Goal: Task Accomplishment & Management: Complete application form

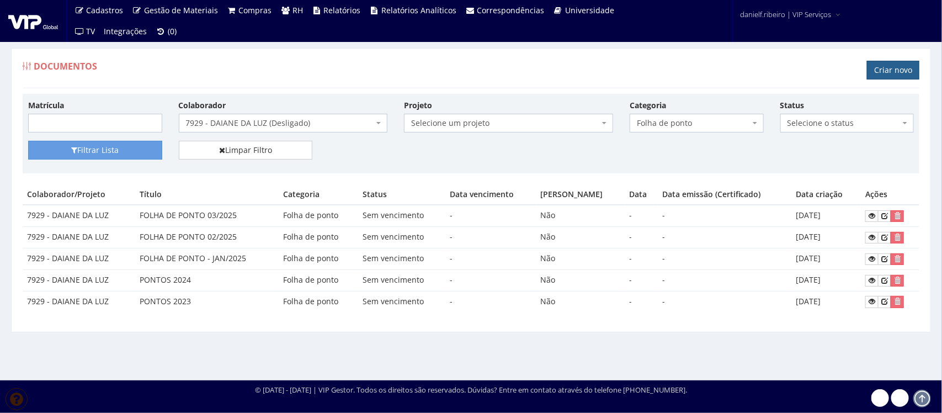
click at [881, 63] on link "Criar novo" at bounding box center [893, 70] width 52 height 19
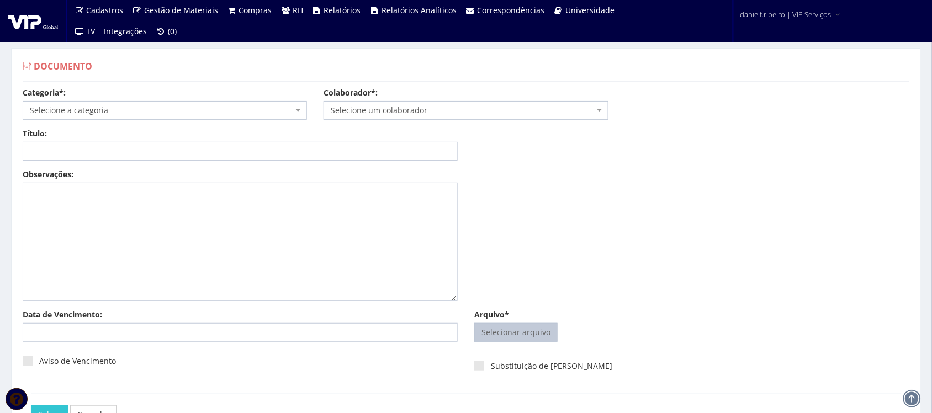
click at [527, 326] on input "Arquivo*" at bounding box center [516, 332] width 82 height 18
type input "C:\fakepath\ADILSON SALES DE LIMA CARTA AVISO TRABALHADO 08.06.2025.pdf"
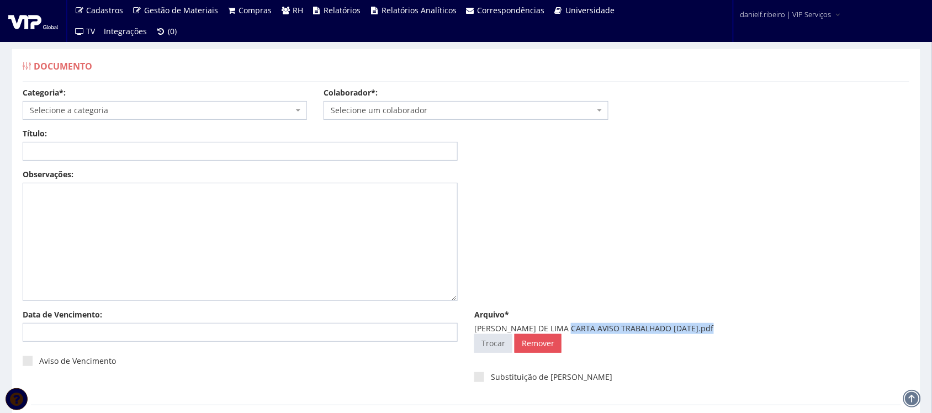
drag, startPoint x: 566, startPoint y: 331, endPoint x: 705, endPoint y: 326, distance: 139.2
click at [705, 326] on div "ADILSON SALES DE LIMA CARTA AVISO TRABALHADO 08.06.2025.pdf" at bounding box center [691, 328] width 435 height 11
copy div "CARTA AVISO TRABALHADO 08.06.2025"
click at [225, 148] on input "Título:" at bounding box center [240, 151] width 435 height 19
paste input "CARTA AVISO TRABALHADO 08.06.2025"
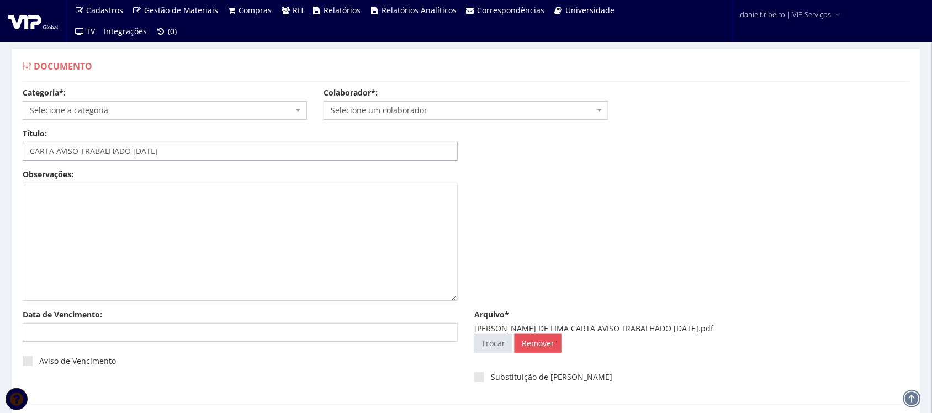
click at [143, 153] on input "CARTA AVISO TRABALHADO 08.06.2025" at bounding box center [240, 151] width 435 height 19
drag, startPoint x: 200, startPoint y: 145, endPoint x: 15, endPoint y: 180, distance: 187.7
click at [7, 174] on div "Documento Categoria*: Selecione a categoria Aso Segurança no trabalho - PGR Seg…" at bounding box center [466, 262] width 926 height 429
type input "CARTA AVISO TRABALHADO 08/06/2025"
click at [426, 109] on span "Selecione um colaborador" at bounding box center [462, 110] width 263 height 11
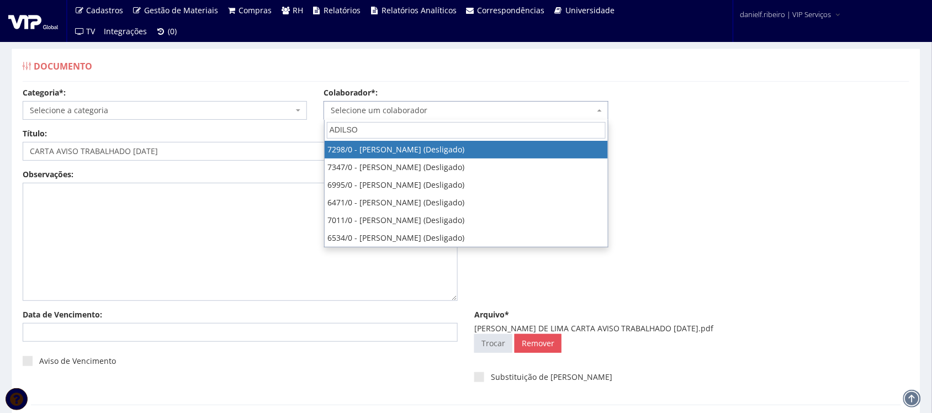
type input "ADILSON"
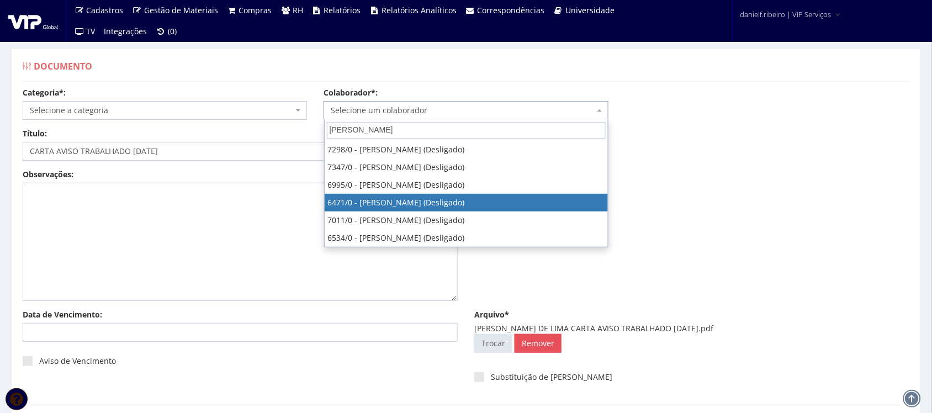
select select "80"
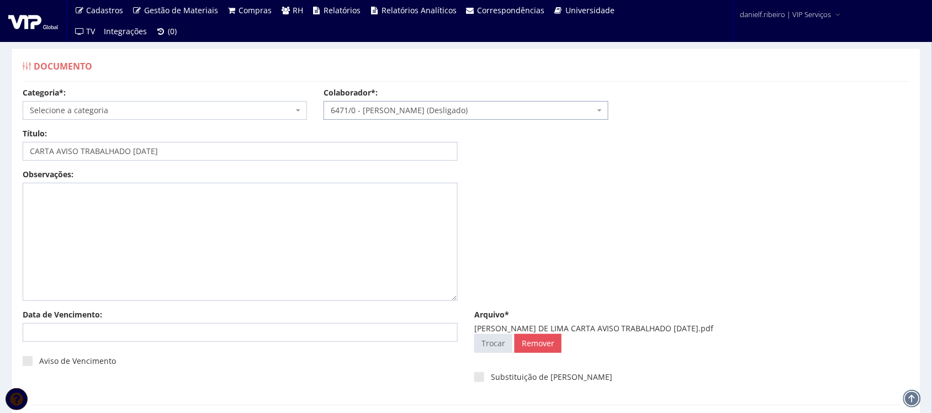
click at [228, 113] on span "Selecione a categoria" at bounding box center [161, 110] width 263 height 11
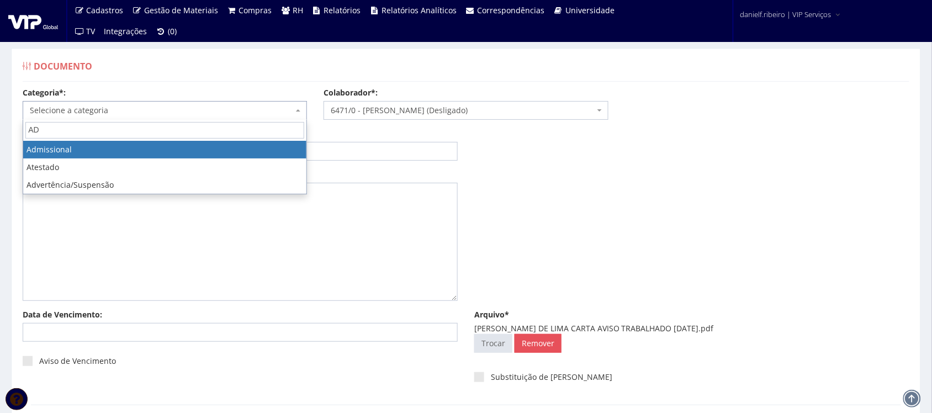
type input "AD"
select select "admissional"
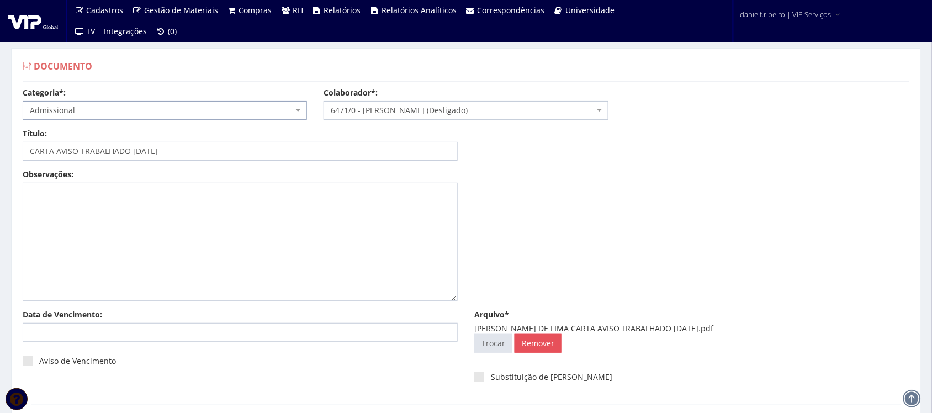
scroll to position [89, 0]
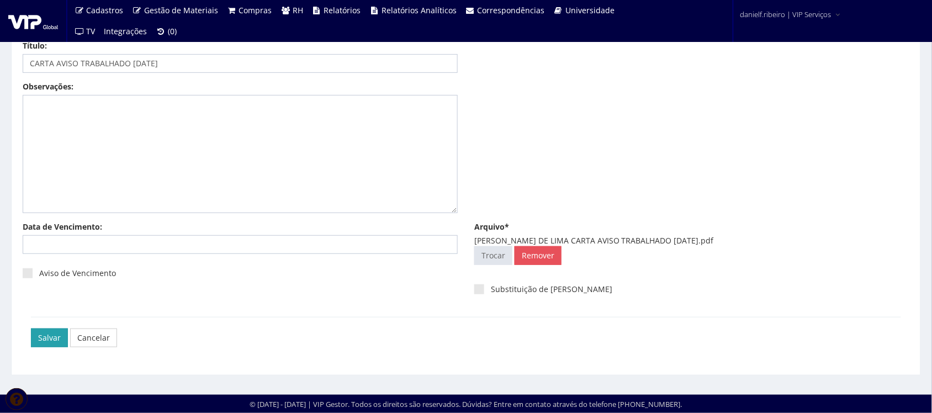
click at [51, 345] on input "Salvar" at bounding box center [49, 337] width 37 height 19
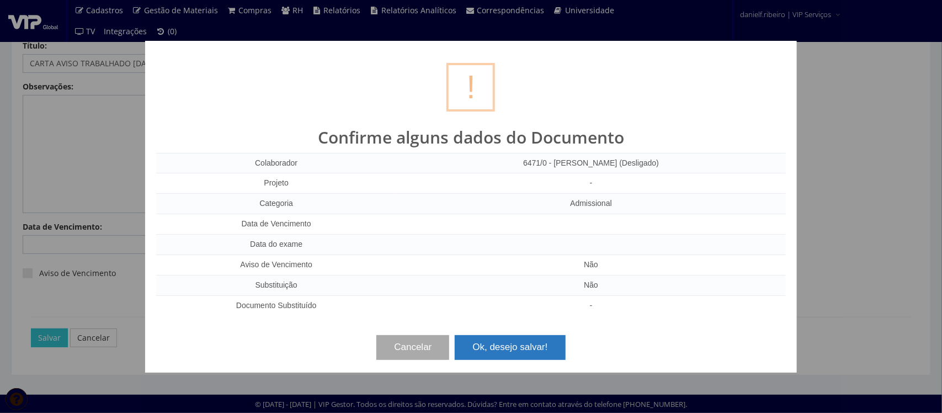
click at [483, 349] on button "Ok, desejo salvar!" at bounding box center [510, 347] width 110 height 24
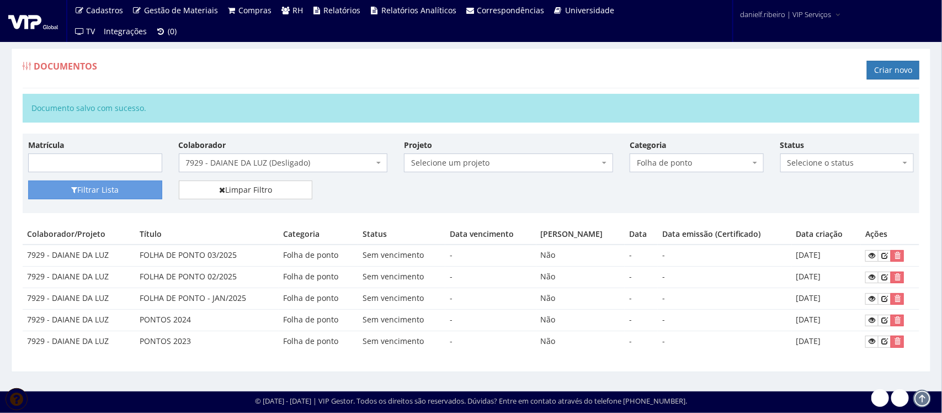
click at [291, 166] on span "7929 - DAIANE DA LUZ (Desligado)" at bounding box center [280, 162] width 188 height 11
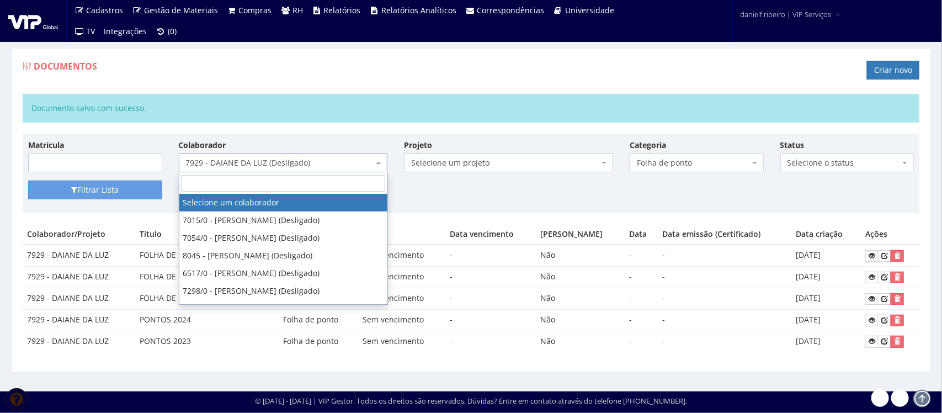
select select
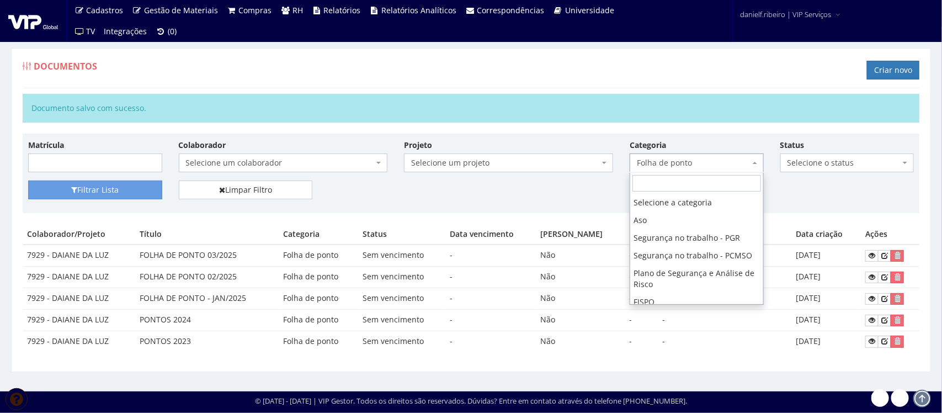
click at [656, 161] on span "Folha de ponto" at bounding box center [693, 162] width 113 height 11
select select
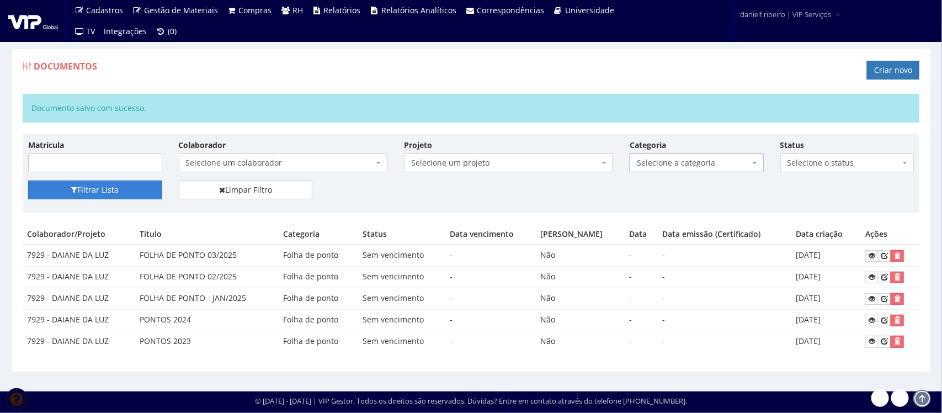
click at [103, 188] on button "Filtrar Lista" at bounding box center [95, 189] width 134 height 19
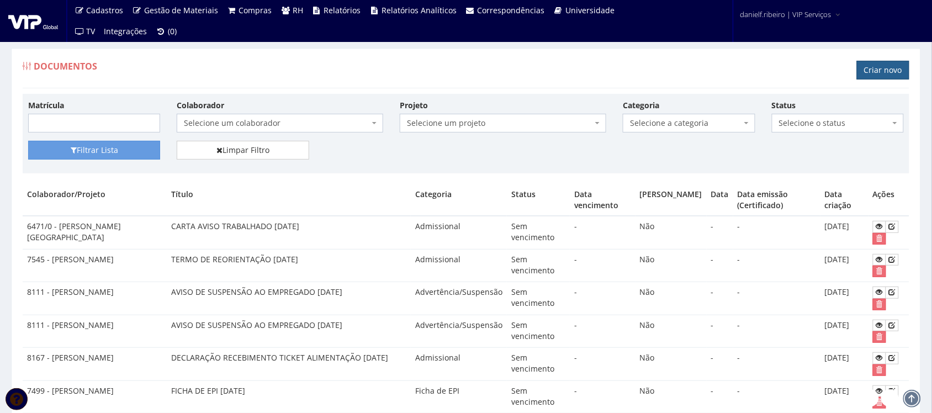
click at [873, 78] on link "Criar novo" at bounding box center [883, 70] width 52 height 19
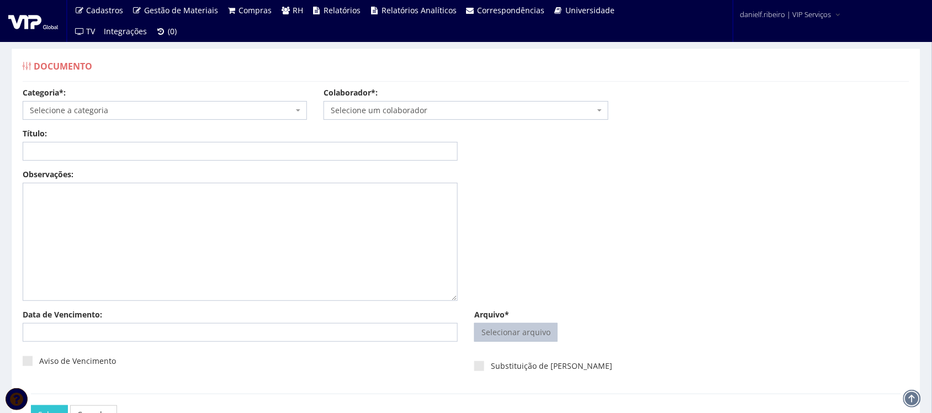
click at [491, 323] on input "Arquivo*" at bounding box center [516, 332] width 82 height 18
type input "C:\fakepath\ANDERSON MARINHO DO PRADO CARTA AVISO TRABALHADO 08.06.2025.pdf"
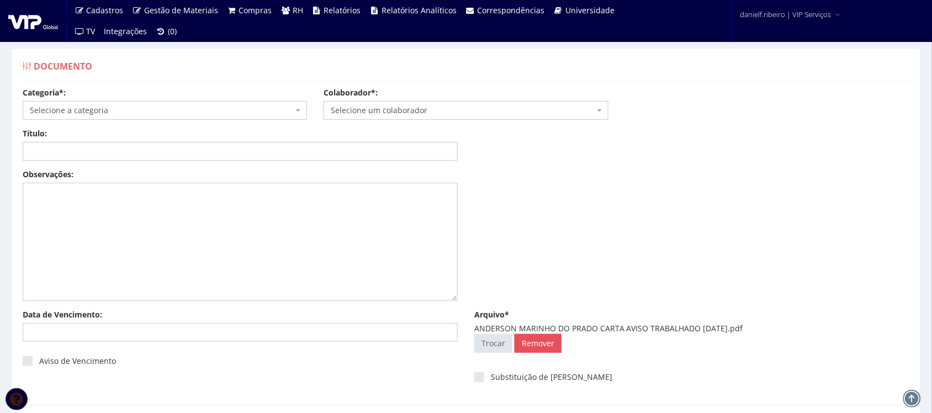
click at [347, 115] on span "Selecione um colaborador" at bounding box center [462, 110] width 263 height 11
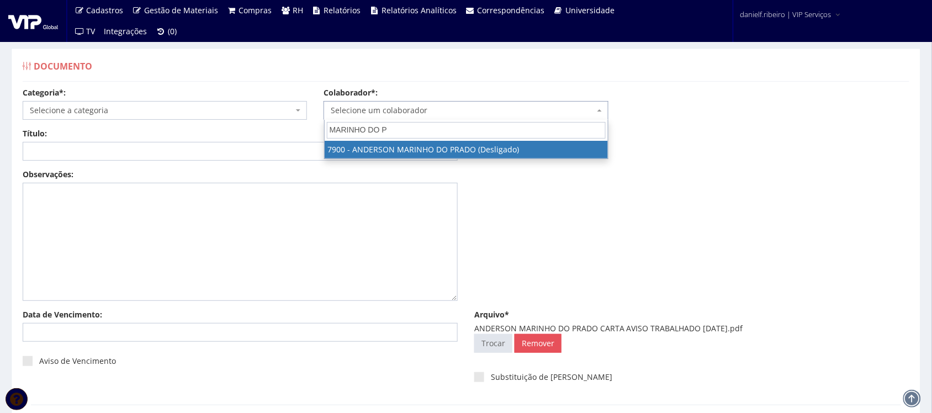
type input "MARINHO DO PR"
select select "2872"
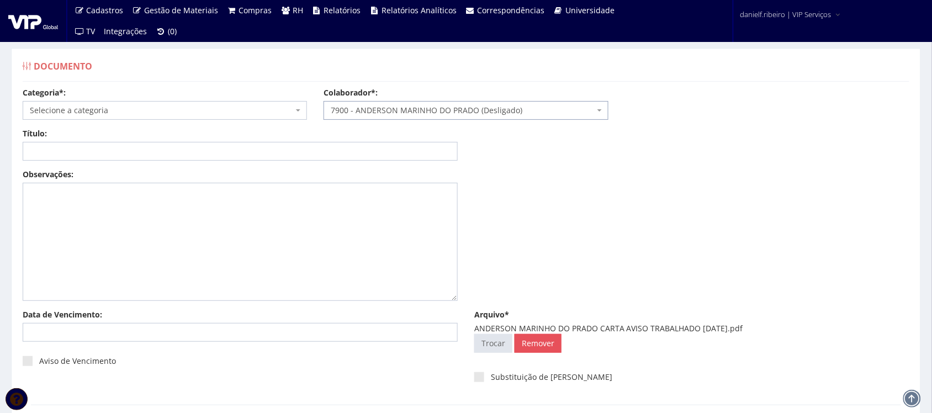
click at [83, 115] on span "Selecione a categoria" at bounding box center [161, 110] width 263 height 11
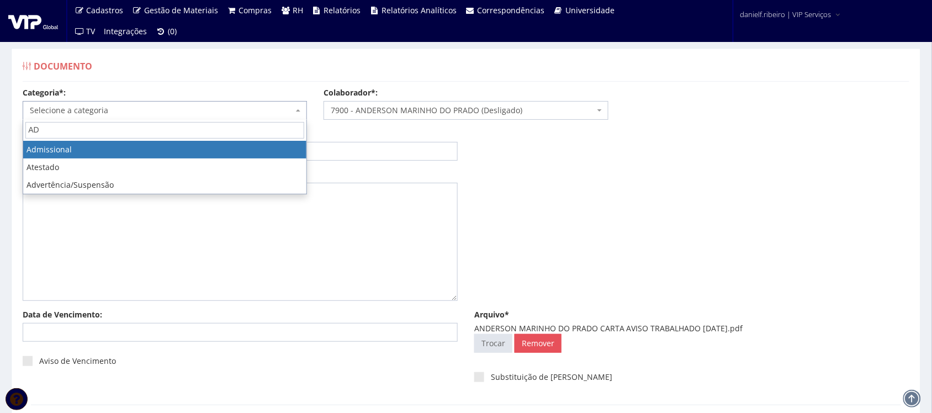
type input "AD"
select select "admissional"
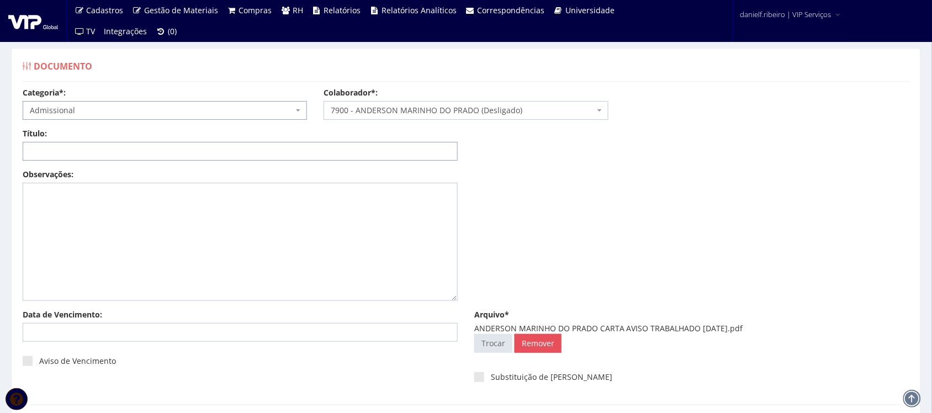
click at [91, 156] on input "Título:" at bounding box center [240, 151] width 435 height 19
paste input "CARTA AVISO TRABALHADO [DATE]"
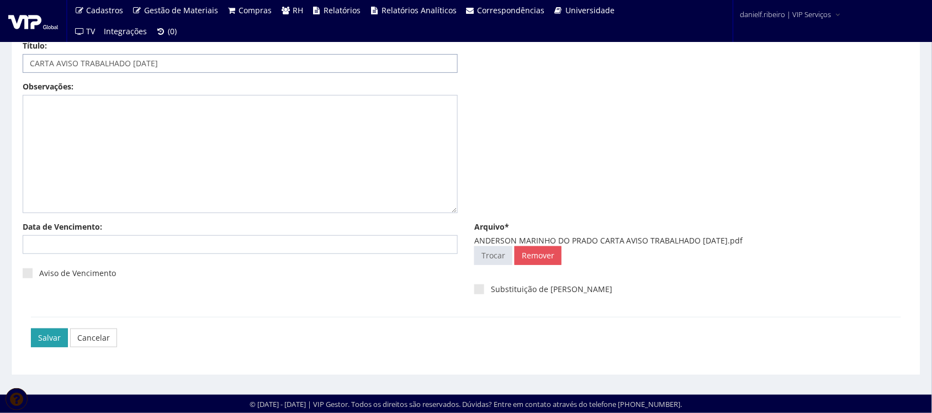
type input "CARTA AVISO TRABALHADO [DATE]"
click input "Salvar"
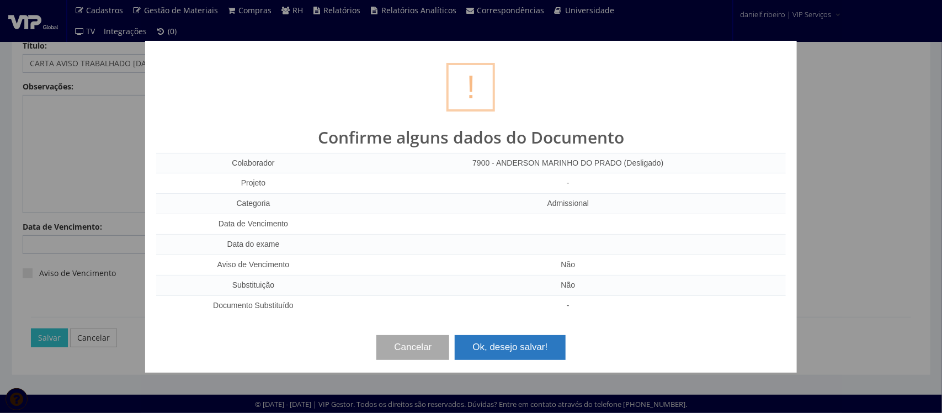
click button "Ok, desejo salvar!"
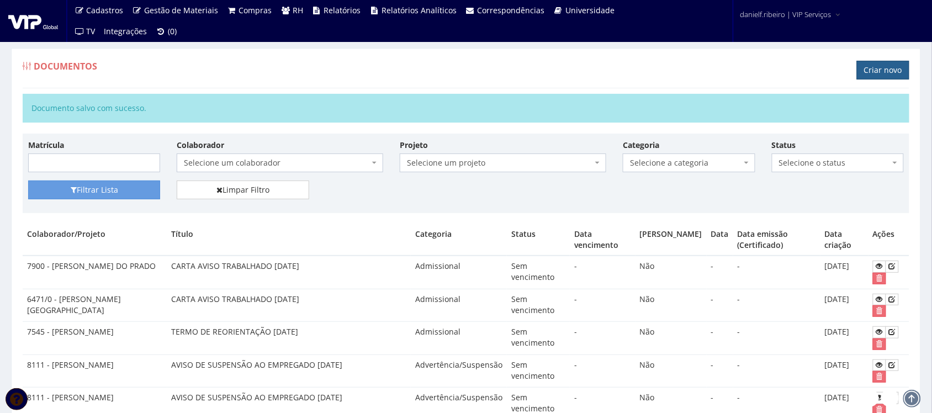
click at [881, 65] on link "Criar novo" at bounding box center [883, 70] width 52 height 19
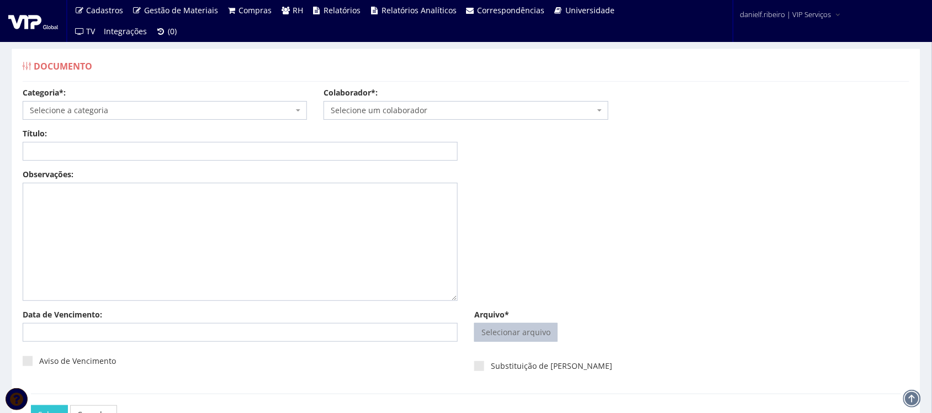
click at [508, 329] on input "Arquivo*" at bounding box center [516, 332] width 82 height 18
type input "C:\fakepath\[PERSON_NAME] AVISO TRABALHADO [DATE].pdf"
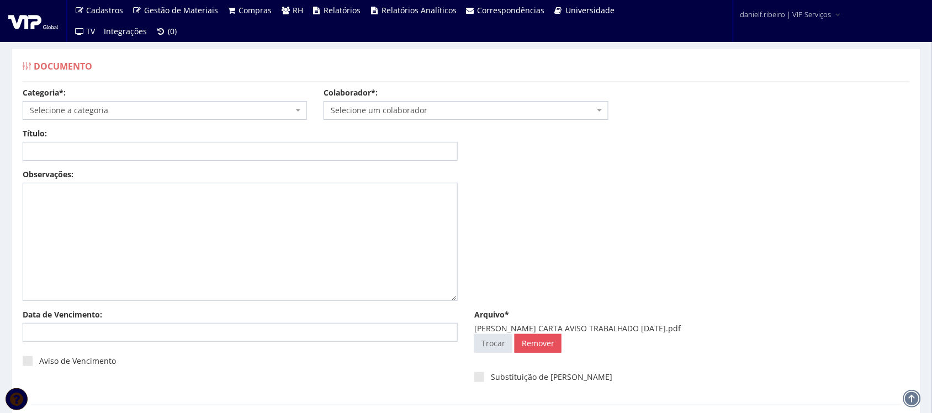
click at [384, 101] on span "Selecione um colaborador" at bounding box center [465, 110] width 284 height 19
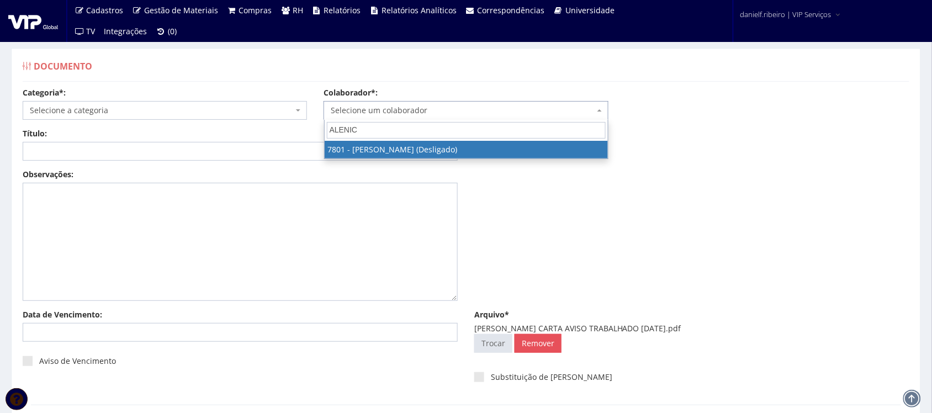
type input "ALENICE"
select select "2559"
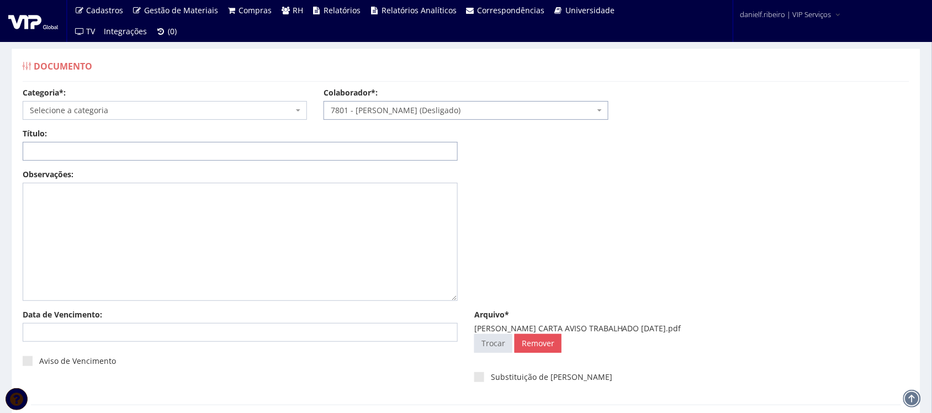
click at [222, 153] on input "Título:" at bounding box center [240, 151] width 435 height 19
paste input "CARTA AVISO TRABALHADO [DATE]"
type input "CARTA AVISO TRABALHADO [DATE]"
click at [177, 109] on span "Selecione a categoria" at bounding box center [161, 110] width 263 height 11
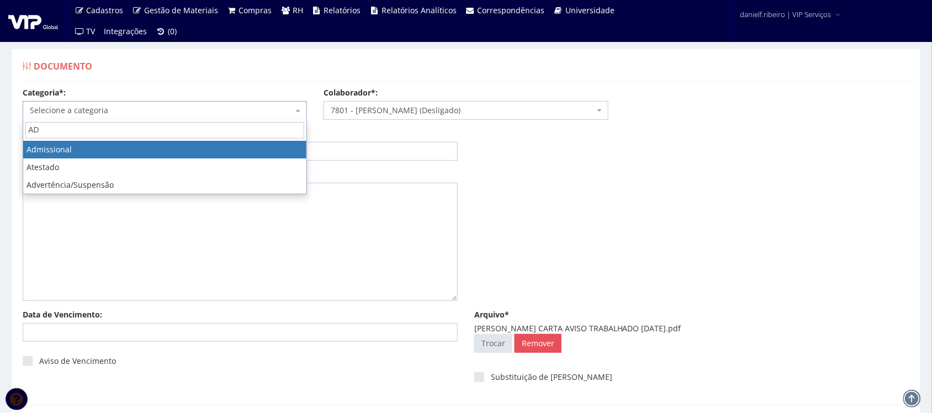
type input "AD"
select select "admissional"
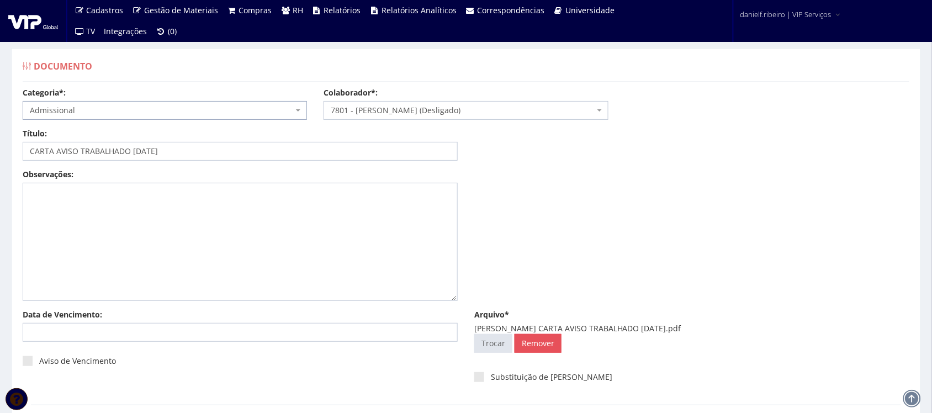
scroll to position [89, 0]
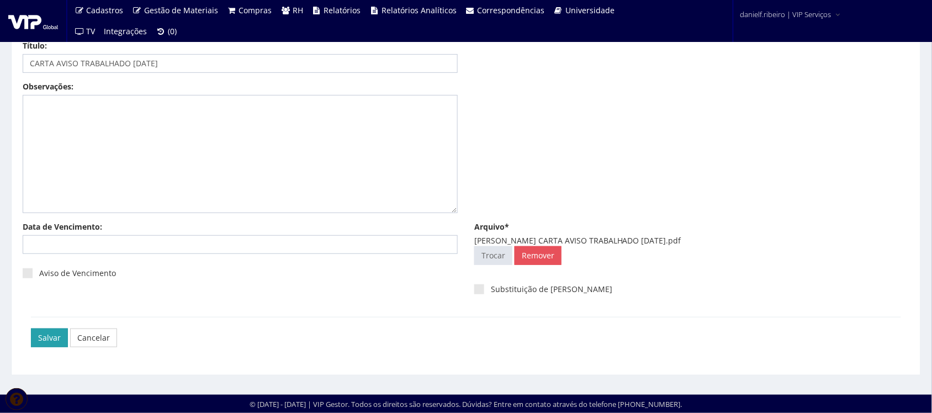
click at [53, 335] on input "Salvar" at bounding box center [49, 337] width 37 height 19
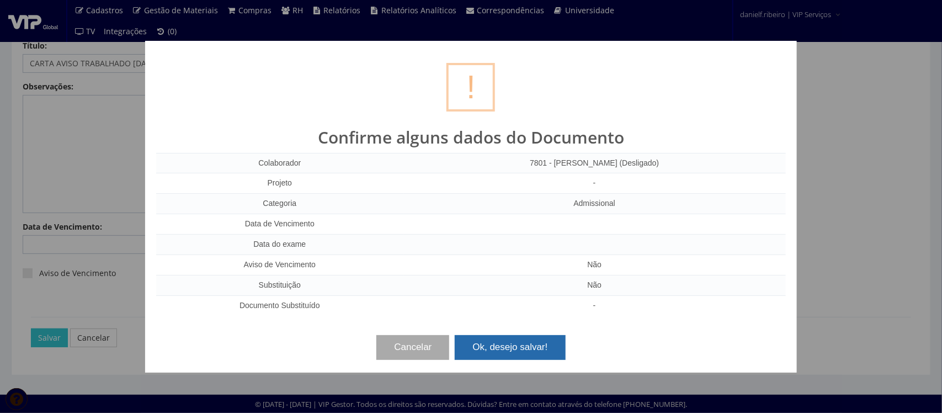
click at [509, 345] on button "Ok, desejo salvar!" at bounding box center [510, 347] width 110 height 24
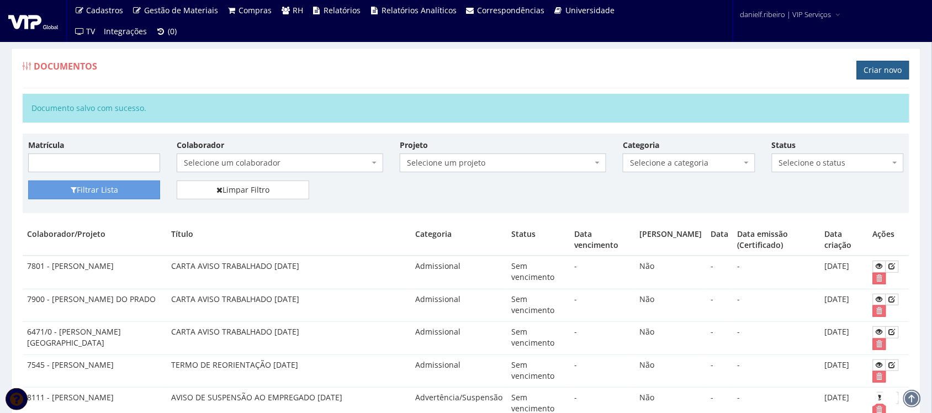
click at [868, 78] on link "Criar novo" at bounding box center [883, 70] width 52 height 19
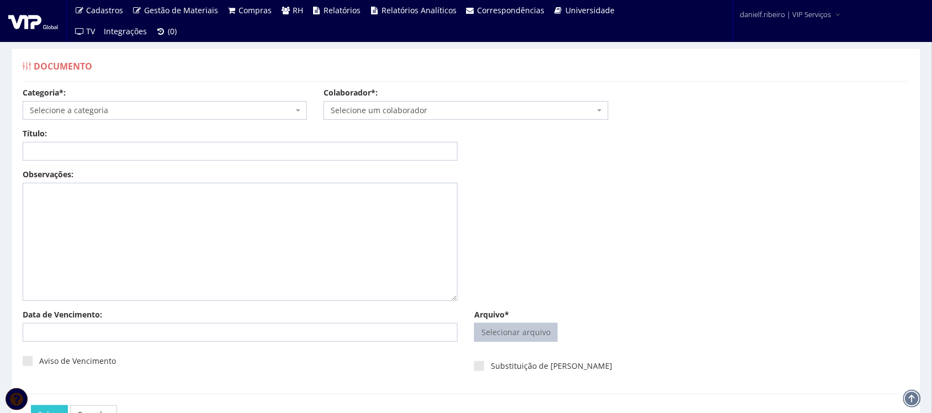
click at [525, 331] on input "Arquivo*" at bounding box center [516, 332] width 82 height 18
type input "C:\fakepath\[PERSON_NAME] CARTA AVISO TRABALHADO [DATE].pdf"
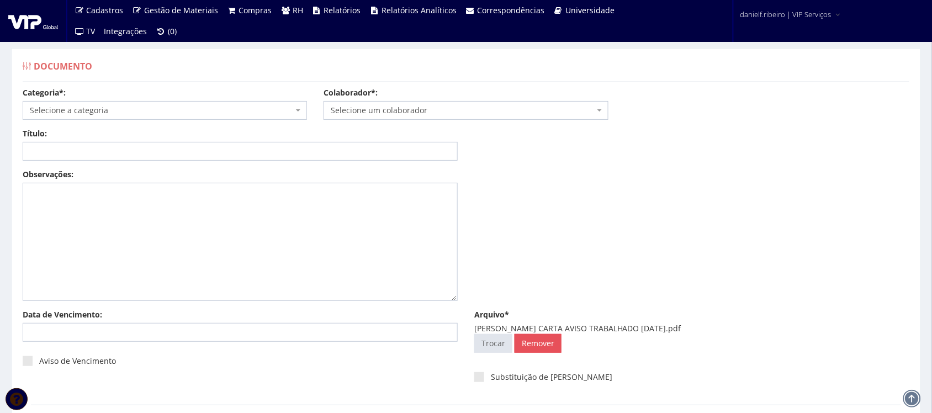
click at [424, 105] on span "Selecione um colaborador" at bounding box center [462, 110] width 263 height 11
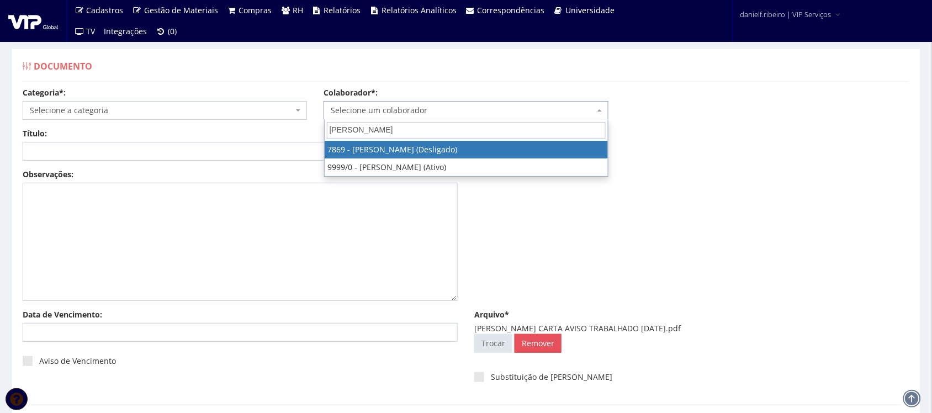
type input "ANTONIO CARLOS"
select select "2741"
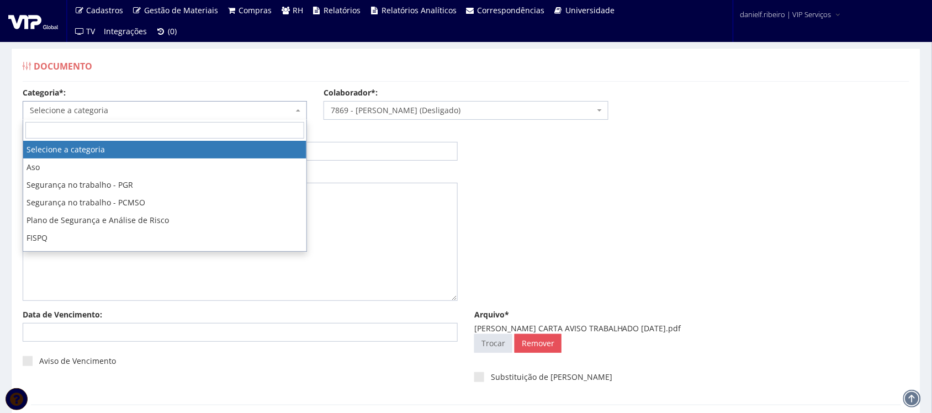
click at [132, 114] on span "Selecione a categoria" at bounding box center [161, 110] width 263 height 11
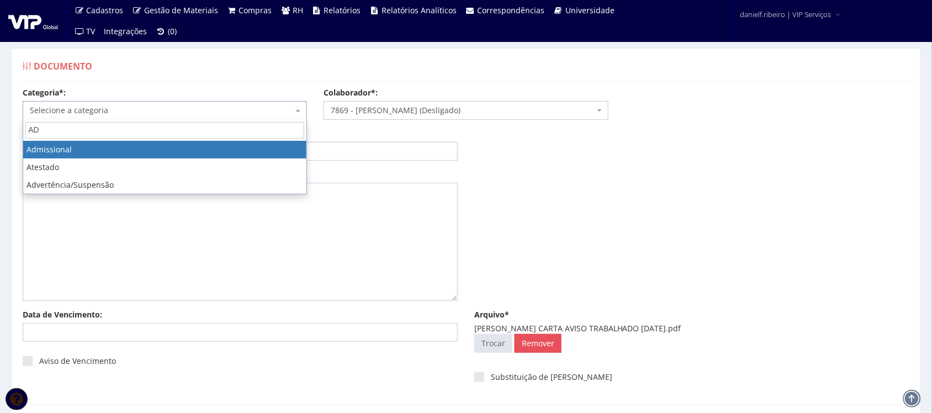
type input "AD"
select select "admissional"
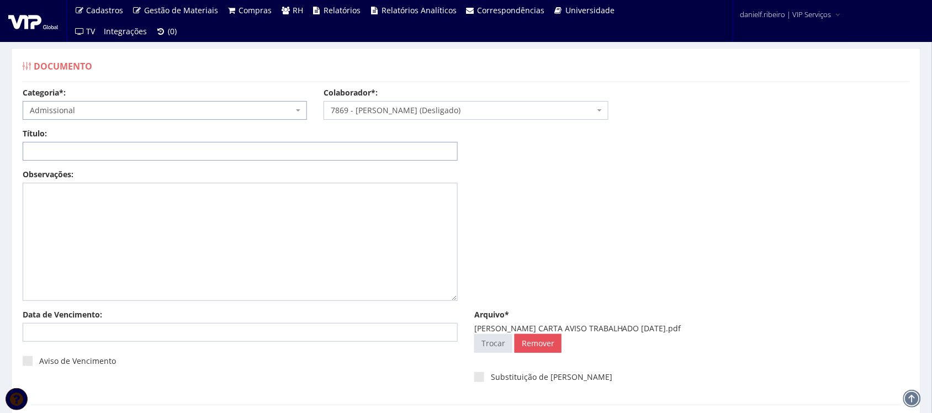
click at [102, 147] on input "Título:" at bounding box center [240, 151] width 435 height 19
paste input "CARTA AVISO TRABALHADO [DATE]"
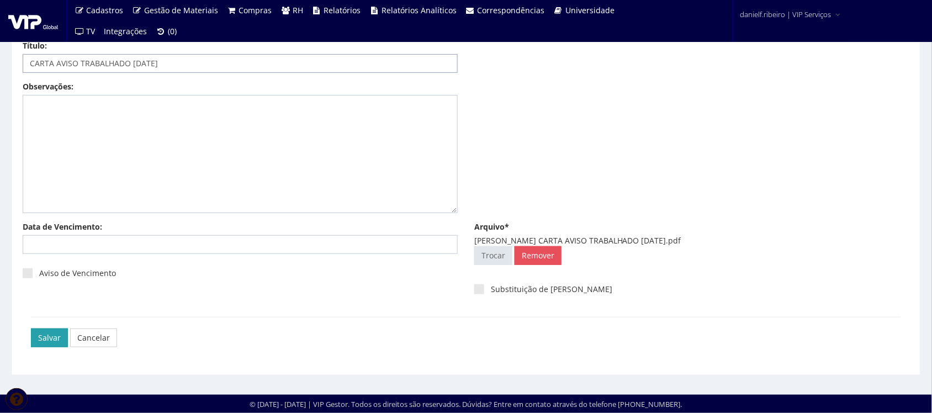
type input "CARTA AVISO TRABALHADO [DATE]"
click at [53, 345] on input "Salvar" at bounding box center [49, 337] width 37 height 19
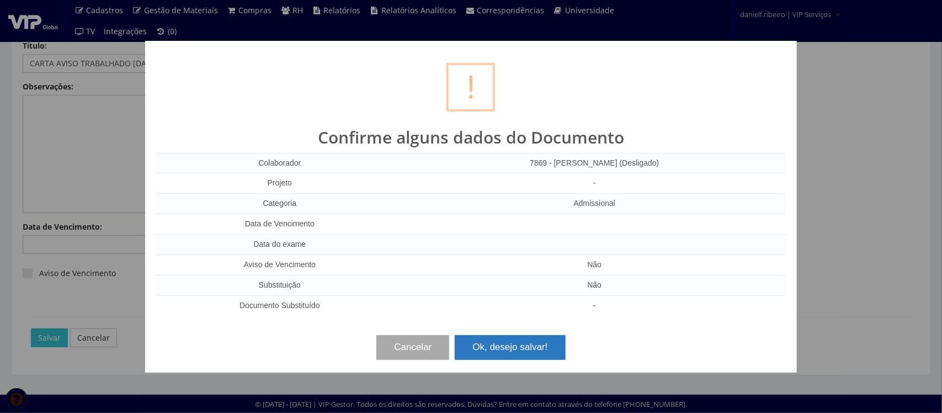
click at [547, 340] on button "Ok, desejo salvar!" at bounding box center [510, 347] width 110 height 24
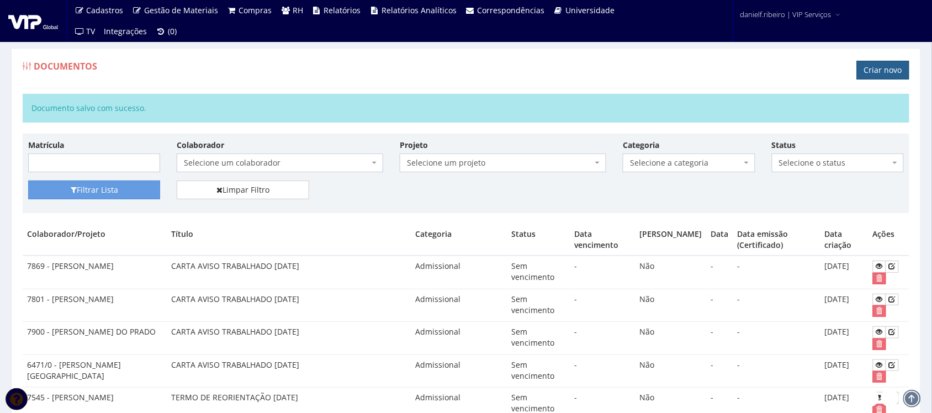
click at [881, 72] on link "Criar novo" at bounding box center [883, 70] width 52 height 19
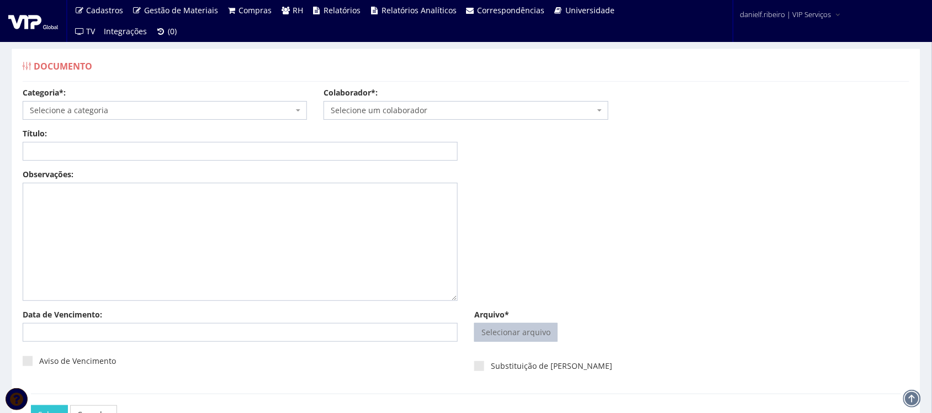
click at [503, 340] on input "Arquivo*" at bounding box center [516, 332] width 82 height 18
type input "C:\fakepath\[PERSON_NAME] CARTA AVISO TRABALHADO [DATE].pdf"
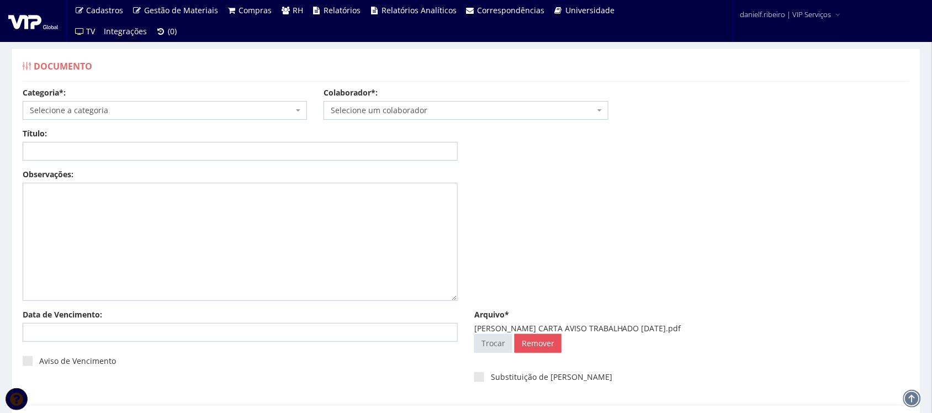
click at [427, 110] on span "Selecione um colaborador" at bounding box center [462, 110] width 263 height 11
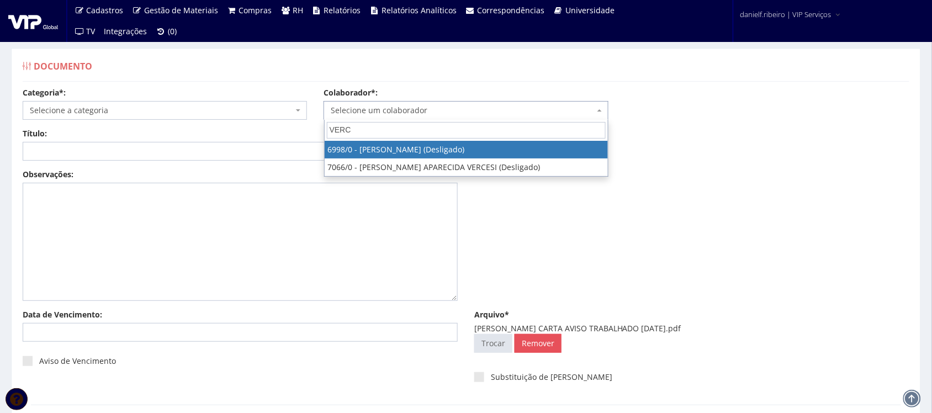
type input "VERCI"
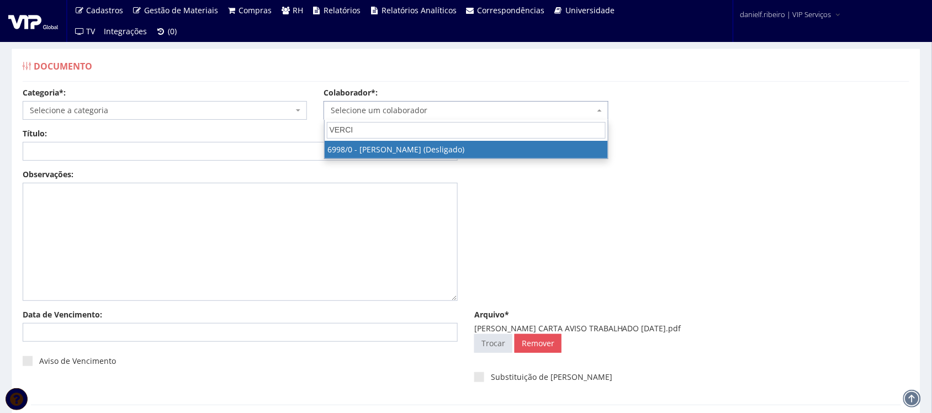
select select "305"
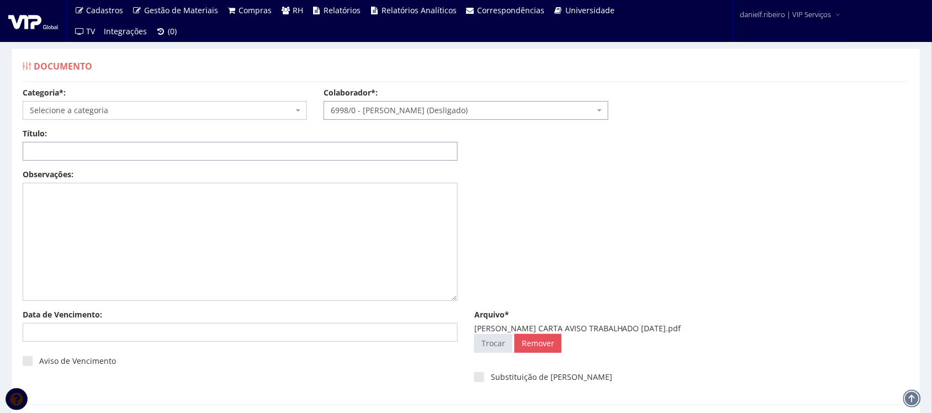
click at [219, 152] on input "Título:" at bounding box center [240, 151] width 435 height 19
paste input "CARTA AVISO TRABALHADO [DATE]"
type input "CARTA AVISO TRABALHADO [DATE]"
click at [156, 111] on span "Selecione a categoria" at bounding box center [161, 110] width 263 height 11
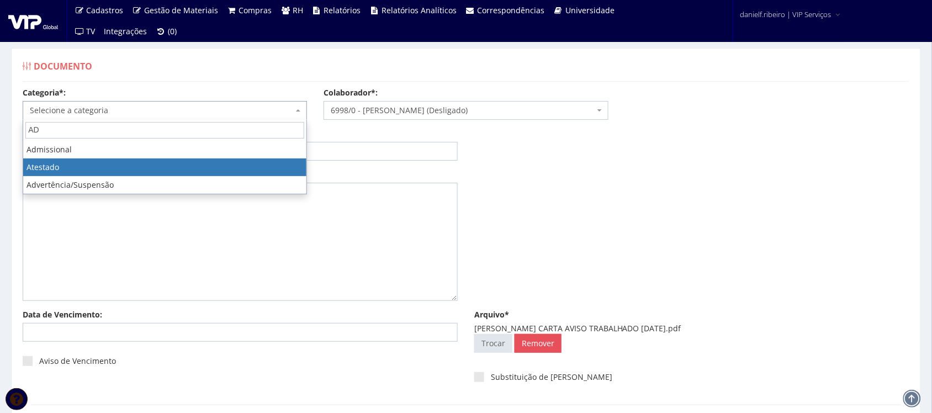
type input "AD"
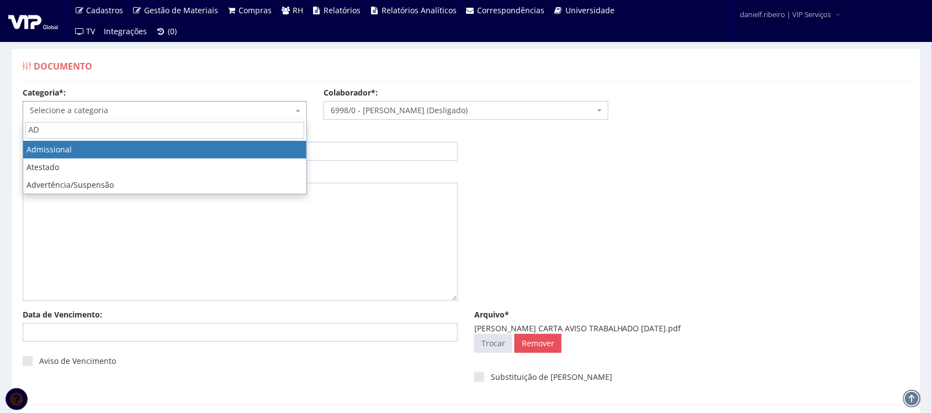
drag, startPoint x: 111, startPoint y: 145, endPoint x: 113, endPoint y: 155, distance: 10.2
select select "admissional"
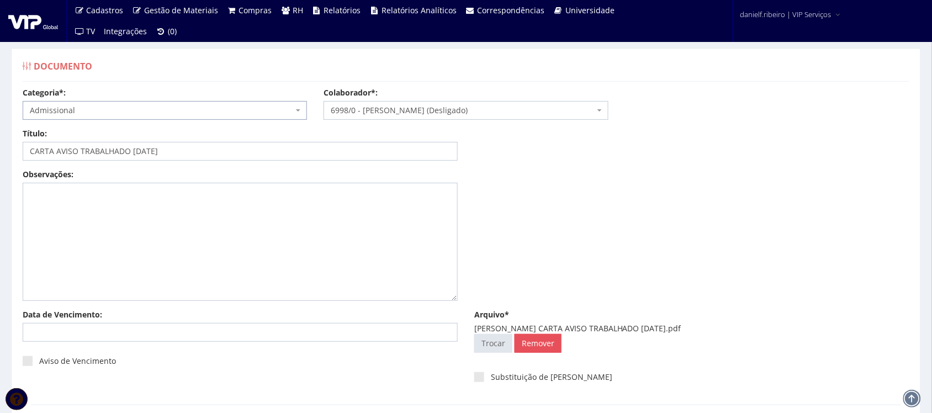
scroll to position [89, 0]
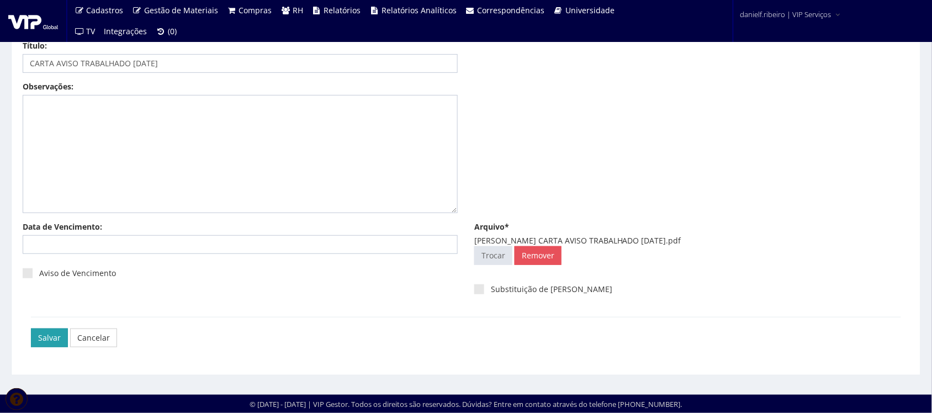
click at [42, 337] on input "Salvar" at bounding box center [49, 337] width 37 height 19
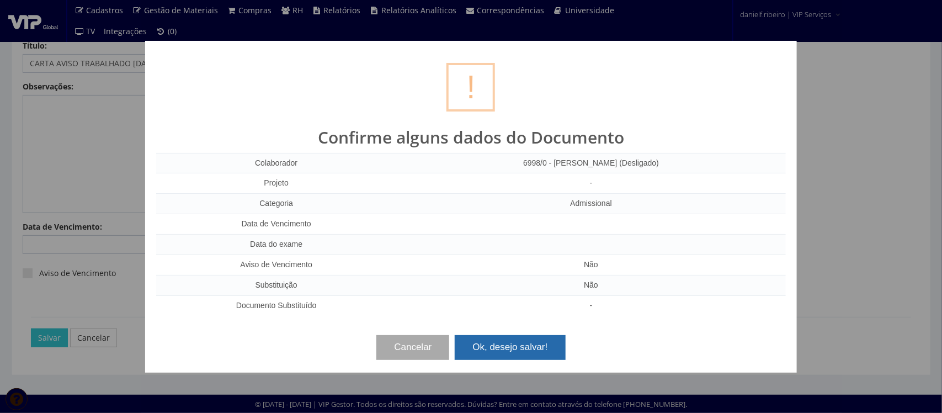
click at [497, 350] on button "Ok, desejo salvar!" at bounding box center [510, 347] width 110 height 24
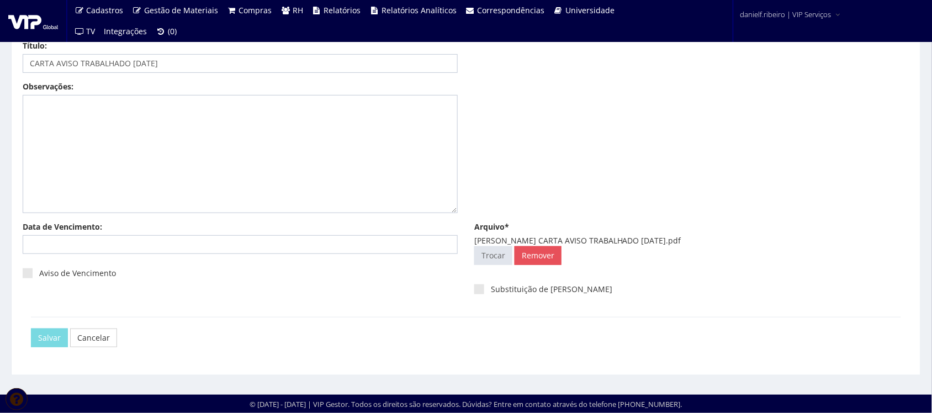
scroll to position [0, 0]
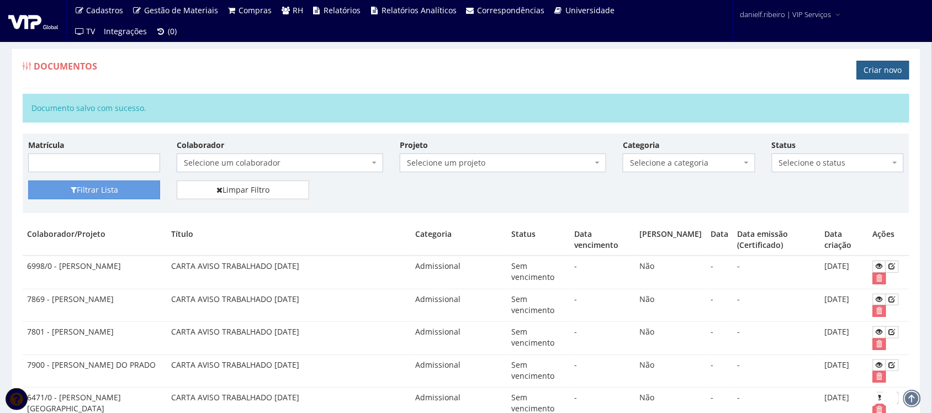
click at [867, 66] on link "Criar novo" at bounding box center [883, 70] width 52 height 19
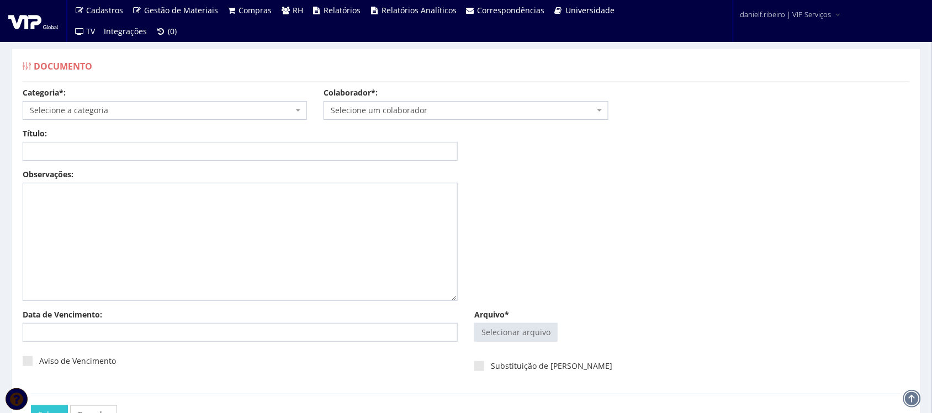
click at [498, 322] on div "Arquivo* Selecionar arquivo Trocar Remover" at bounding box center [691, 328] width 451 height 38
click at [498, 331] on input "Arquivo*" at bounding box center [516, 332] width 82 height 18
type input "C:\fakepath\BRUNO CRISTIANO NOVASKI CARTA AVISO TRABALHADO 08.06.2025.pdf"
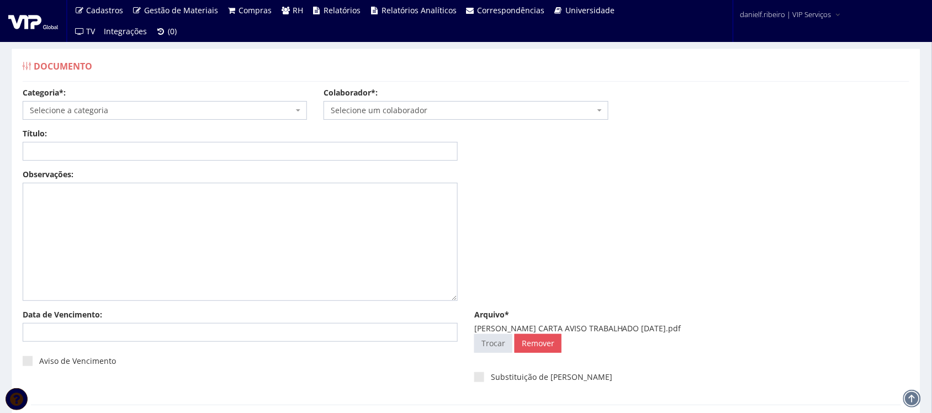
click at [400, 109] on span "Selecione um colaborador" at bounding box center [462, 110] width 263 height 11
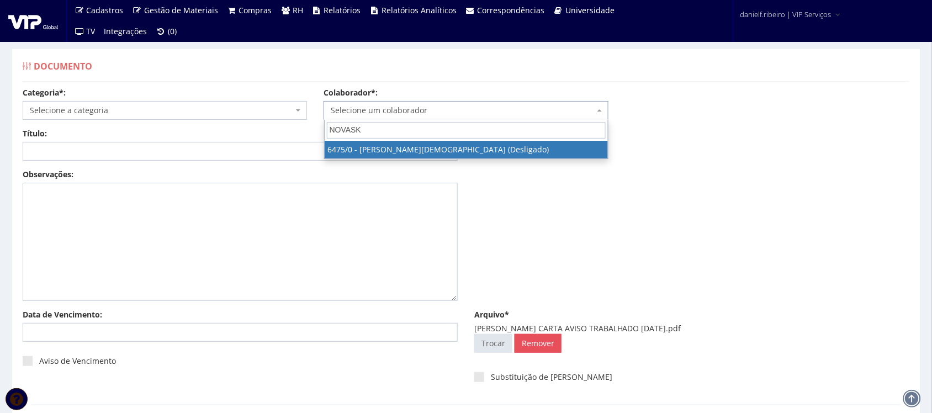
type input "NOVASKI"
select select "83"
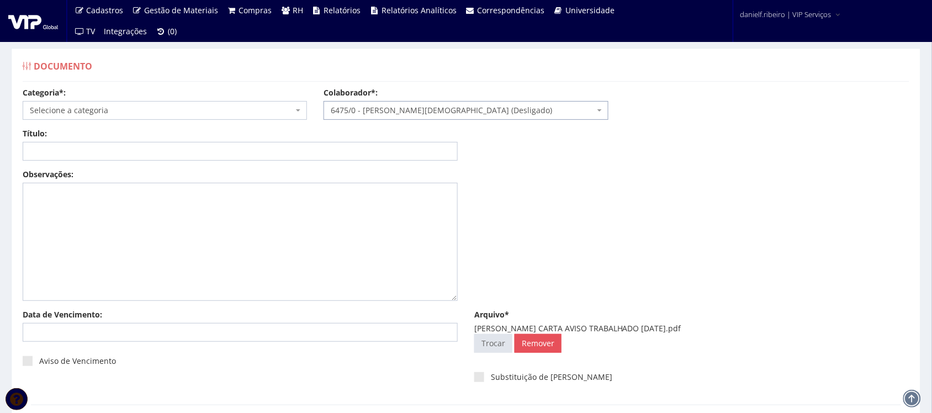
click at [108, 103] on span "Selecione a categoria" at bounding box center [165, 110] width 284 height 19
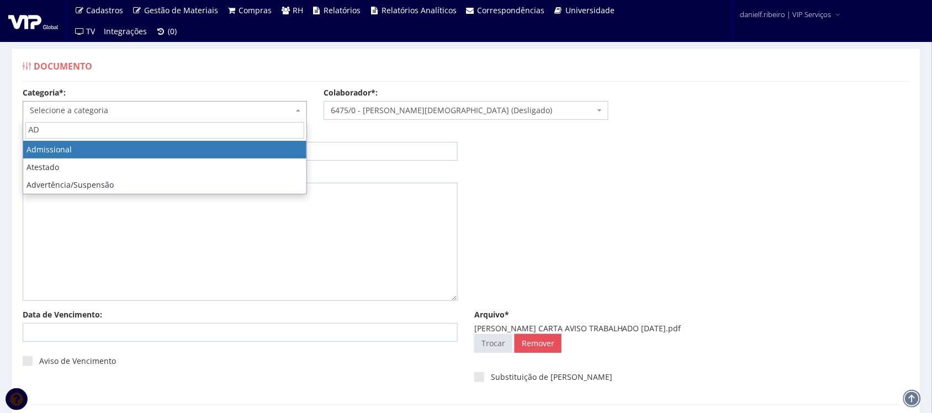
click at [78, 138] on input "AD" at bounding box center [164, 130] width 279 height 17
type input "AD"
select select "admissional"
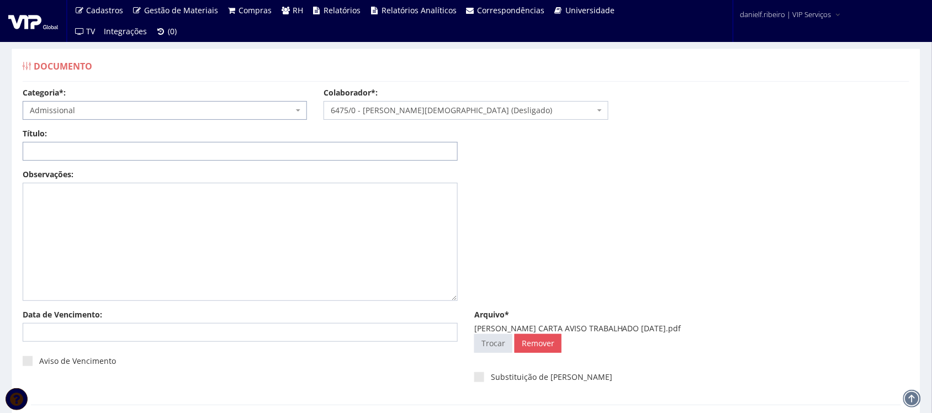
click at [87, 152] on input "Título:" at bounding box center [240, 151] width 435 height 19
paste input "CARTA AVISO TRABALHADO [DATE]"
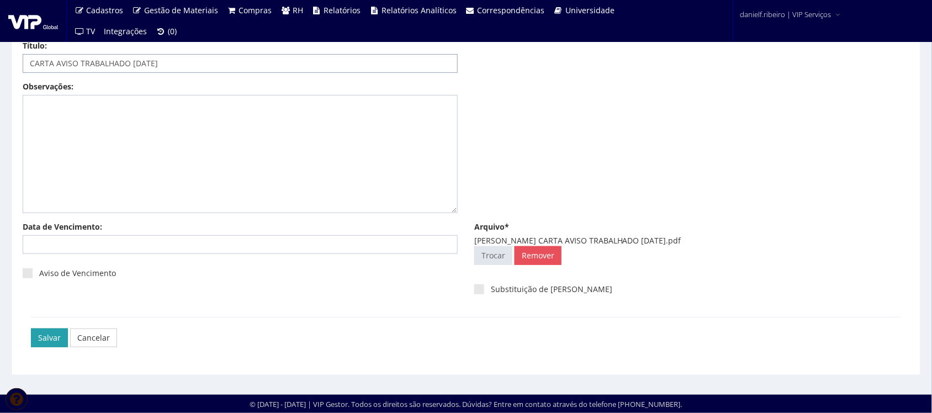
type input "CARTA AVISO TRABALHADO [DATE]"
click at [43, 329] on input "Salvar" at bounding box center [49, 337] width 37 height 19
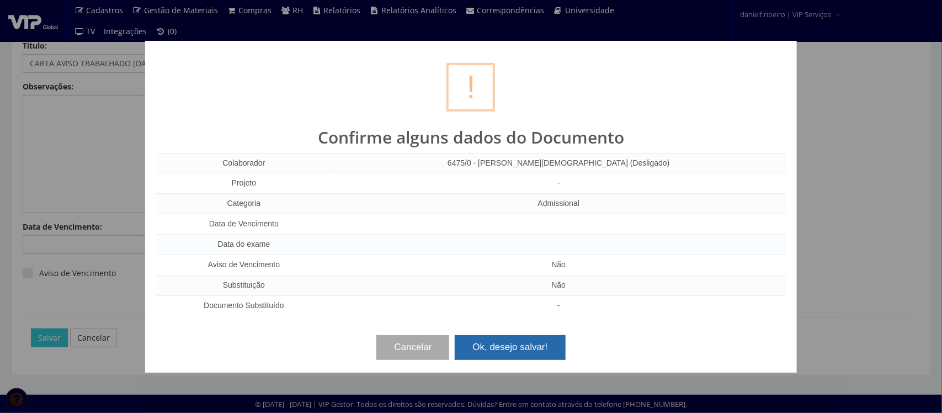
click at [515, 345] on button "Ok, desejo salvar!" at bounding box center [510, 347] width 110 height 24
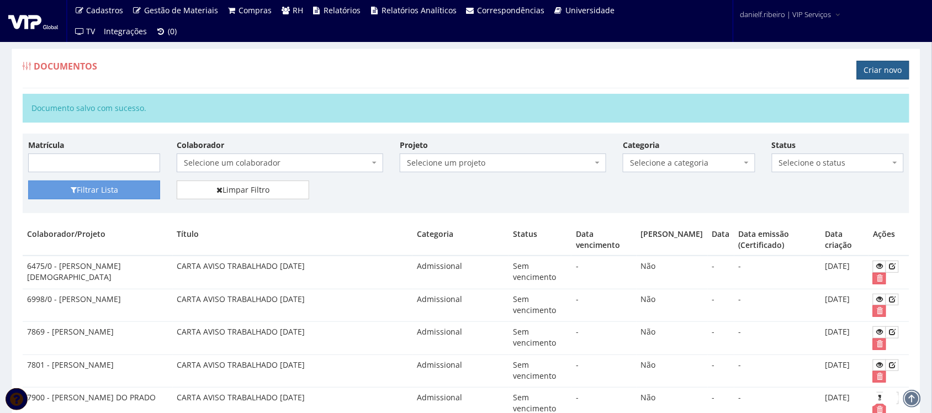
click at [880, 71] on link "Criar novo" at bounding box center [883, 70] width 52 height 19
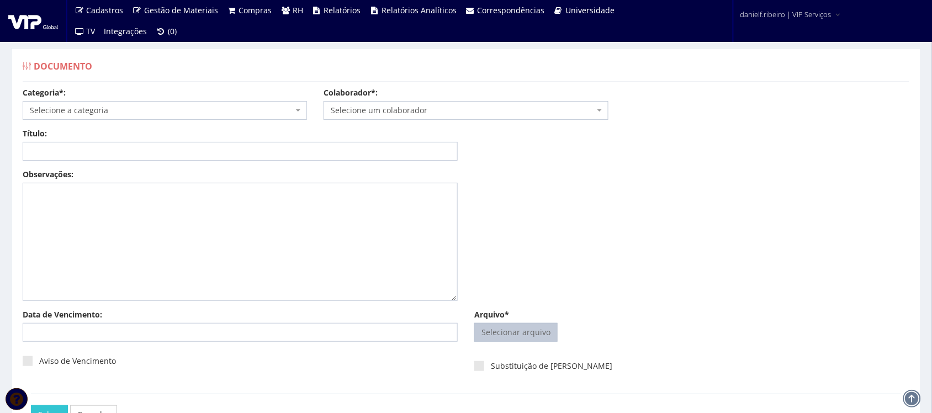
click at [517, 337] on input "Arquivo*" at bounding box center [516, 332] width 82 height 18
type input "C:\fakepath\[PERSON_NAME] AVISO TRABALHADO [DATE].pdf"
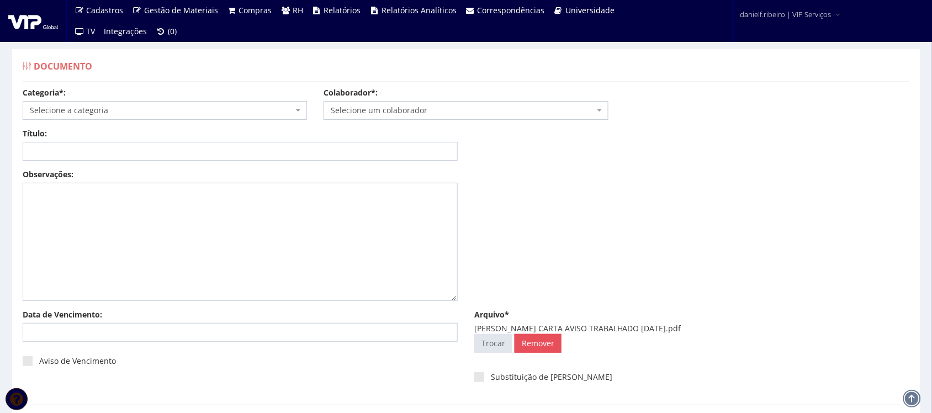
click at [454, 116] on span "Selecione um colaborador" at bounding box center [462, 110] width 263 height 11
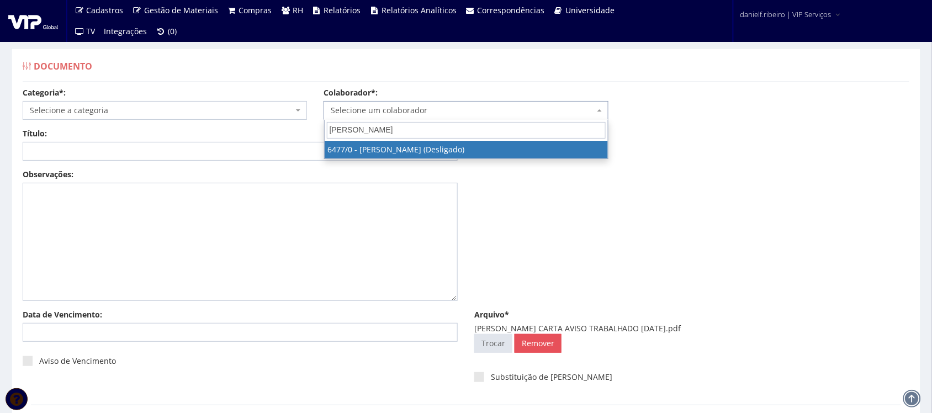
type input "[PERSON_NAME]"
select select "84"
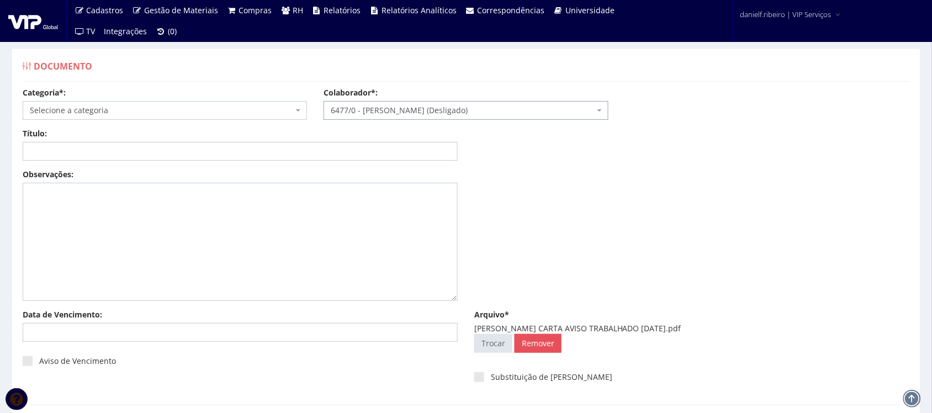
click at [79, 109] on span "Selecione a categoria" at bounding box center [161, 110] width 263 height 11
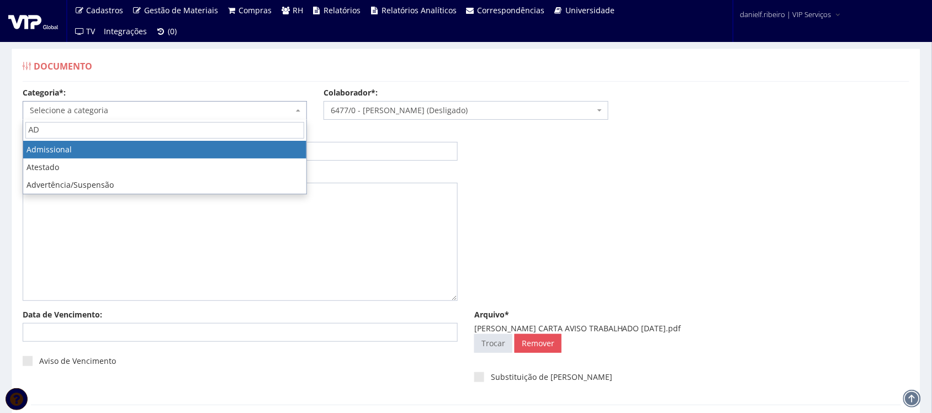
type input "AD"
select select "admissional"
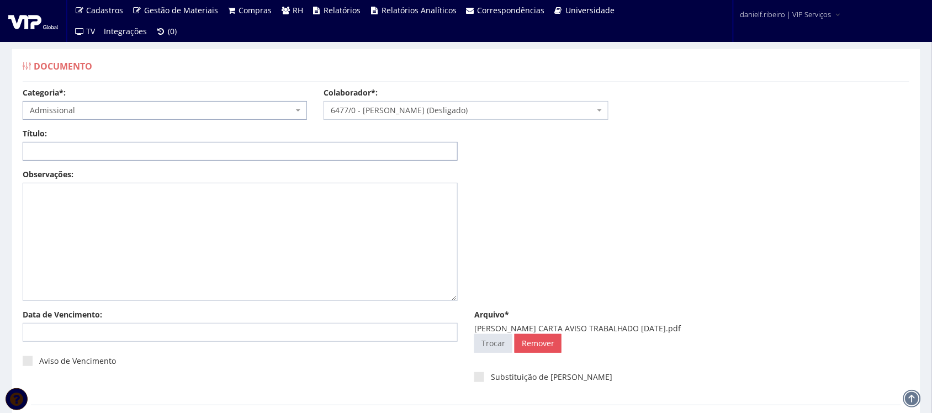
click at [155, 145] on input "Título:" at bounding box center [240, 151] width 435 height 19
paste input "GVip2025"
type input "GVip2025"
drag, startPoint x: 156, startPoint y: 150, endPoint x: 0, endPoint y: 182, distance: 159.5
click at [0, 182] on div "Documento Categoria*: Selecione a categoria Aso Segurança no trabalho - PGR Seg…" at bounding box center [466, 255] width 932 height 455
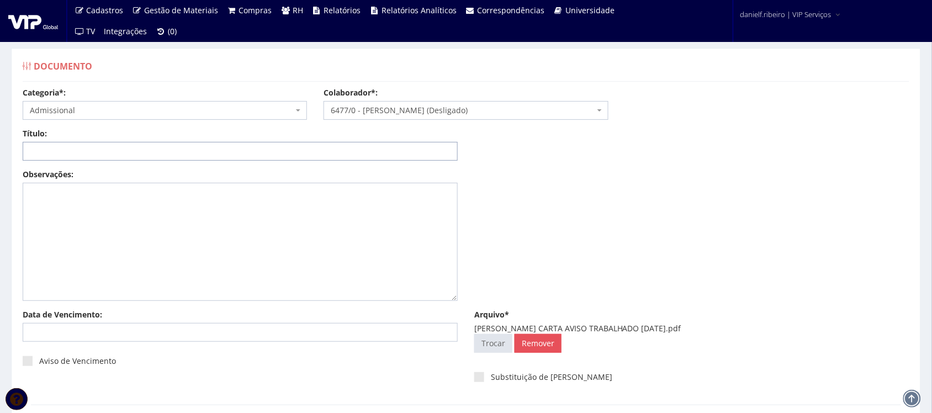
paste input "CARTA AVISO TRABALHADO [DATE]"
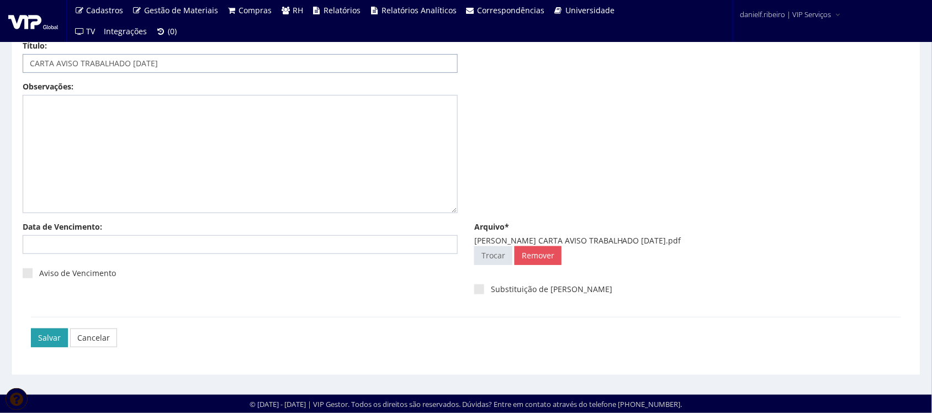
type input "CARTA AVISO TRABALHADO [DATE]"
click at [41, 337] on input "Salvar" at bounding box center [49, 337] width 37 height 19
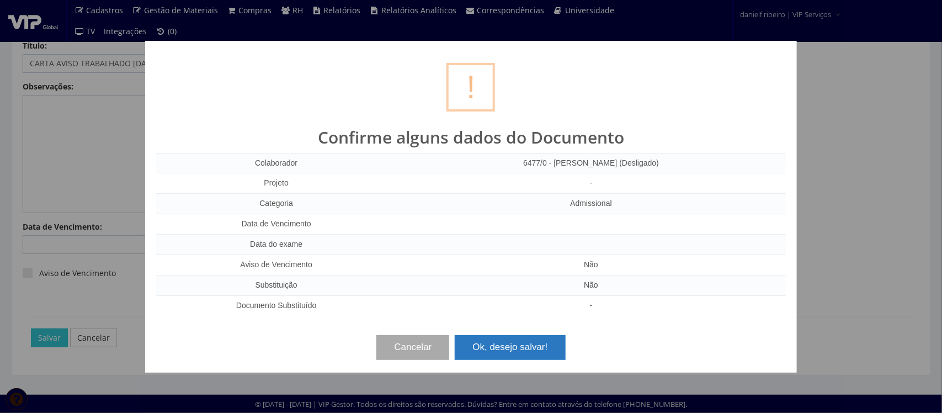
click at [534, 345] on button "Ok, desejo salvar!" at bounding box center [510, 347] width 110 height 24
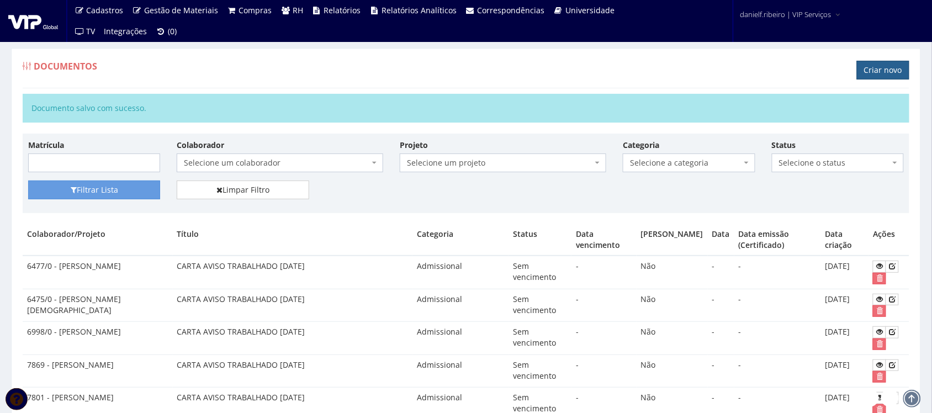
click at [872, 75] on link "Criar novo" at bounding box center [883, 70] width 52 height 19
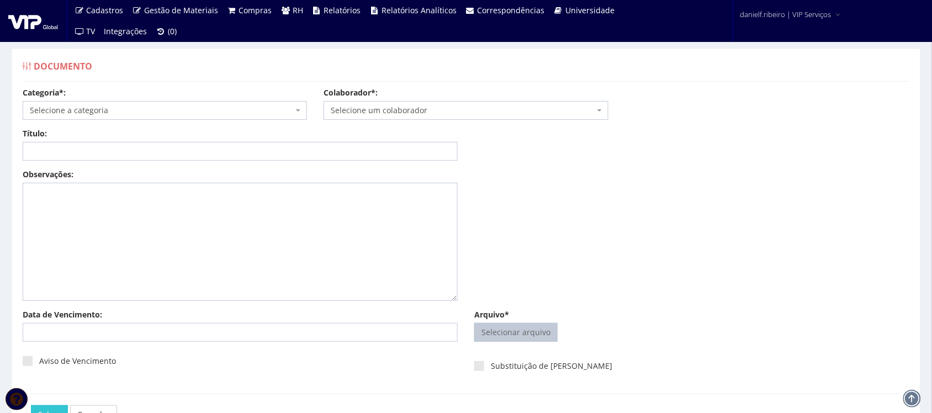
click at [500, 327] on input "Arquivo*" at bounding box center [516, 332] width 82 height 18
type input "C:\fakepath\DAIANE DA LUZ CARTA AVISO TRABALHADO [DATE].pdf"
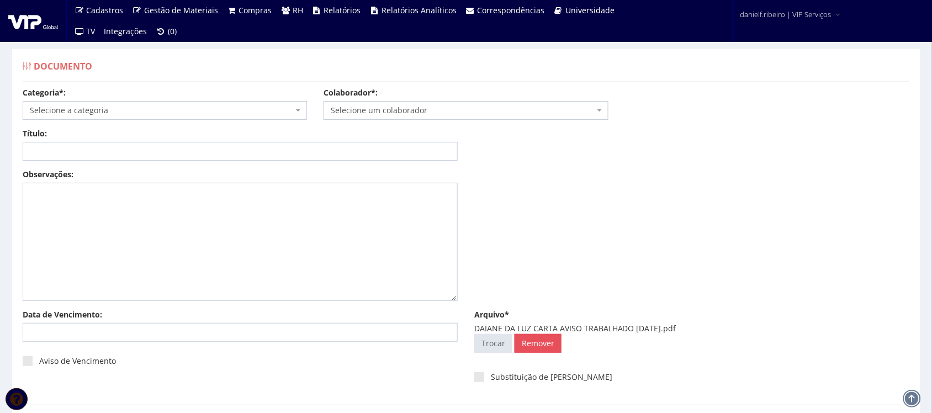
click at [417, 115] on span "Selecione um colaborador" at bounding box center [462, 110] width 263 height 11
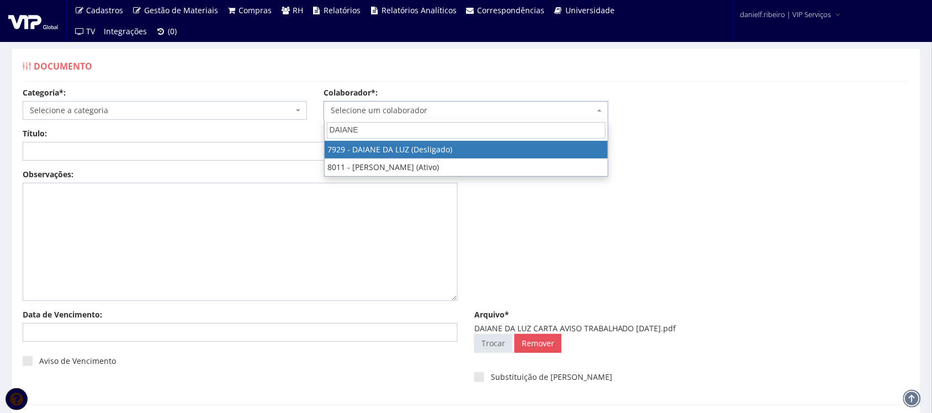
type input "DAIANE"
select select "3006"
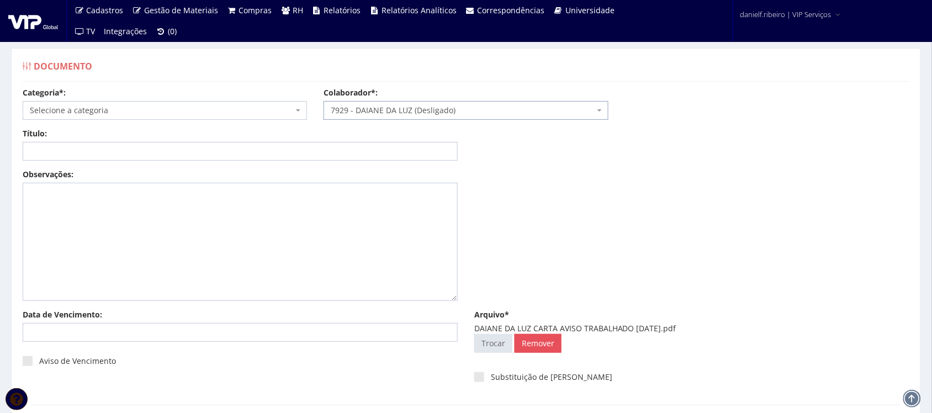
click at [124, 116] on span "Selecione a categoria" at bounding box center [165, 110] width 284 height 19
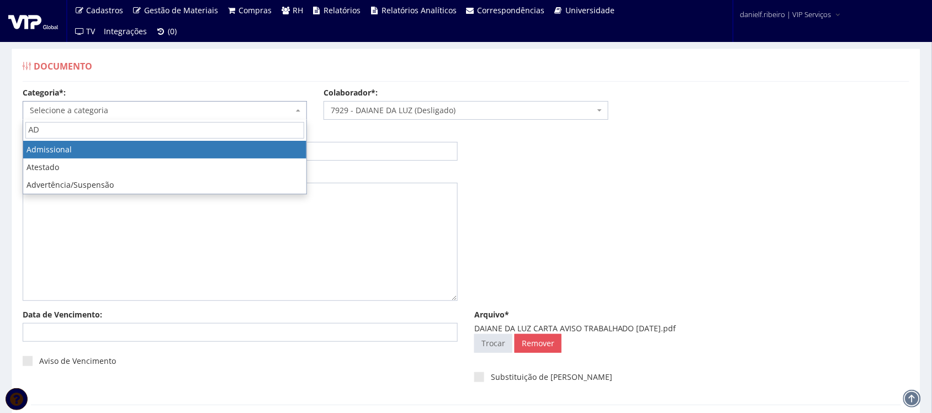
type input "AD"
select select "admissional"
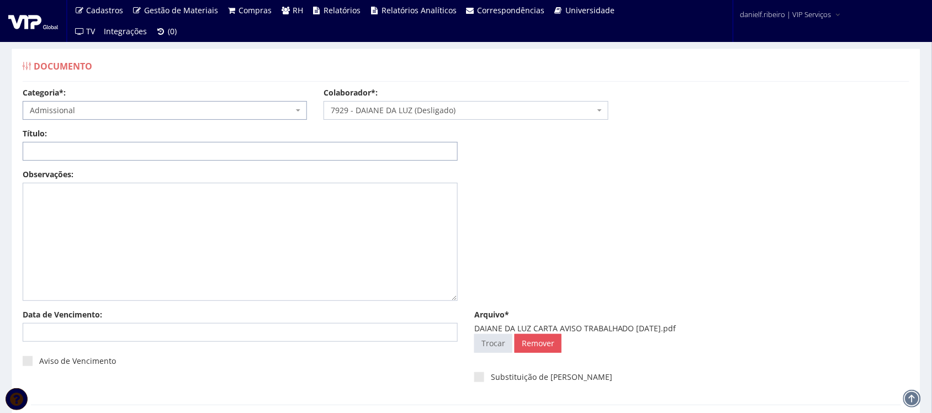
click at [97, 144] on input "Título:" at bounding box center [240, 151] width 435 height 19
paste input "CARTA AVISO TRABALHADO [DATE]"
click at [145, 150] on input "CARTA AVISO TRABALHADO [DATE]" at bounding box center [240, 151] width 435 height 19
click at [153, 149] on input "CARTA AVISO TRABALHADO [DATE]" at bounding box center [240, 151] width 435 height 19
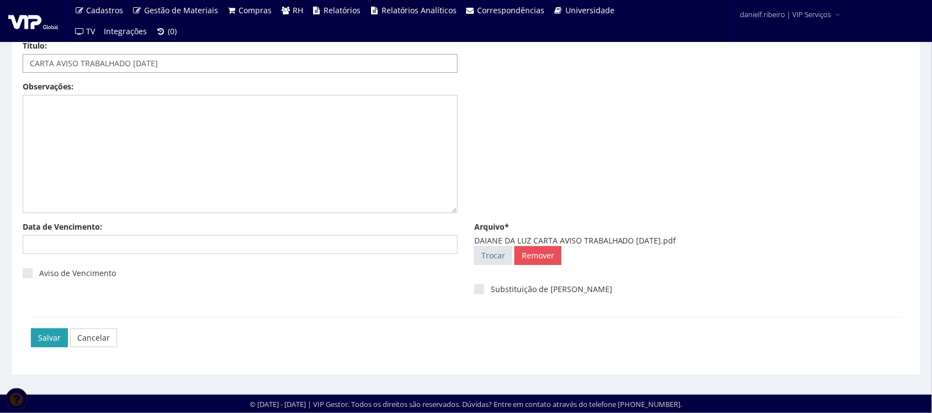
type input "CARTA AVISO TRABALHADO [DATE]"
click at [42, 334] on input "Salvar" at bounding box center [49, 337] width 37 height 19
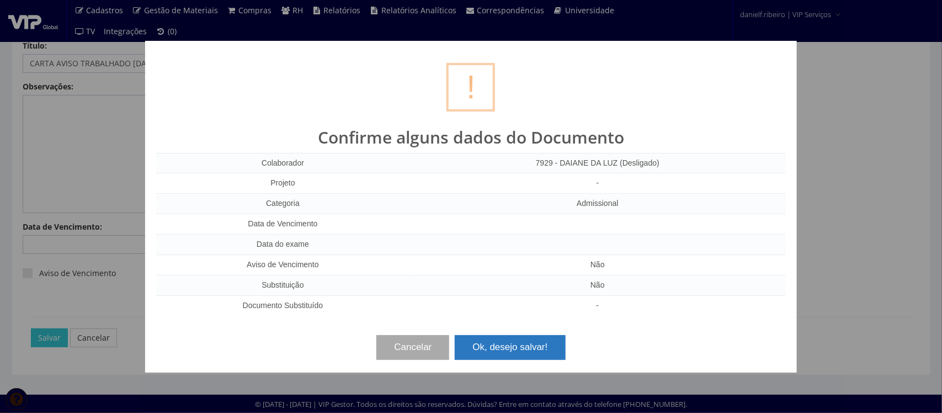
click at [515, 341] on button "Ok, desejo salvar!" at bounding box center [510, 347] width 110 height 24
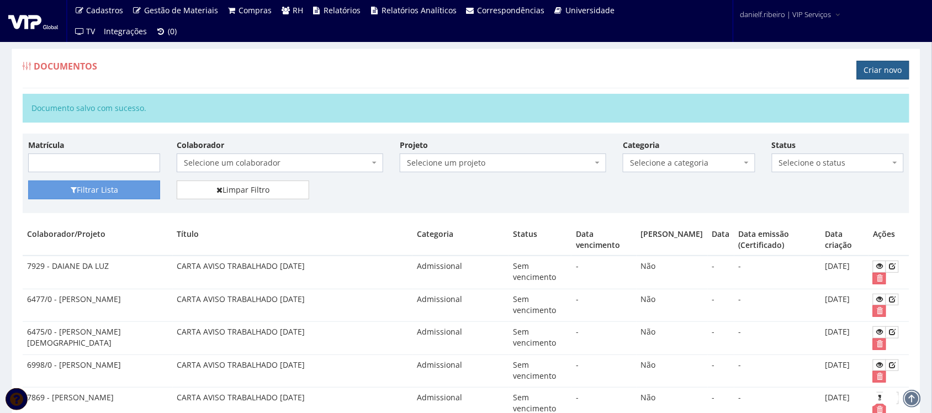
click at [881, 78] on link "Criar novo" at bounding box center [883, 70] width 52 height 19
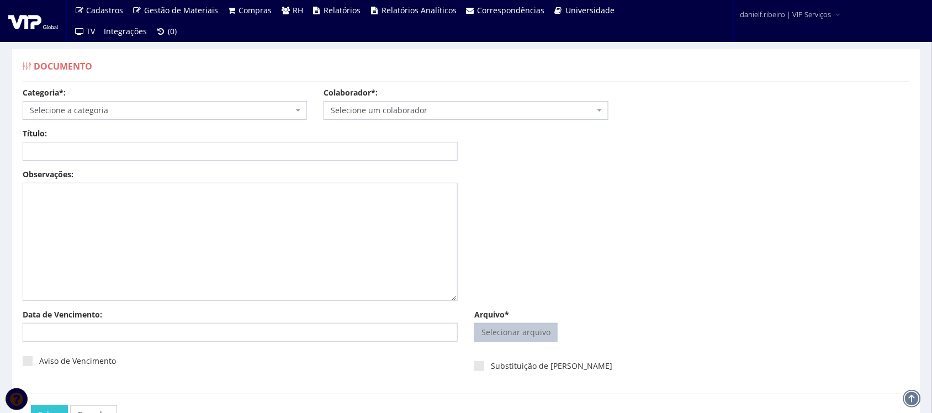
click at [523, 332] on input "Arquivo*" at bounding box center [516, 332] width 82 height 18
type input "C:\fakepath\DAIANE DA LUZ FOLHA PONTO [DATE].pdf"
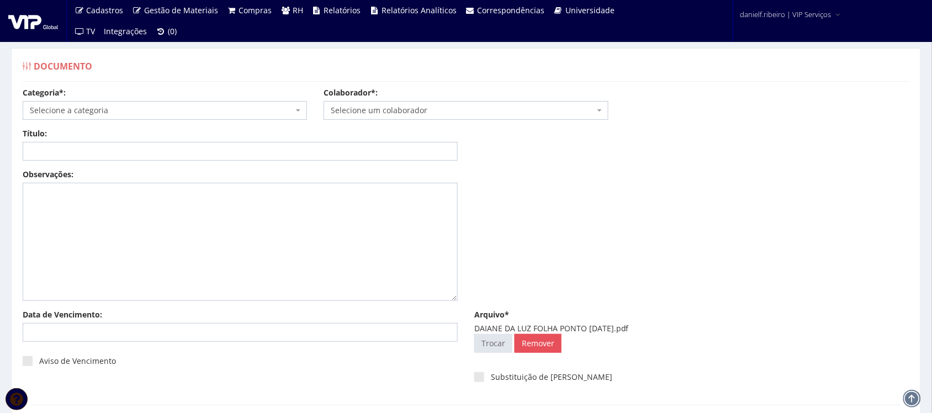
click at [458, 100] on div "Colaborador*: Selecione um colaborador 7015/0 - ADEILTON LUIZ NETO (Desligado) …" at bounding box center [465, 103] width 301 height 33
click at [451, 114] on span "Selecione um colaborador" at bounding box center [462, 110] width 263 height 11
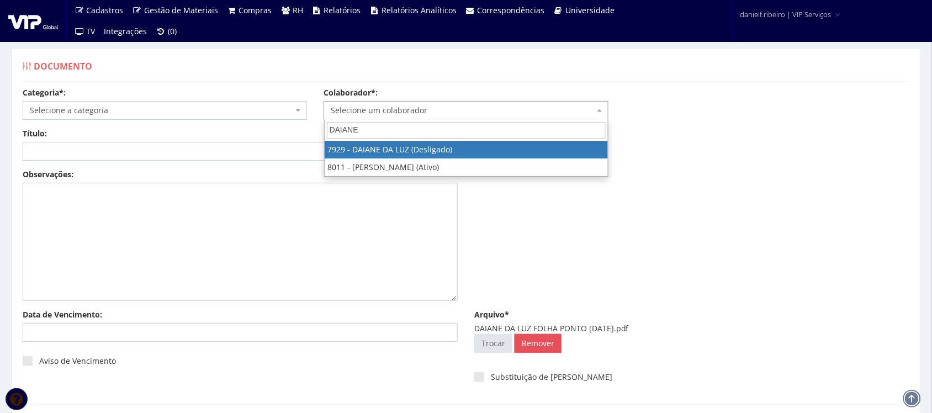
type input "DAIANE"
select select "3006"
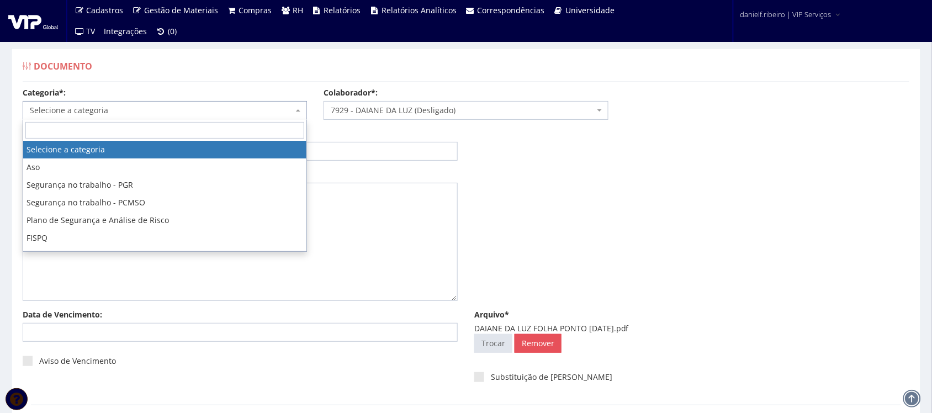
click at [134, 115] on span "Selecione a categoria" at bounding box center [161, 110] width 263 height 11
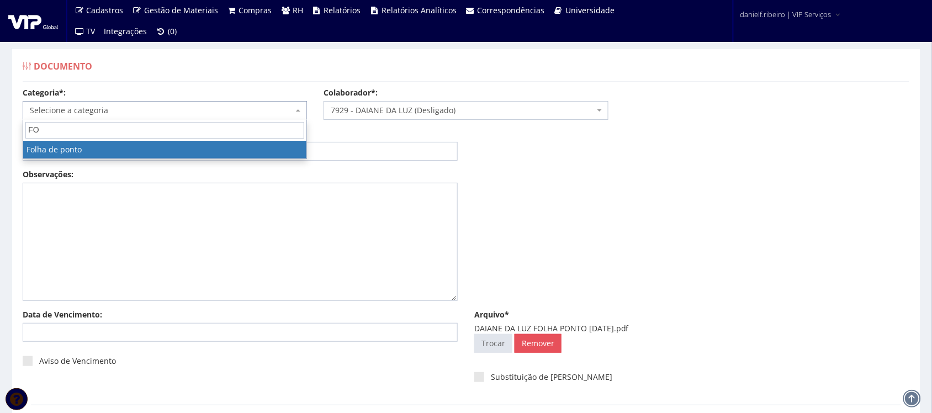
type input "FOL"
select select "folha_ponto"
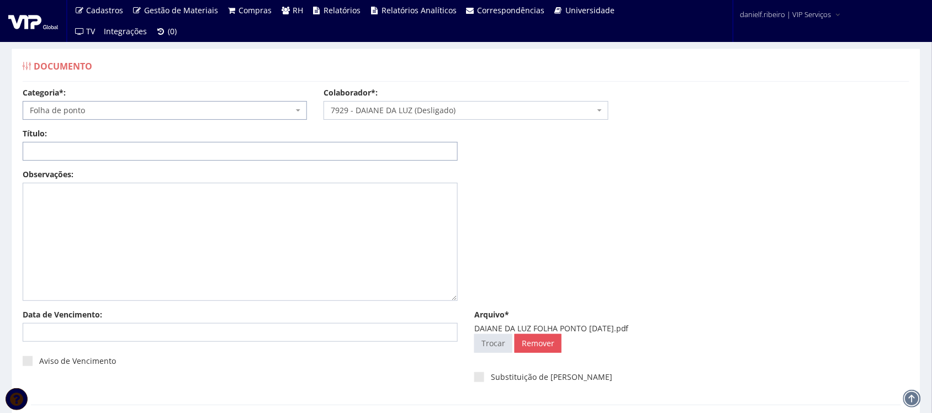
click at [174, 155] on input "Título:" at bounding box center [240, 151] width 435 height 19
type input "FOLHA PONTO - ABR/2025"
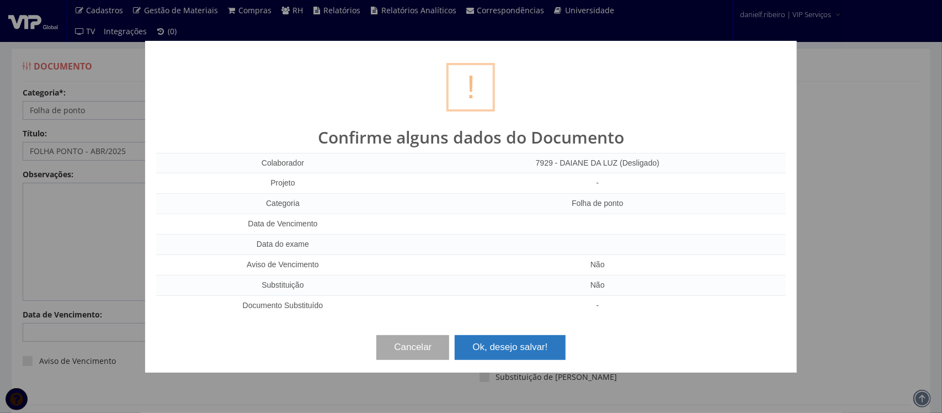
click at [517, 352] on button "Ok, desejo salvar!" at bounding box center [510, 347] width 110 height 24
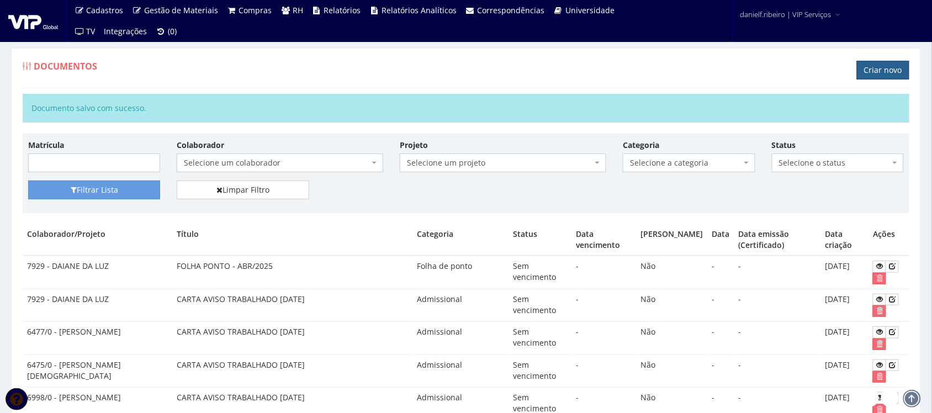
click at [874, 77] on link "Criar novo" at bounding box center [883, 70] width 52 height 19
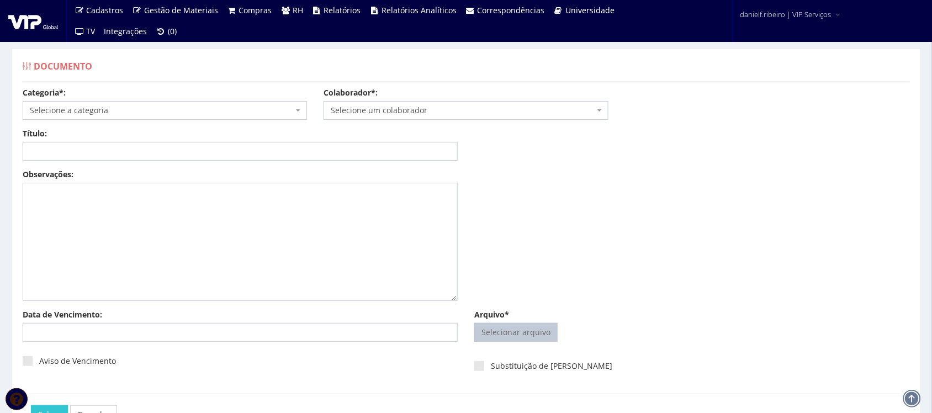
click at [489, 340] on input "Arquivo*" at bounding box center [516, 332] width 82 height 18
type input "C:\fakepath\DAIANE DA LUZ FOLHA PONTO [DATE].pdf"
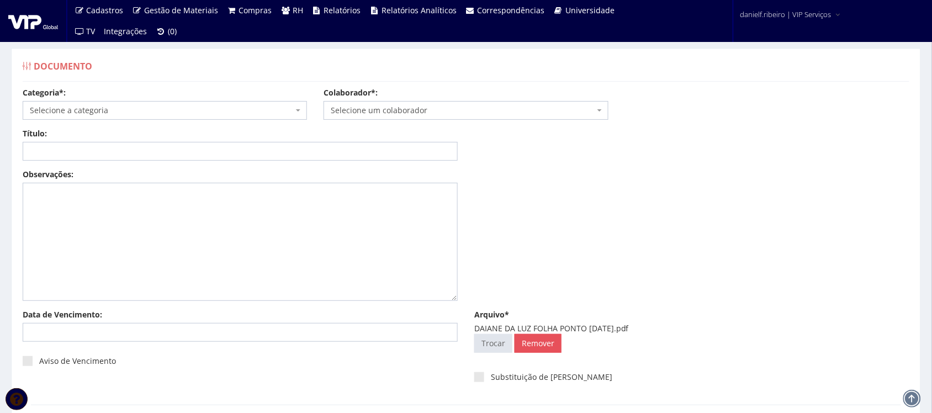
click at [403, 109] on span "Selecione um colaborador" at bounding box center [462, 110] width 263 height 11
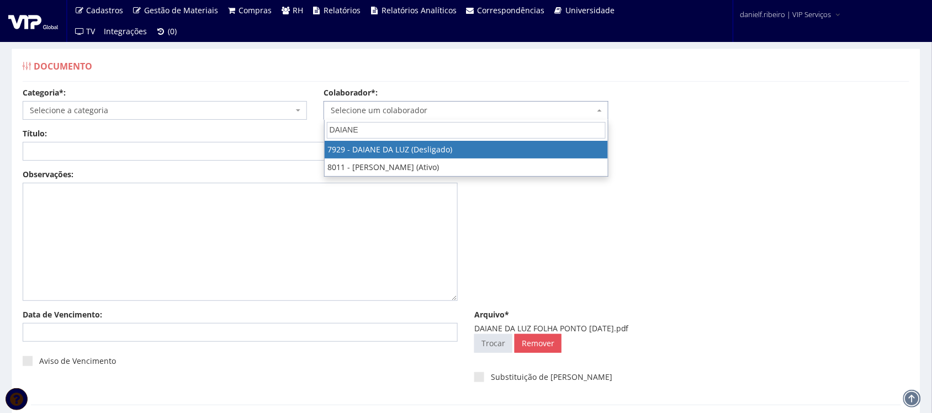
type input "DAIANE"
select select "3006"
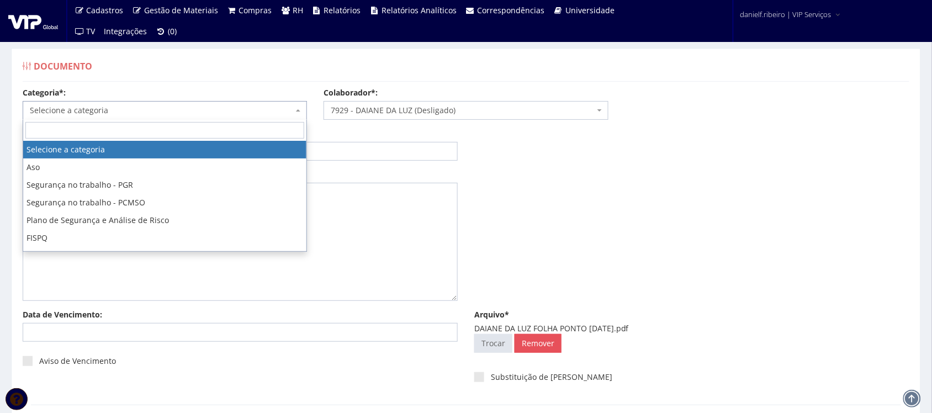
click at [99, 109] on span "Selecione a categoria" at bounding box center [161, 110] width 263 height 11
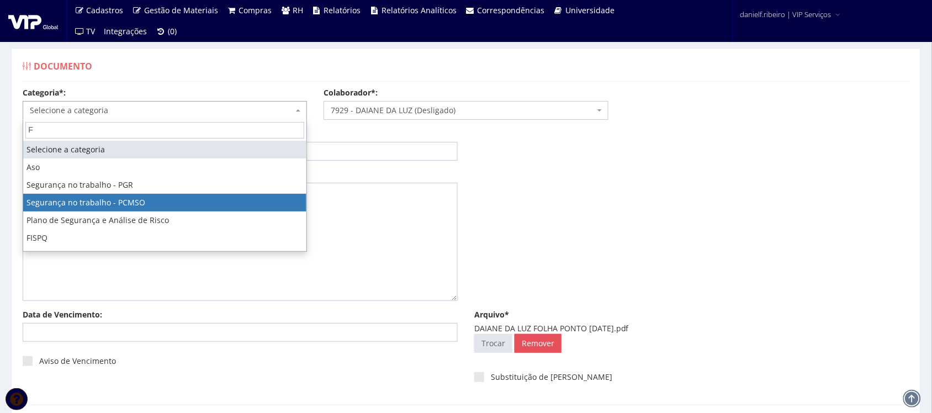
type input "FO"
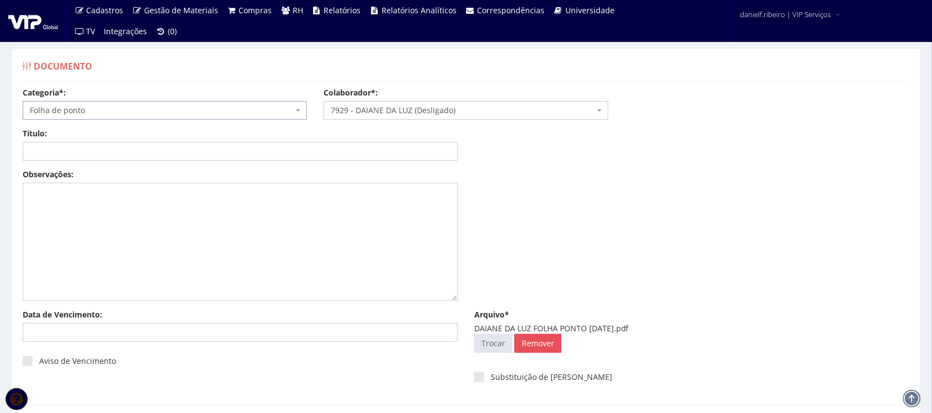
select select "folha_ponto"
click at [129, 150] on input "Título:" at bounding box center [240, 151] width 435 height 19
type input "FOLHA PONTO - DEZ/2024"
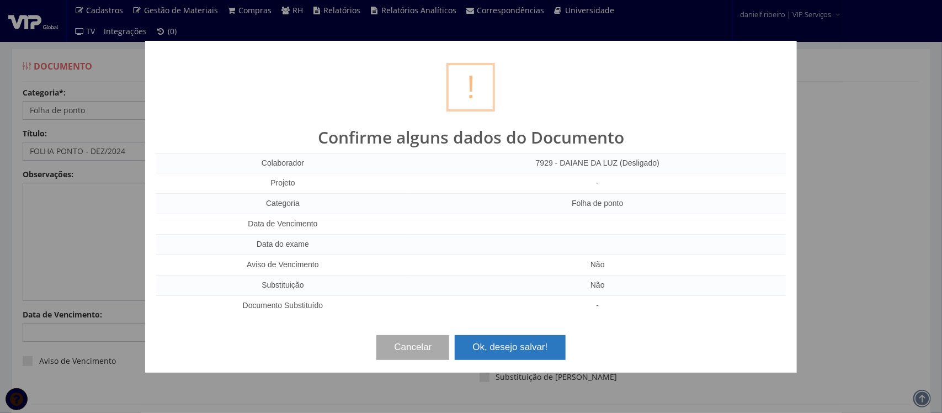
click at [523, 343] on button "Ok, desejo salvar!" at bounding box center [510, 347] width 110 height 24
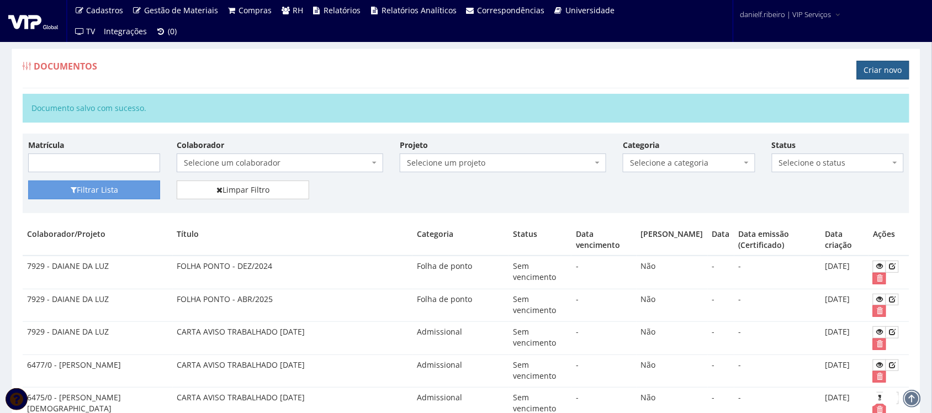
click at [875, 69] on link "Criar novo" at bounding box center [883, 70] width 52 height 19
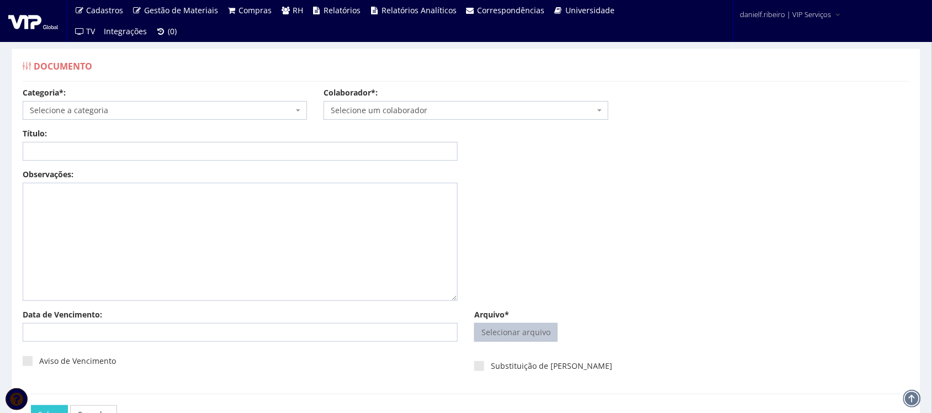
click at [517, 330] on input "Arquivo*" at bounding box center [516, 332] width 82 height 18
type input "C:\fakepath\DAIANE DA LUZ HOLERITE 13 DEZ.2024.pdf"
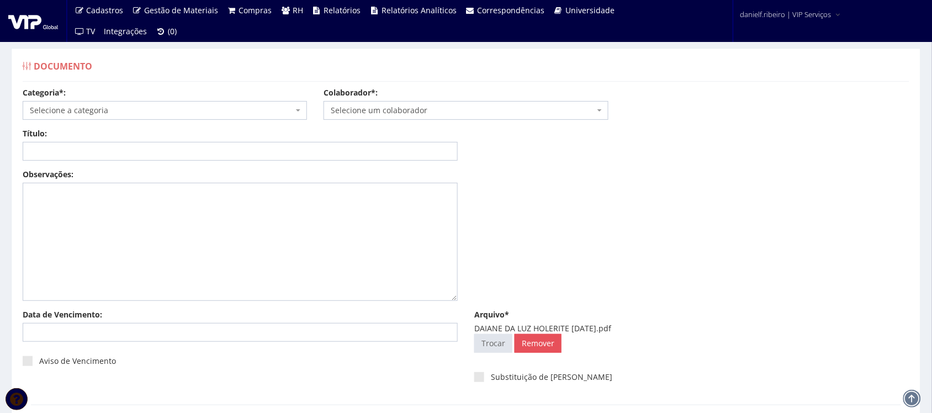
click at [395, 112] on span "Selecione um colaborador" at bounding box center [462, 110] width 263 height 11
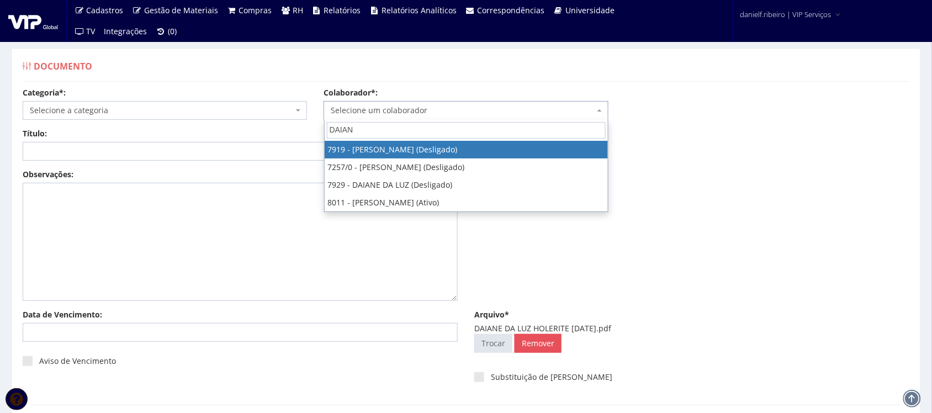
type input "DAIANE"
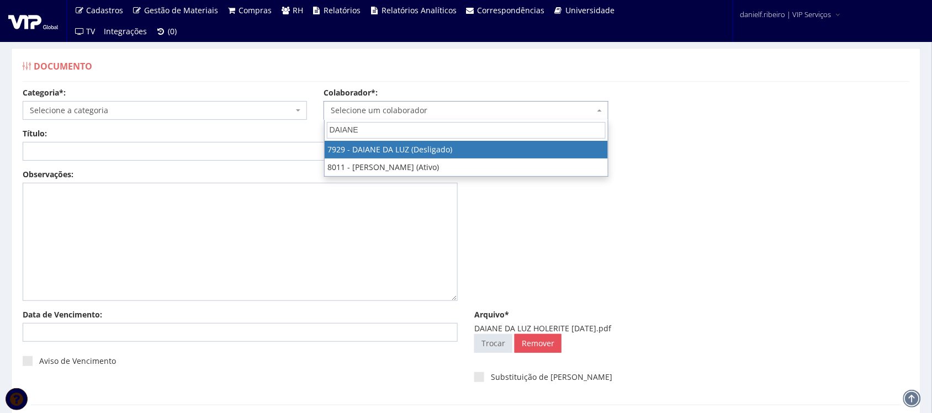
select select "3006"
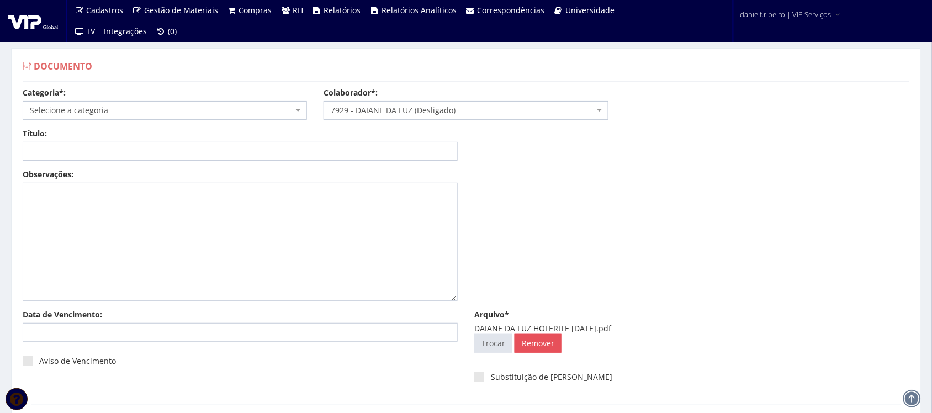
click at [111, 97] on div "Categoria*: Selecione a categoria Aso Segurança no trabalho - PGR Segurança no …" at bounding box center [164, 103] width 301 height 33
click at [116, 105] on span "Selecione a categoria" at bounding box center [161, 110] width 263 height 11
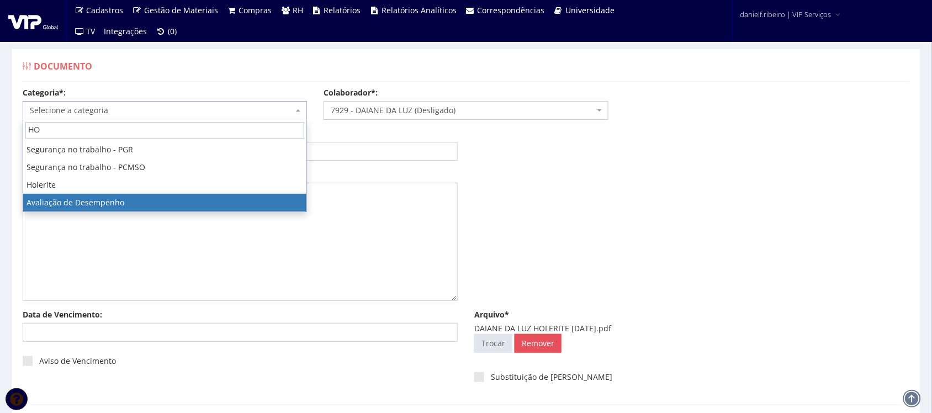
type input "HOL"
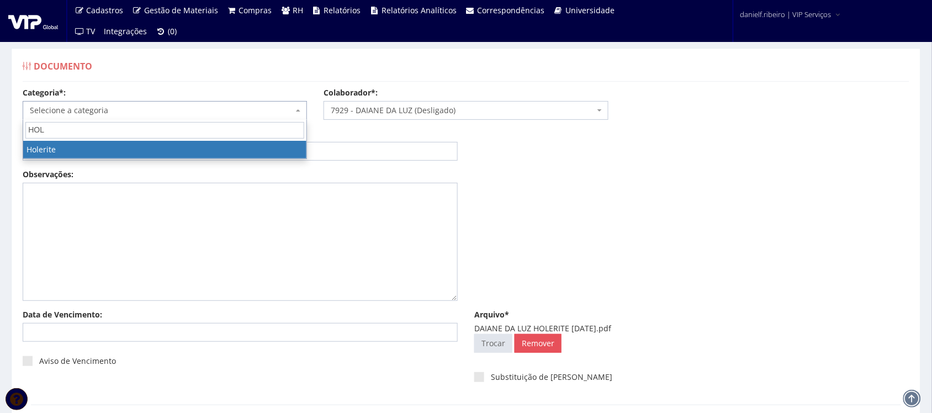
select select "holerite"
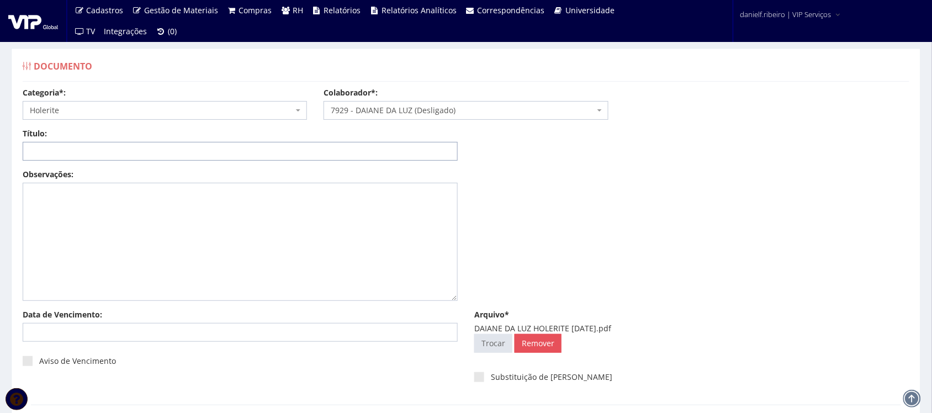
click at [83, 148] on input "Título:" at bounding box center [240, 151] width 435 height 19
click at [69, 152] on input "HOLERITE 13° DEZ/2024" at bounding box center [240, 151] width 435 height 19
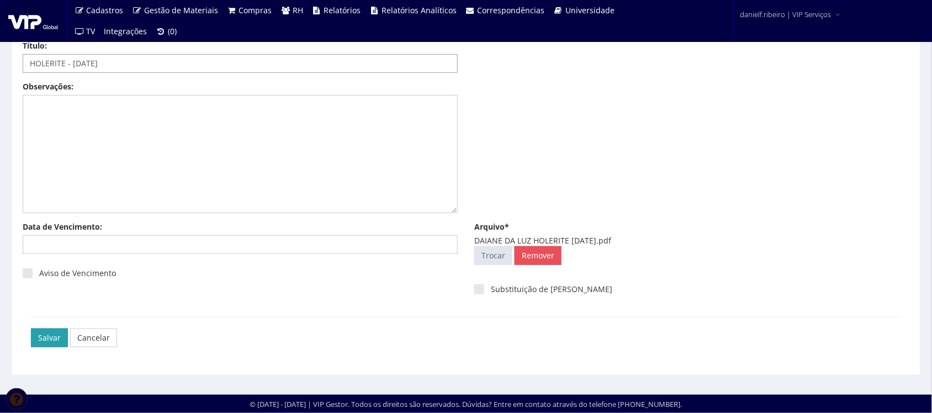
type input "HOLERITE - [DATE]"
click at [40, 336] on input "Salvar" at bounding box center [49, 337] width 37 height 19
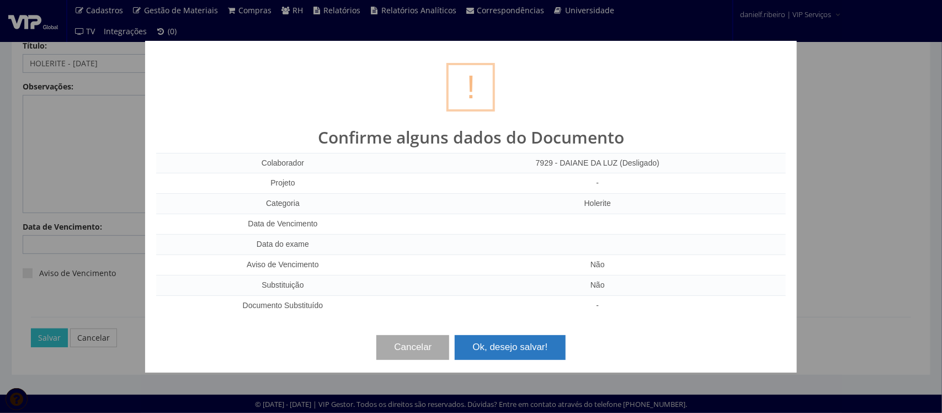
click at [501, 346] on button "Ok, desejo salvar!" at bounding box center [510, 347] width 110 height 24
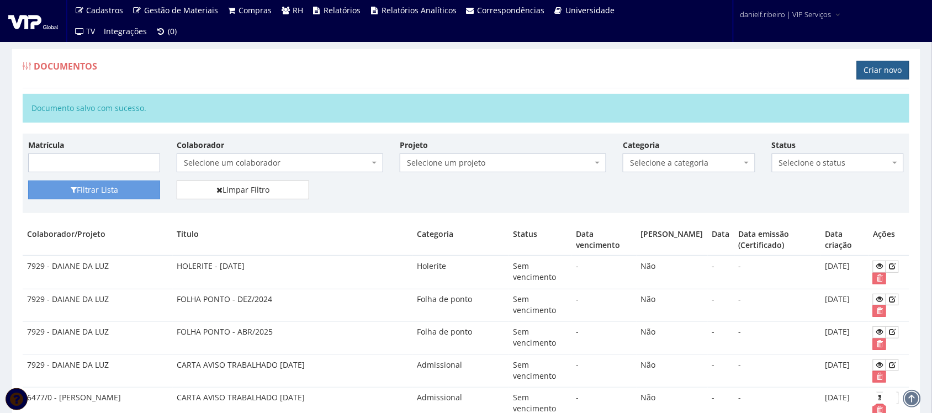
click at [901, 65] on link "Criar novo" at bounding box center [883, 70] width 52 height 19
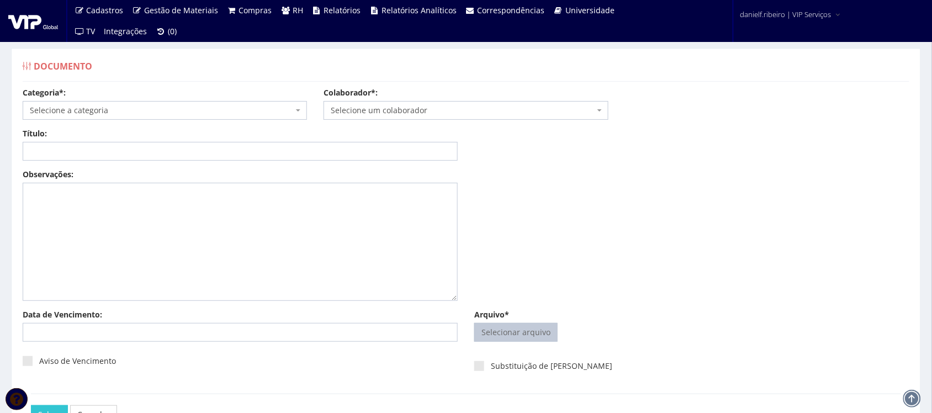
click at [514, 329] on input "Arquivo*" at bounding box center [516, 332] width 82 height 18
type input "C:\fakepath\DAIANE DA LUZ HOLERITE DEZ.2024.pdf"
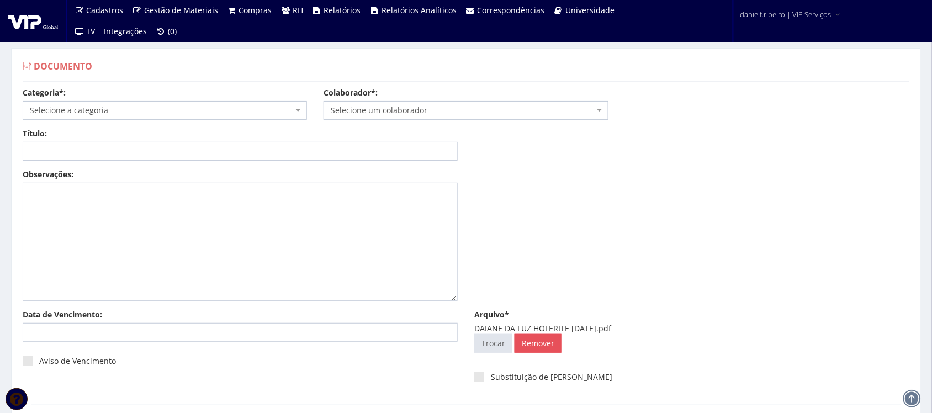
click at [395, 114] on span "Selecione um colaborador" at bounding box center [462, 110] width 263 height 11
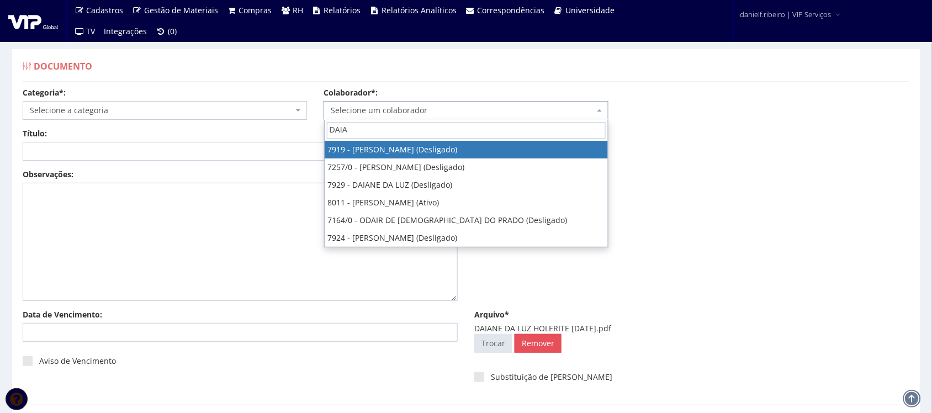
type input "DAIAN"
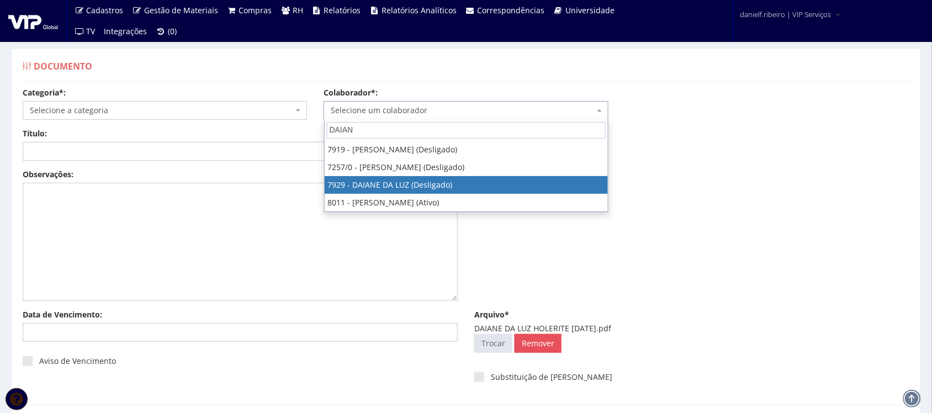
select select "3006"
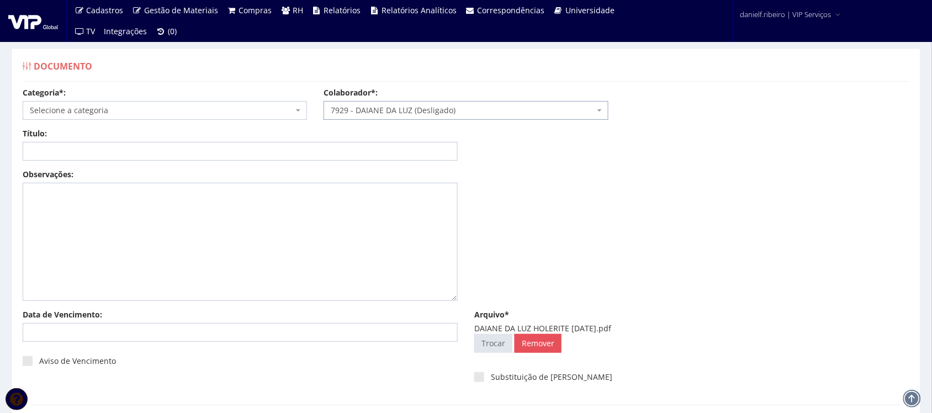
click at [100, 116] on span "Selecione a categoria" at bounding box center [165, 110] width 284 height 19
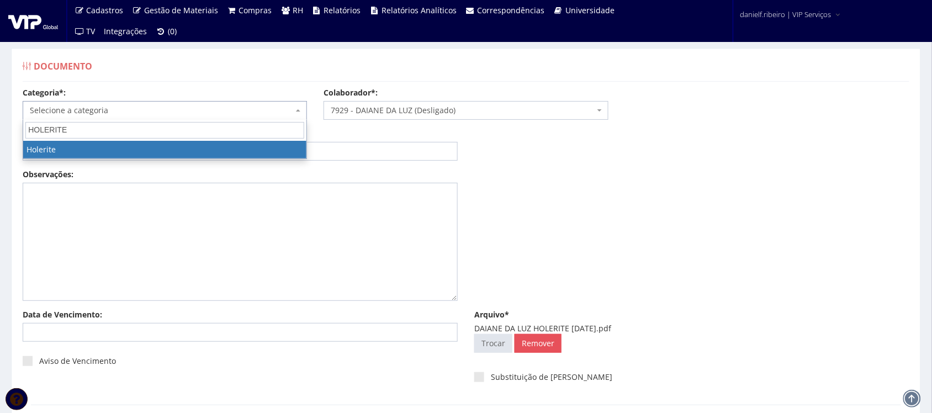
type input "HOLERITE"
select select "holerite"
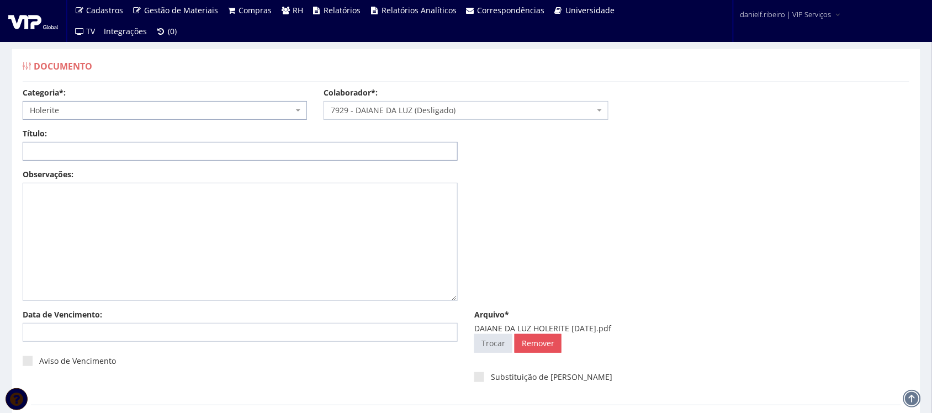
click at [87, 146] on input "Título:" at bounding box center [240, 151] width 435 height 19
type input "HOLERITE - DEZ/2024"
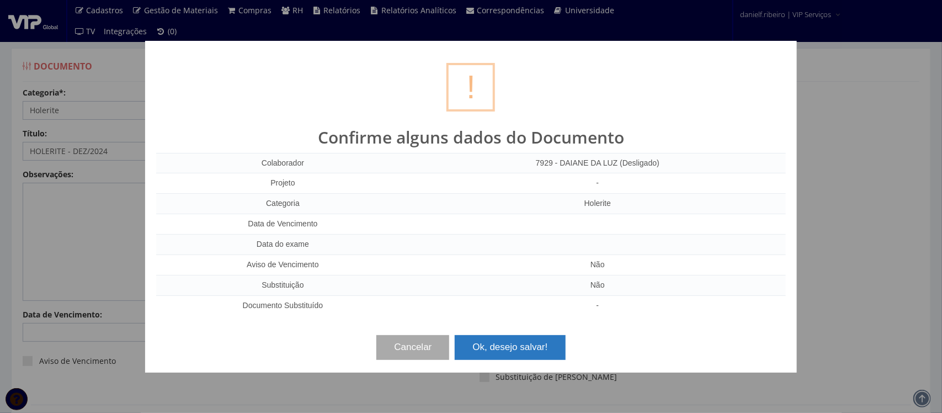
click at [519, 351] on button "Ok, desejo salvar!" at bounding box center [510, 347] width 110 height 24
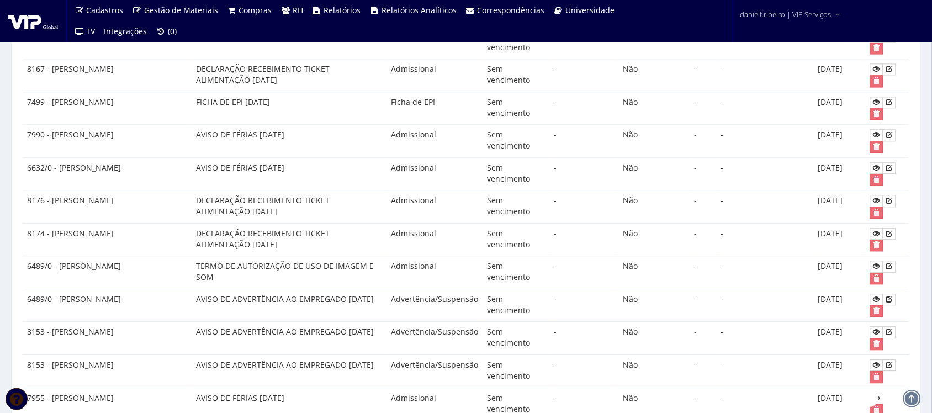
scroll to position [939, 0]
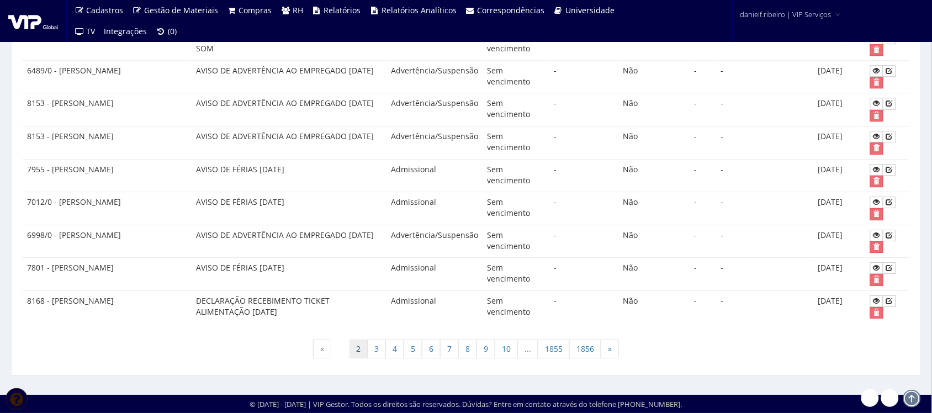
click at [354, 347] on link "2" at bounding box center [358, 348] width 19 height 19
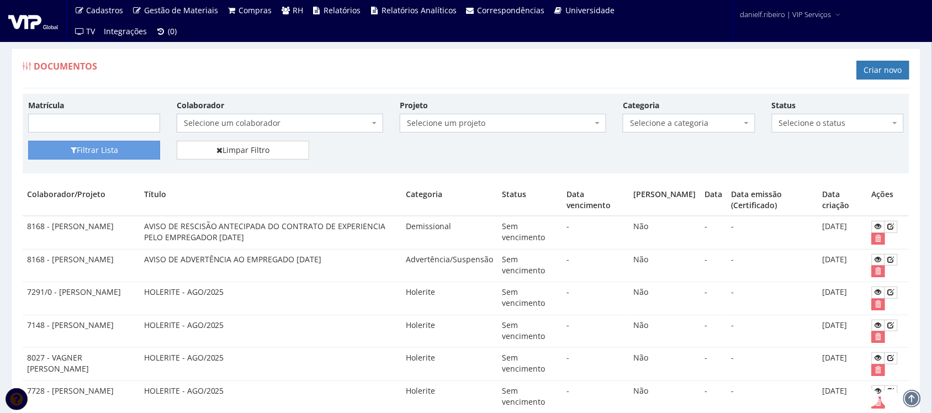
scroll to position [900, 0]
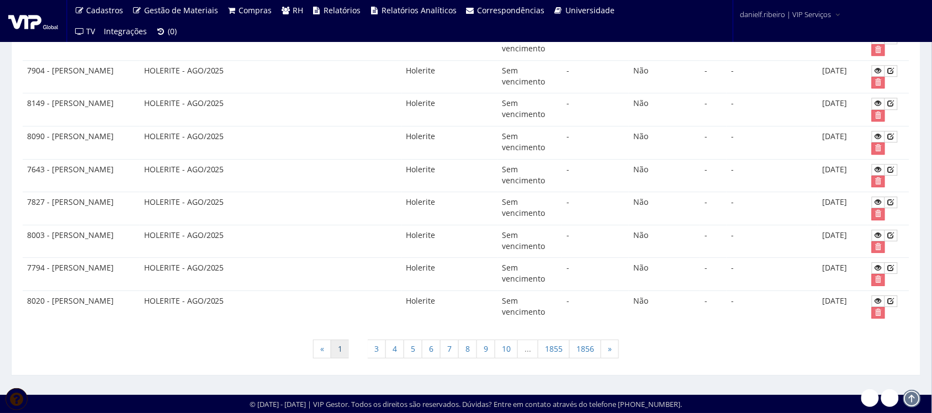
click at [336, 352] on link "1" at bounding box center [340, 348] width 19 height 19
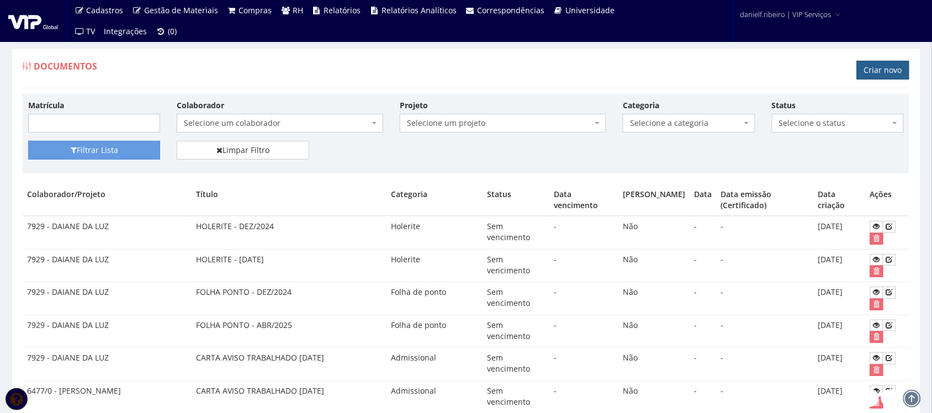
click at [883, 70] on link "Criar novo" at bounding box center [883, 70] width 52 height 19
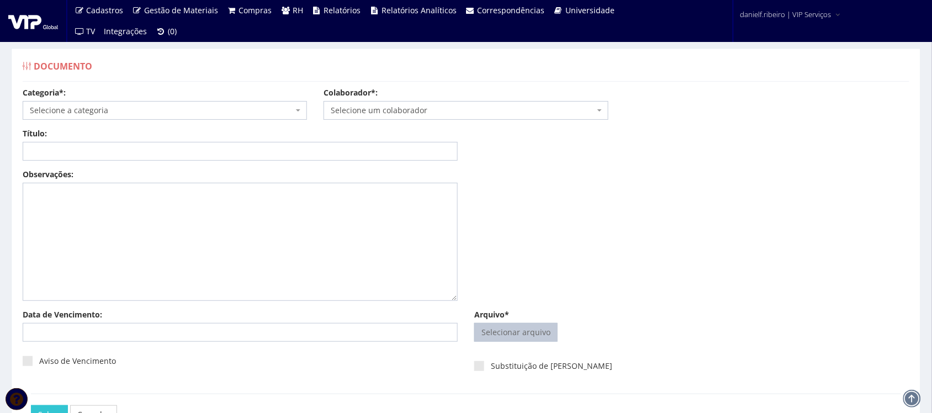
click at [509, 340] on input "Arquivo*" at bounding box center [516, 332] width 82 height 18
type input "C:\fakepath\DAIANE DA LUZ HOLERITE MAR.2025.pdf"
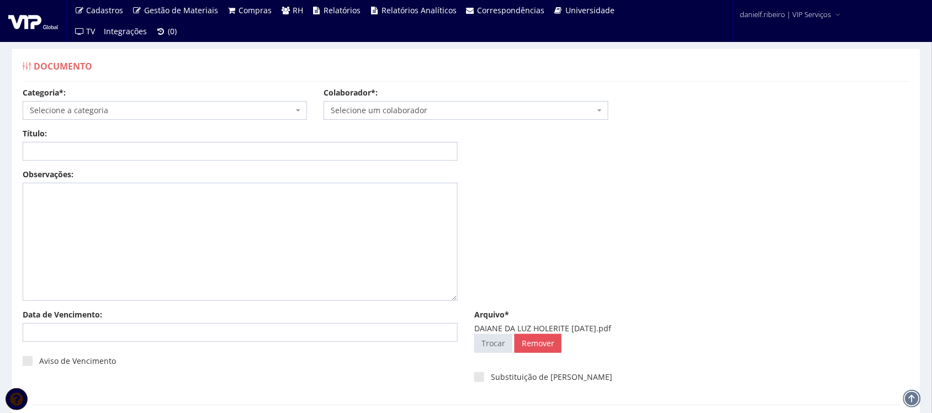
click at [388, 109] on span "Selecione um colaborador" at bounding box center [462, 110] width 263 height 11
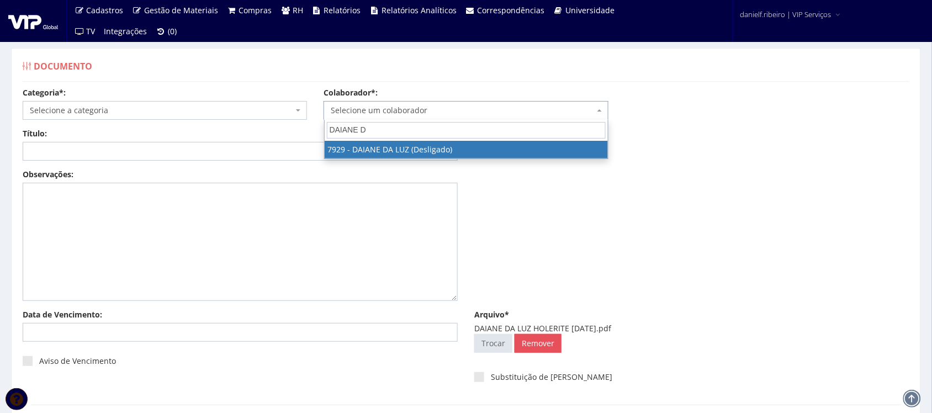
type input "DAIANE DA"
select select "3006"
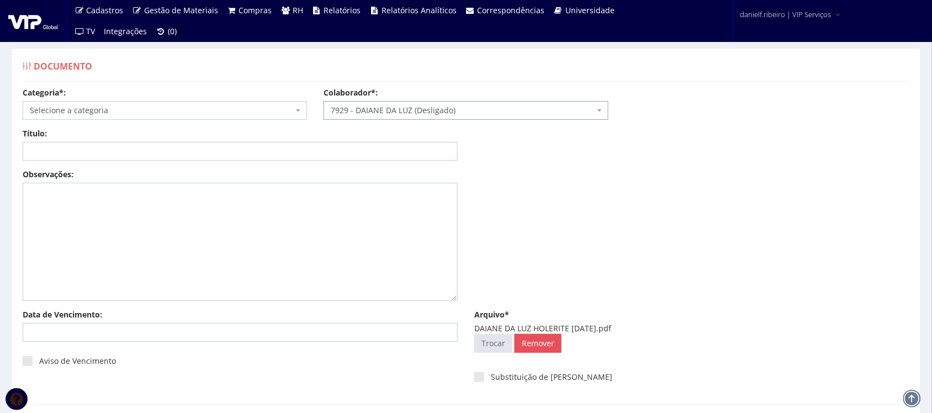
click at [139, 109] on span "Selecione a categoria" at bounding box center [161, 110] width 263 height 11
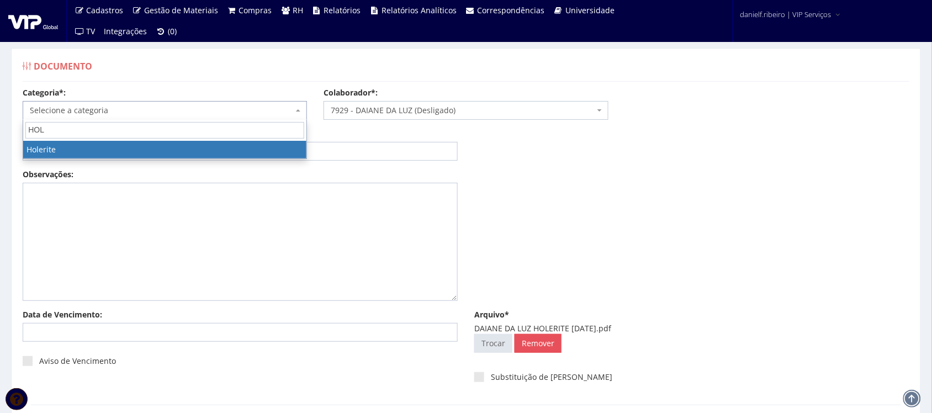
type input "HOLE"
select select "holerite"
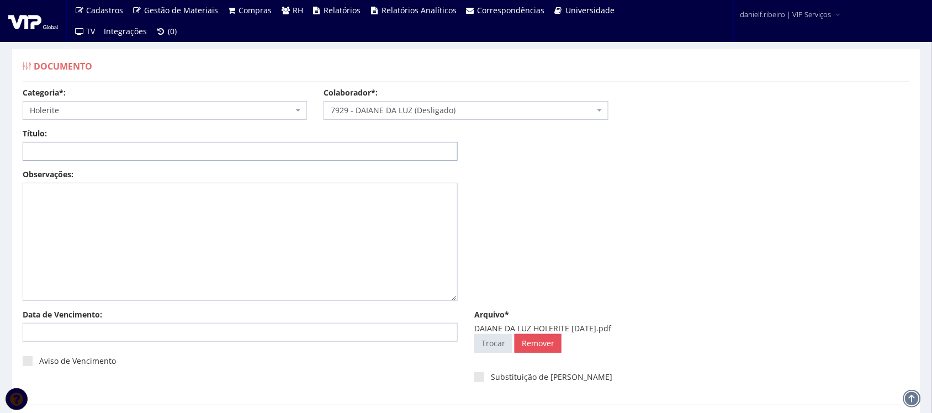
click at [92, 146] on input "Título:" at bounding box center [240, 151] width 435 height 19
paste input "CARTA AVISO TRABALHADO [DATE]"
drag, startPoint x: 196, startPoint y: 157, endPoint x: 0, endPoint y: 211, distance: 203.3
click at [0, 211] on div "Documento Categoria*: Selecione a categoria Aso Segurança no trabalho - PGR Seg…" at bounding box center [466, 255] width 932 height 455
type input "HOLERITE - MAR/2025"
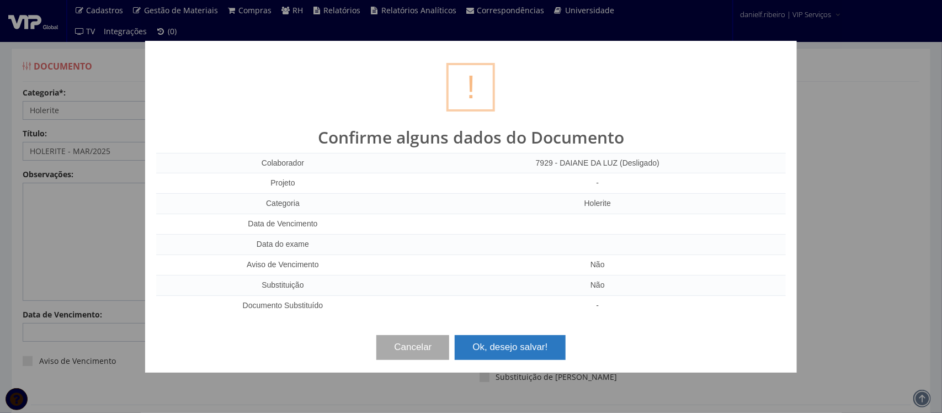
click at [487, 338] on button "Ok, desejo salvar!" at bounding box center [510, 347] width 110 height 24
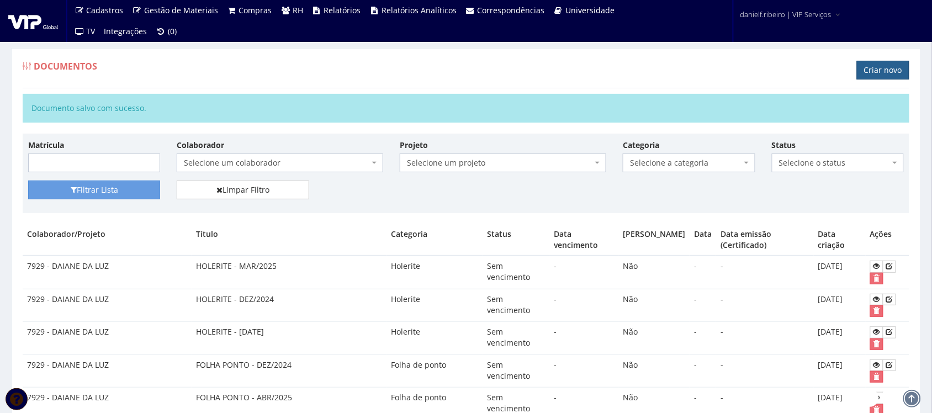
click at [883, 68] on link "Criar novo" at bounding box center [883, 70] width 52 height 19
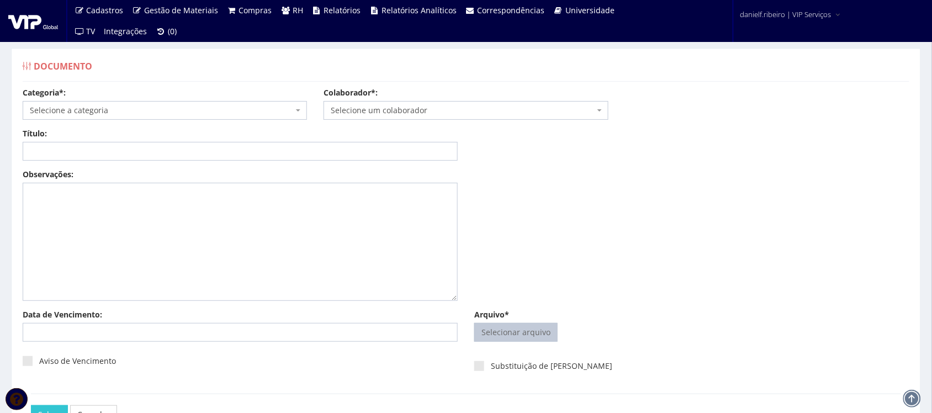
click at [539, 334] on input "Arquivo*" at bounding box center [516, 332] width 82 height 18
type input "C:\fakepath\DENISE OLIVEIRA DE JESUS RODRIGUEZ CARTA AVISO INDENIZADO 28.02.202…"
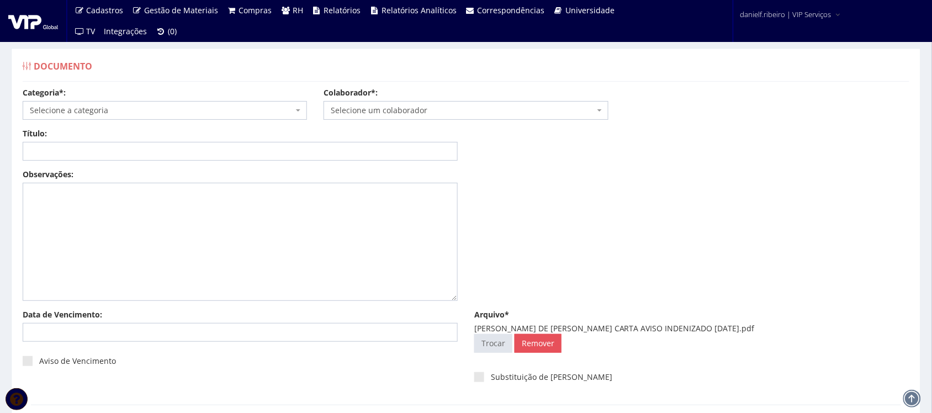
click at [449, 111] on span "Selecione um colaborador" at bounding box center [462, 110] width 263 height 11
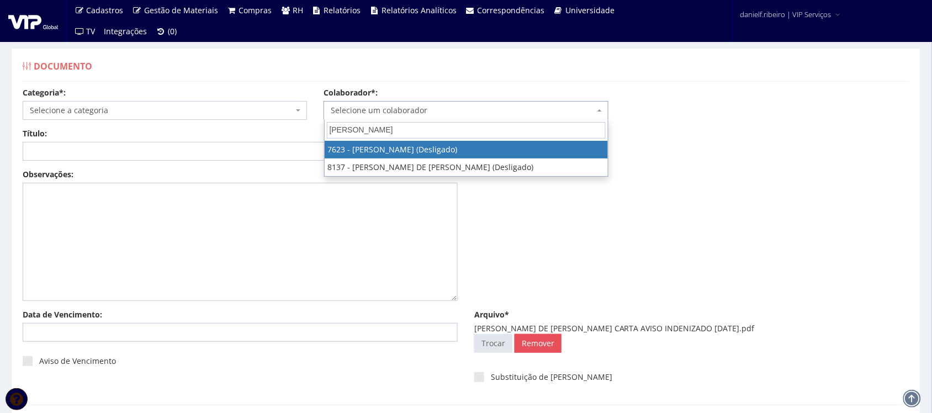
type input "DENISE O"
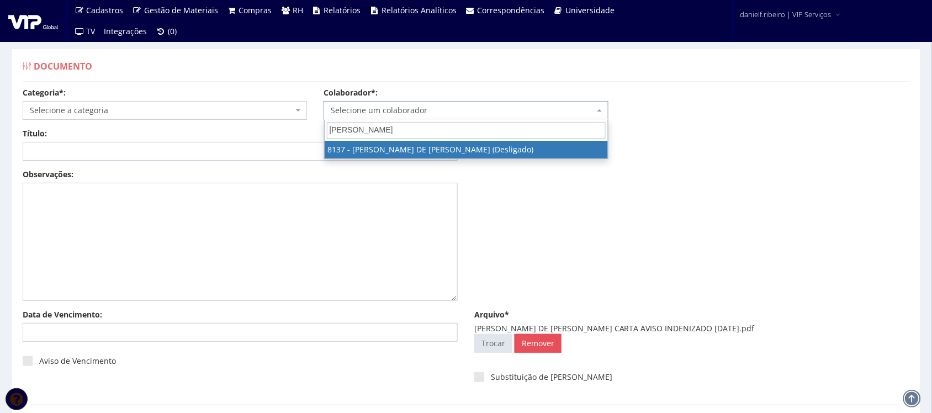
select select "3760"
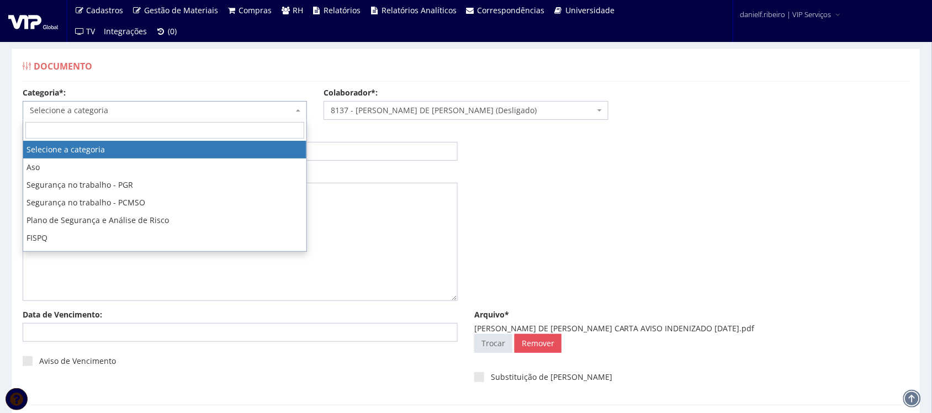
click at [183, 119] on body "Cadastros Clientes Unidades Subclientes Unidades de Subclientes Projetos Vagas …" at bounding box center [466, 250] width 932 height 501
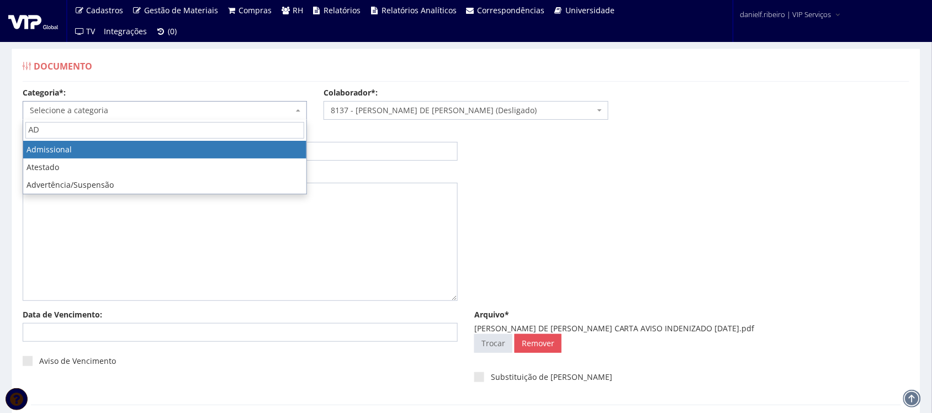
type input "AD"
select select "admissional"
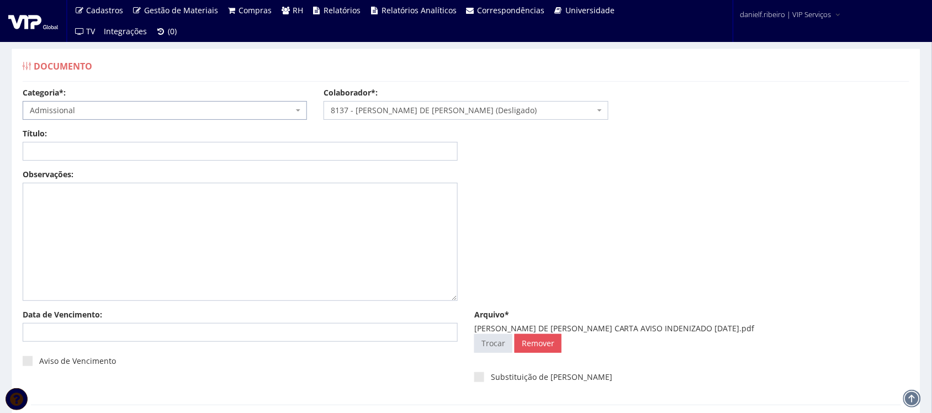
click at [105, 162] on div "Título: Data: Período: Selecione o período 30 Dias 45 Dias 90 Dias Selecione o …" at bounding box center [465, 148] width 903 height 41
click at [105, 153] on input "Título:" at bounding box center [240, 151] width 435 height 19
paste input "CARTA AVISO TRABALHADO [DATE]"
drag, startPoint x: 127, startPoint y: 153, endPoint x: 150, endPoint y: 155, distance: 22.7
click at [84, 155] on input "CARTA AVISO TRABALHADO [DATE]" at bounding box center [240, 151] width 435 height 19
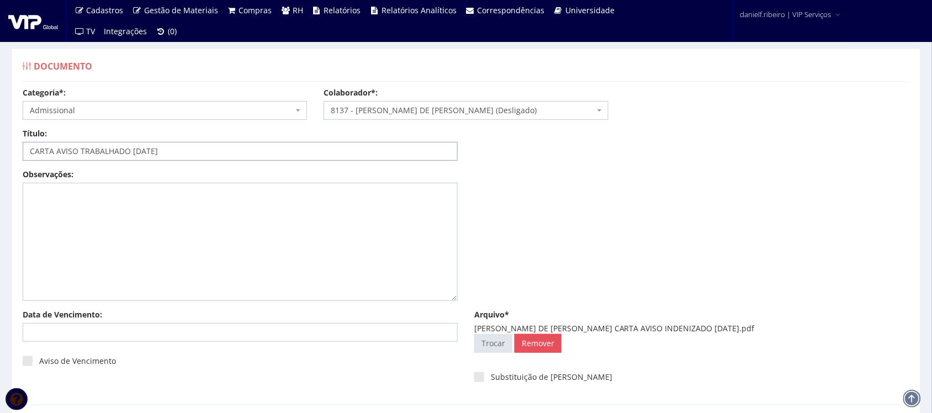
click at [137, 151] on input "CARTA AVISO TRABALHADO [DATE]" at bounding box center [240, 151] width 435 height 19
type input "CARTA AVISO INDENIZADO [DATE]"
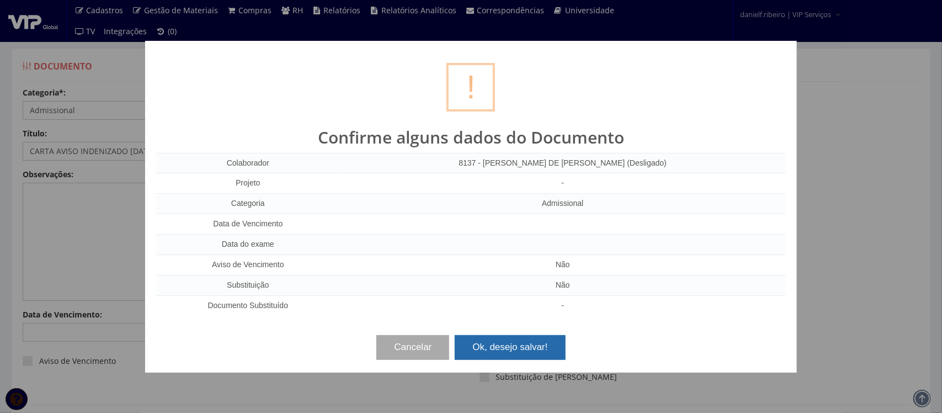
click at [550, 338] on button "Ok, desejo salvar!" at bounding box center [510, 347] width 110 height 24
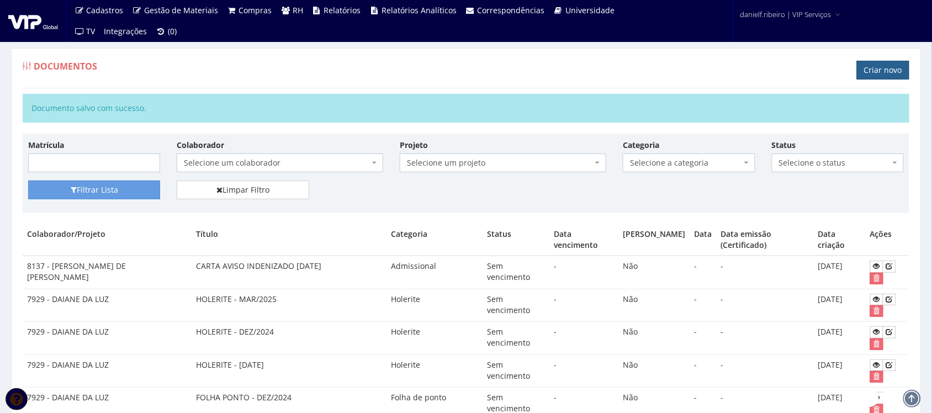
click at [878, 75] on link "Criar novo" at bounding box center [883, 70] width 52 height 19
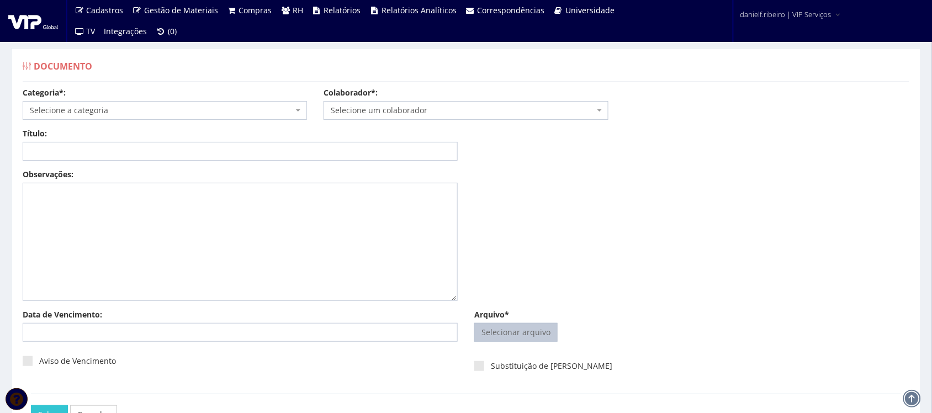
click at [514, 328] on input "Arquivo*" at bounding box center [516, 332] width 82 height 18
type input "C:\fakepath\EDISON DE [PERSON_NAME] AVISO TRABALHADO [DATE].pdf"
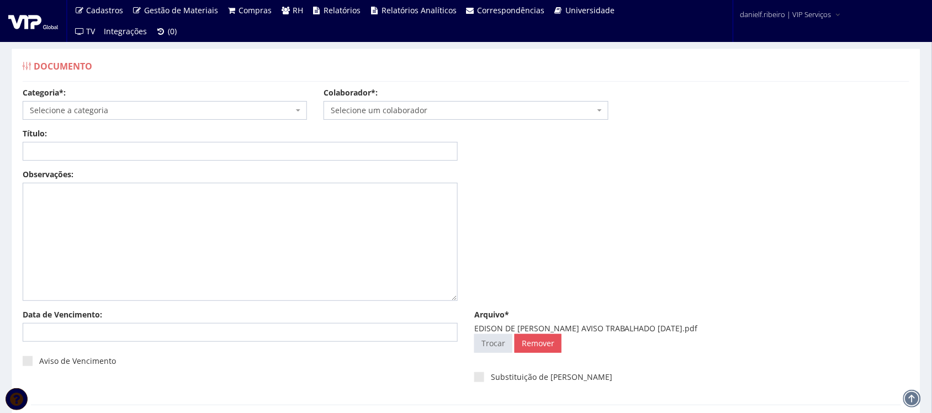
click at [437, 118] on span "Selecione um colaborador" at bounding box center [465, 110] width 284 height 19
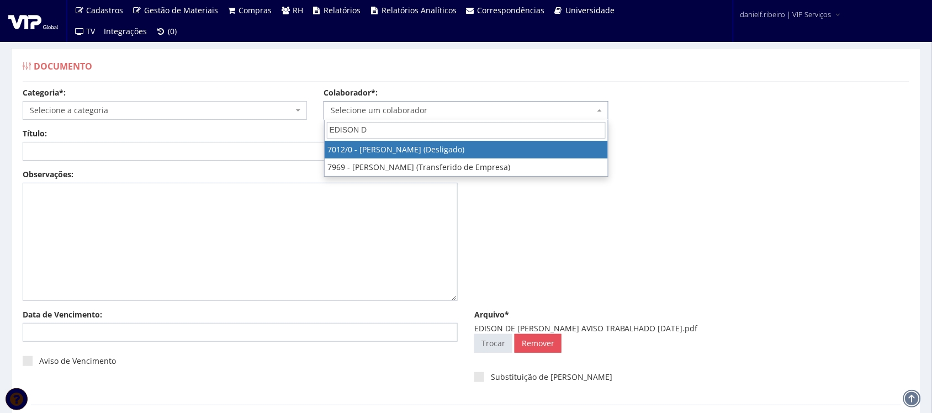
type input "EDISON DE"
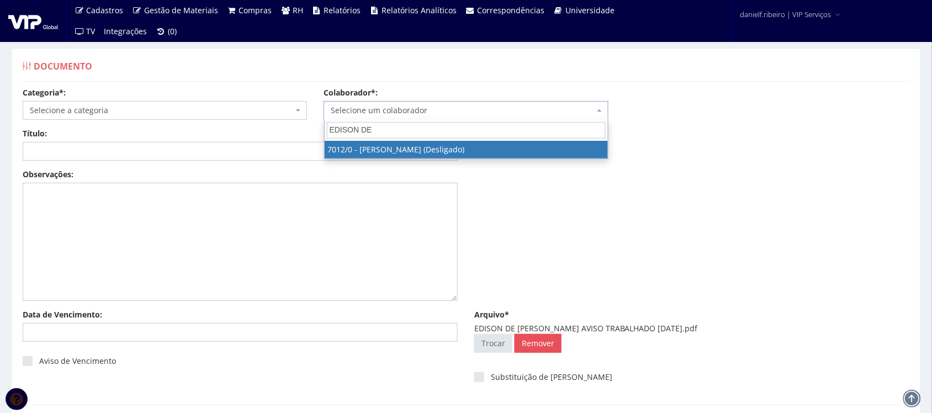
select select "316"
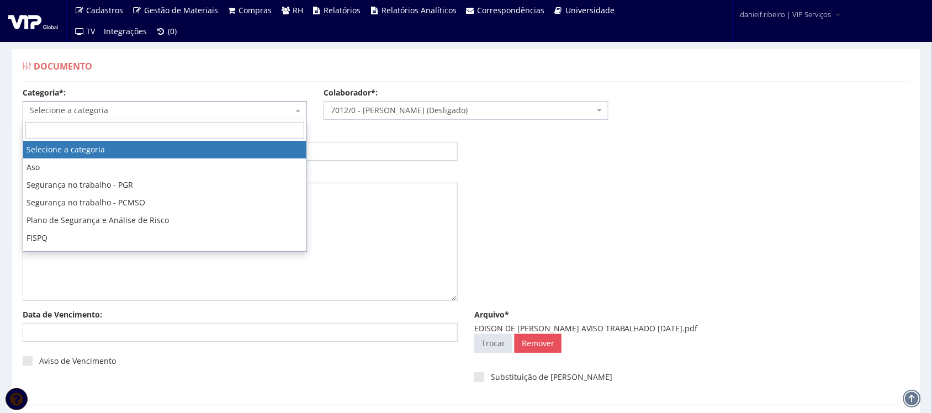
click at [136, 116] on span "Selecione a categoria" at bounding box center [165, 110] width 284 height 19
type input "AD"
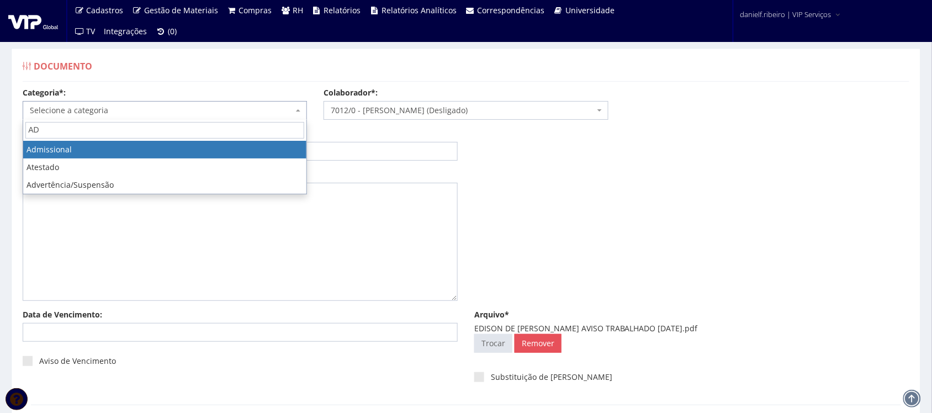
select select "admissional"
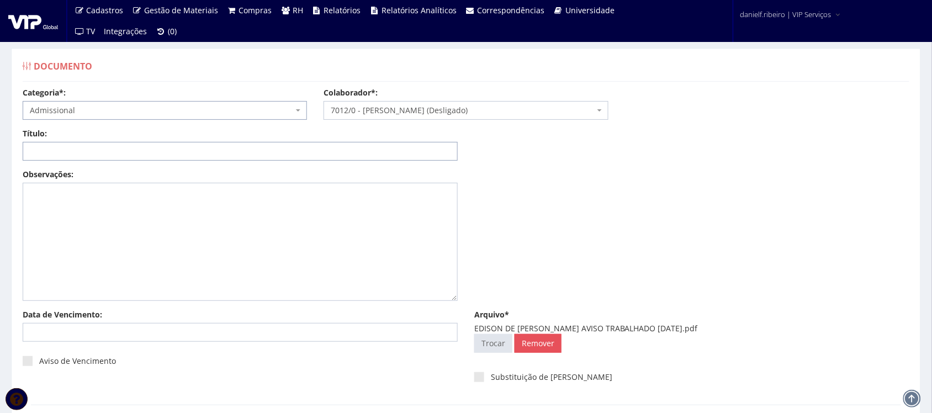
click at [98, 150] on input "Título:" at bounding box center [240, 151] width 435 height 19
paste input "CARTA AVISO TRABALHADO [DATE]"
type input "CARTA AVISO TRABALHADO [DATE]"
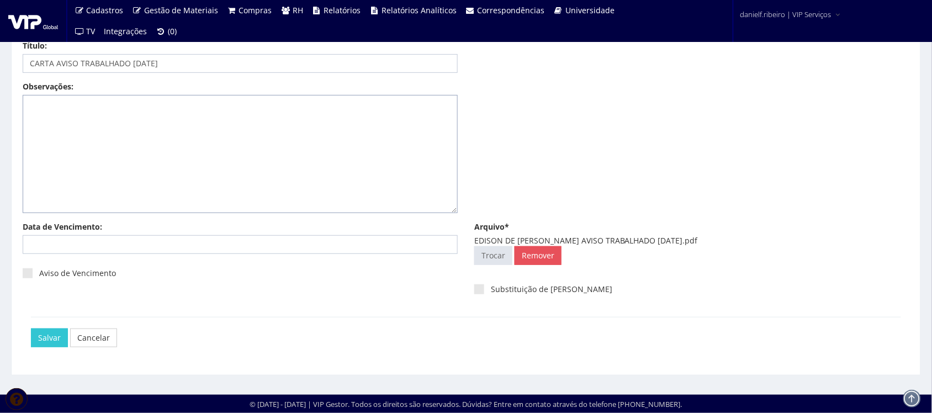
drag, startPoint x: 310, startPoint y: 192, endPoint x: 280, endPoint y: 224, distance: 43.4
click at [57, 338] on input "Salvar" at bounding box center [49, 337] width 37 height 19
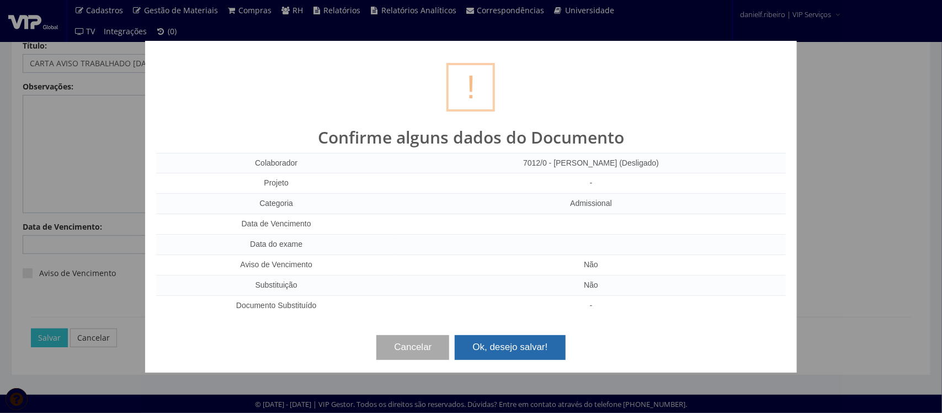
click at [536, 349] on button "Ok, desejo salvar!" at bounding box center [510, 347] width 110 height 24
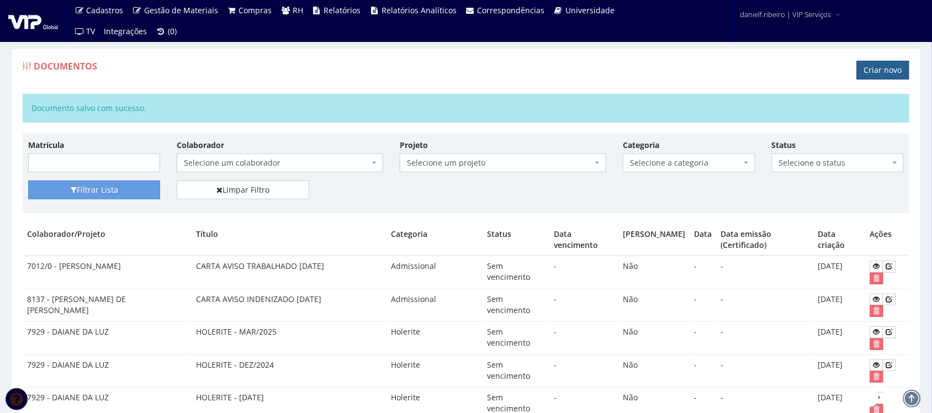
click at [885, 70] on link "Criar novo" at bounding box center [883, 70] width 52 height 19
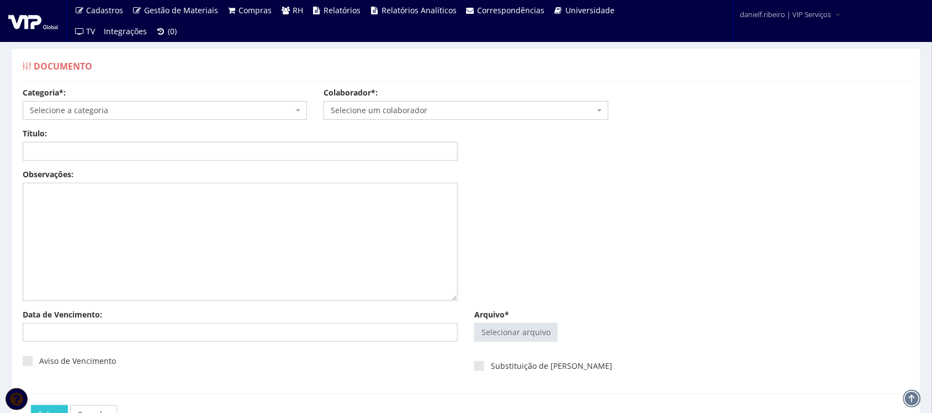
click at [513, 322] on div "Arquivo* Selecionar arquivo Trocar Remover" at bounding box center [691, 328] width 451 height 38
click at [512, 327] on input "Arquivo*" at bounding box center [516, 332] width 82 height 18
type input "C:\fakepath\ELIAS DA SILVA BARBOSA CARTA AVISO TRABALHADO 08.06.2025.pdf"
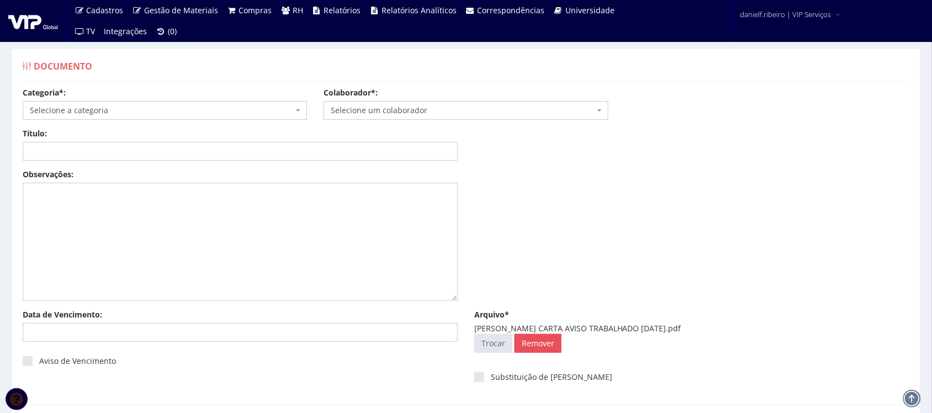
click at [410, 111] on span "Selecione um colaborador" at bounding box center [462, 110] width 263 height 11
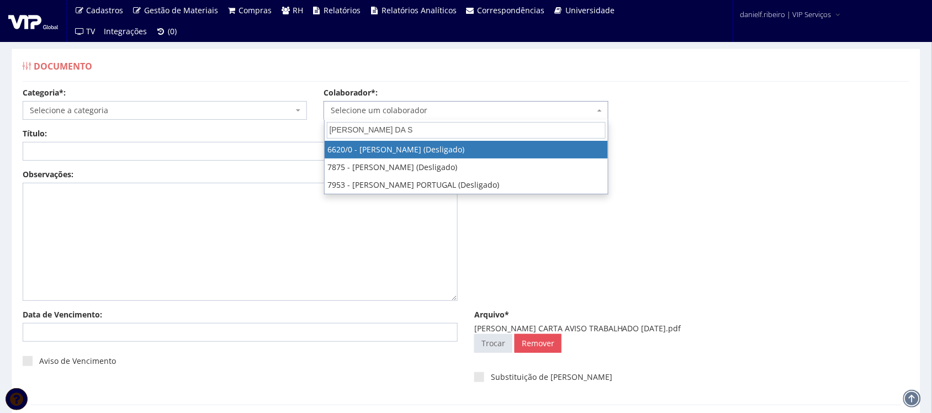
type input "ELIAS DA SI"
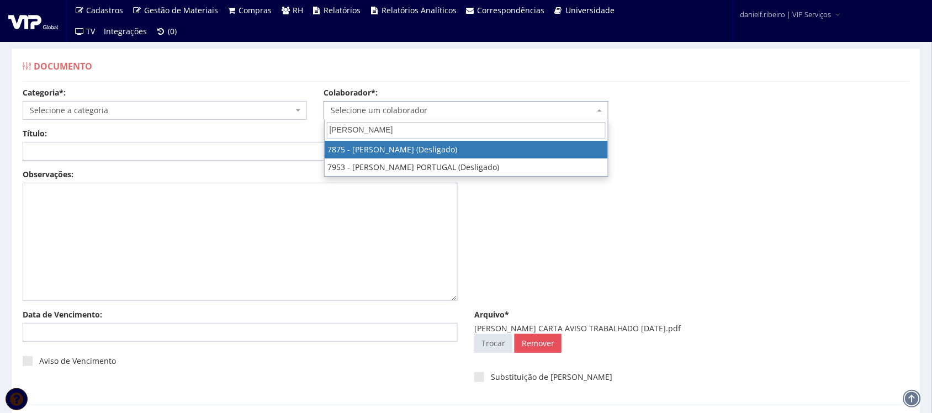
select select "2768"
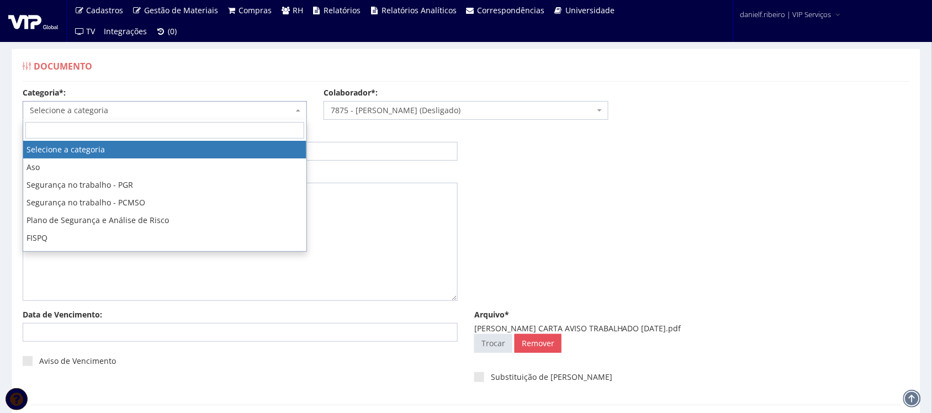
click at [161, 116] on span "Selecione a categoria" at bounding box center [161, 110] width 263 height 11
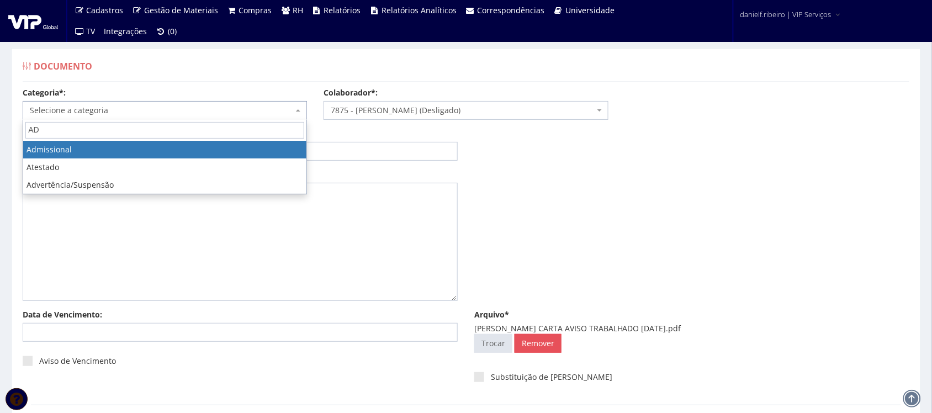
type input "AD"
select select "admissional"
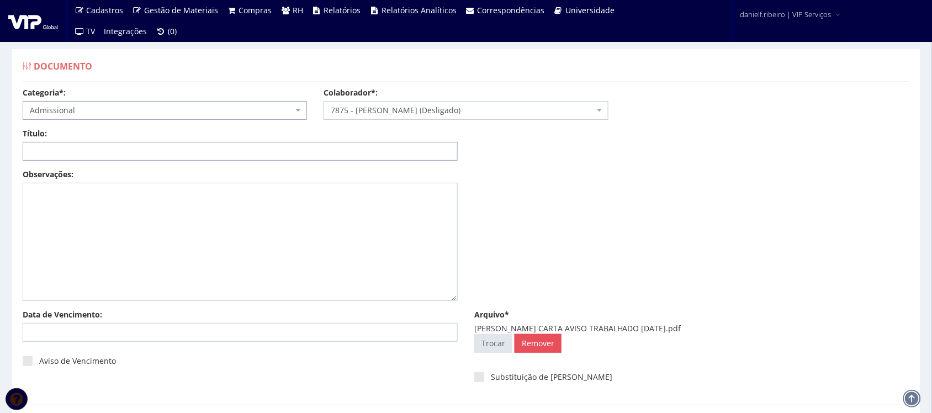
click at [94, 150] on input "Título:" at bounding box center [240, 151] width 435 height 19
paste input "CARTA AVISO TRABALHADO 08/06/2025"
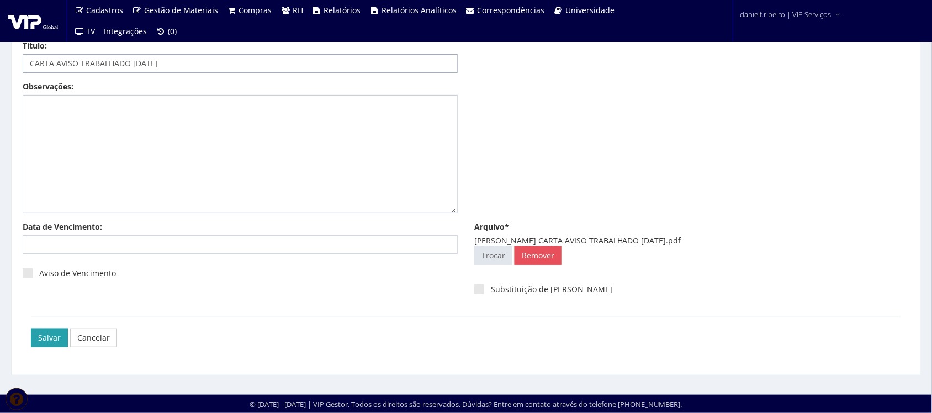
type input "CARTA AVISO TRABALHADO 08/06/2025"
click at [50, 335] on input "Salvar" at bounding box center [49, 337] width 37 height 19
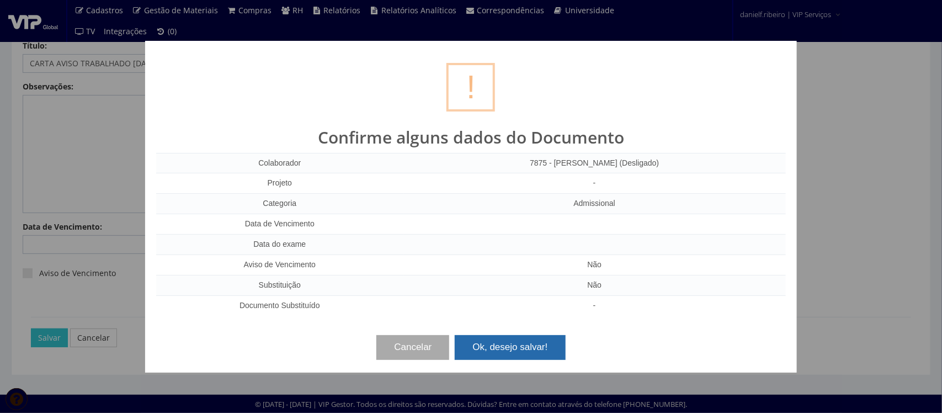
click at [512, 338] on button "Ok, desejo salvar!" at bounding box center [510, 347] width 110 height 24
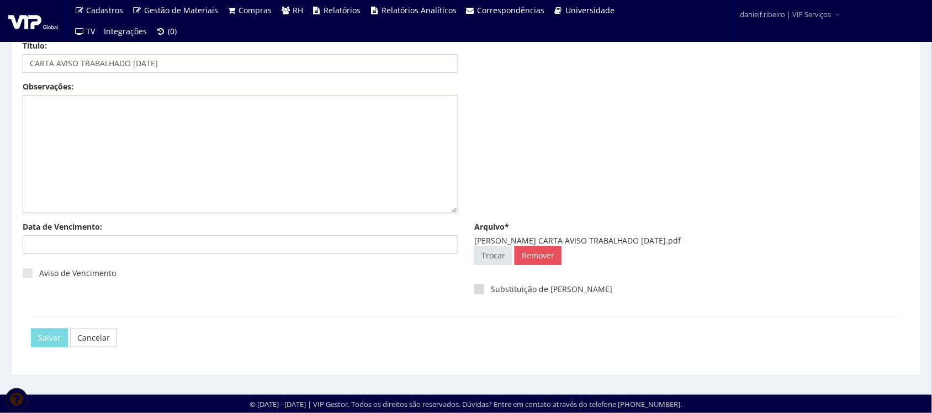
scroll to position [0, 0]
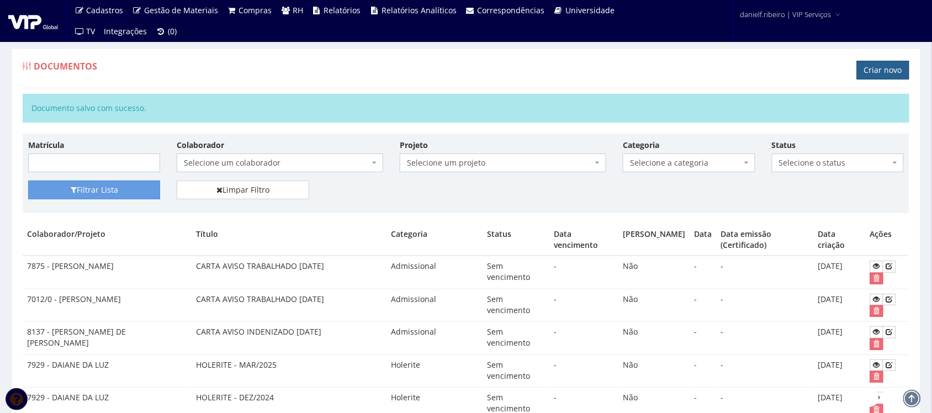
click at [895, 73] on link "Criar novo" at bounding box center [883, 70] width 52 height 19
click at [865, 65] on link "Criar novo" at bounding box center [883, 70] width 52 height 19
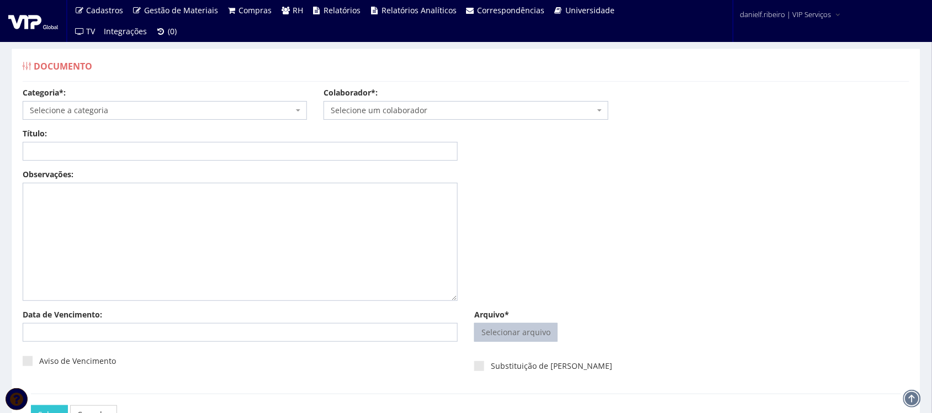
click at [508, 325] on input "Arquivo*" at bounding box center [516, 332] width 82 height 18
type input "C:\fakepath\[PERSON_NAME] CARTA AVISO TRABALHADO [DATE].pdf"
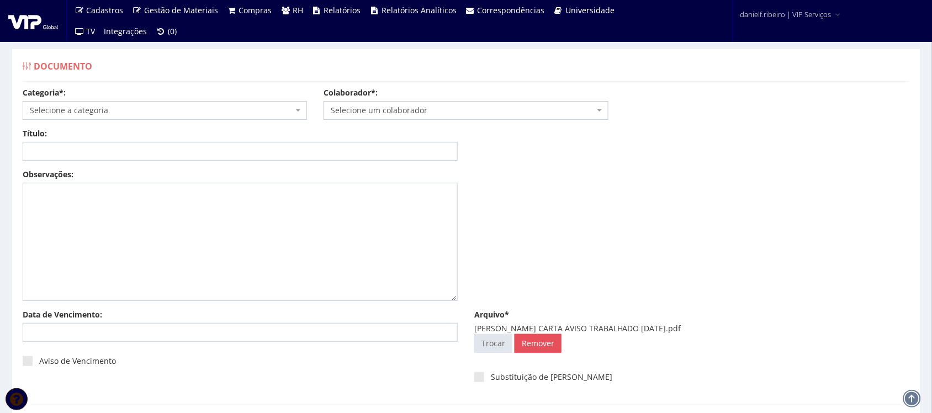
click at [443, 103] on span "Selecione um colaborador" at bounding box center [465, 110] width 284 height 19
type input "ILN"
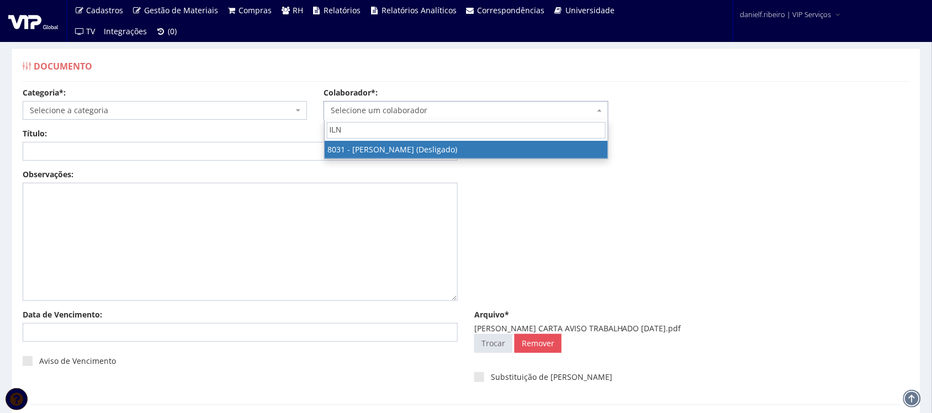
select select "3404"
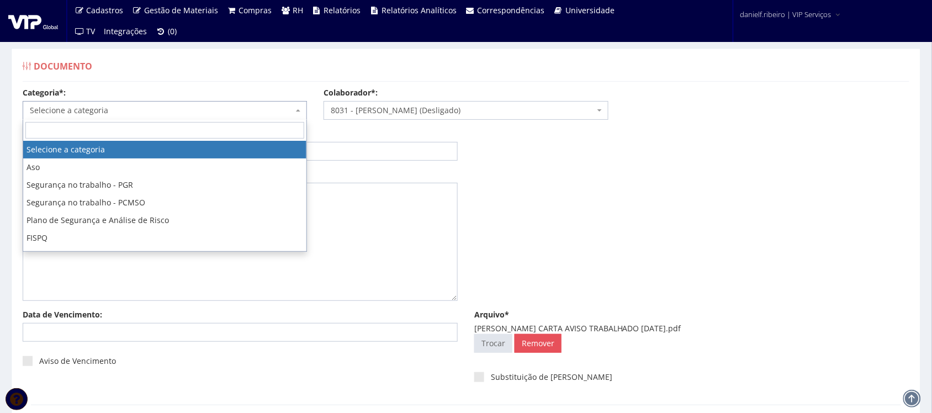
click at [166, 114] on span "Selecione a categoria" at bounding box center [161, 110] width 263 height 11
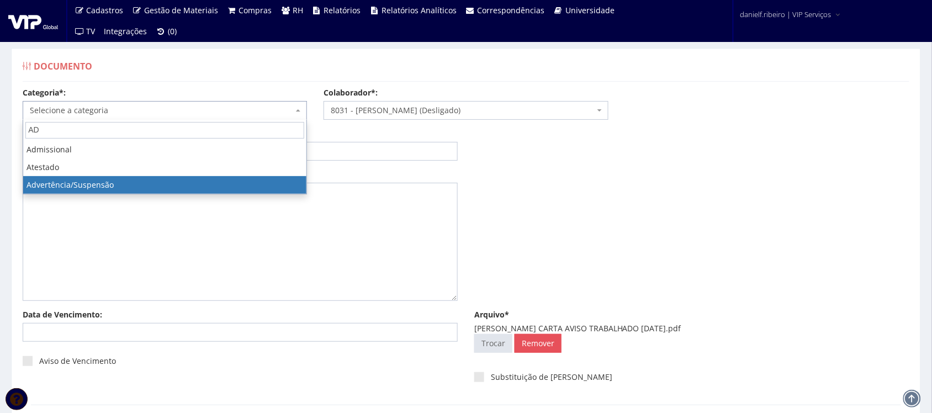
type input "AD"
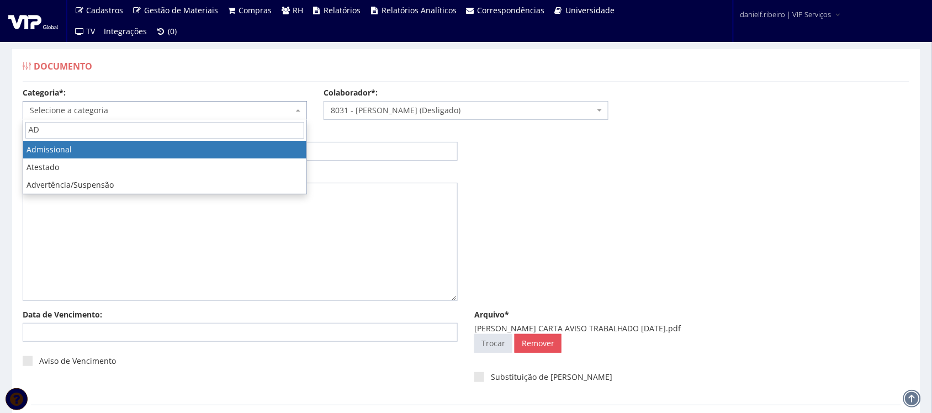
click at [62, 139] on span "AD" at bounding box center [164, 130] width 283 height 21
select select "admissional"
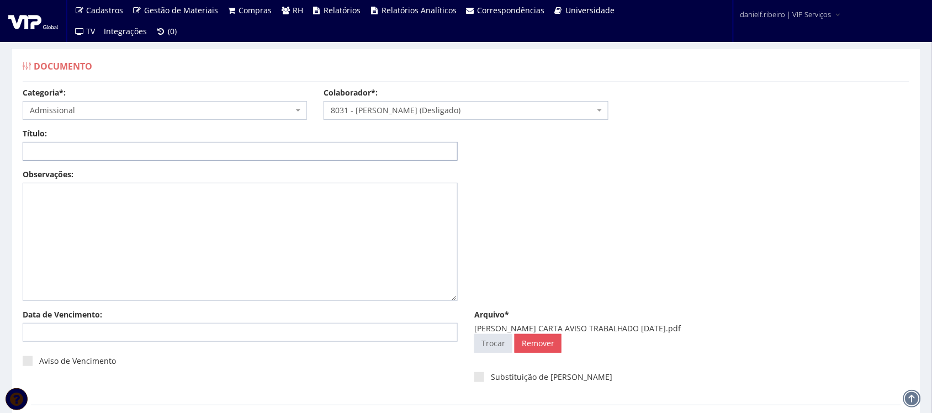
click at [72, 147] on input "Título:" at bounding box center [240, 151] width 435 height 19
paste input "CARTA AVISO TRABALHADO [DATE]"
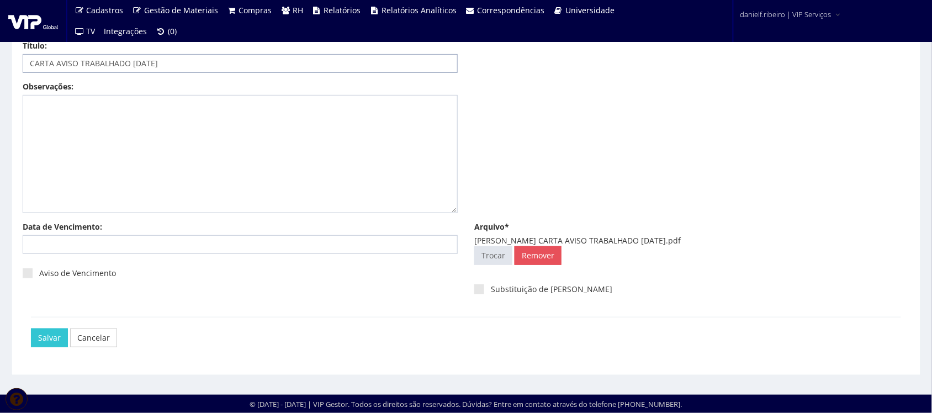
type input "CARTA AVISO TRABALHADO [DATE]"
click at [46, 327] on div "Salvar Cancelar" at bounding box center [466, 337] width 870 height 41
click at [45, 328] on input "Salvar" at bounding box center [49, 337] width 37 height 19
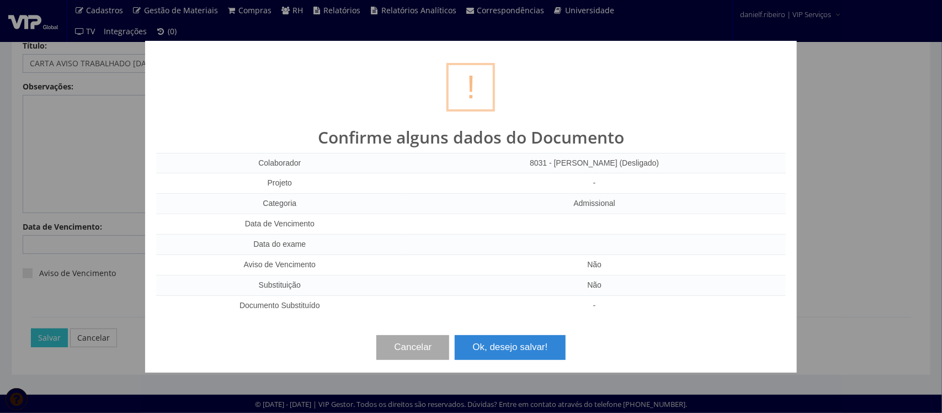
click at [522, 366] on div "? ! i Confirme alguns dados do Documento Colaborador 8031 - FABIANO ILNITSKI (D…" at bounding box center [471, 207] width 652 height 332
click at [522, 359] on button "Ok, desejo salvar!" at bounding box center [510, 347] width 110 height 24
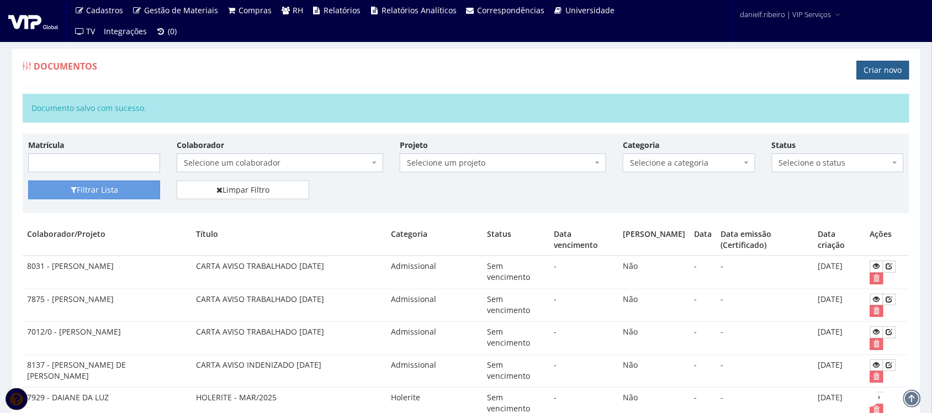
click at [887, 67] on link "Criar novo" at bounding box center [883, 70] width 52 height 19
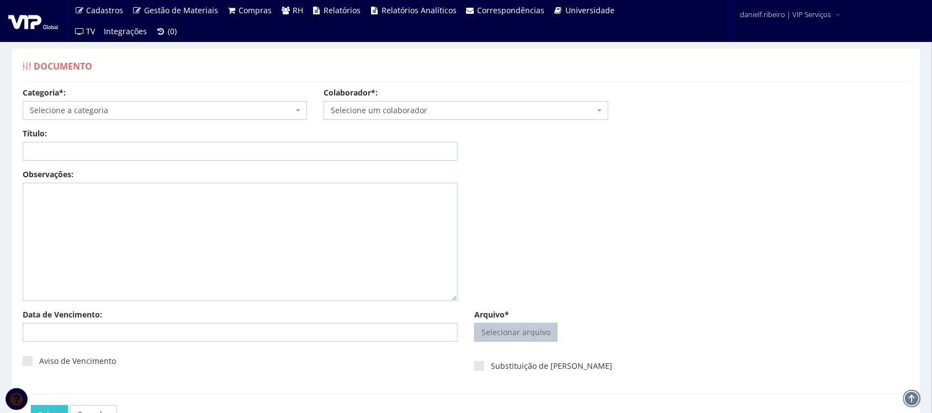
click at [522, 335] on input "Arquivo*" at bounding box center [516, 332] width 82 height 18
type input "C:\fakepath\[PERSON_NAME] CARTA AVISO TRABALHADO [DATE].pdf"
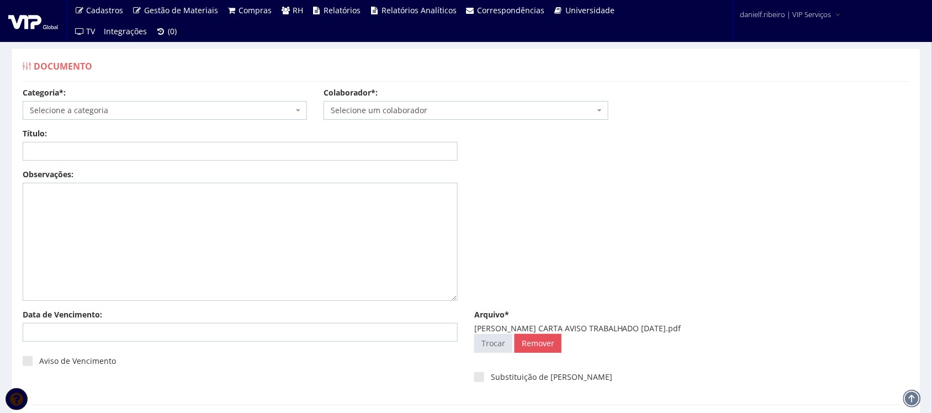
click at [412, 106] on span "Selecione um colaborador" at bounding box center [462, 110] width 263 height 11
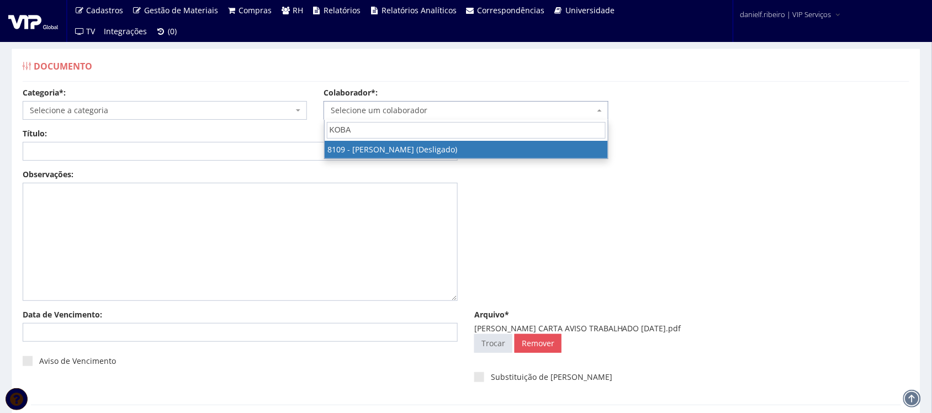
type input "KOBAY"
select select "3677"
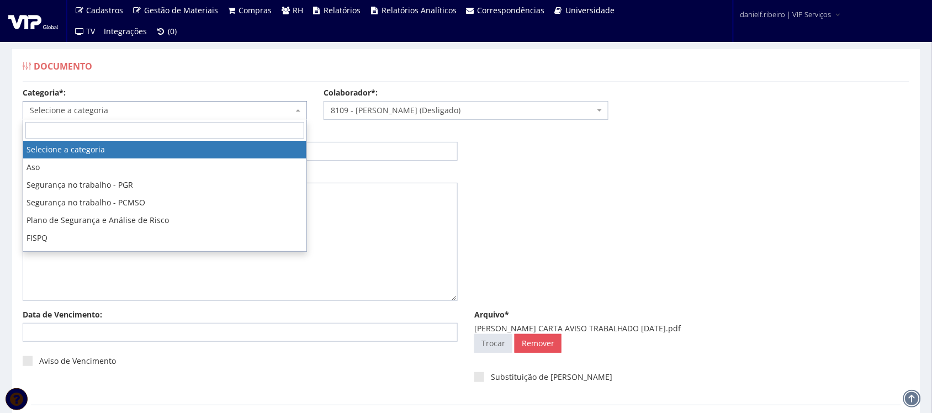
click at [186, 111] on span "Selecione a categoria" at bounding box center [161, 110] width 263 height 11
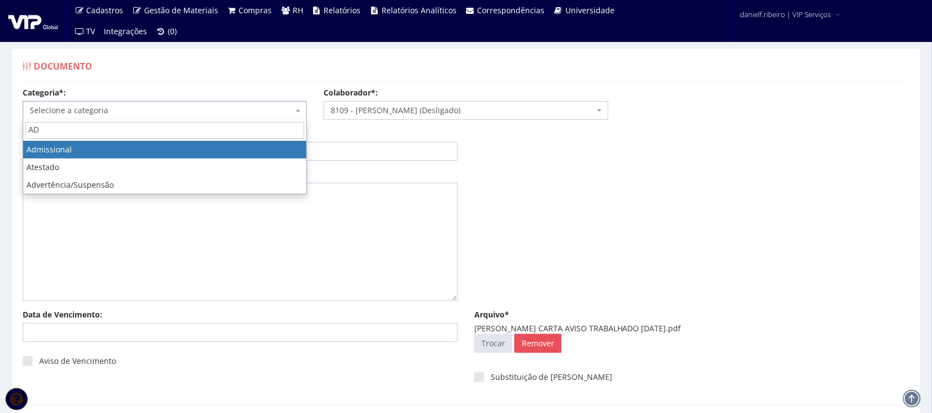
type input "AD"
select select "admissional"
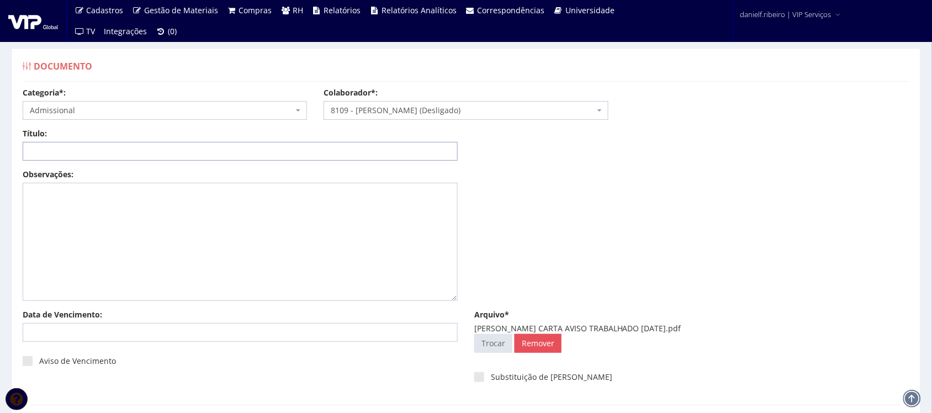
click at [127, 161] on input "Título:" at bounding box center [240, 151] width 435 height 19
paste input "CARTA AVISO TRABALHADO [DATE]"
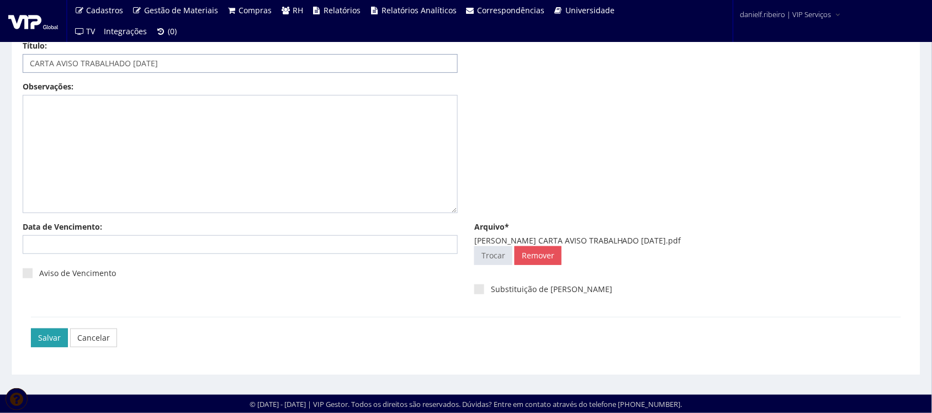
type input "CARTA AVISO TRABALHADO [DATE]"
click at [47, 343] on input "Salvar" at bounding box center [49, 337] width 37 height 19
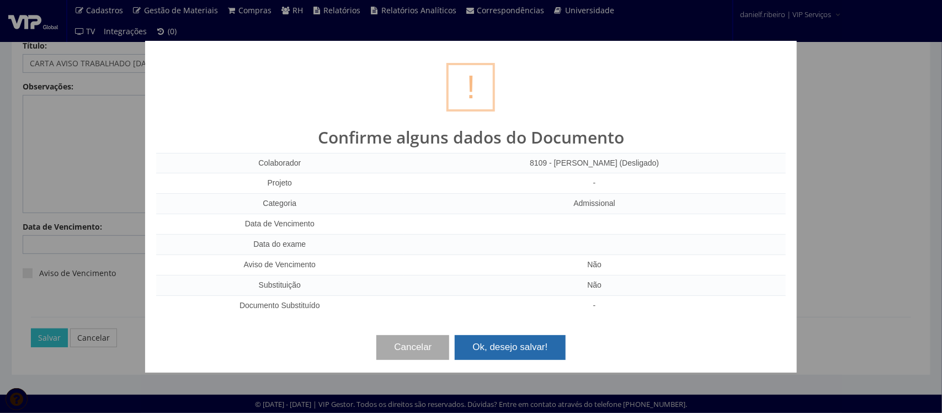
click at [502, 352] on button "Ok, desejo salvar!" at bounding box center [510, 347] width 110 height 24
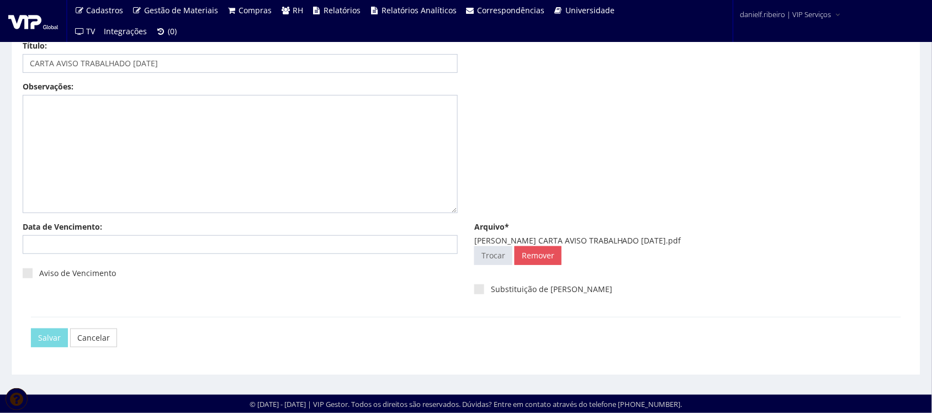
scroll to position [0, 0]
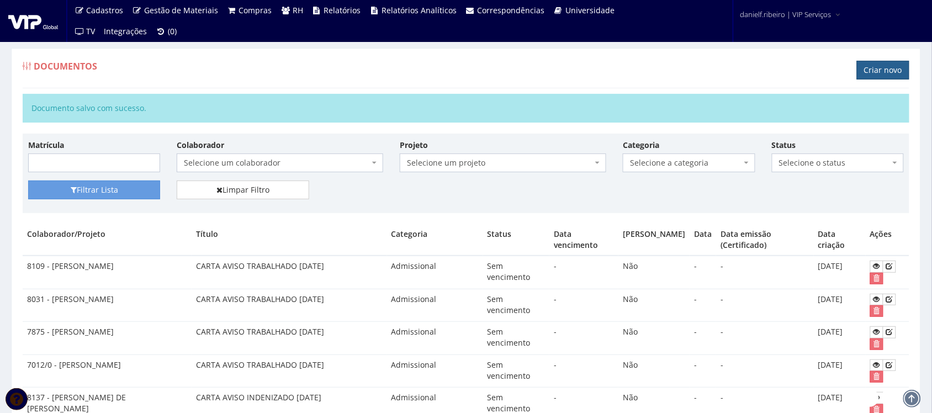
click at [865, 70] on link "Criar novo" at bounding box center [883, 70] width 52 height 19
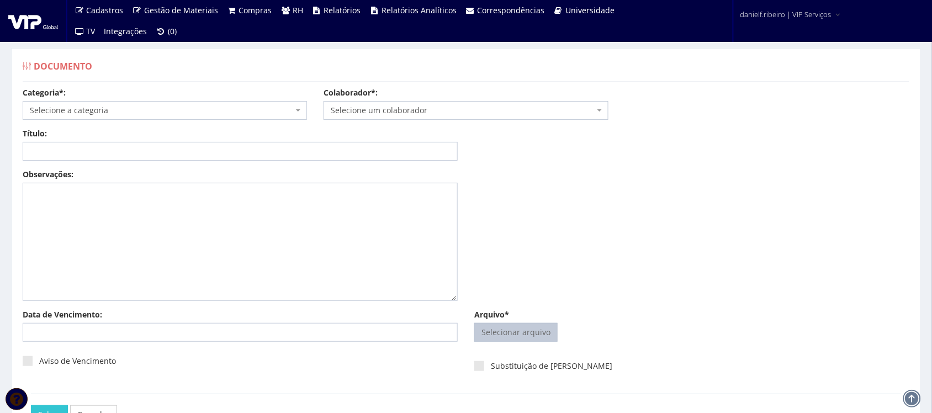
click at [517, 333] on input "Arquivo*" at bounding box center [516, 332] width 82 height 18
type input "C:\fakepath\[PERSON_NAME] CARTA AVISO TRABALHADO [DATE].pdf"
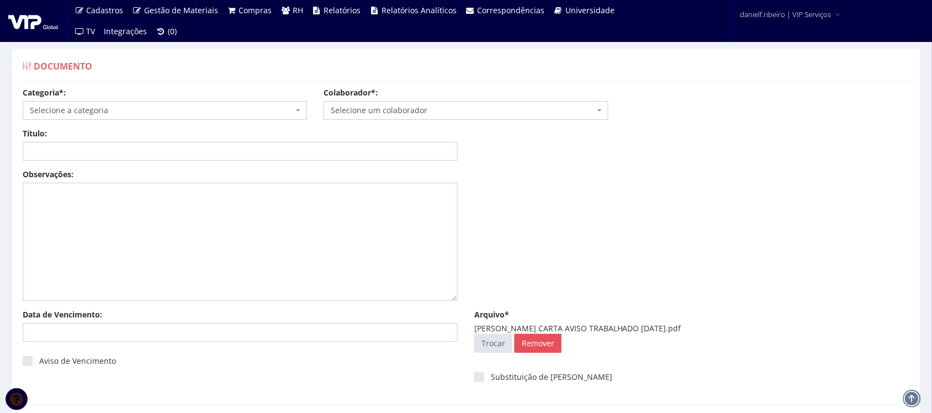
click at [405, 107] on span "Selecione um colaborador" at bounding box center [462, 110] width 263 height 11
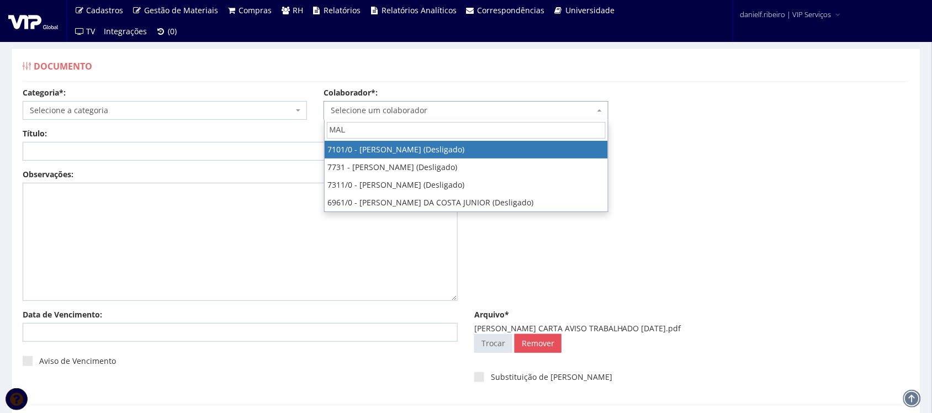
type input "MALI"
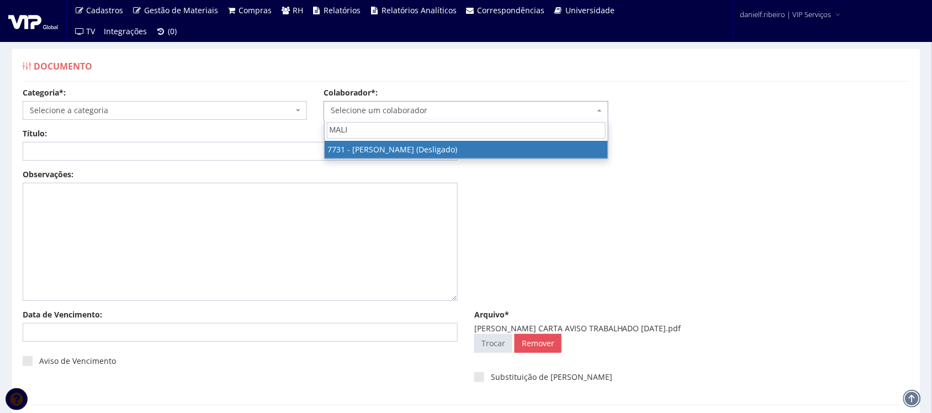
select select "2308"
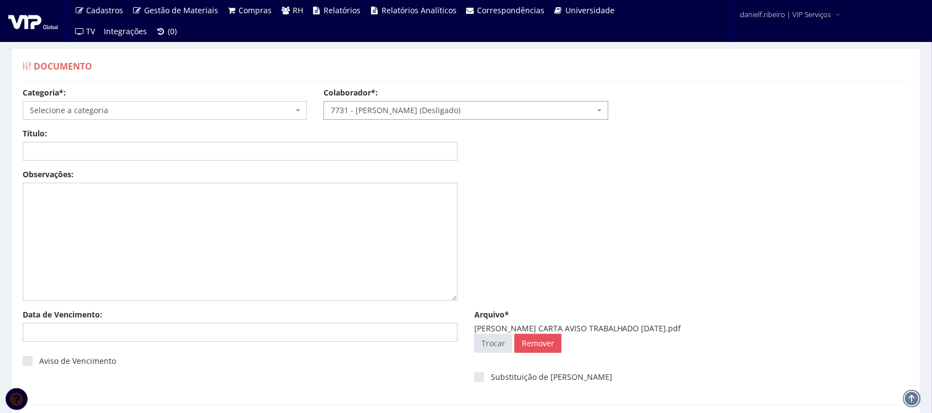
click at [158, 109] on span "Selecione a categoria" at bounding box center [161, 110] width 263 height 11
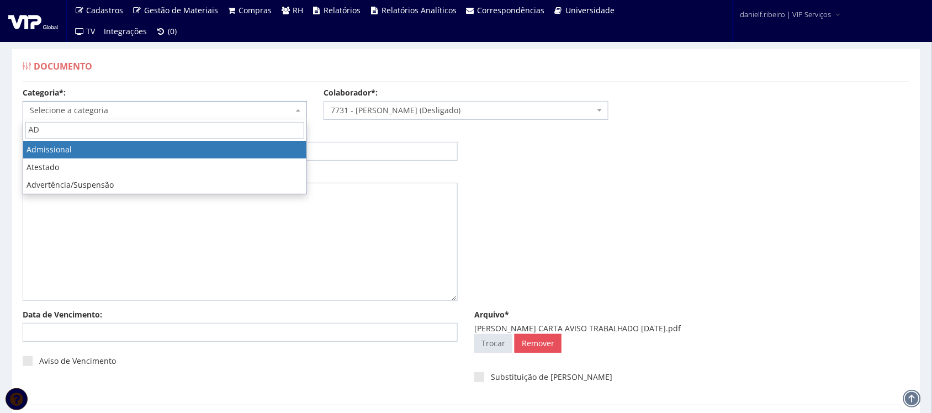
type input "AD"
select select "admissional"
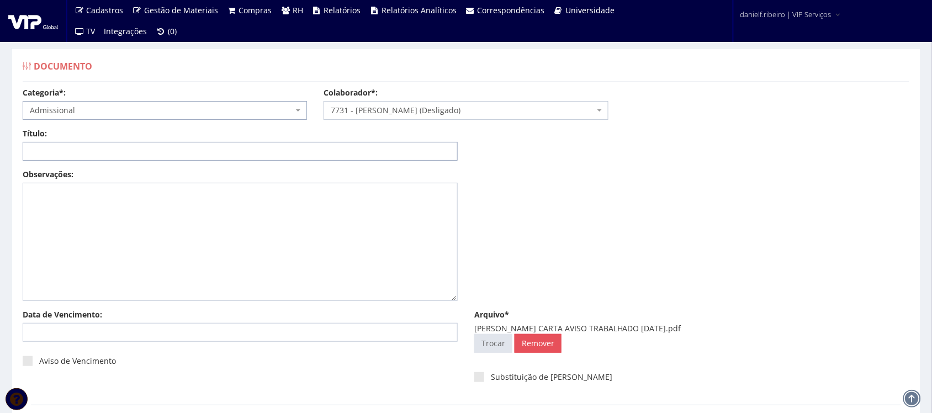
click at [161, 157] on input "Título:" at bounding box center [240, 151] width 435 height 19
paste input "CARTA AVISO TRABALHADO [DATE]"
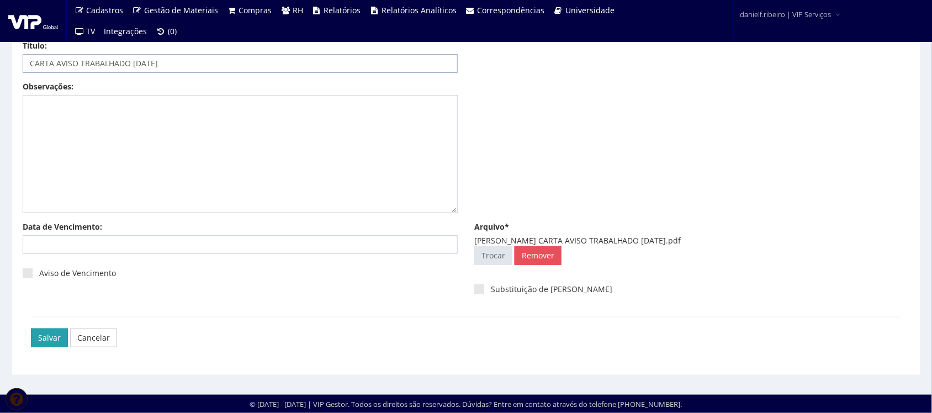
type input "CARTA AVISO TRABALHADO [DATE]"
click at [54, 328] on input "Salvar" at bounding box center [49, 337] width 37 height 19
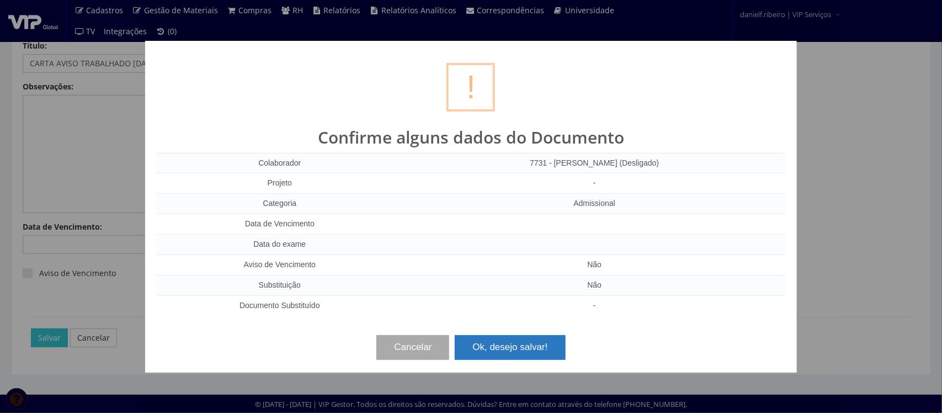
click at [531, 349] on button "Ok, desejo salvar!" at bounding box center [510, 347] width 110 height 24
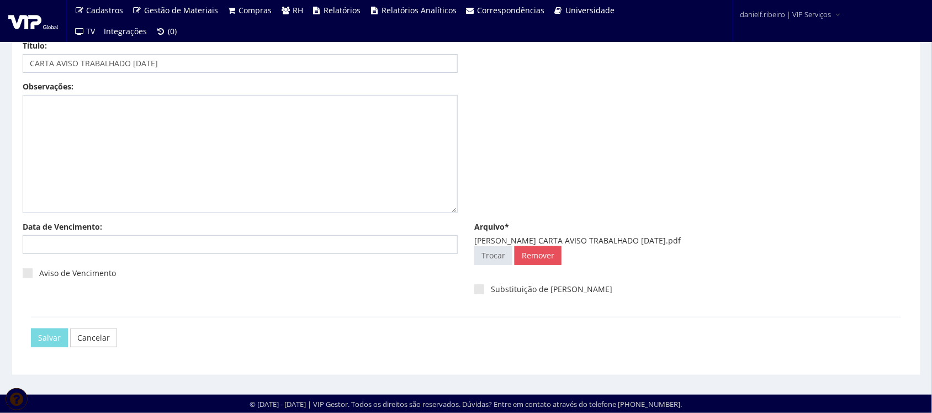
scroll to position [0, 0]
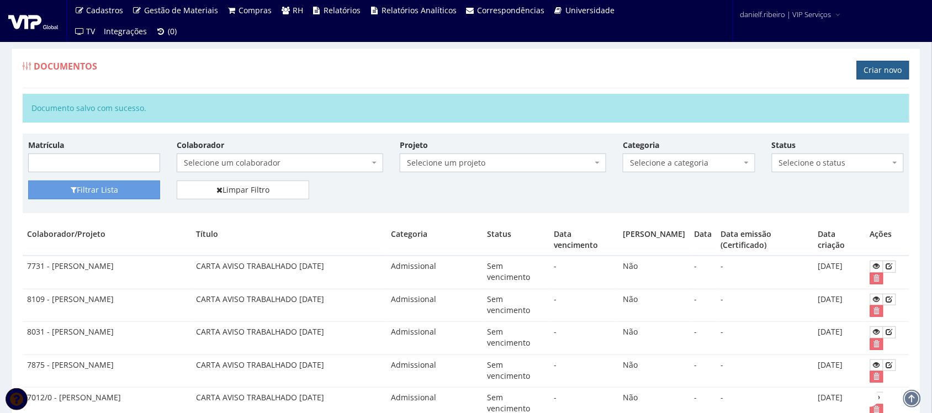
click at [884, 62] on link "Criar novo" at bounding box center [883, 70] width 52 height 19
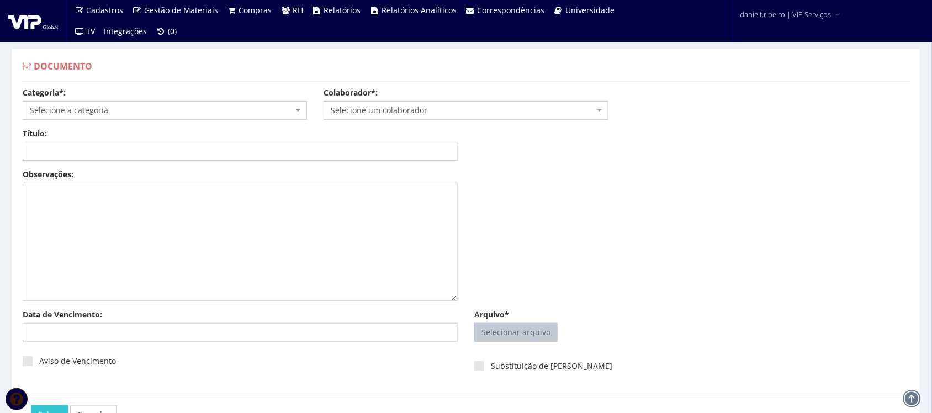
click at [527, 332] on input "Arquivo*" at bounding box center [516, 332] width 82 height 18
type input "C:\fakepath\[PERSON_NAME] GESKE CARTA AVISO TRABALHADO [DATE].pdf"
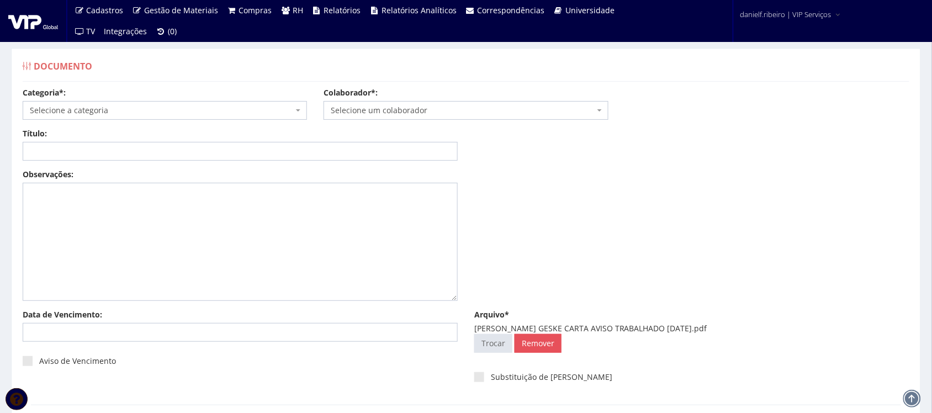
click at [427, 114] on span "Selecione um colaborador" at bounding box center [462, 110] width 263 height 11
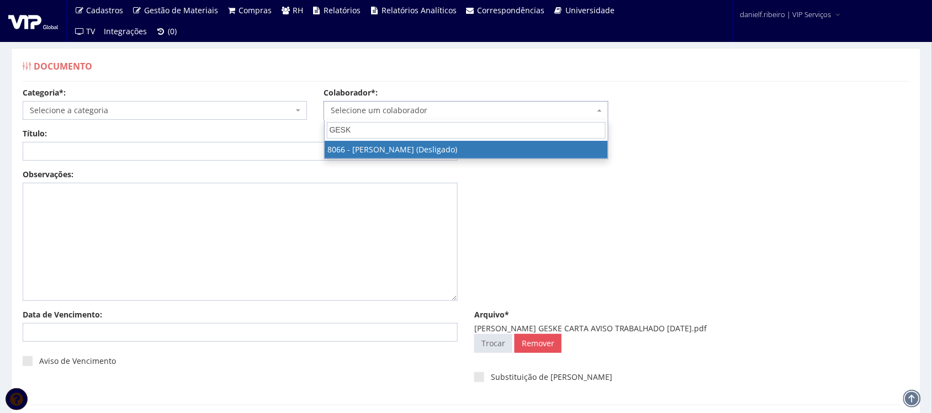
type input "GESKE"
select select "3521"
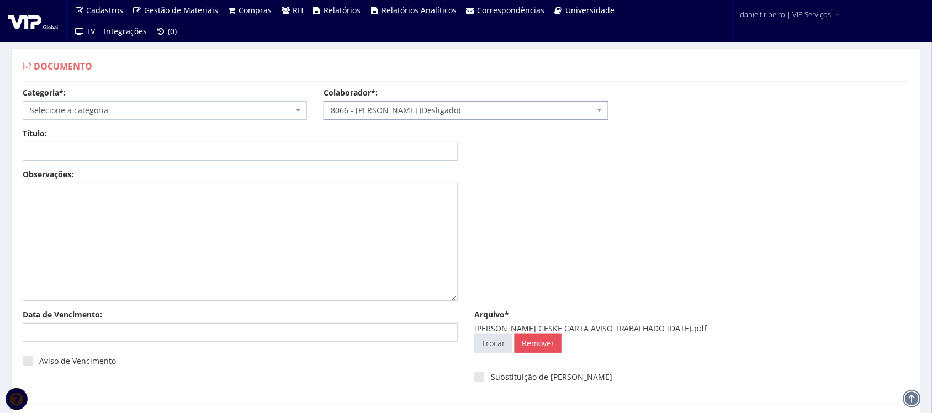
click at [196, 101] on span "Selecione a categoria" at bounding box center [165, 110] width 284 height 19
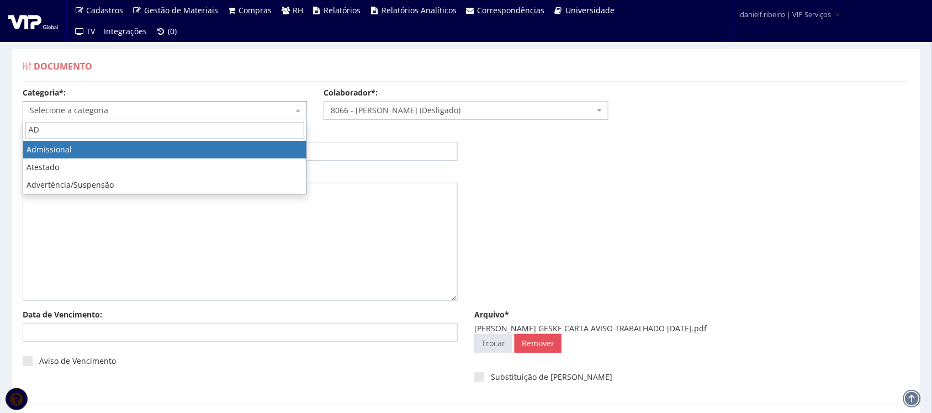
type input "AD"
select select "admissional"
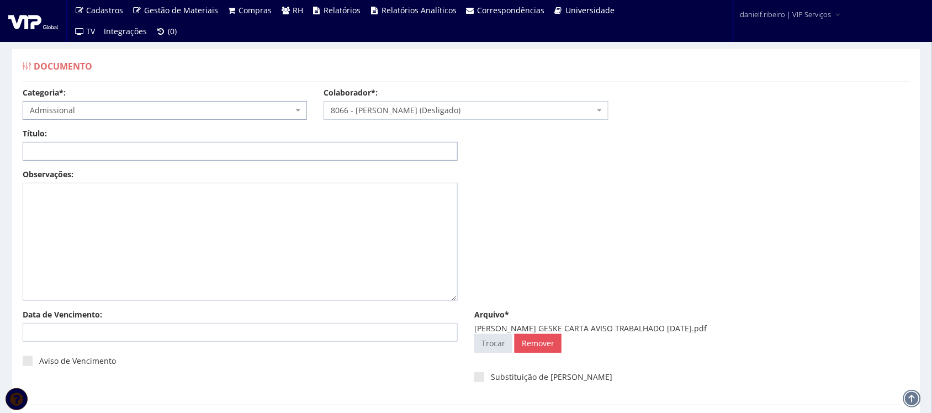
click at [114, 158] on input "Título:" at bounding box center [240, 151] width 435 height 19
paste input "CARTA AVISO TRABALHADO [DATE]"
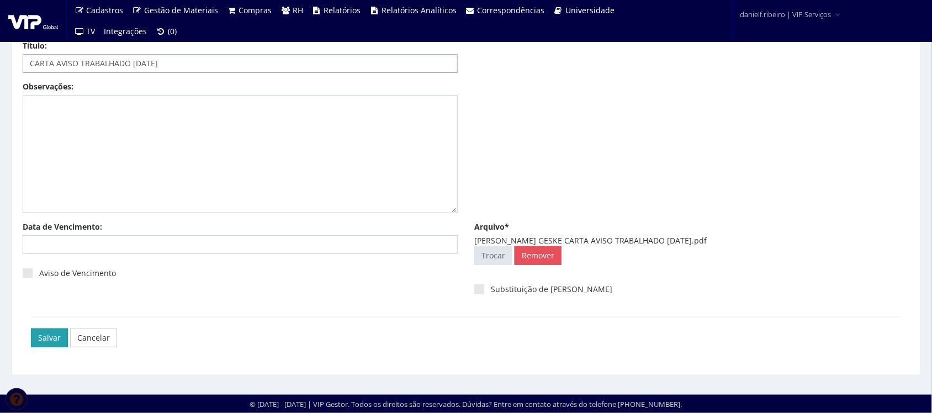
type input "CARTA AVISO TRABALHADO [DATE]"
click at [49, 339] on input "Salvar" at bounding box center [49, 337] width 37 height 19
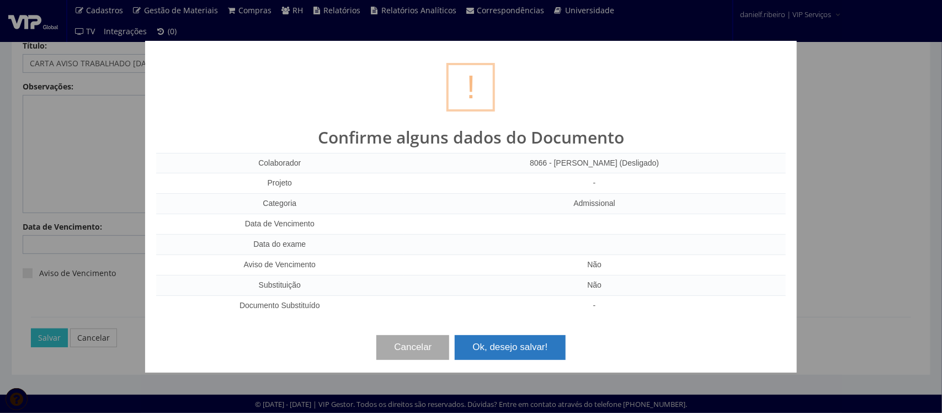
click at [507, 337] on button "Ok, desejo salvar!" at bounding box center [510, 347] width 110 height 24
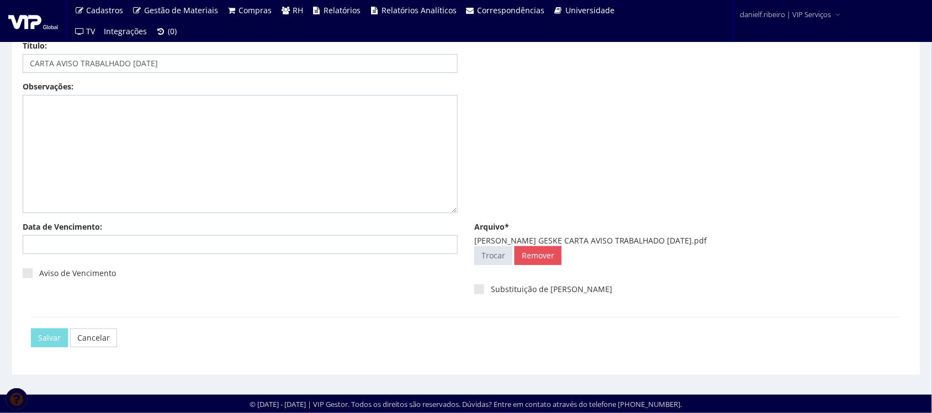
scroll to position [0, 0]
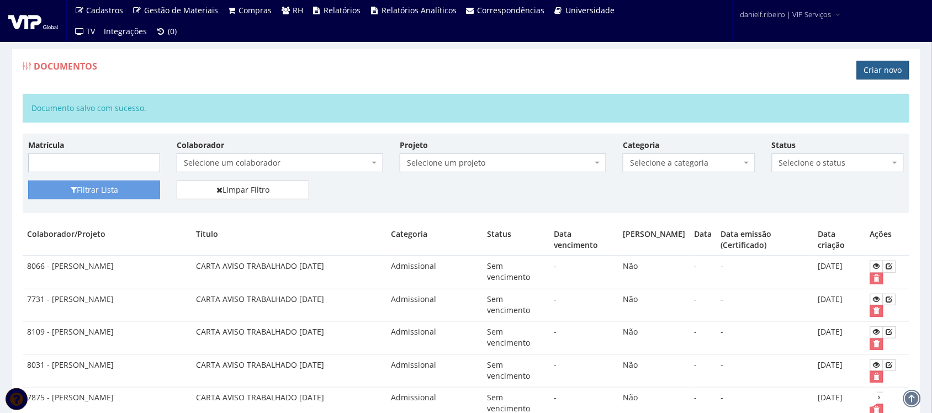
click at [878, 73] on link "Criar novo" at bounding box center [883, 70] width 52 height 19
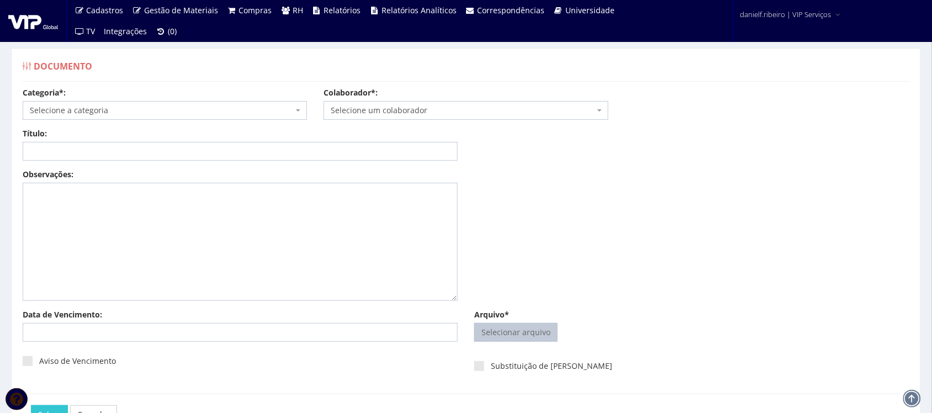
click at [527, 337] on input "Arquivo*" at bounding box center [516, 332] width 82 height 18
type input "C:\fakepath\[PERSON_NAME] CARTA AVISO INDENIZADO [DATE].pdf"
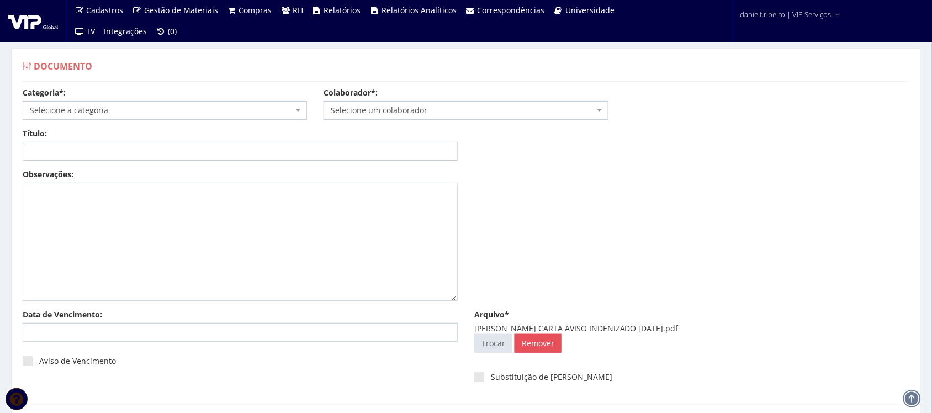
click at [425, 113] on span "Selecione um colaborador" at bounding box center [462, 110] width 263 height 11
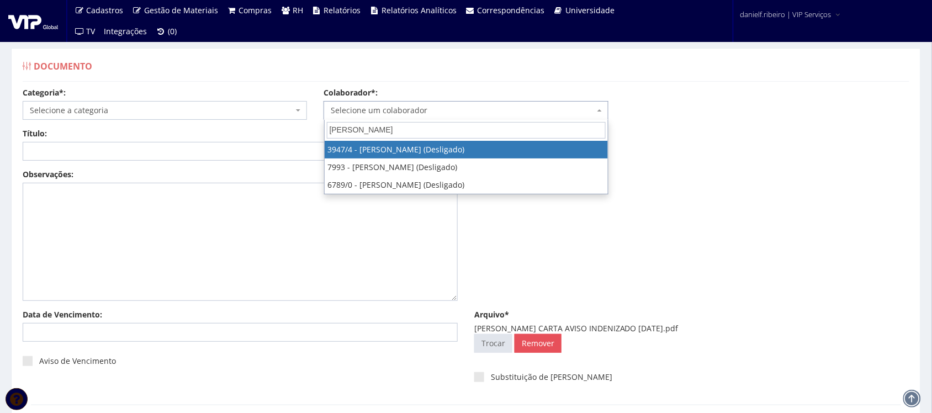
type input "[PERSON_NAME]"
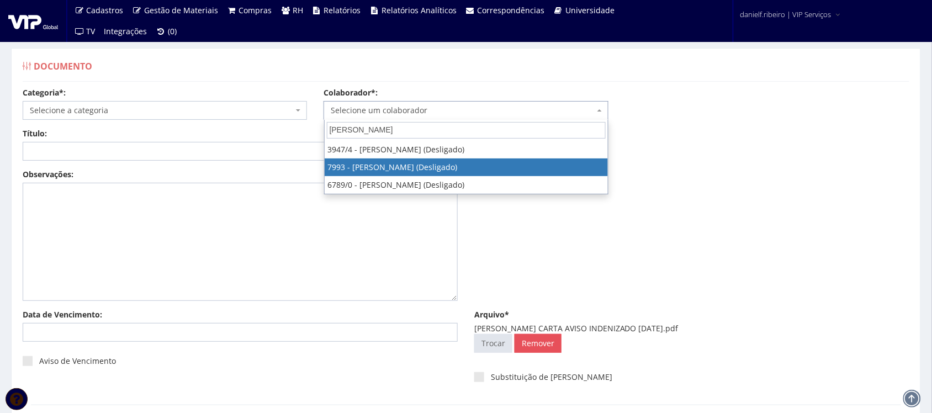
select select "3568"
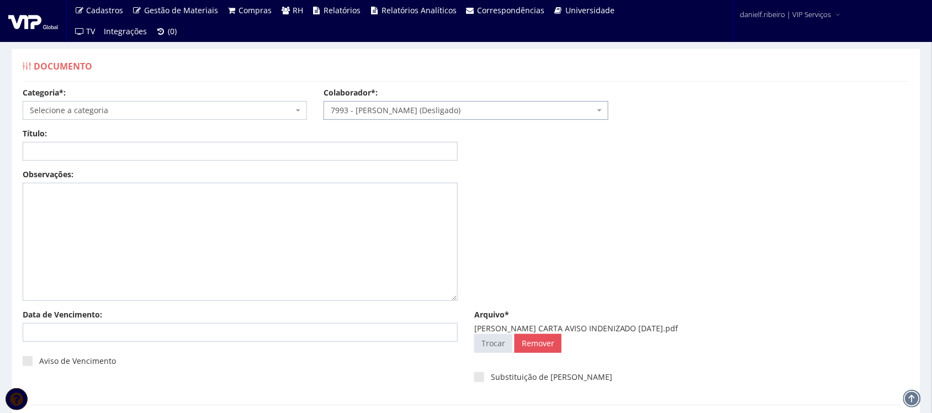
click at [75, 106] on span "Selecione a categoria" at bounding box center [161, 110] width 263 height 11
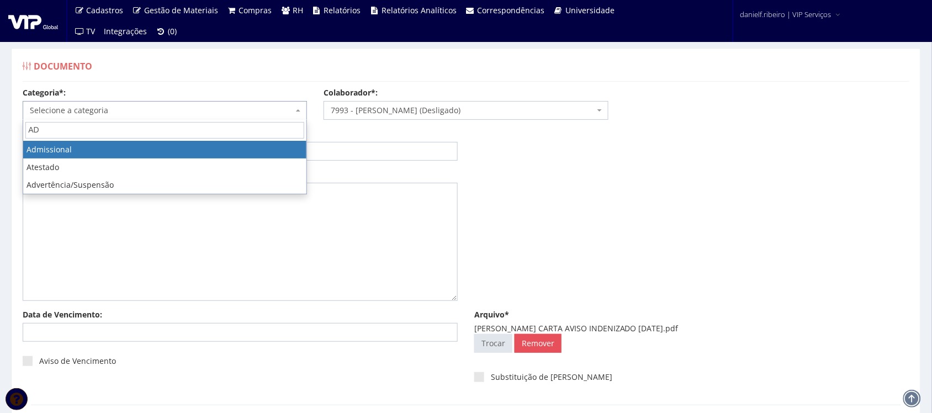
type input "AD"
select select "admissional"
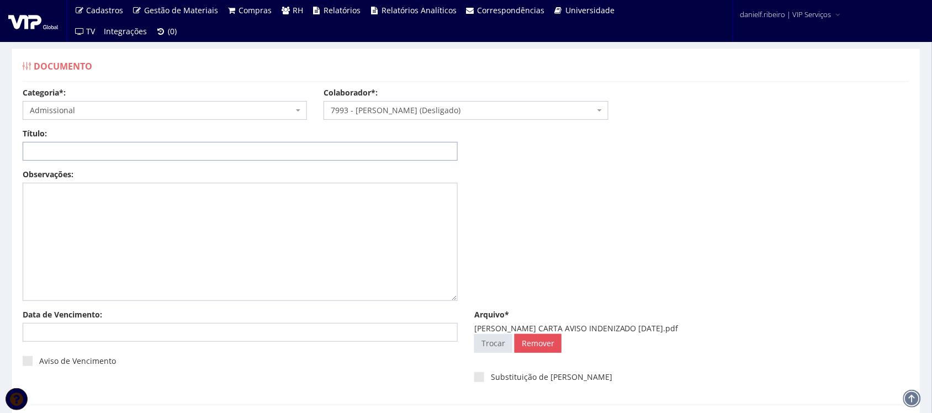
click at [98, 152] on input "Título:" at bounding box center [240, 151] width 435 height 19
paste input "CARTA AVISO TRABALHADO [DATE]"
click at [129, 150] on input "CARTA AVISO TRABALHADO [DATE]" at bounding box center [240, 151] width 435 height 19
drag, startPoint x: 119, startPoint y: 150, endPoint x: 81, endPoint y: 161, distance: 39.6
click at [81, 161] on div "Título: CARTA AVISO TRABALHADO 08/06/2025 Data: Período: Selecione o período 30…" at bounding box center [465, 148] width 903 height 41
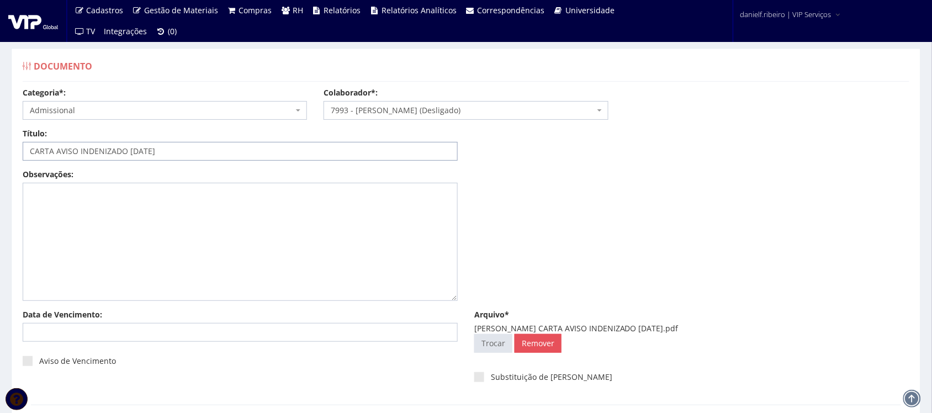
click at [145, 152] on input "CARTA AVISO INDENIZADO 08/06/2025" at bounding box center [240, 151] width 435 height 19
drag, startPoint x: 137, startPoint y: 149, endPoint x: 133, endPoint y: 155, distance: 6.7
click at [133, 155] on input "CARTA AVISO INDENIZADO 08/03/2025" at bounding box center [240, 151] width 435 height 19
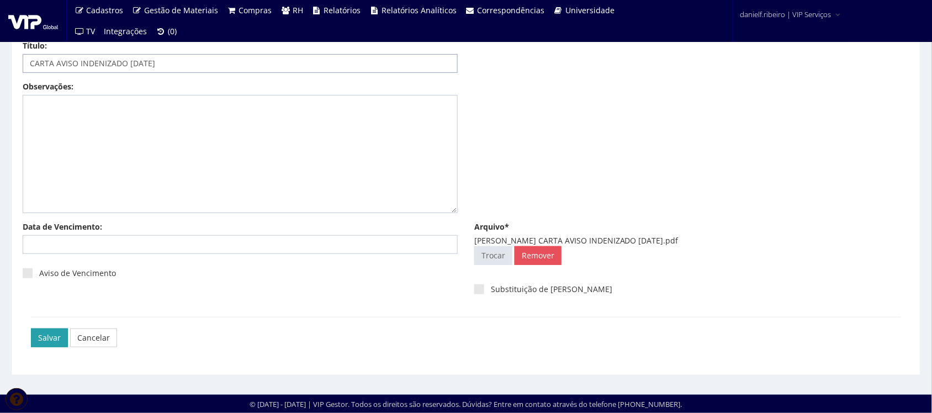
type input "CARTA AVISO INDENIZADO 01/03/2025"
click at [39, 345] on input "Salvar" at bounding box center [49, 337] width 37 height 19
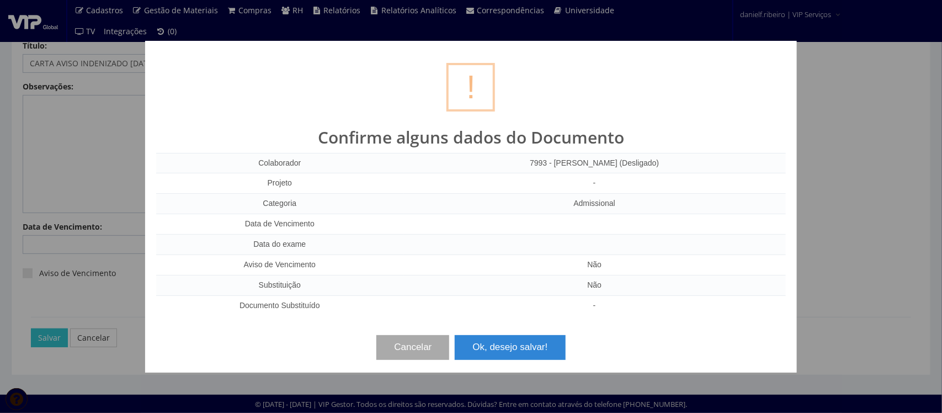
drag, startPoint x: 542, startPoint y: 362, endPoint x: 535, endPoint y: 352, distance: 12.4
click at [541, 360] on div "? ! i Confirme alguns dados do Documento Colaborador 7993 - GERALDO DA CRUZ (De…" at bounding box center [471, 207] width 652 height 332
click at [534, 349] on button "Ok, desejo salvar!" at bounding box center [510, 347] width 110 height 24
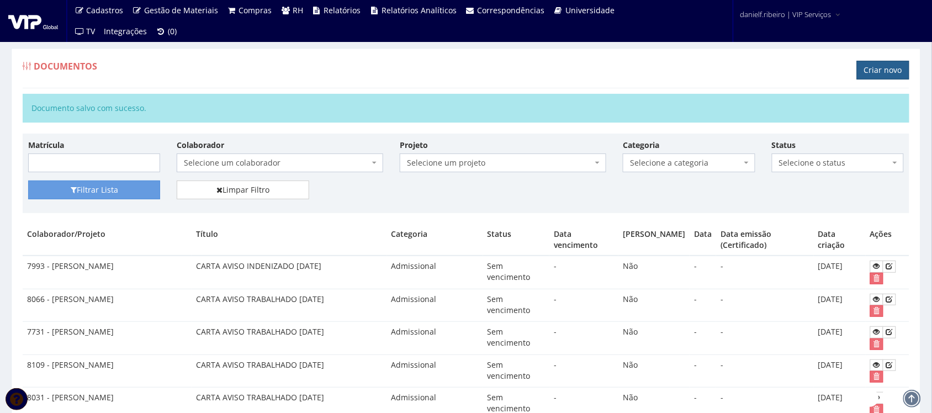
click at [878, 71] on link "Criar novo" at bounding box center [883, 70] width 52 height 19
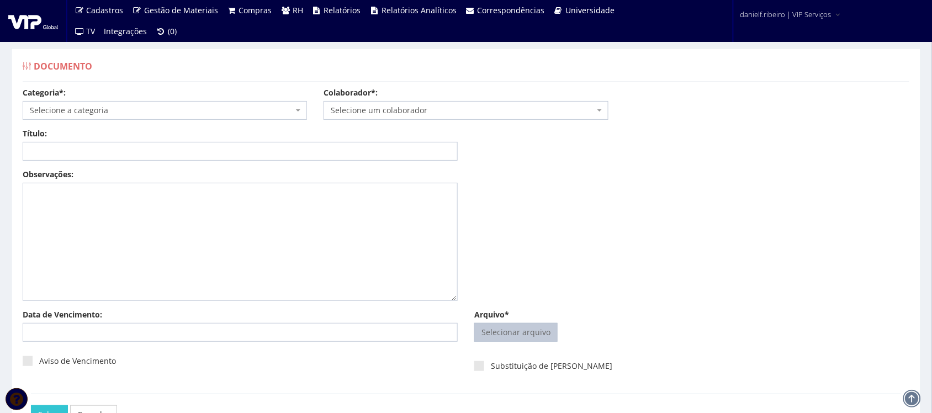
click at [523, 333] on input "Arquivo*" at bounding box center [516, 332] width 82 height 18
type input "C:\fakepath\[PERSON_NAME] AVISO TRABALHADO [DATE].pdf"
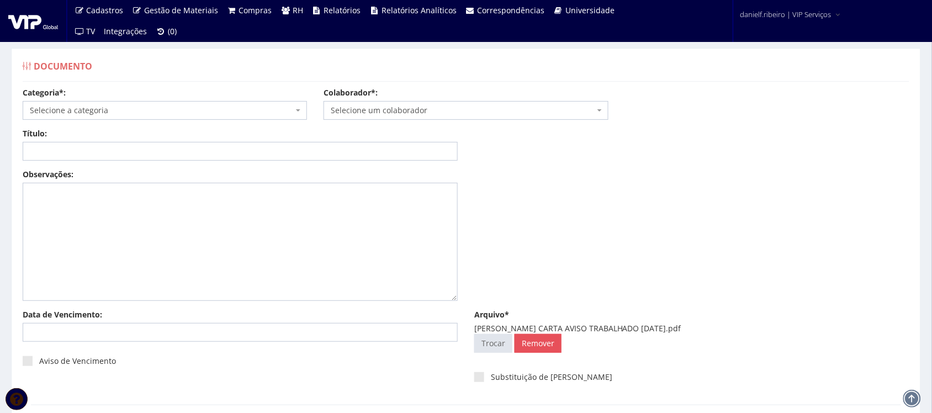
click at [409, 111] on span "Selecione um colaborador" at bounding box center [462, 110] width 263 height 11
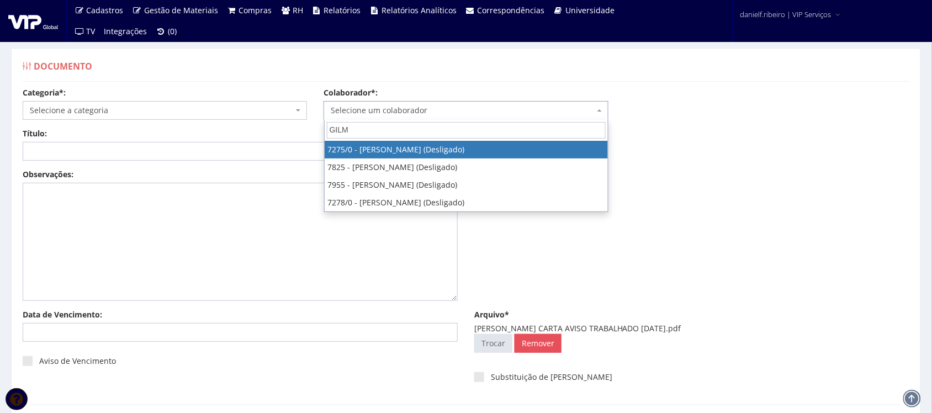
type input "GILMA"
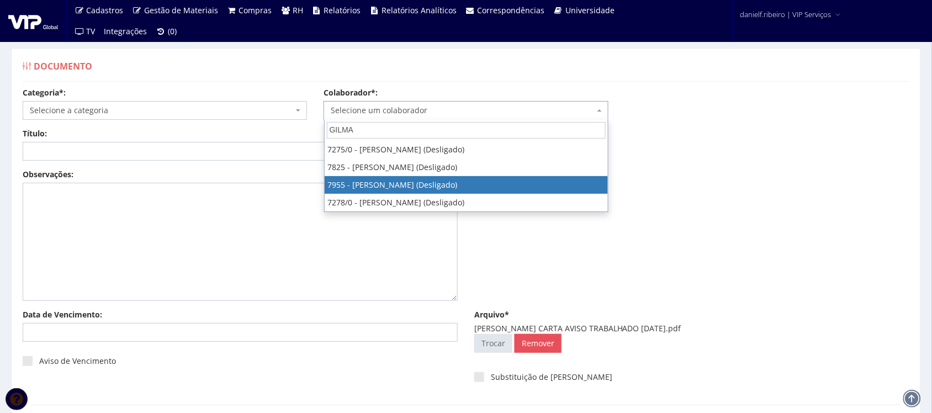
select select "3097"
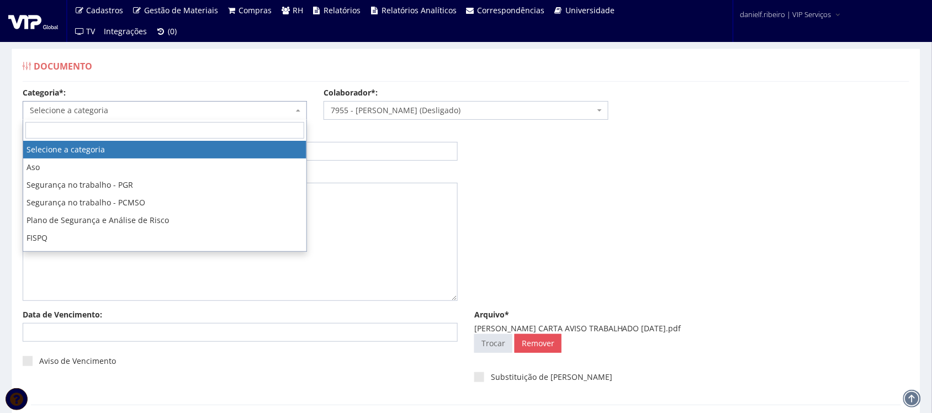
click at [136, 117] on span "Selecione a categoria" at bounding box center [165, 110] width 284 height 19
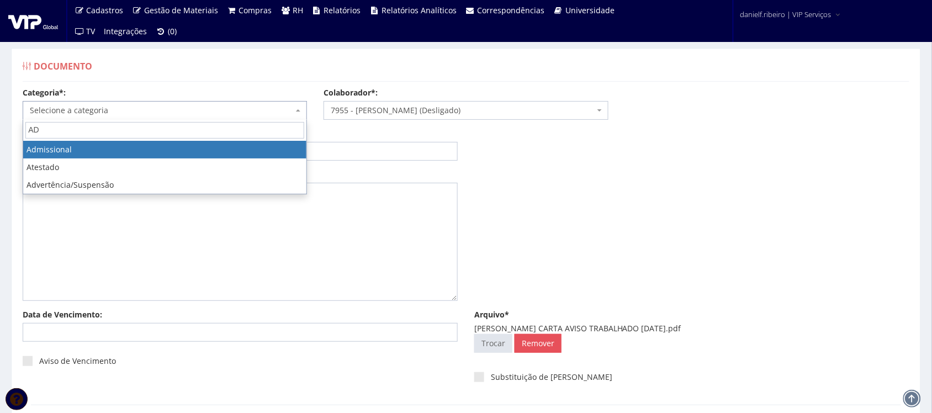
type input "AD"
select select "admissional"
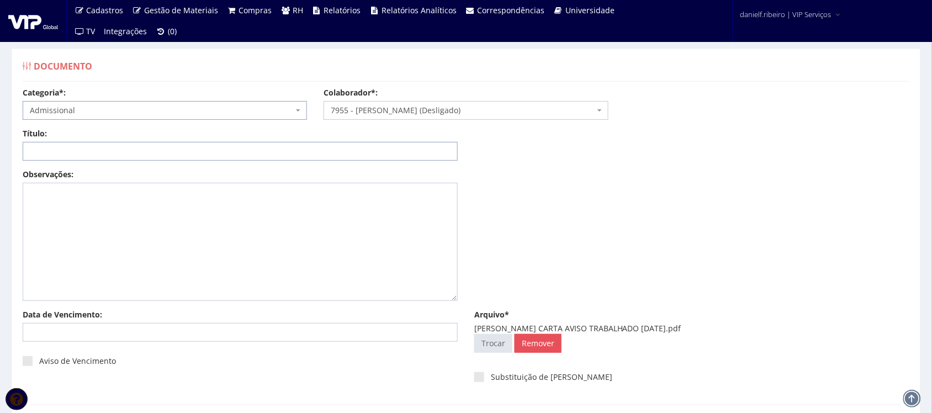
click at [109, 150] on input "Título:" at bounding box center [240, 151] width 435 height 19
paste input "CARTA AVISO TRABALHADO [DATE]"
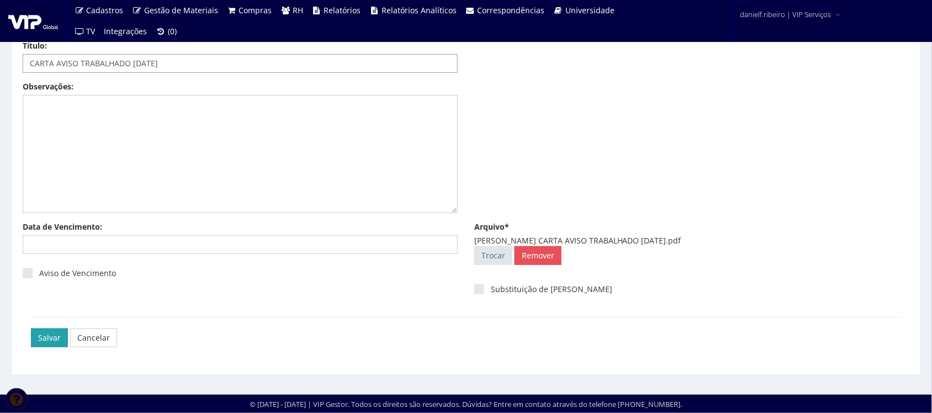
type input "CARTA AVISO TRABALHADO [DATE]"
click at [39, 329] on input "Salvar" at bounding box center [49, 337] width 37 height 19
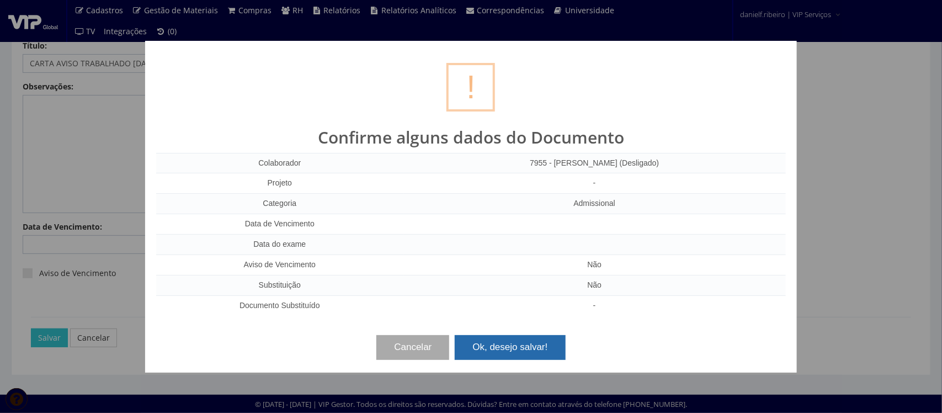
click at [519, 344] on button "Ok, desejo salvar!" at bounding box center [510, 347] width 110 height 24
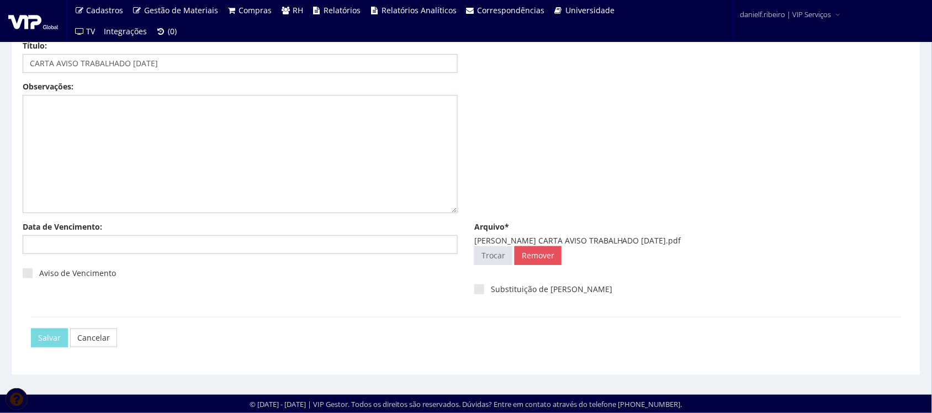
scroll to position [0, 0]
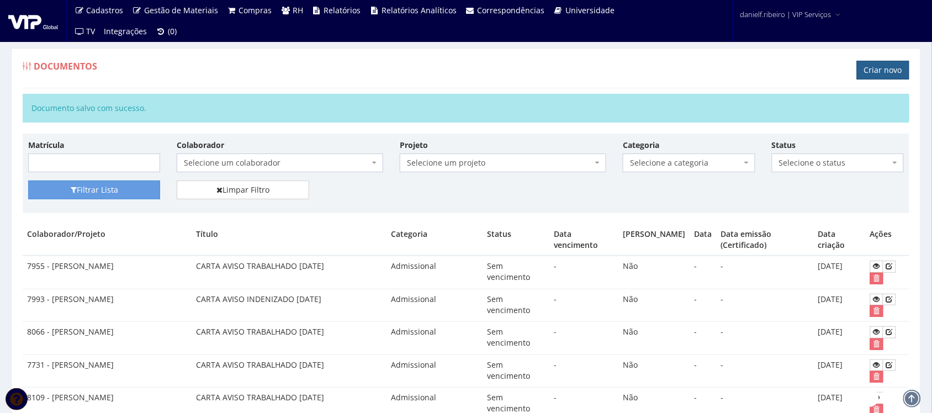
click at [883, 62] on link "Criar novo" at bounding box center [883, 70] width 52 height 19
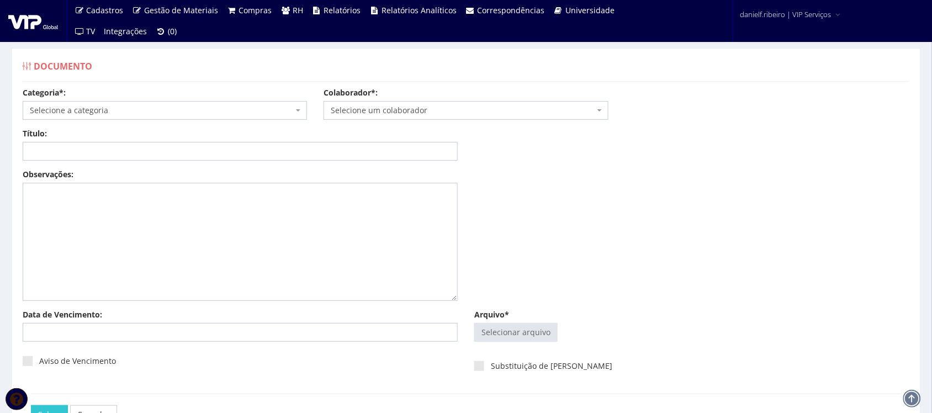
type input "C:\fakepath\GIOVANNI FERREIRA ALVES CARTA AVISO TRABALHADO 08.06.2025.pdf"
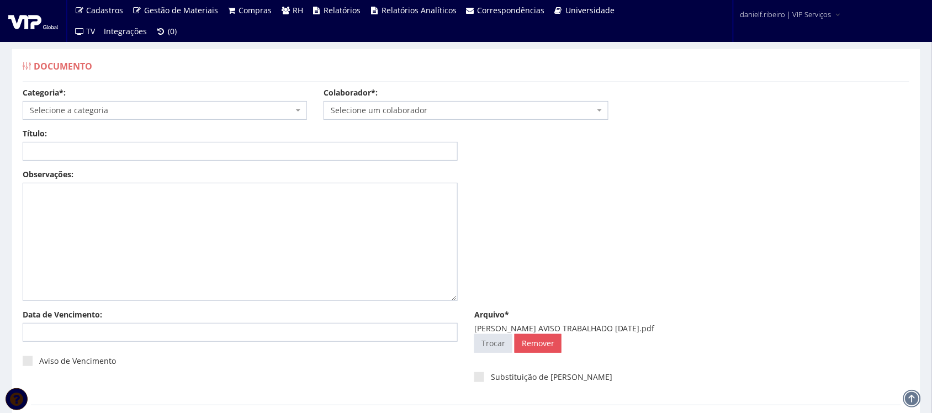
click at [382, 107] on span "Selecione um colaborador" at bounding box center [462, 110] width 263 height 11
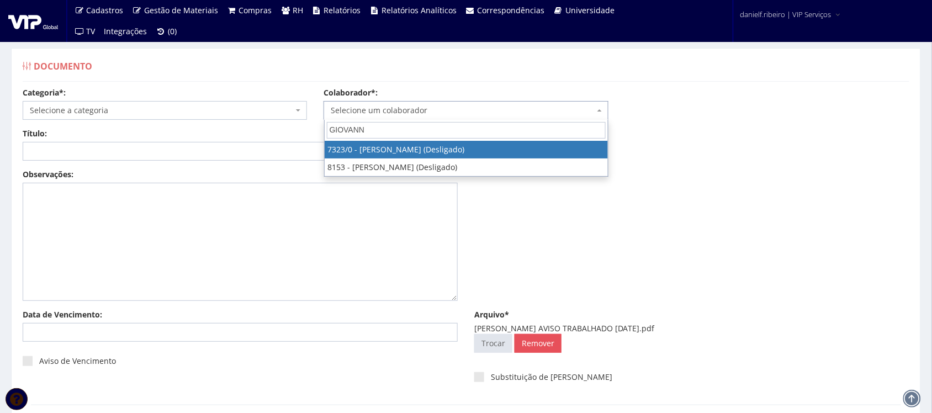
type input "GIOVANNI"
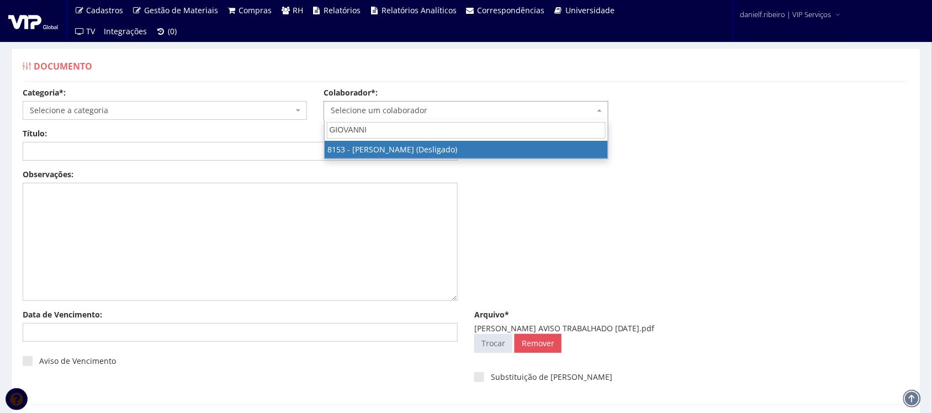
select select "3876"
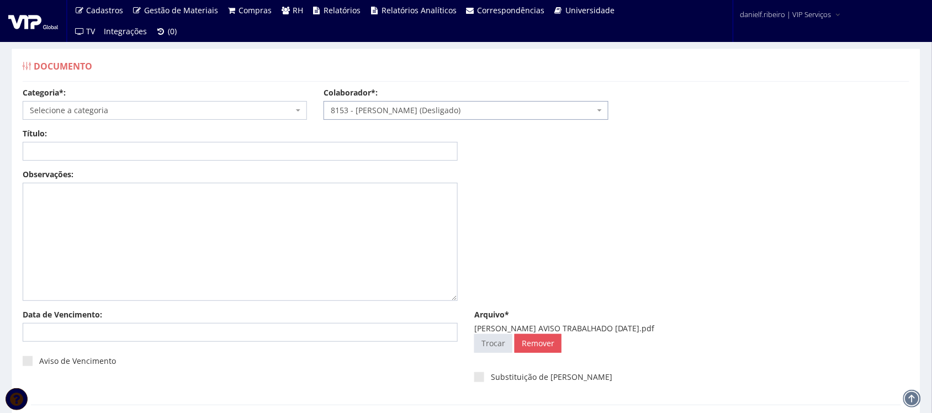
click at [168, 119] on body "Cadastros Clientes Unidades Subclientes Unidades de Subclientes Projetos Vagas …" at bounding box center [466, 250] width 932 height 501
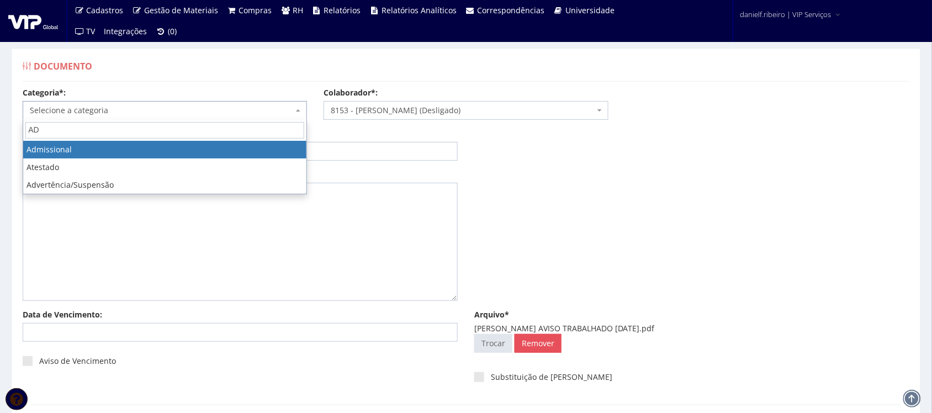
type input "AD"
select select "admissional"
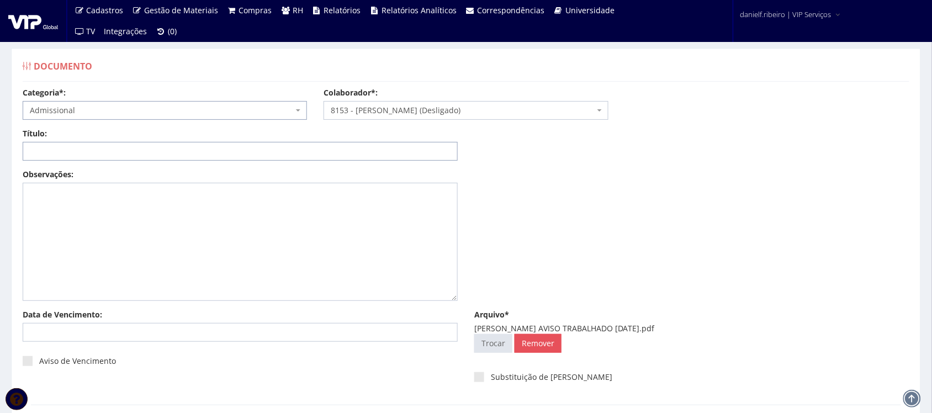
click at [168, 157] on input "Título:" at bounding box center [240, 151] width 435 height 19
paste input "CARTA AVISO TRABALHADO [DATE]"
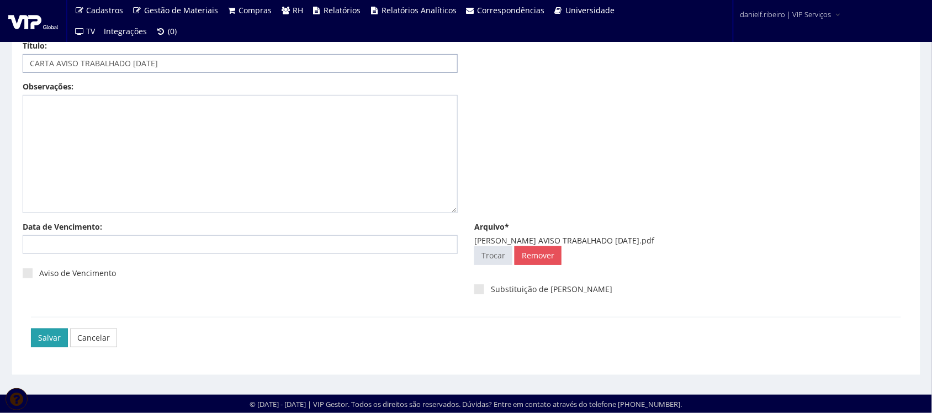
type input "CARTA AVISO TRABALHADO [DATE]"
click at [48, 335] on input "Salvar" at bounding box center [49, 337] width 37 height 19
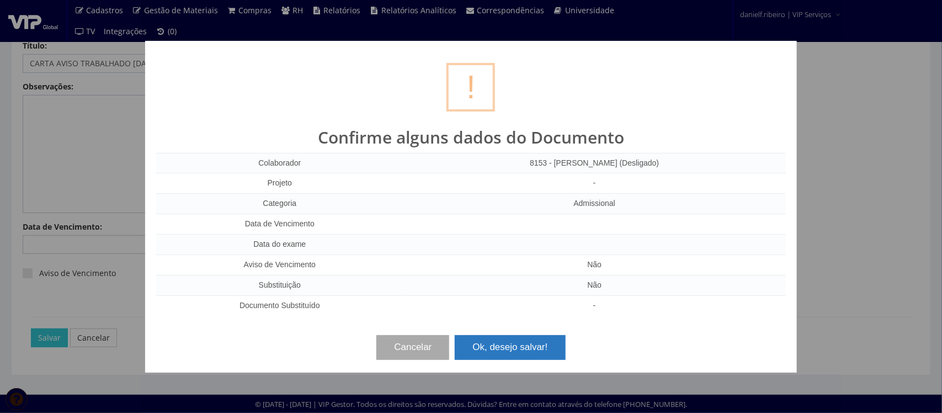
click at [496, 346] on button "Ok, desejo salvar!" at bounding box center [510, 347] width 110 height 24
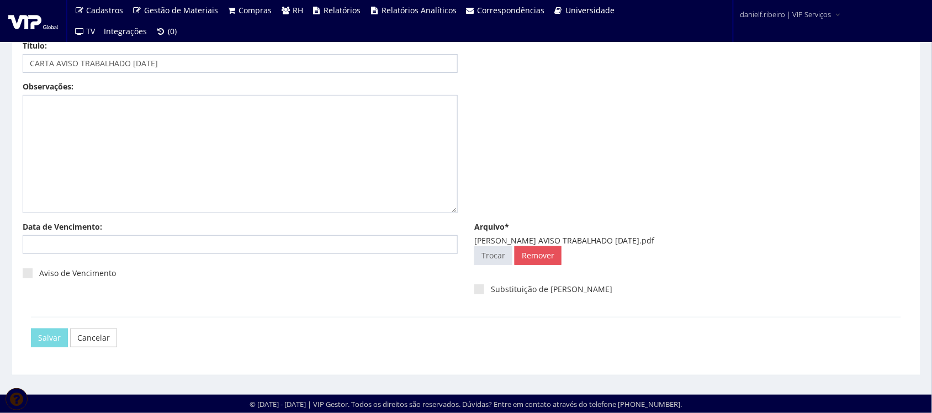
scroll to position [0, 0]
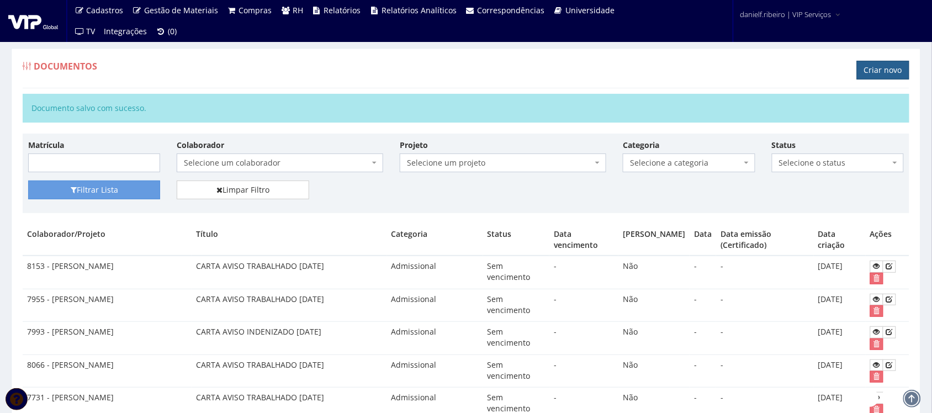
click at [890, 65] on link "Criar novo" at bounding box center [883, 70] width 52 height 19
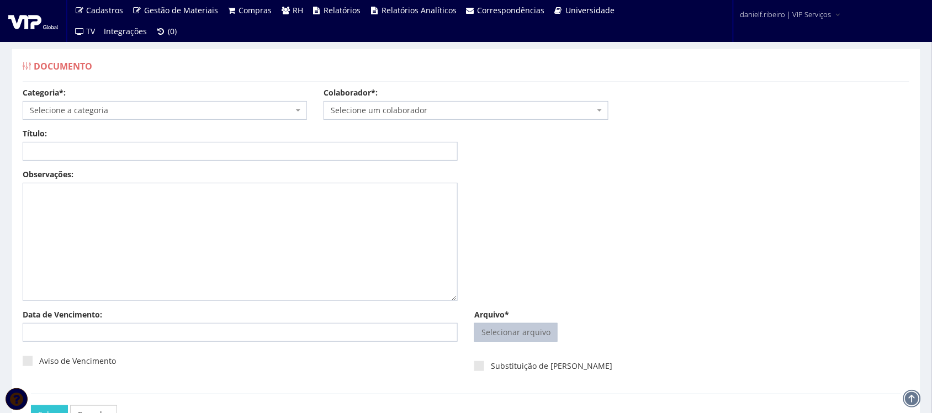
click at [513, 331] on input "Arquivo*" at bounding box center [516, 332] width 82 height 18
type input "C:\fakepath\JARBAS MARTINS CARTA AVISO TRABALHADO 08.06.2025.pdf"
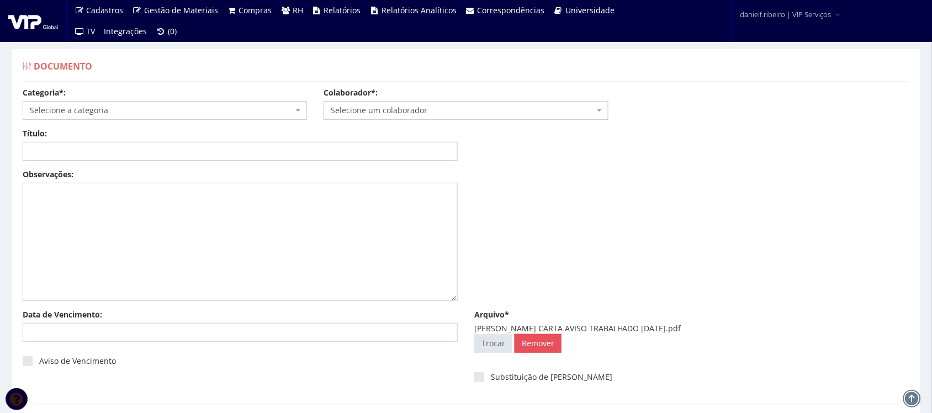
click at [428, 108] on span "Selecione um colaborador" at bounding box center [462, 110] width 263 height 11
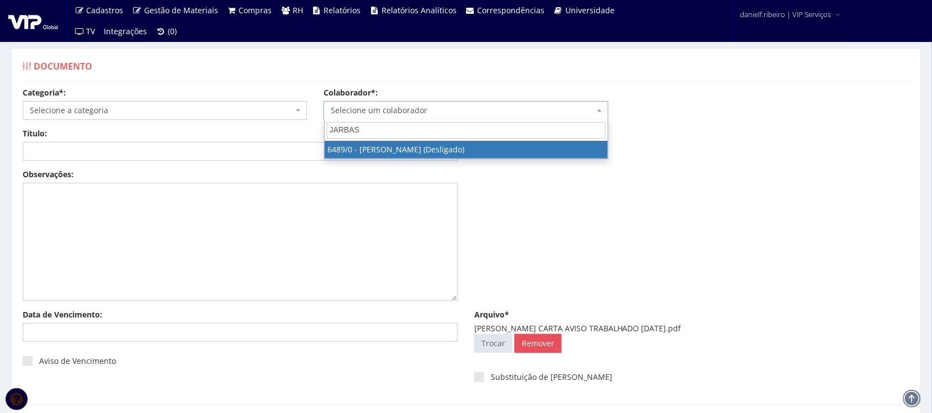
type input "JARBAS"
select select "90"
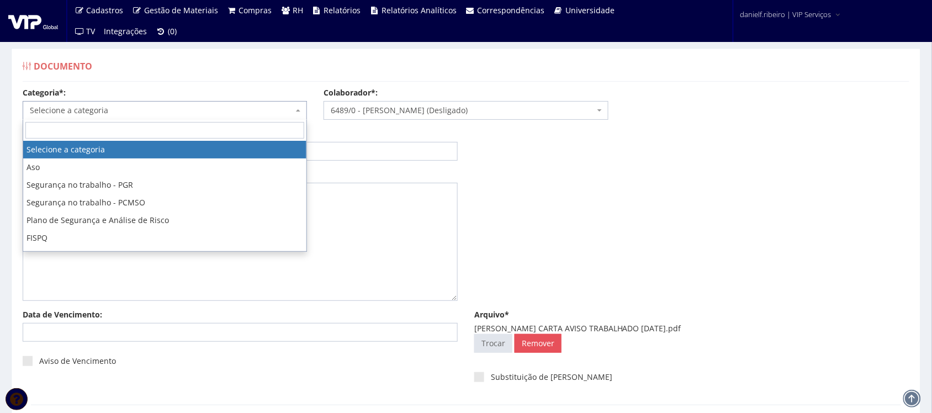
click at [128, 110] on span "Selecione a categoria" at bounding box center [161, 110] width 263 height 11
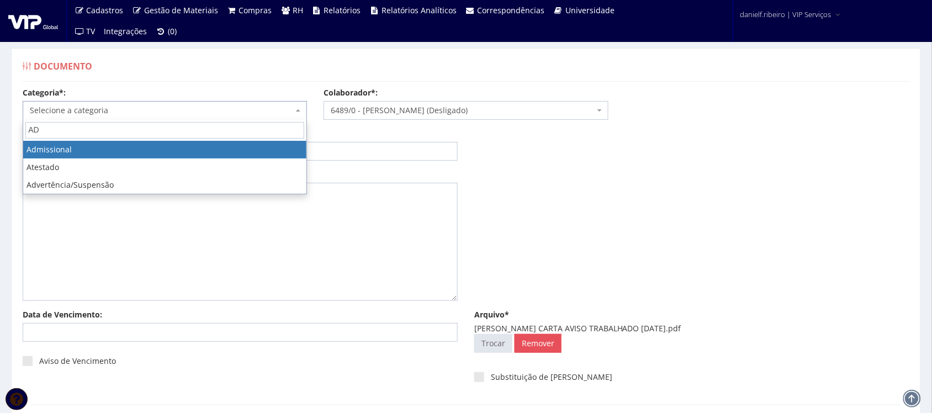
type input "AD"
select select "admissional"
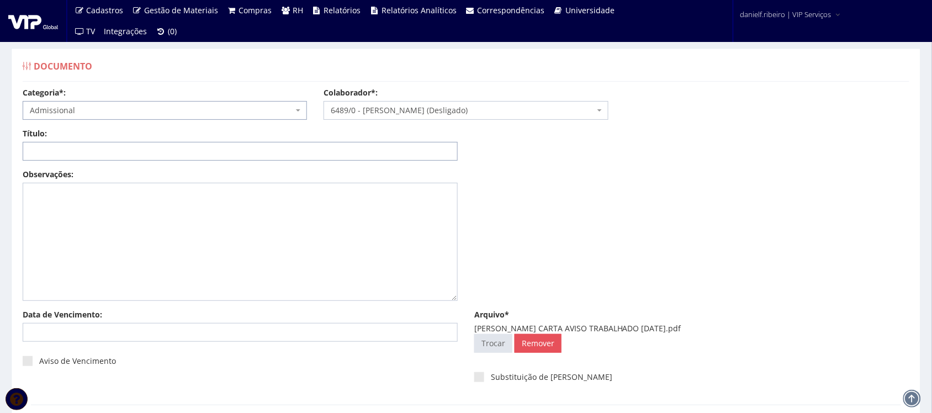
click at [84, 153] on input "Título:" at bounding box center [240, 151] width 435 height 19
paste input "CARTA AVISO TRABALHADO [DATE]"
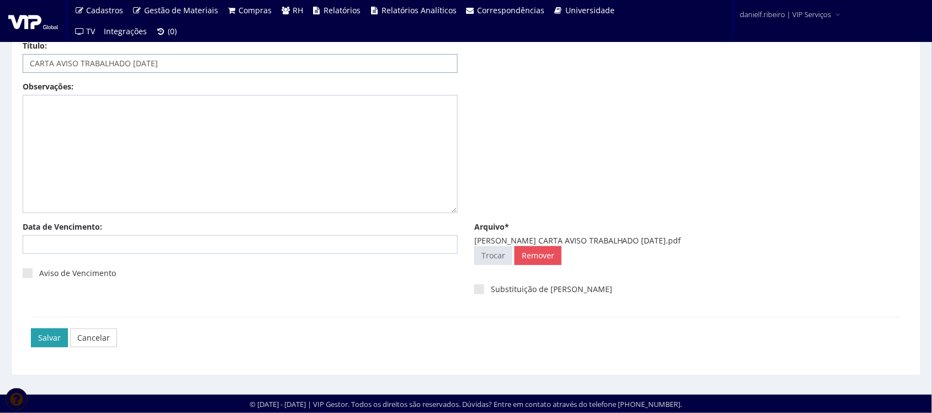
type input "CARTA AVISO TRABALHADO [DATE]"
click at [44, 330] on input "Salvar" at bounding box center [49, 337] width 37 height 19
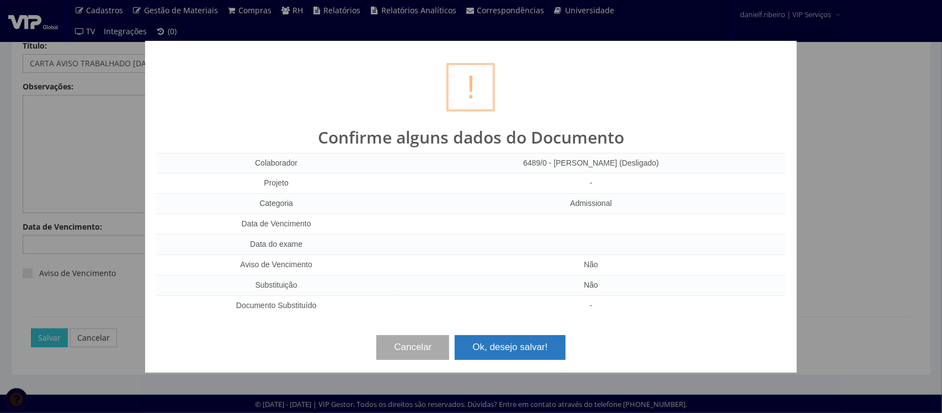
click at [519, 347] on button "Ok, desejo salvar!" at bounding box center [510, 347] width 110 height 24
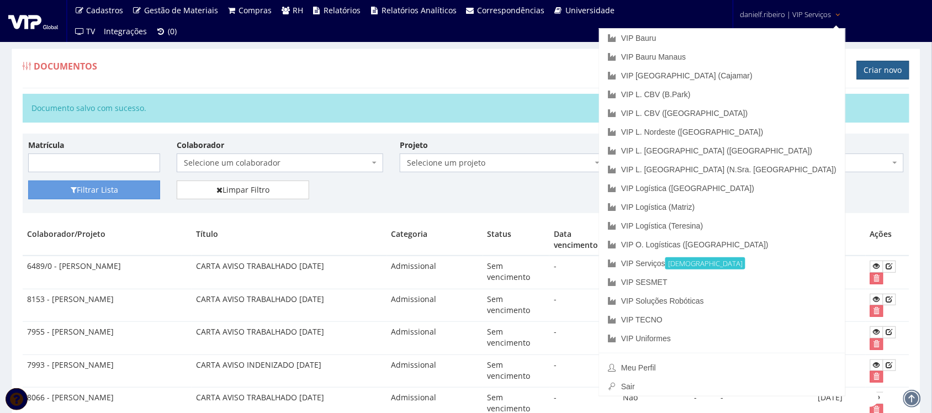
click at [887, 70] on link "Criar novo" at bounding box center [883, 70] width 52 height 19
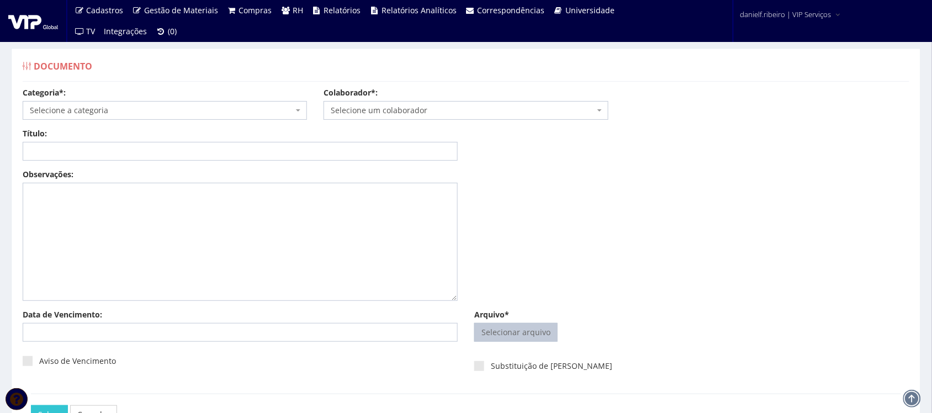
click at [520, 342] on span "Selecionar arquivo Trocar" at bounding box center [515, 332] width 83 height 19
click at [519, 333] on input "Arquivo*" at bounding box center [516, 332] width 82 height 18
type input "C:\fakepath\JEVERSON FERREIRA CARTA AVISO TRABALHADO 08.06.2025.pdf"
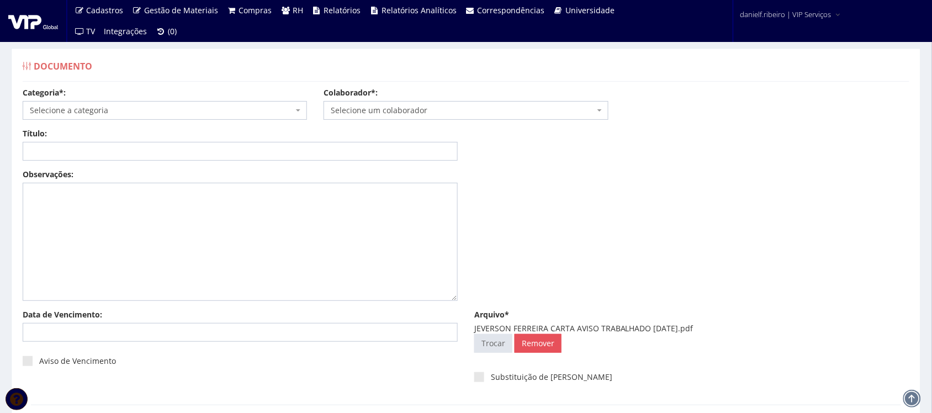
click at [402, 113] on span "Selecione um colaborador" at bounding box center [462, 110] width 263 height 11
type input "JEVERSON FER"
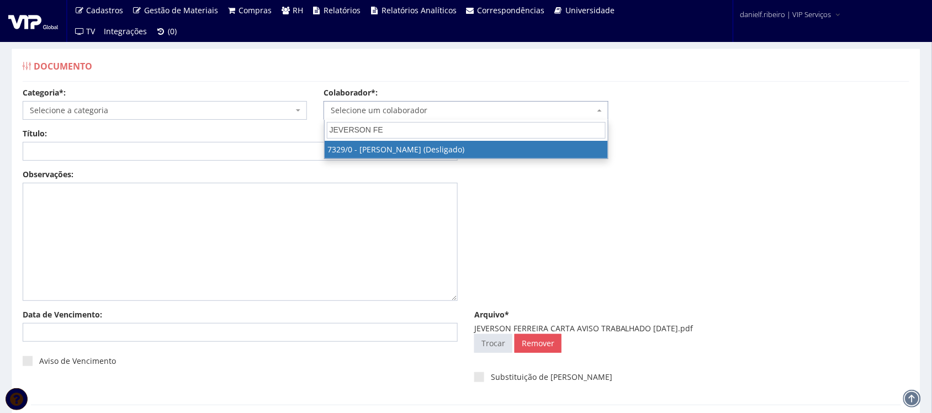
select select "911"
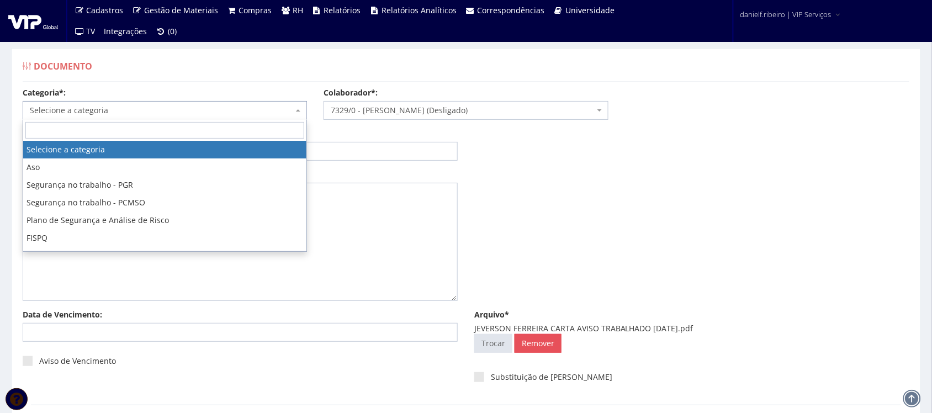
click at [86, 109] on span "Selecione a categoria" at bounding box center [161, 110] width 263 height 11
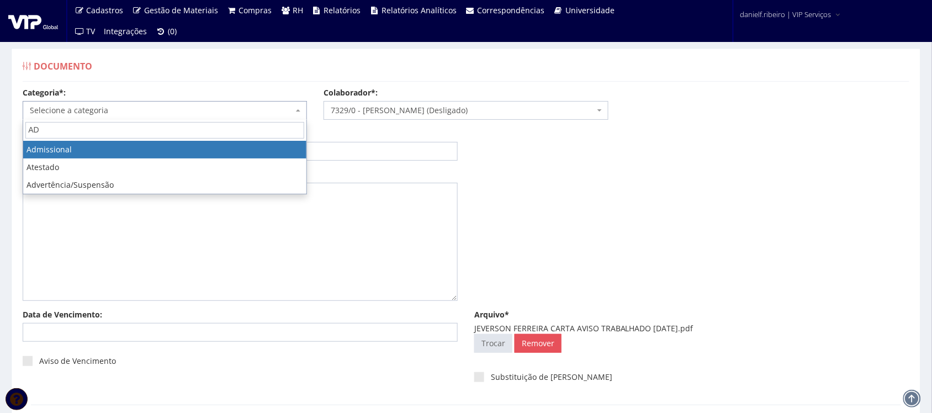
type input "AD"
select select "admissional"
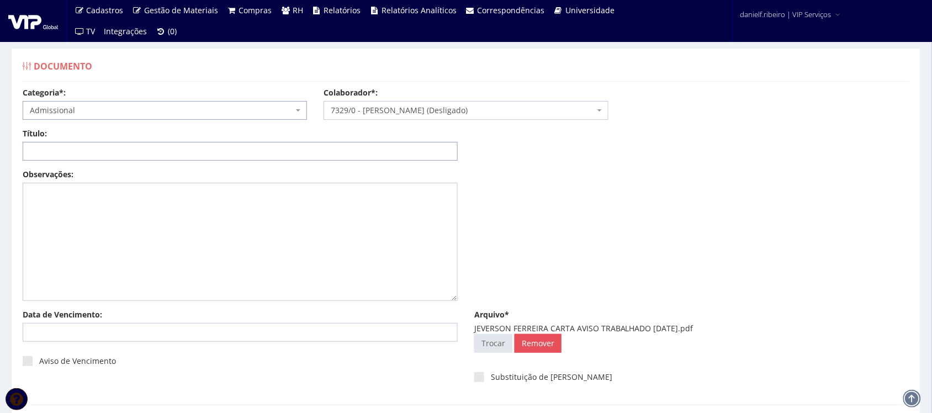
click at [89, 147] on input "Título:" at bounding box center [240, 151] width 435 height 19
paste input "CARTA AVISO TRABALHADO [DATE]"
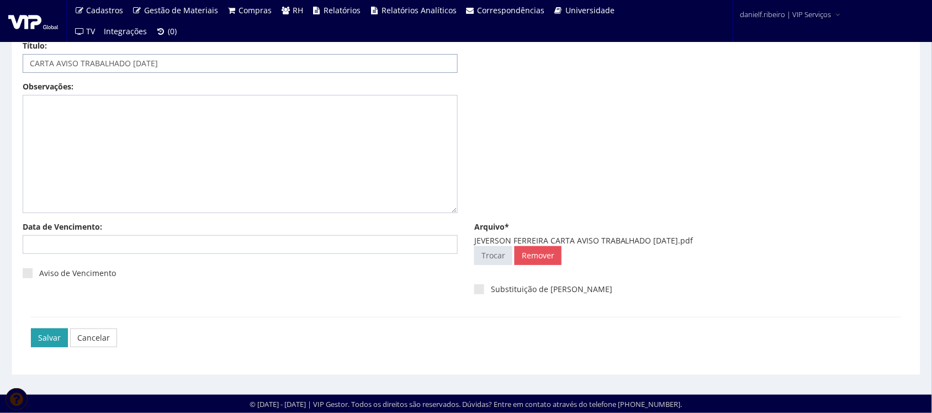
type input "CARTA AVISO TRABALHADO [DATE]"
click at [58, 340] on input "Salvar" at bounding box center [49, 337] width 37 height 19
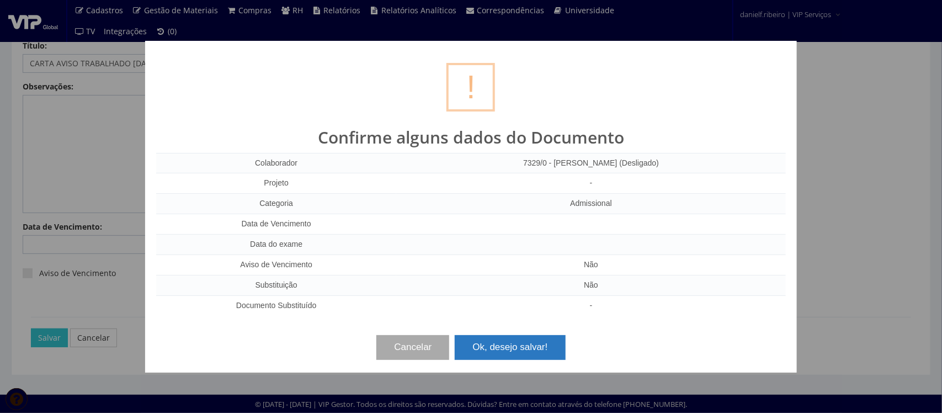
click at [519, 343] on button "Ok, desejo salvar!" at bounding box center [510, 347] width 110 height 24
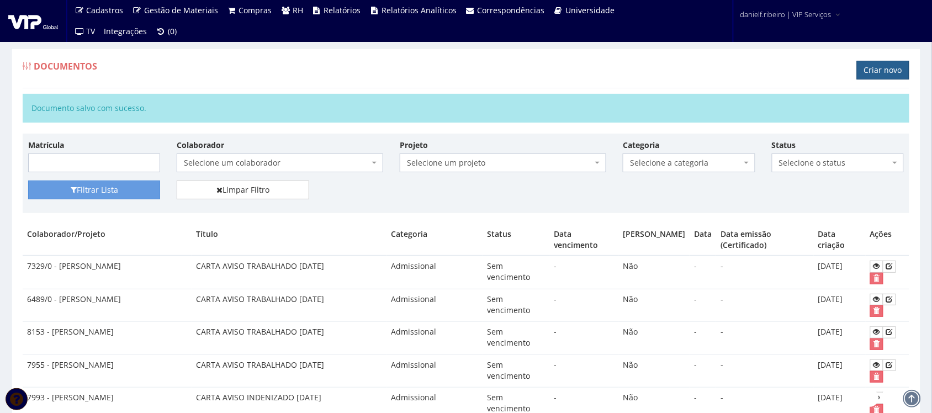
click at [861, 77] on link "Criar novo" at bounding box center [883, 70] width 52 height 19
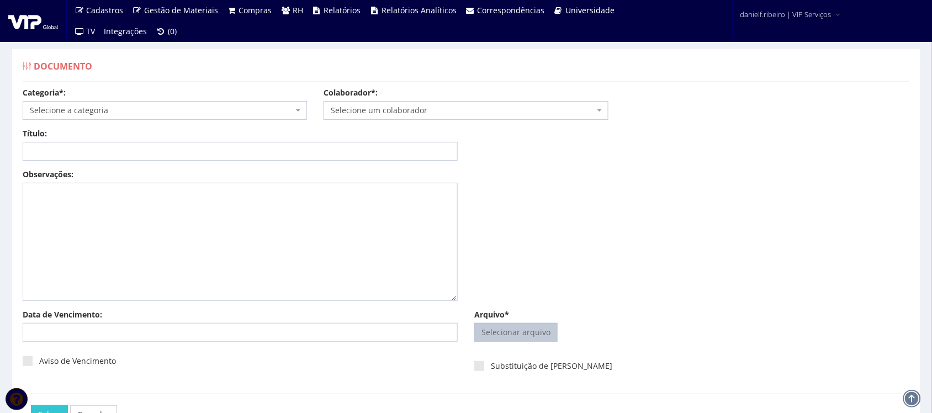
click at [544, 339] on input "Arquivo*" at bounding box center [516, 332] width 82 height 18
type input "C:\fakepath\[PERSON_NAME] CARTA AVISO TRABALHADO [DATE].pdf"
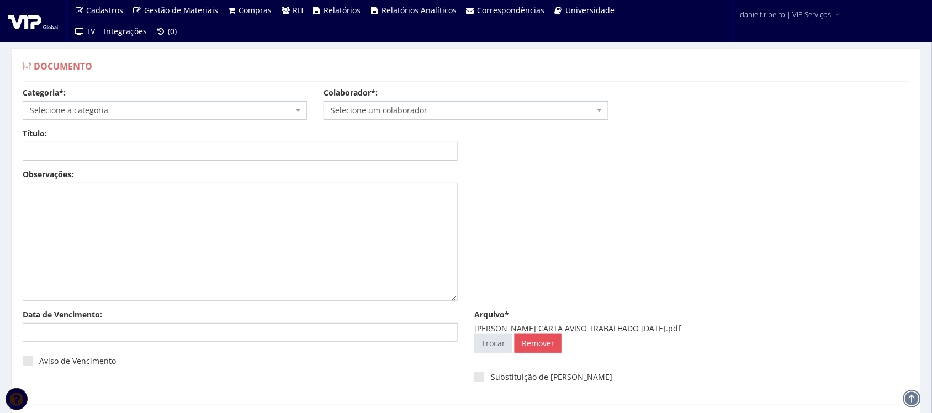
click at [404, 105] on span "Selecione um colaborador" at bounding box center [462, 110] width 263 height 11
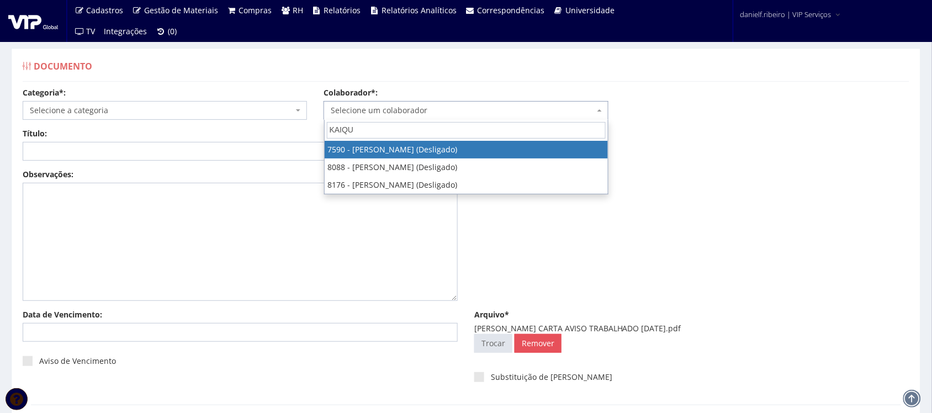
type input "KAIQUE"
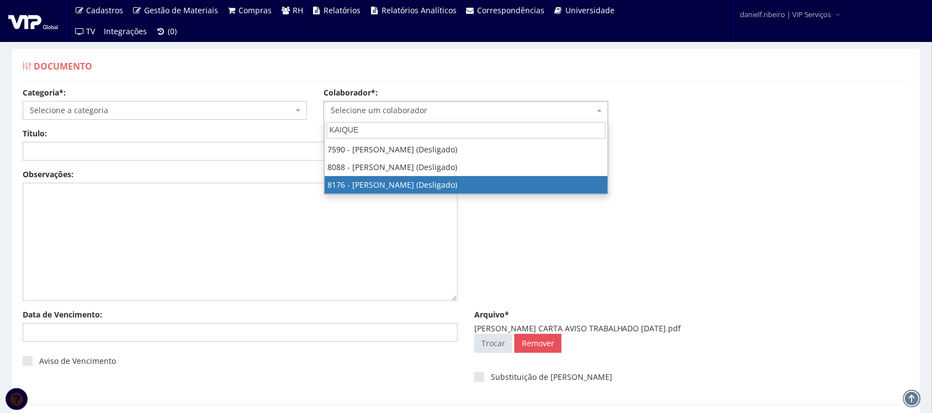
select select "4015"
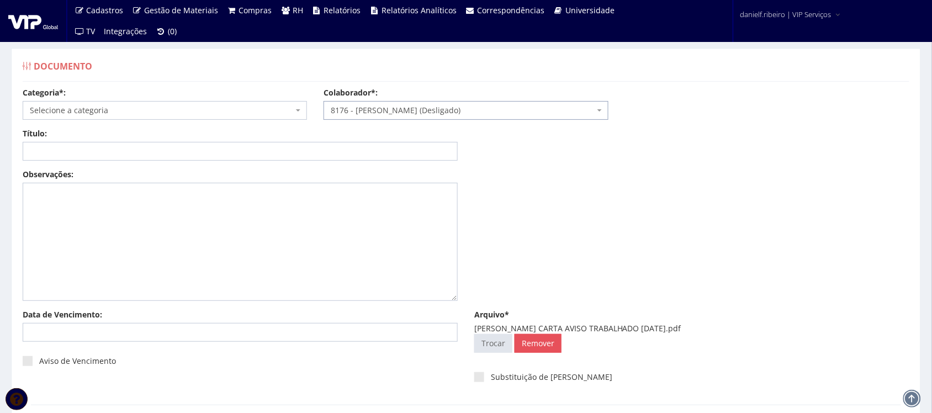
click at [166, 101] on span "Selecione a categoria" at bounding box center [165, 110] width 284 height 19
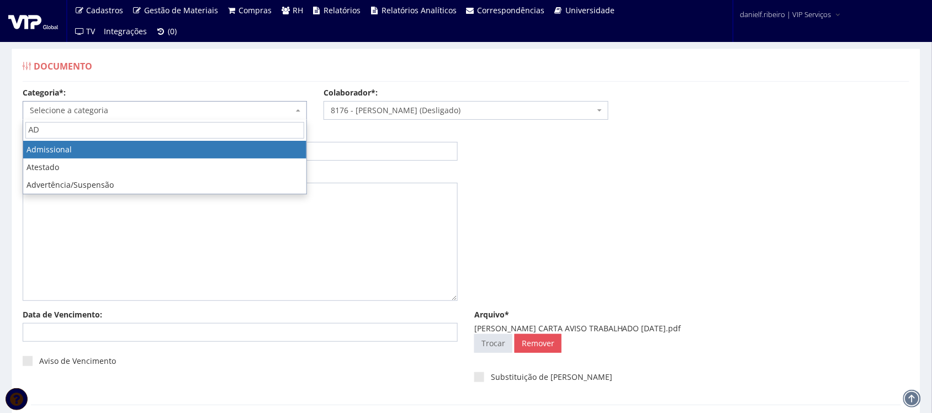
type input "AD"
select select "admissional"
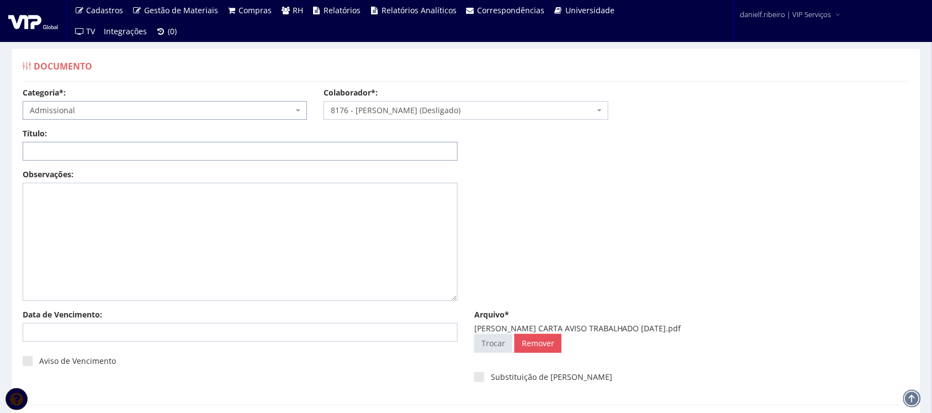
click at [111, 151] on input "Título:" at bounding box center [240, 151] width 435 height 19
paste input "CARTA AVISO TRABALHADO [DATE]"
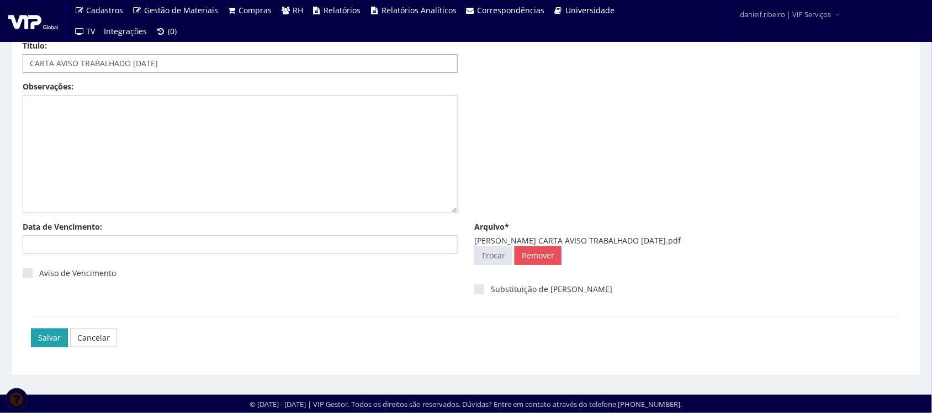
type input "CARTA AVISO TRABALHADO [DATE]"
click at [46, 334] on input "Salvar" at bounding box center [49, 337] width 37 height 19
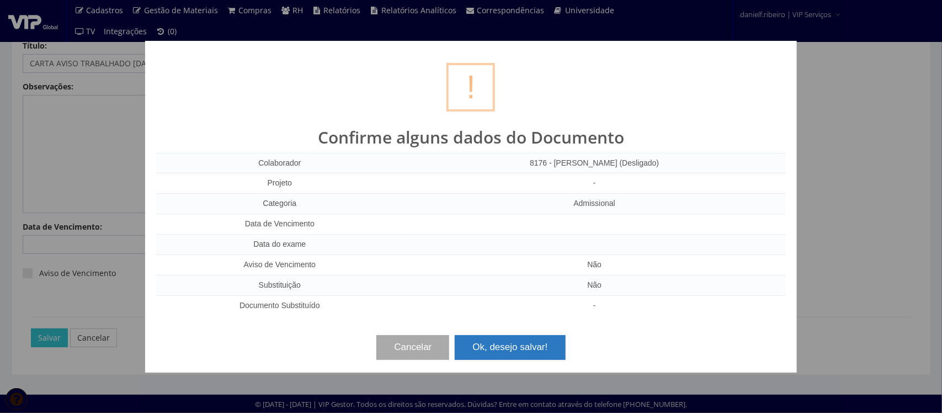
click at [531, 344] on button "Ok, desejo salvar!" at bounding box center [510, 347] width 110 height 24
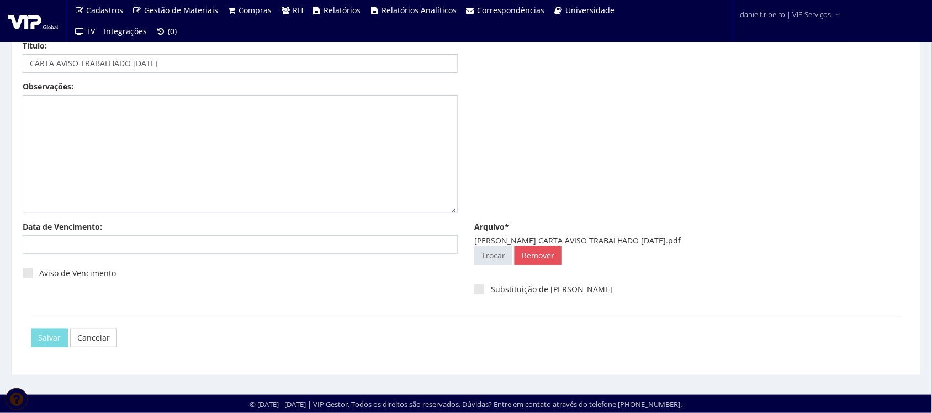
scroll to position [0, 0]
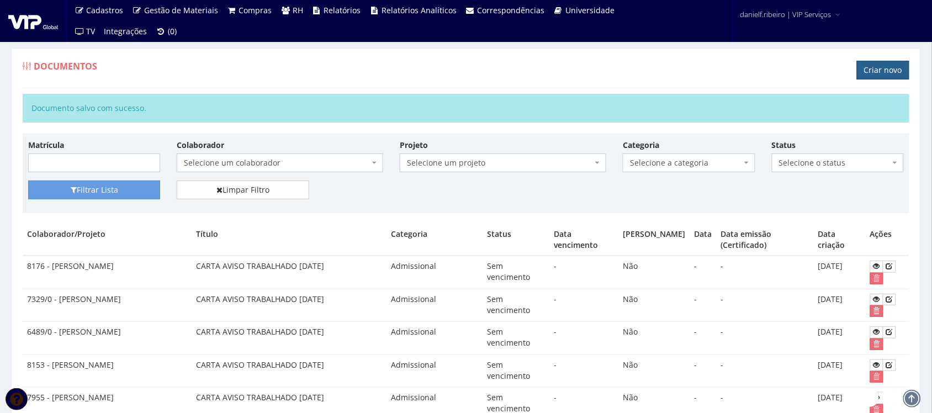
click at [886, 63] on link "Criar novo" at bounding box center [883, 70] width 52 height 19
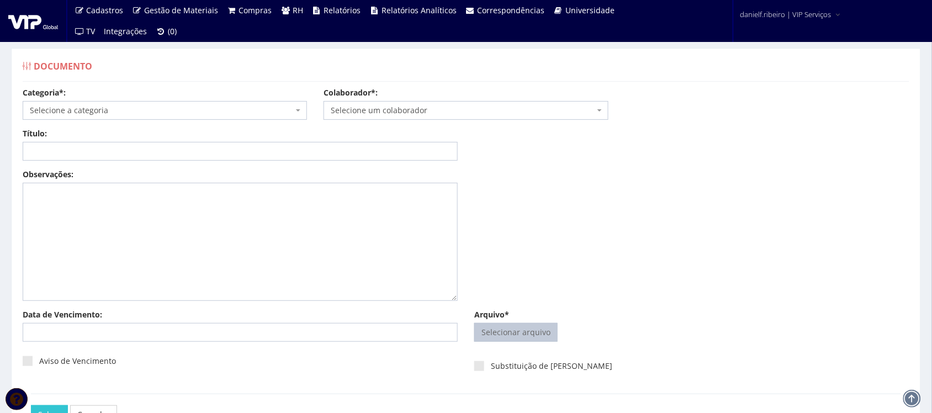
click at [522, 326] on input "Arquivo*" at bounding box center [516, 332] width 82 height 18
type input "C:\fakepath\[PERSON_NAME] AVISO TRABALHADO [DATE].pdf"
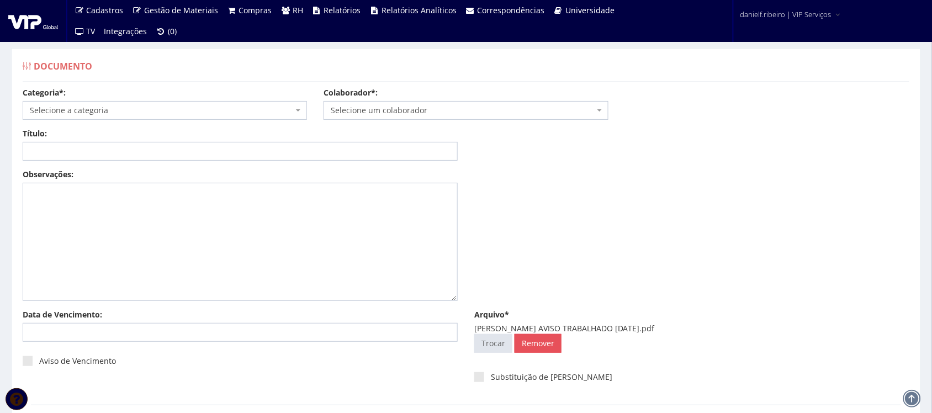
click at [445, 114] on span "Selecione um colaborador" at bounding box center [462, 110] width 263 height 11
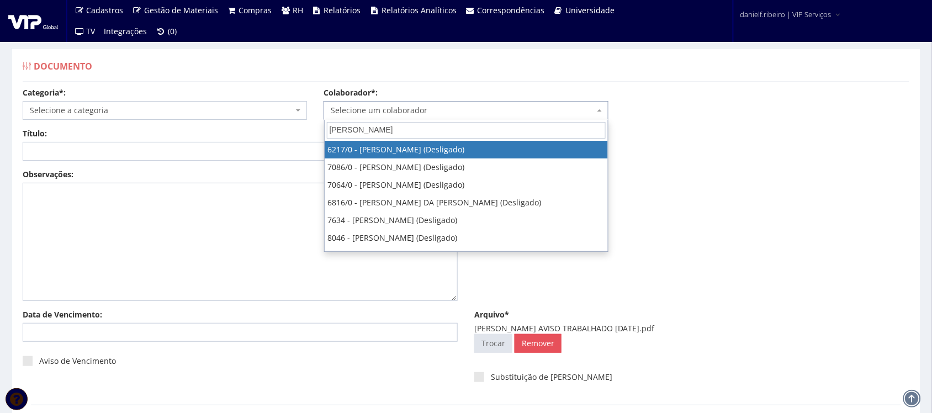
type input "[PERSON_NAME]"
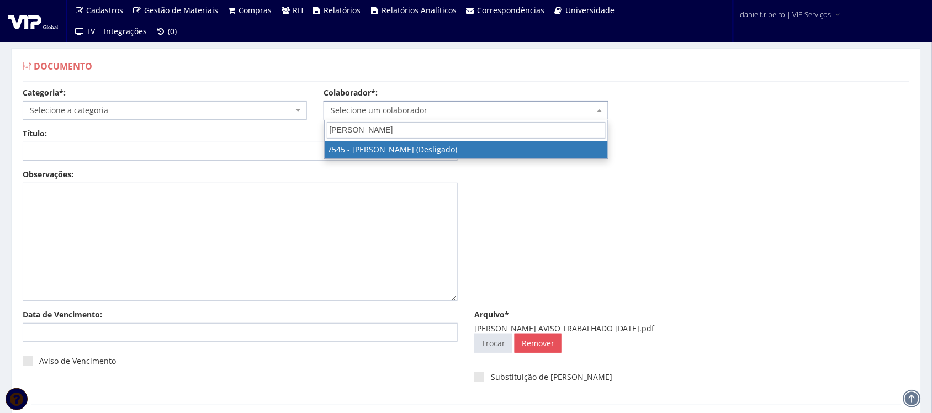
select select "1579"
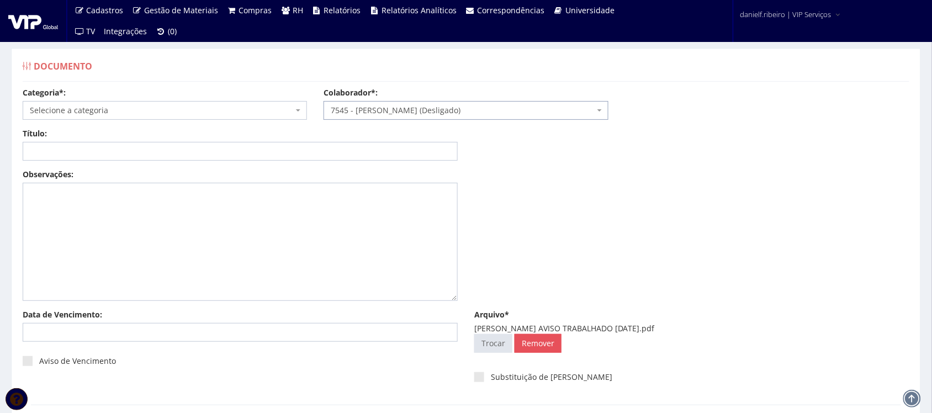
click at [67, 116] on span "Selecione a categoria" at bounding box center [165, 110] width 284 height 19
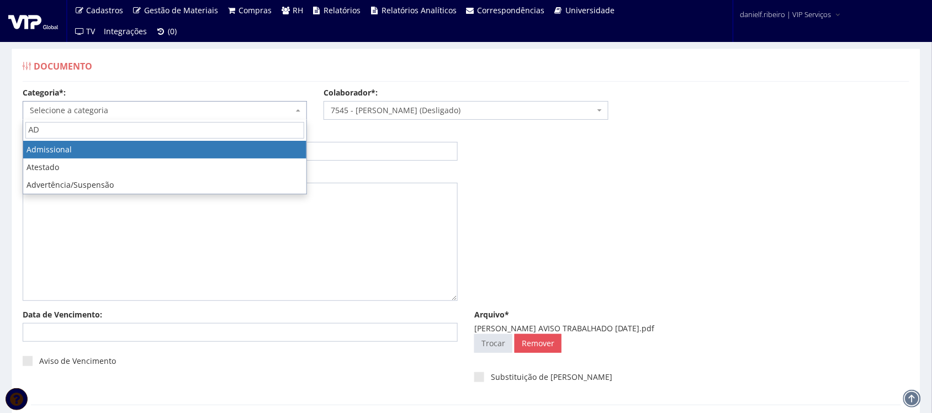
type input "AD"
select select "admissional"
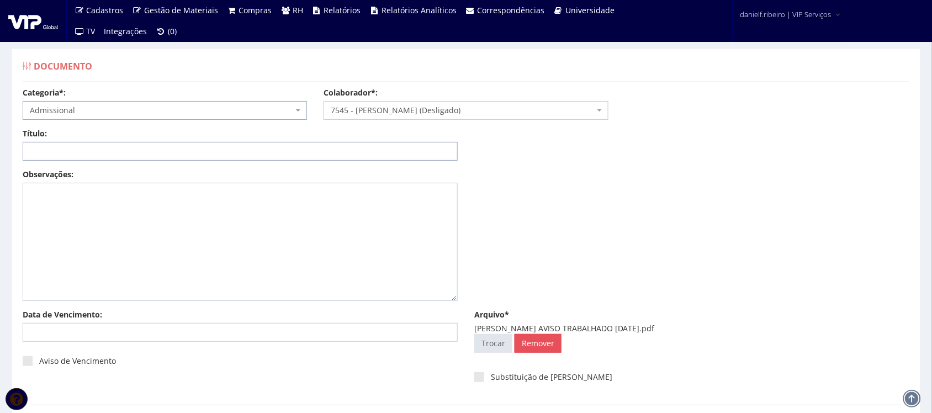
click at [109, 147] on input "Título:" at bounding box center [240, 151] width 435 height 19
paste input "CARTA AVISO TRABALHADO [DATE]"
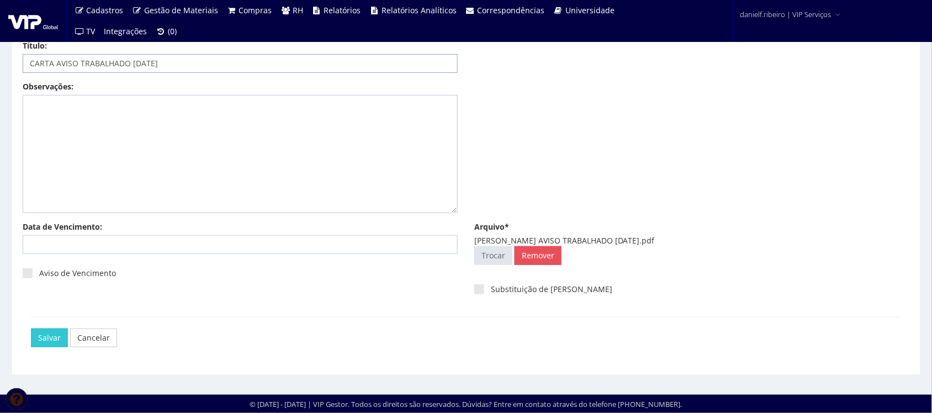
type input "CARTA AVISO TRABALHADO [DATE]"
click at [26, 333] on div "[PERSON_NAME]" at bounding box center [466, 337] width 886 height 41
click at [44, 345] on input "Salvar" at bounding box center [49, 337] width 37 height 19
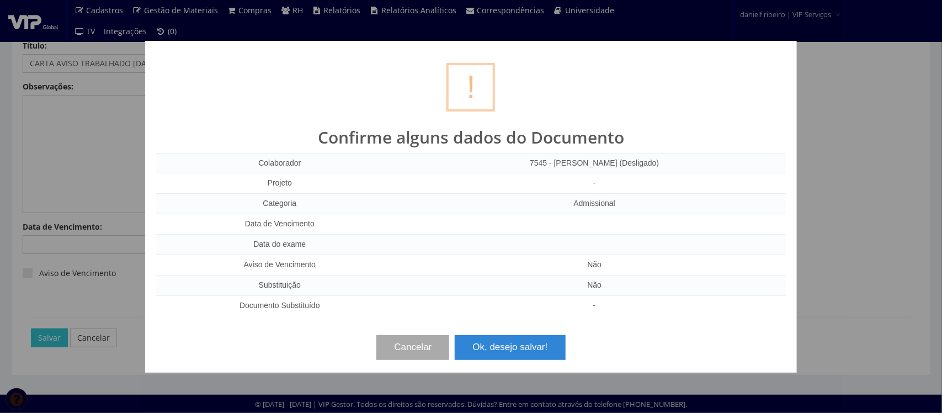
click at [487, 329] on div "Cancelar Ok, desejo salvar!" at bounding box center [471, 343] width 630 height 33
click at [492, 337] on button "Ok, desejo salvar!" at bounding box center [510, 347] width 110 height 24
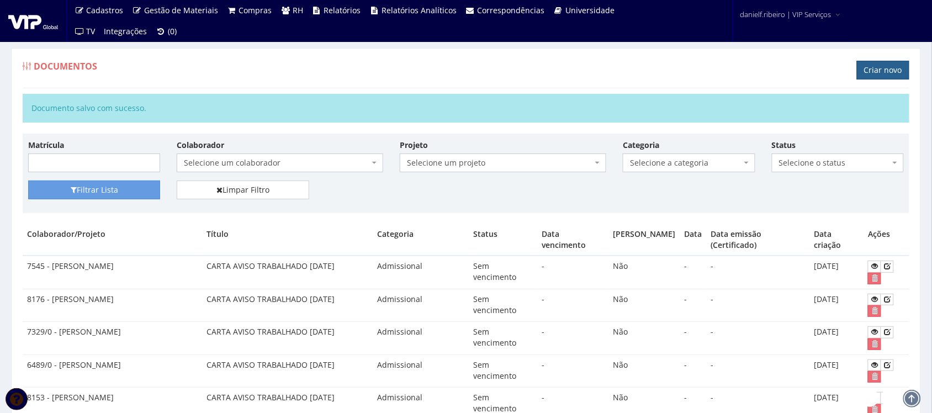
click at [883, 61] on link "Criar novo" at bounding box center [883, 70] width 52 height 19
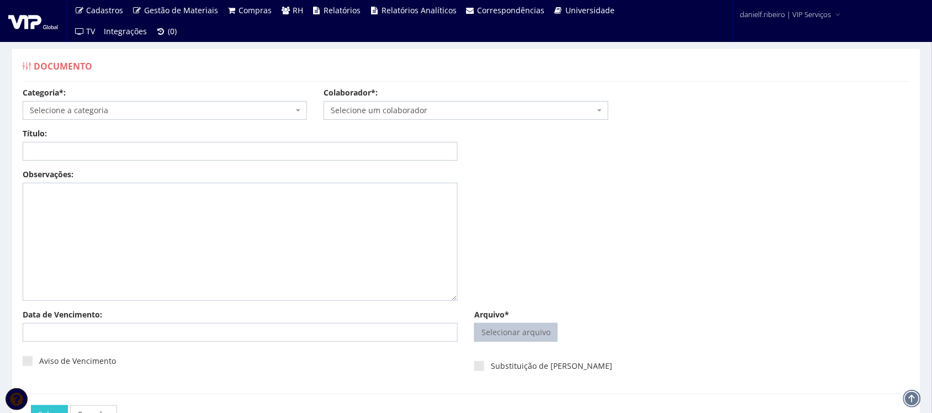
click at [506, 339] on input "Arquivo*" at bounding box center [516, 332] width 82 height 18
type input "C:\fakepath\[PERSON_NAME] AVISO TRABALHADO [DATE].pdf"
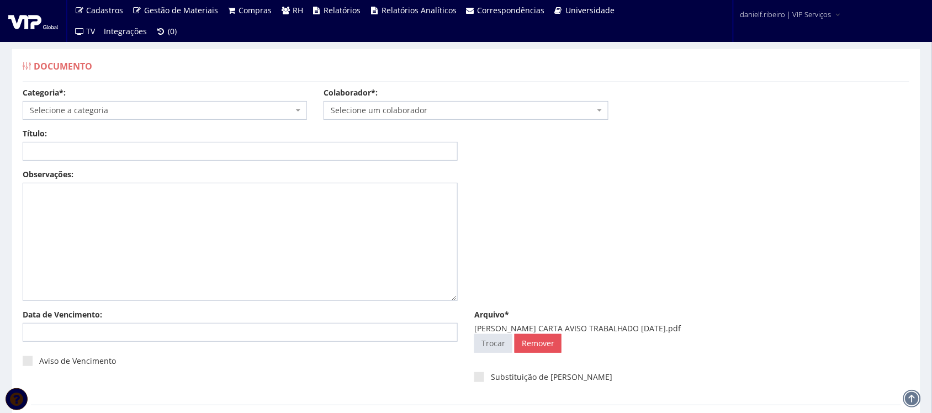
click at [424, 111] on span "Selecione um colaborador" at bounding box center [462, 110] width 263 height 11
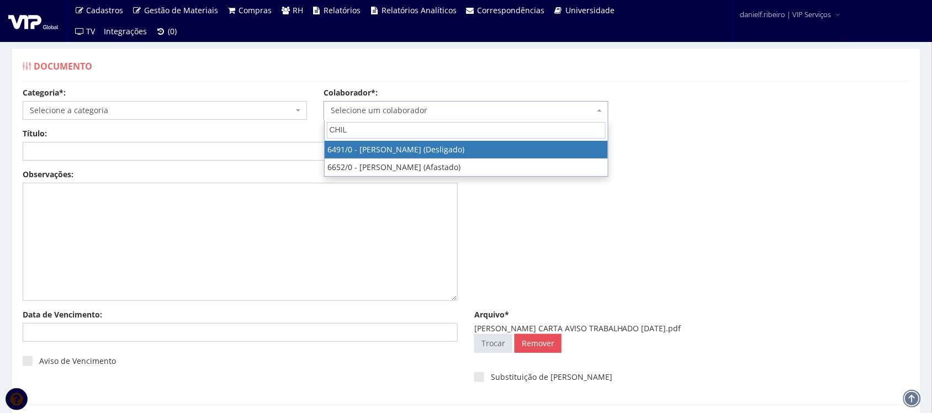
type input "CHILA"
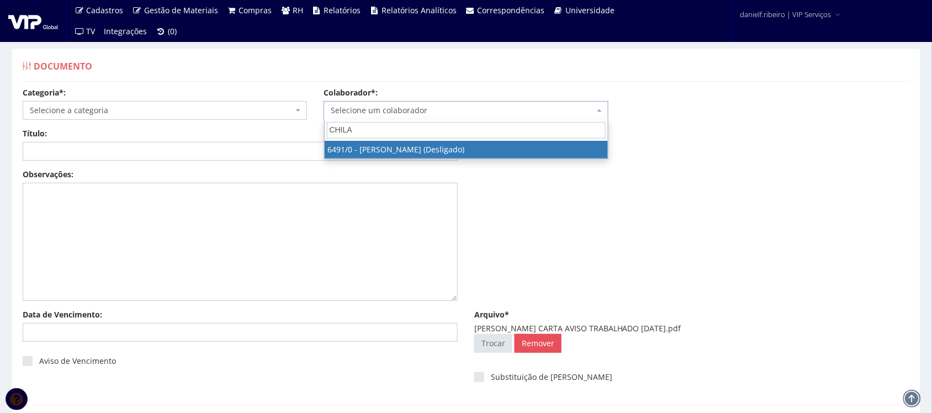
select select "92"
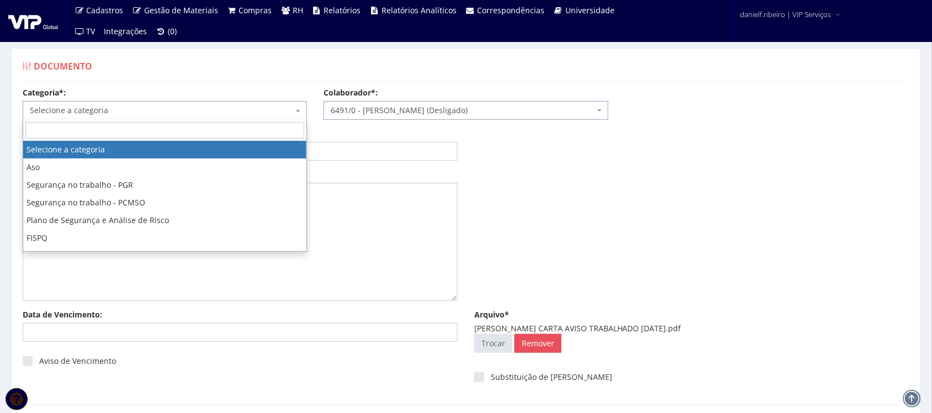
click at [171, 108] on span "Selecione a categoria" at bounding box center [161, 110] width 263 height 11
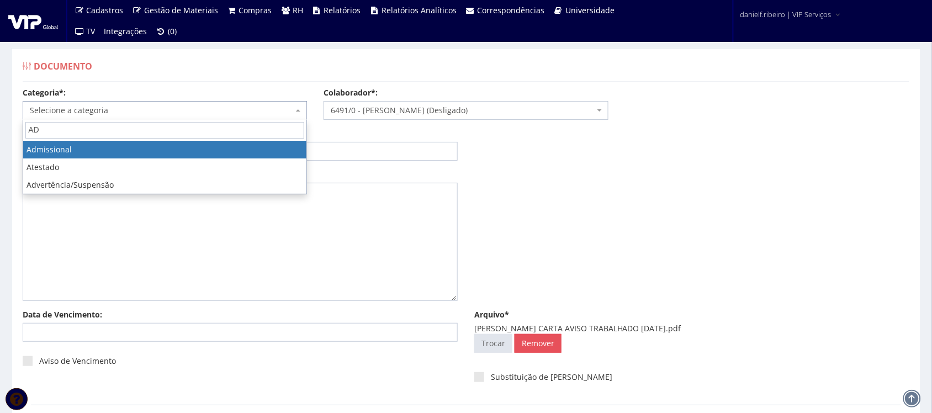
type input "AD"
select select "admissional"
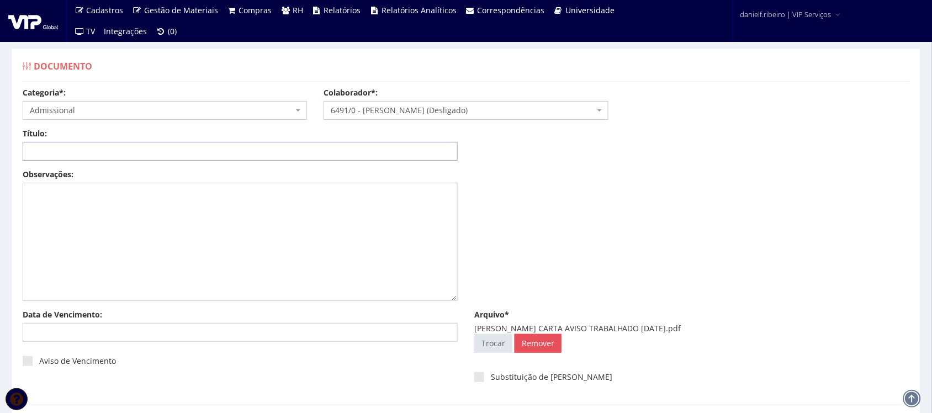
click at [83, 153] on input "Título:" at bounding box center [240, 151] width 435 height 19
paste input "CARTA AVISO TRABALHADO [DATE]"
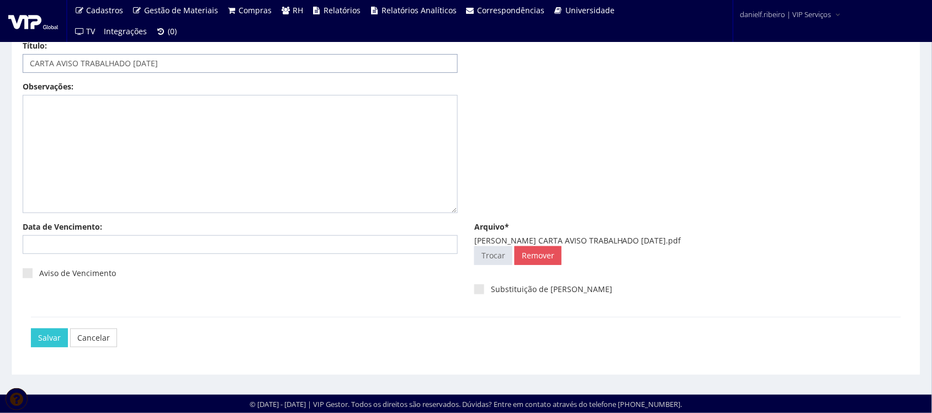
type input "CARTA AVISO TRABALHADO [DATE]"
click at [47, 352] on div "Salvar Cancelar" at bounding box center [466, 337] width 870 height 41
click at [47, 337] on input "Salvar" at bounding box center [49, 337] width 37 height 19
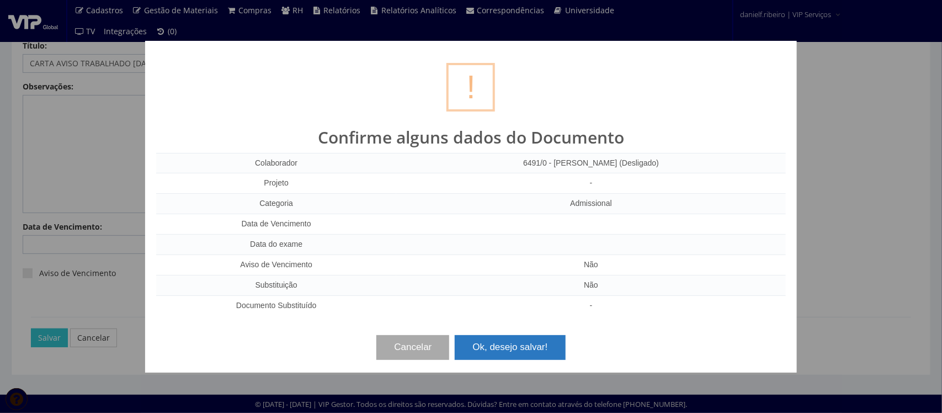
click at [525, 338] on button "Ok, desejo salvar!" at bounding box center [510, 347] width 110 height 24
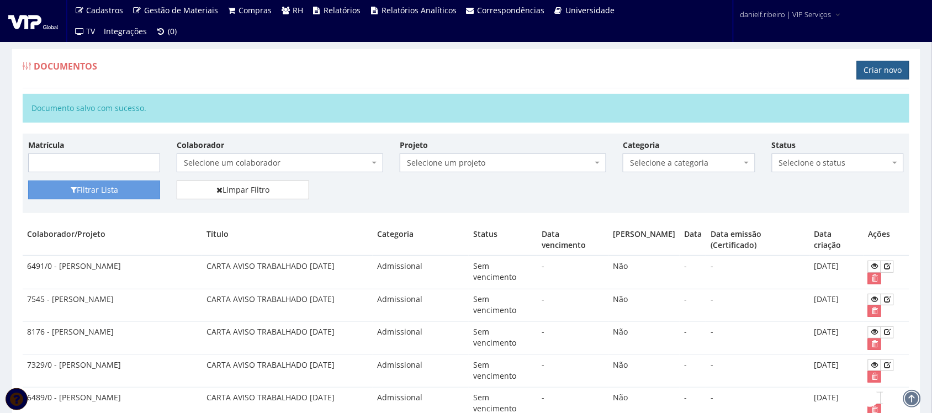
click at [883, 76] on link "Criar novo" at bounding box center [883, 70] width 52 height 19
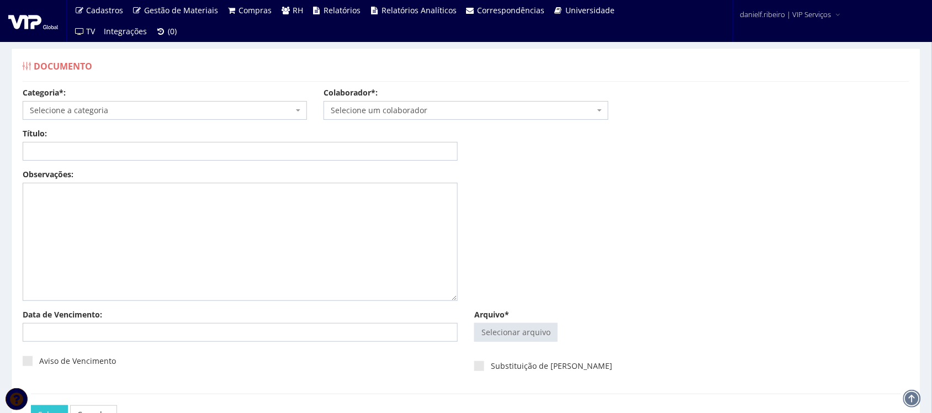
click at [479, 357] on div "Substituição de Doc Vencido" at bounding box center [691, 370] width 435 height 30
click at [493, 338] on input "Arquivo*" at bounding box center [516, 332] width 82 height 18
type input "C:\fakepath\LUIZ CARLOS LEVANDOSKI CARTA AVISO TRABALHADO 08.06.2025.pdf"
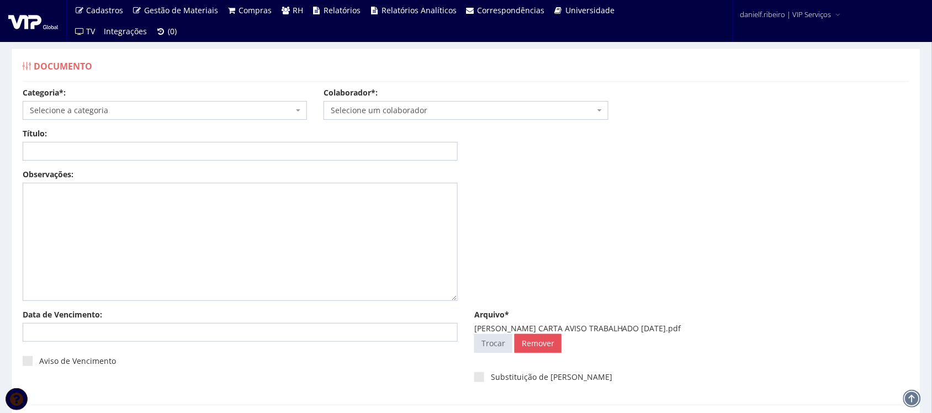
click at [447, 115] on span "Selecione um colaborador" at bounding box center [462, 110] width 263 height 11
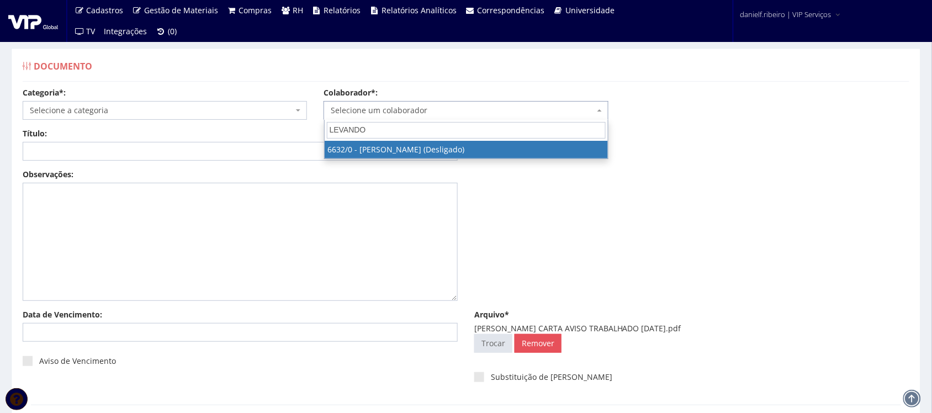
type input "LEVANDOS"
select select "129"
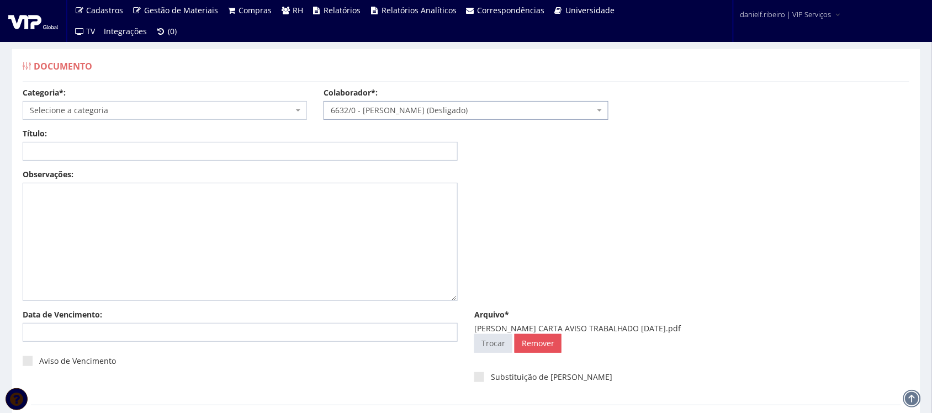
click at [103, 110] on span "Selecione a categoria" at bounding box center [161, 110] width 263 height 11
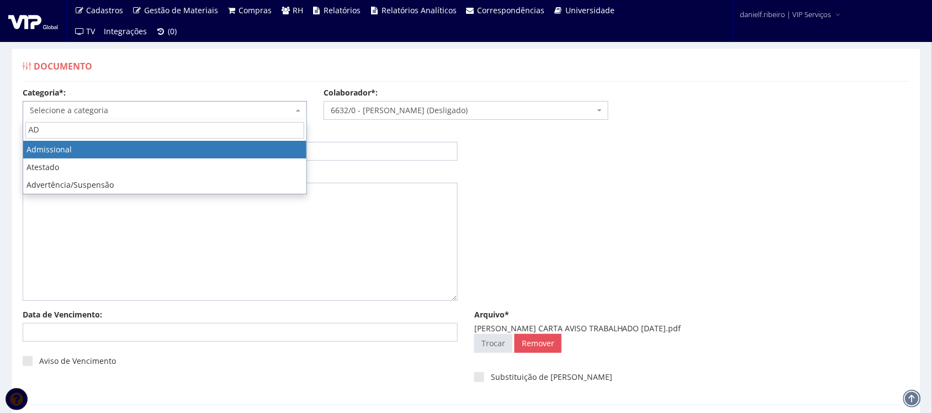
type input "AD"
select select "admissional"
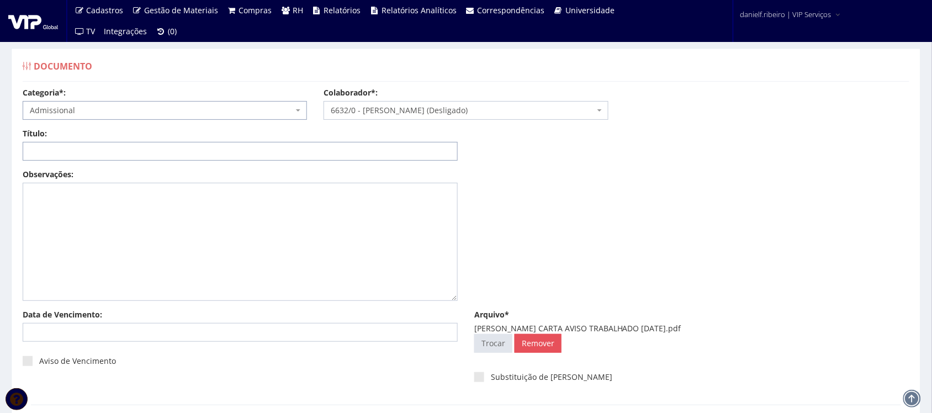
click at [215, 153] on input "Título:" at bounding box center [240, 151] width 435 height 19
paste input "CARTA AVISO TRABALHADO [DATE]"
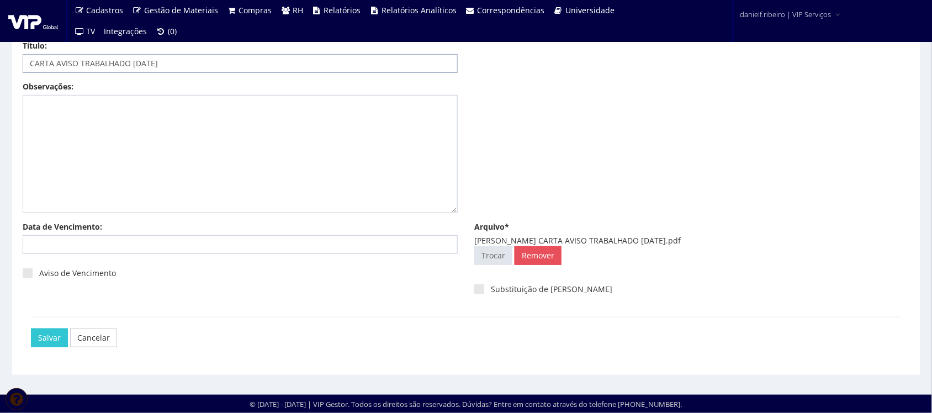
type input "CARTA AVISO TRABALHADO [DATE]"
click at [47, 326] on div "Salvar Cancelar" at bounding box center [466, 337] width 870 height 41
click at [42, 334] on input "Salvar" at bounding box center [49, 337] width 37 height 19
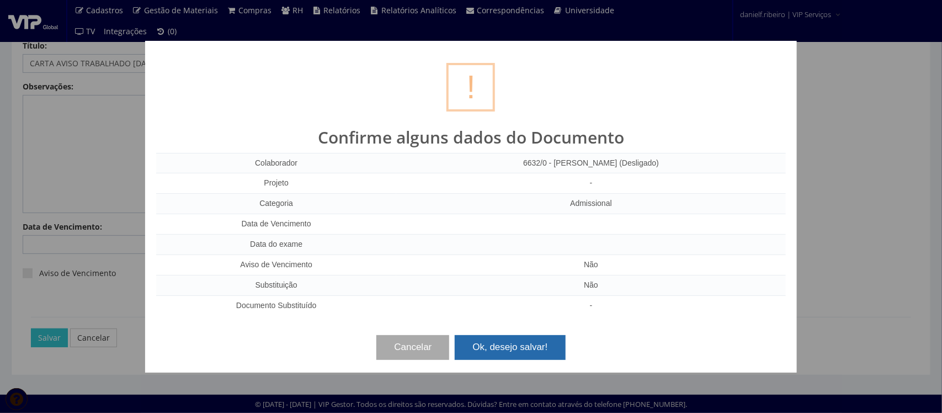
click at [516, 342] on button "Ok, desejo salvar!" at bounding box center [510, 347] width 110 height 24
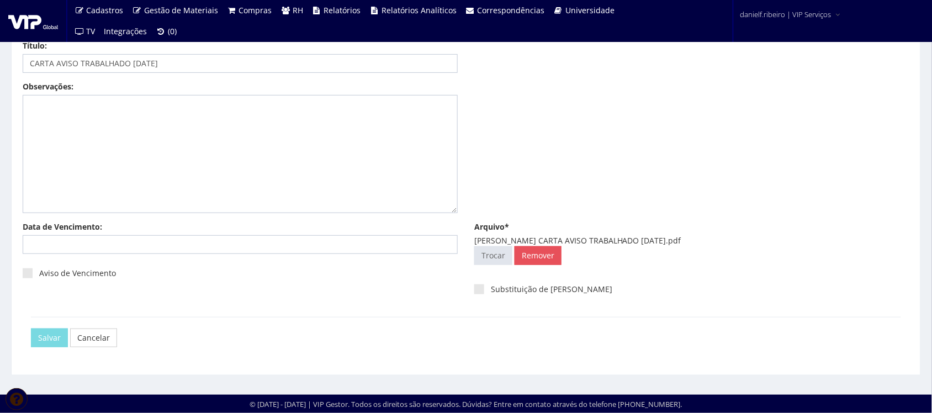
scroll to position [0, 0]
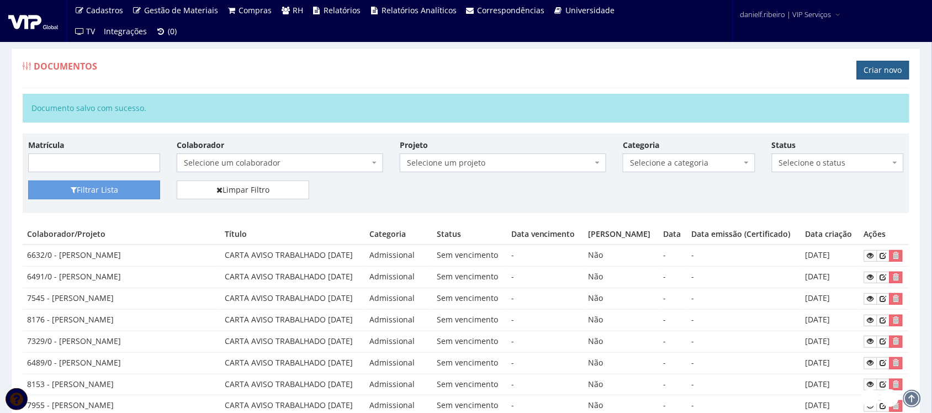
click at [892, 68] on link "Criar novo" at bounding box center [883, 70] width 52 height 19
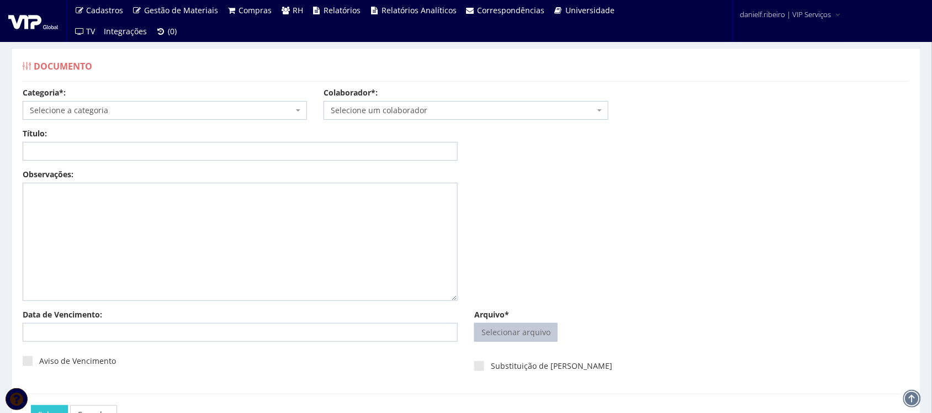
click at [530, 338] on input "Arquivo*" at bounding box center [516, 332] width 82 height 18
type input "C:\fakepath\[PERSON_NAME] AVISO TRABALHADO [DATE].pdf"
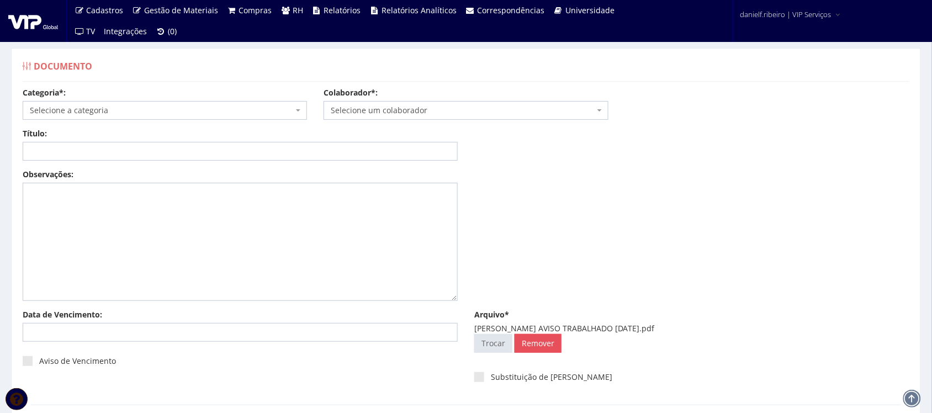
click at [419, 116] on span "Selecione um colaborador" at bounding box center [462, 110] width 263 height 11
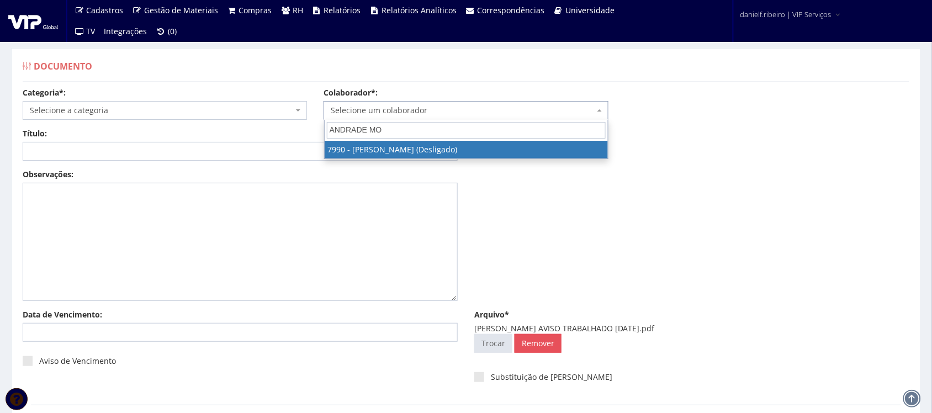
type input "[PERSON_NAME] MOR"
select select "3207"
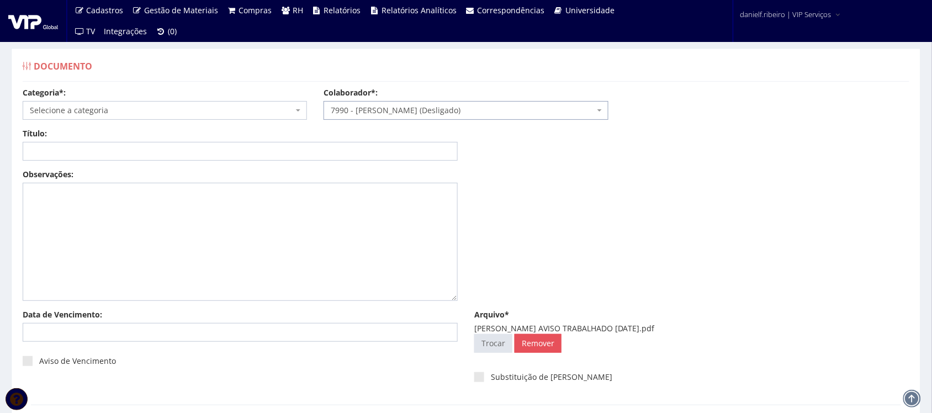
click at [111, 116] on span "Selecione a categoria" at bounding box center [165, 110] width 284 height 19
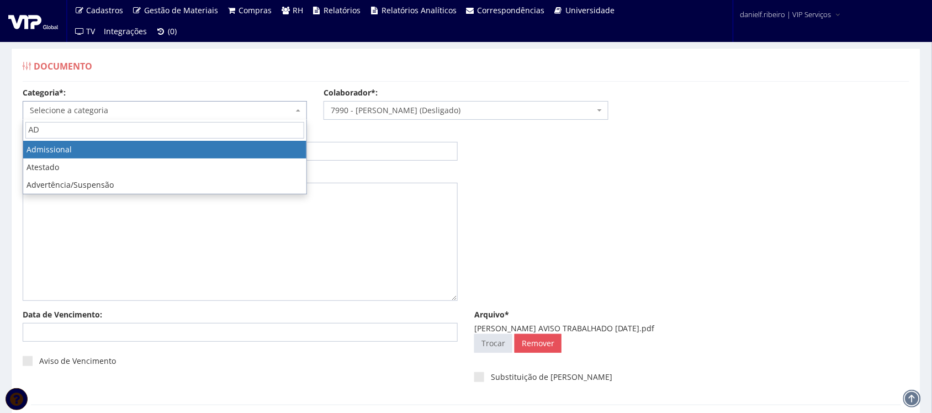
type input "AD"
select select "admissional"
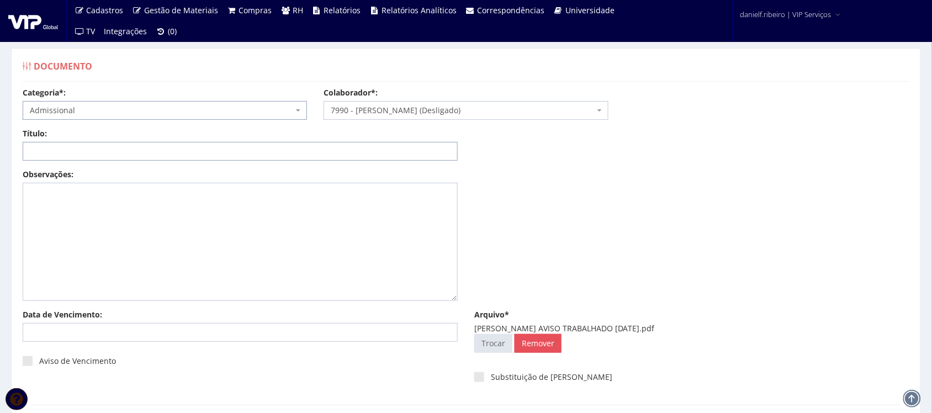
click at [98, 153] on input "Título:" at bounding box center [240, 151] width 435 height 19
paste input "CARTA AVISO TRABALHADO [DATE]"
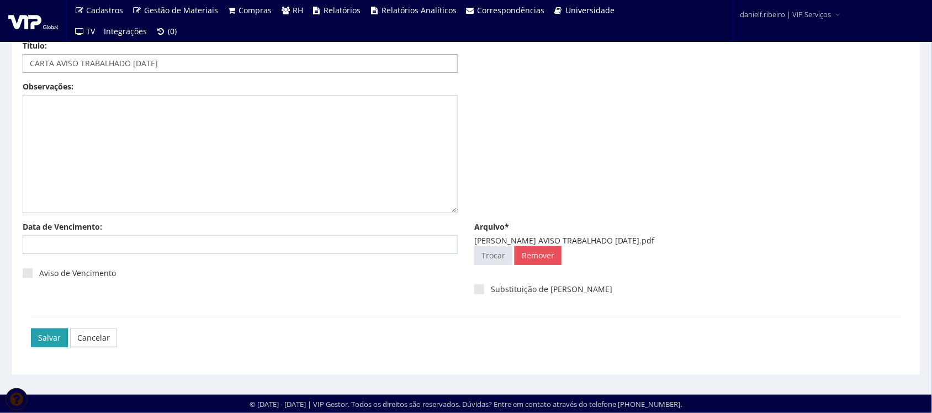
type input "CARTA AVISO TRABALHADO [DATE]"
click at [47, 332] on input "Salvar" at bounding box center [49, 337] width 37 height 19
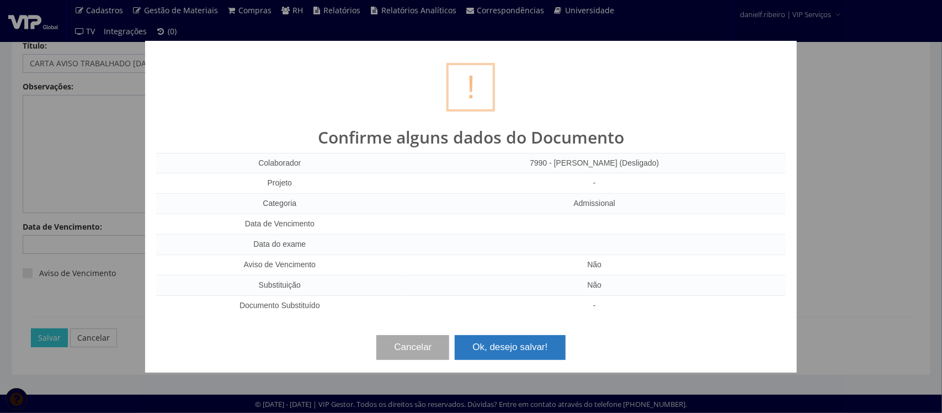
click at [523, 341] on button "Ok, desejo salvar!" at bounding box center [510, 347] width 110 height 24
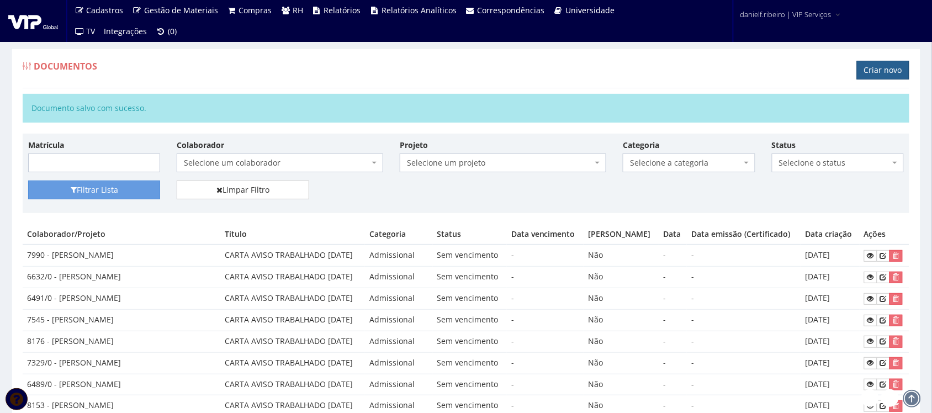
click at [890, 72] on link "Criar novo" at bounding box center [883, 70] width 52 height 19
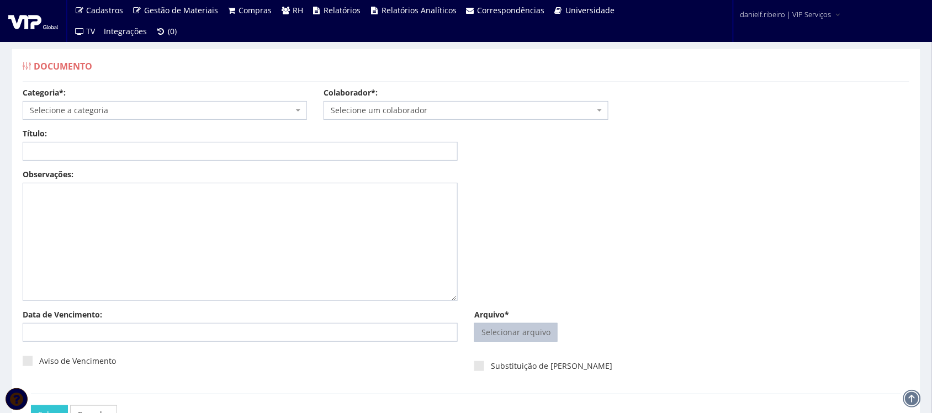
click at [503, 326] on input "Arquivo*" at bounding box center [516, 332] width 82 height 18
type input "C:\fakepath\[PERSON_NAME] JUNIOR CARTA AVISO TRABALHADO [DATE].pdf"
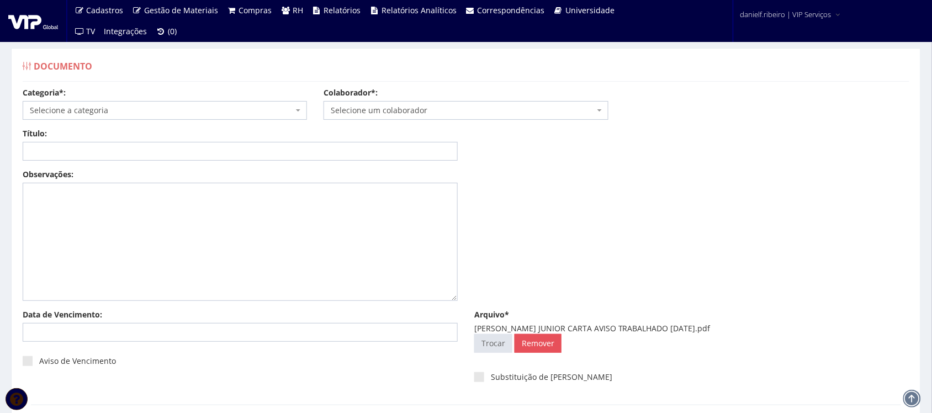
click at [409, 117] on span "Selecione um colaborador" at bounding box center [465, 110] width 284 height 19
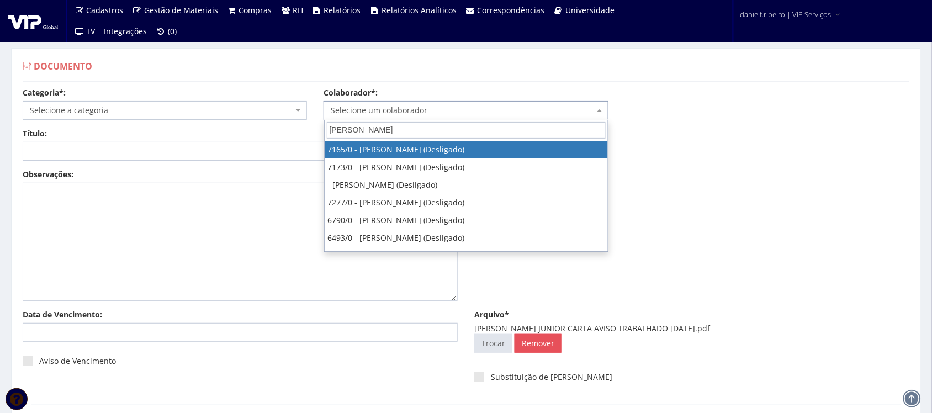
type input "[PERSON_NAME]"
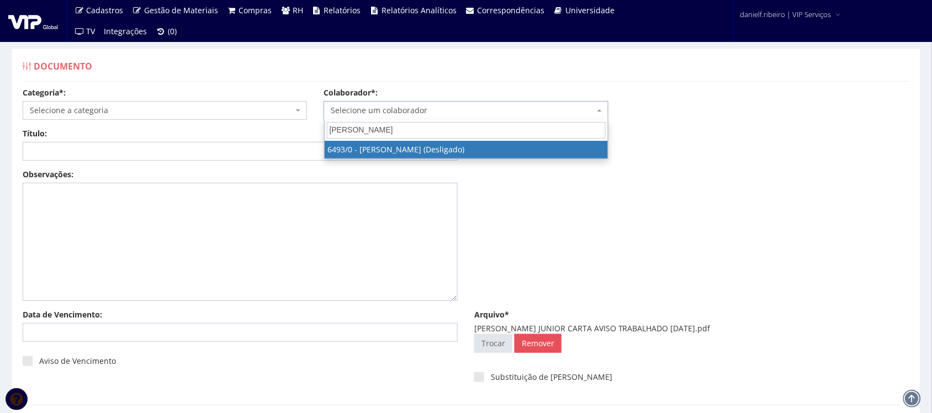
select select "93"
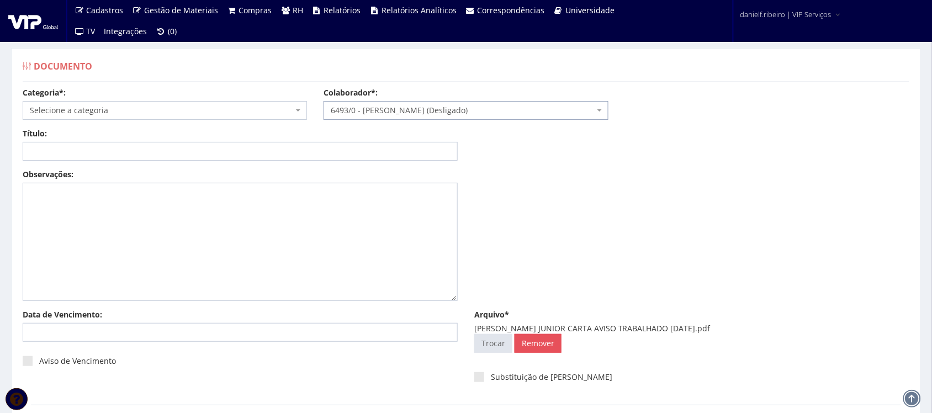
click at [161, 109] on span "Selecione a categoria" at bounding box center [161, 110] width 263 height 11
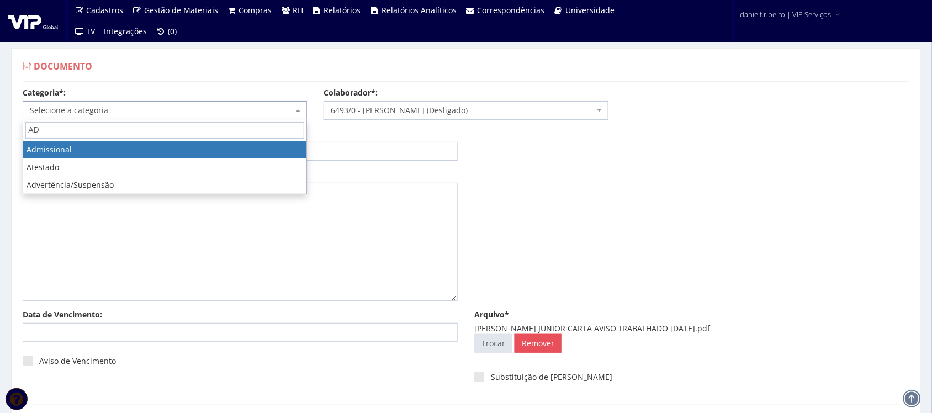
type input "AD"
select select "admissional"
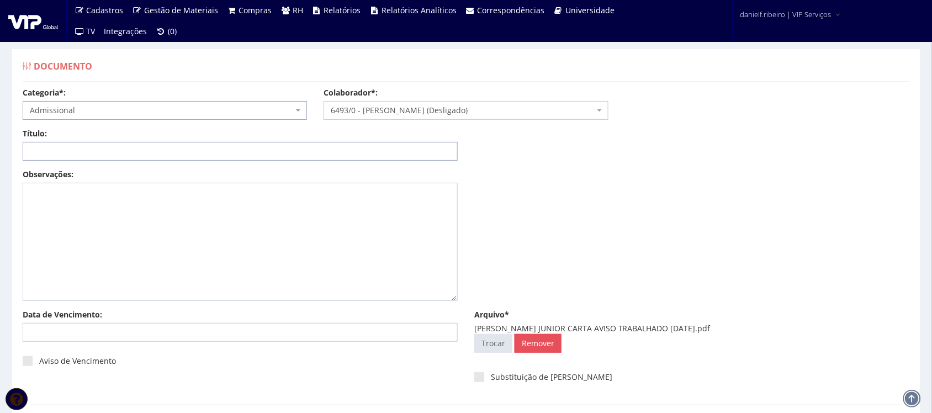
click at [132, 152] on input "Título:" at bounding box center [240, 151] width 435 height 19
paste input "CARTA AVISO TRABALHADO [DATE]"
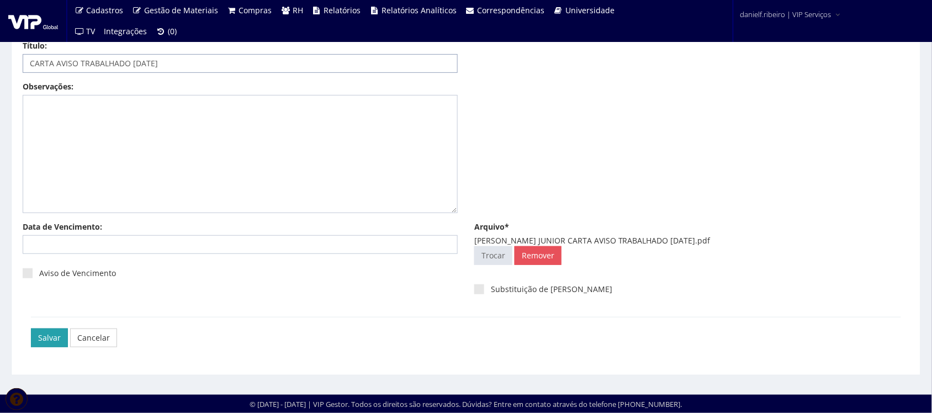
type input "CARTA AVISO TRABALHADO [DATE]"
click at [45, 336] on input "Salvar" at bounding box center [49, 337] width 37 height 19
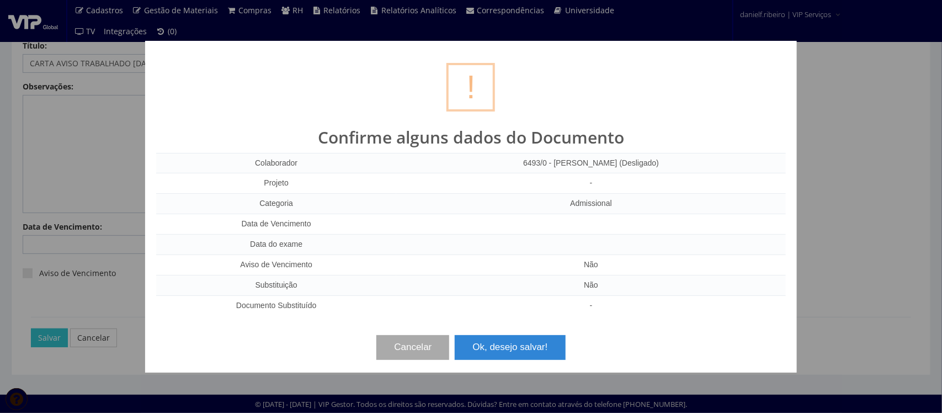
click at [566, 341] on div "Cancelar Ok, desejo salvar!" at bounding box center [471, 343] width 630 height 33
click at [547, 348] on button "Ok, desejo salvar!" at bounding box center [510, 347] width 110 height 24
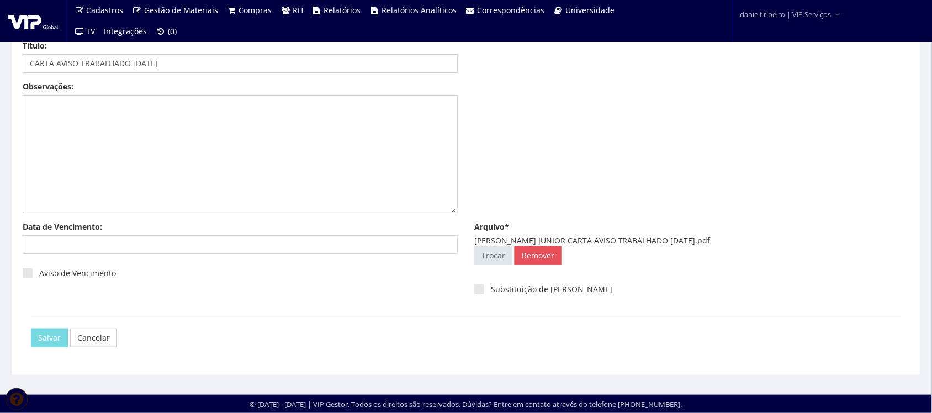
scroll to position [0, 0]
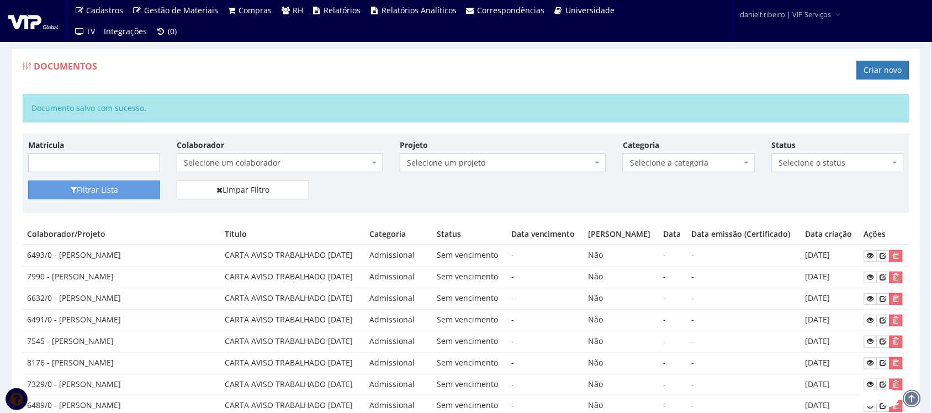
click at [892, 57] on div "Documentos Criar novo" at bounding box center [466, 71] width 886 height 33
click at [891, 58] on div "Documentos Criar novo" at bounding box center [466, 71] width 886 height 33
click at [886, 63] on link "Criar novo" at bounding box center [883, 70] width 52 height 19
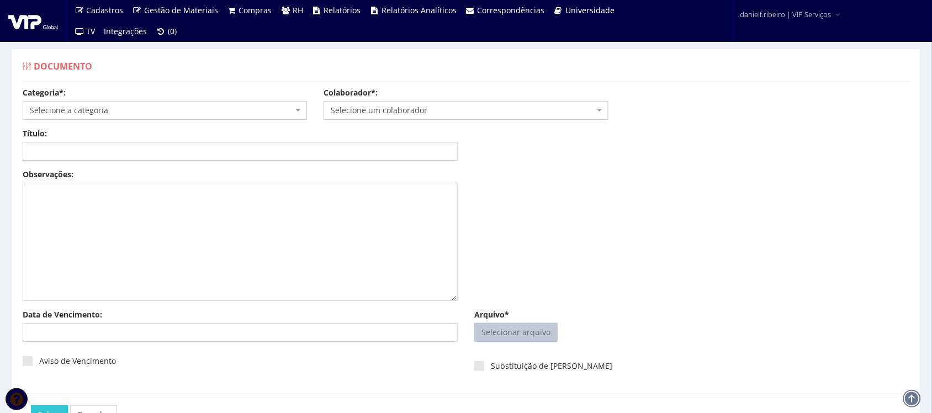
click at [533, 341] on input "Arquivo*" at bounding box center [516, 332] width 82 height 18
type input "C:\fakepath\MARCOS PEREIRA DE SOUZA CARTA AVISO TRABALHADO 08.06.2025.pdf"
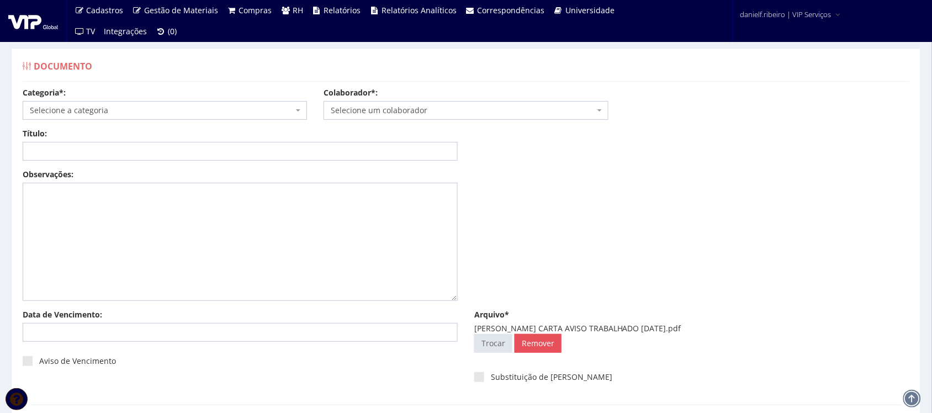
click at [418, 114] on span "Selecione um colaborador" at bounding box center [462, 110] width 263 height 11
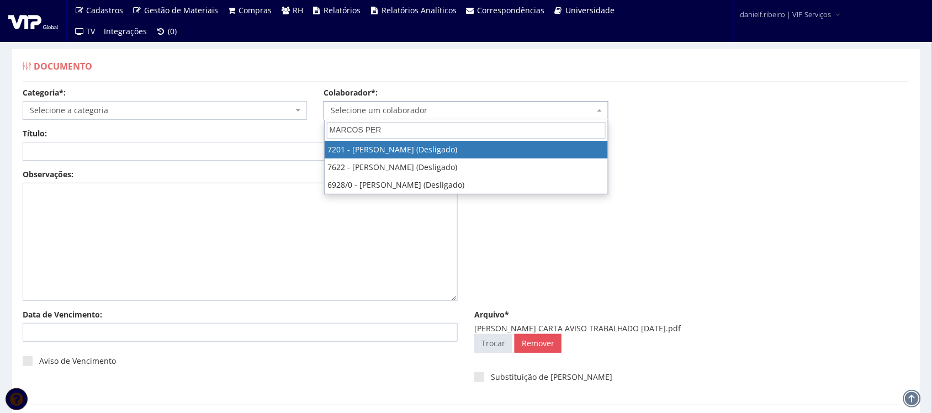
type input "MARCOS PERE"
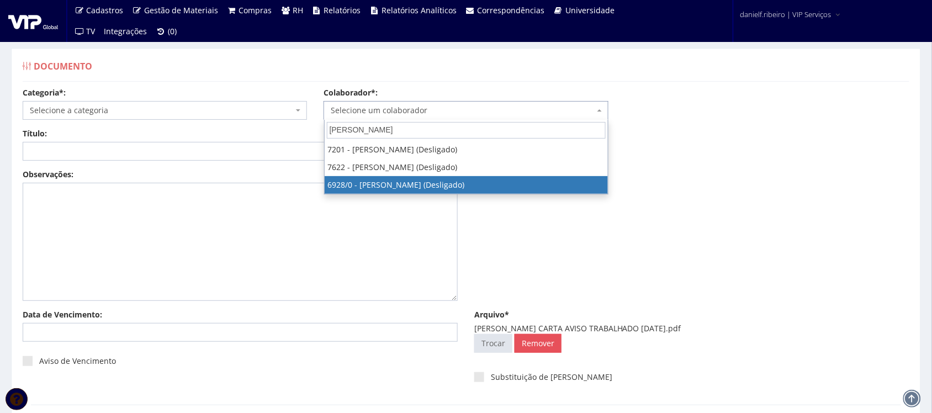
select select "256"
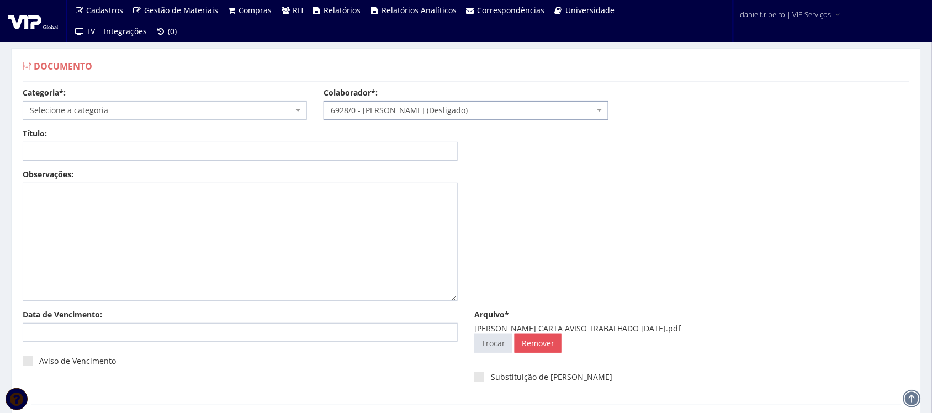
click at [184, 108] on span "Selecione a categoria" at bounding box center [161, 110] width 263 height 11
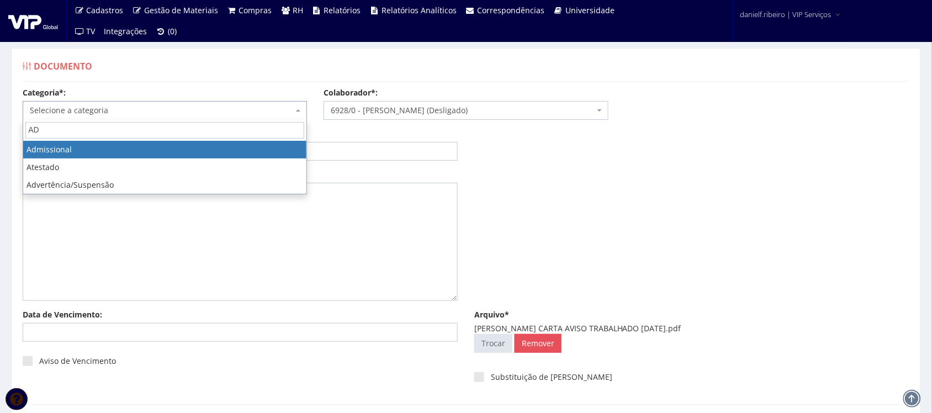
type input "AD"
select select "admissional"
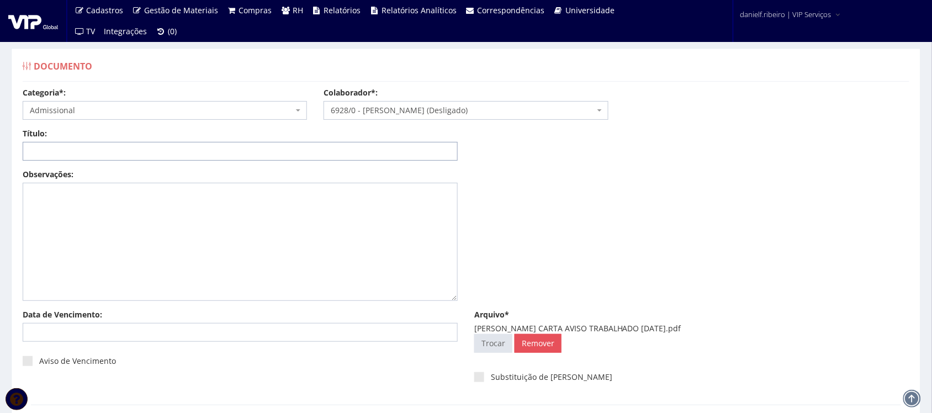
click at [136, 160] on input "Título:" at bounding box center [240, 151] width 435 height 19
paste input "CARTA AVISO TRABALHADO [DATE]"
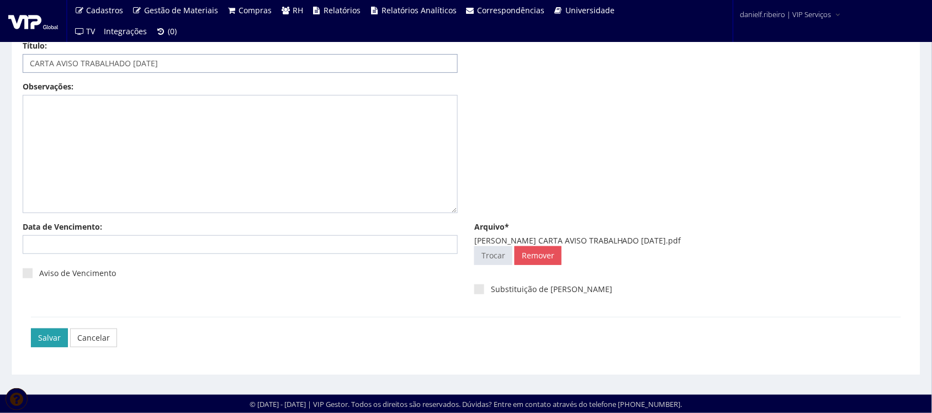
type input "CARTA AVISO TRABALHADO [DATE]"
click at [53, 338] on input "Salvar" at bounding box center [49, 337] width 37 height 19
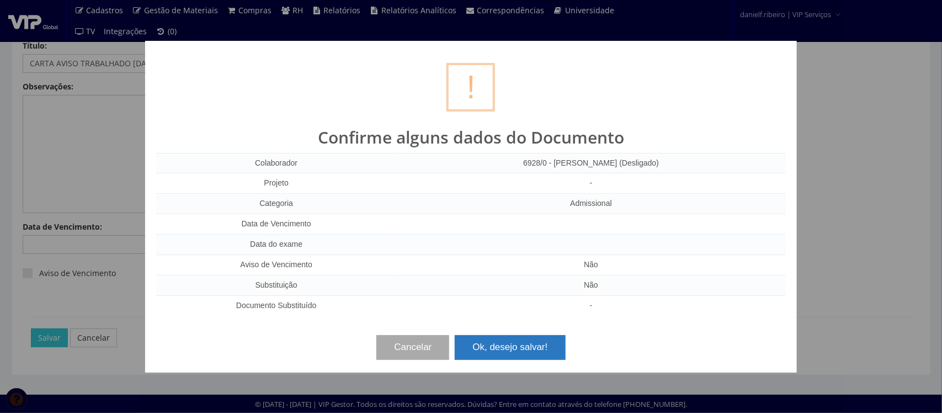
click at [516, 351] on button "Ok, desejo salvar!" at bounding box center [510, 347] width 110 height 24
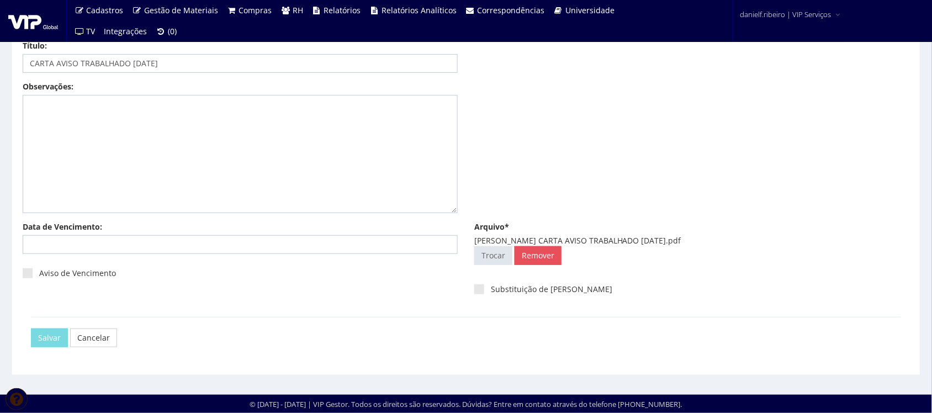
scroll to position [0, 0]
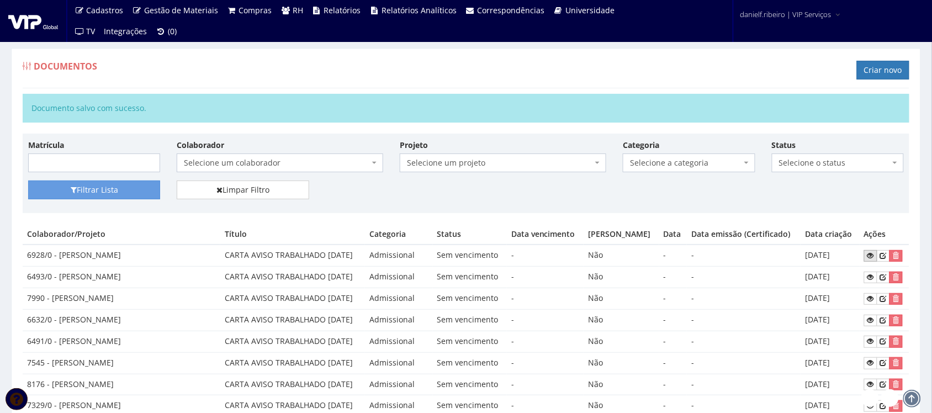
click at [869, 256] on icon at bounding box center [870, 256] width 7 height 8
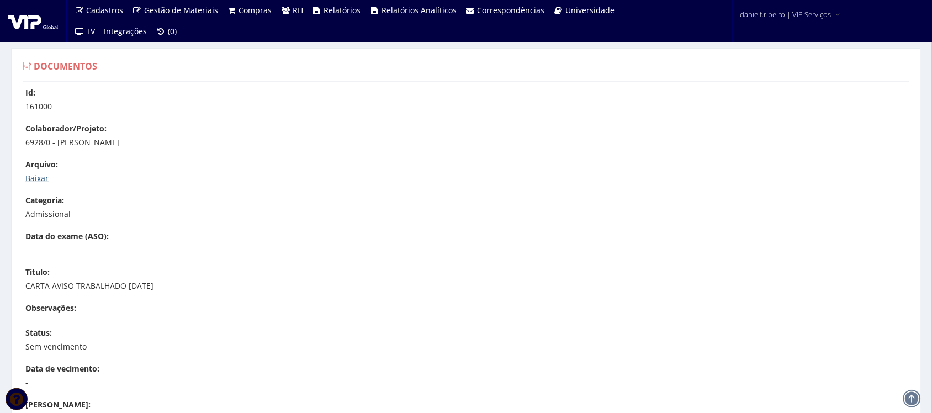
click at [29, 177] on link "Baixar" at bounding box center [36, 178] width 23 height 10
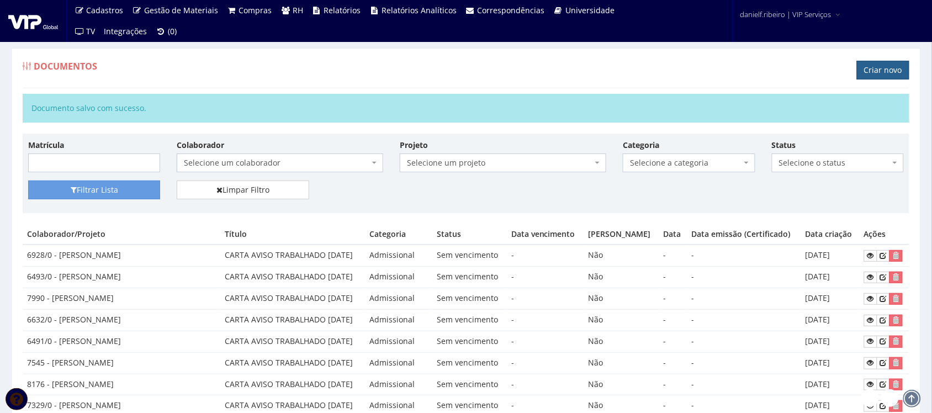
click at [872, 71] on link "Criar novo" at bounding box center [883, 70] width 52 height 19
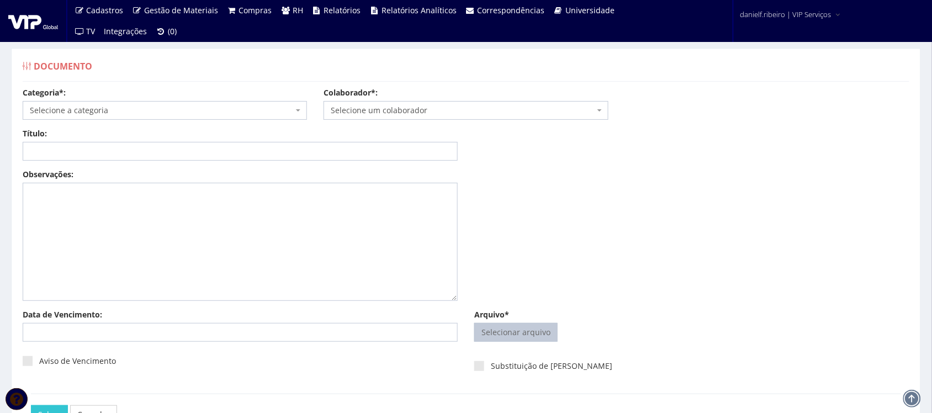
click at [506, 327] on input "Arquivo*" at bounding box center [516, 332] width 82 height 18
type input "C:\fakepath\MARINHO DE JESUS CARTA AVISO TRABALHADO 08.06.2025.pdf"
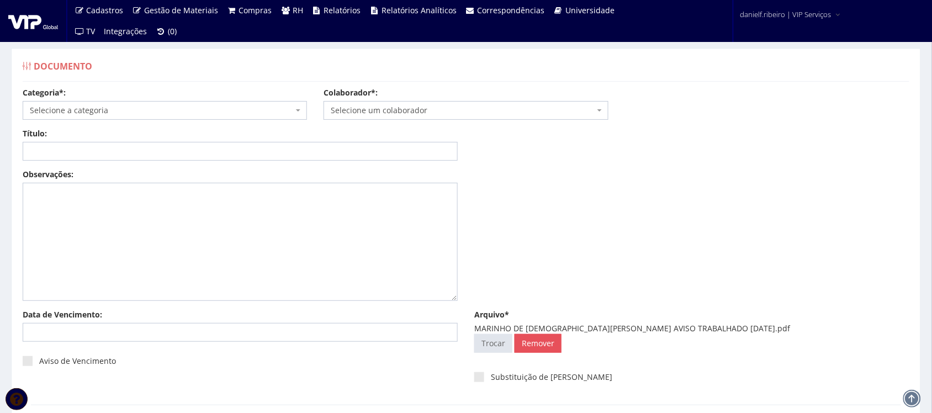
click at [391, 111] on span "Selecione um colaborador" at bounding box center [462, 110] width 263 height 11
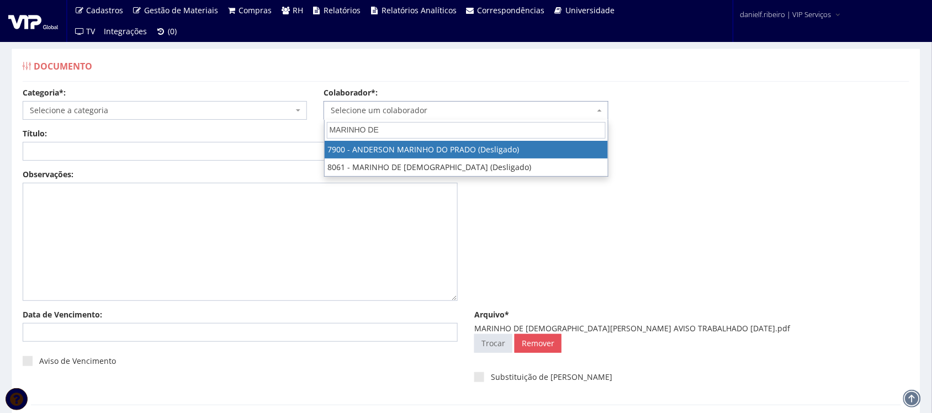
type input "MARINHO DE"
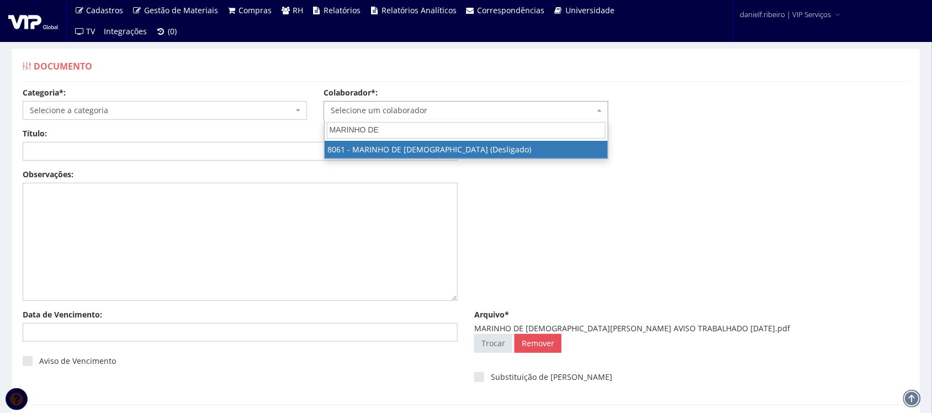
select select "3507"
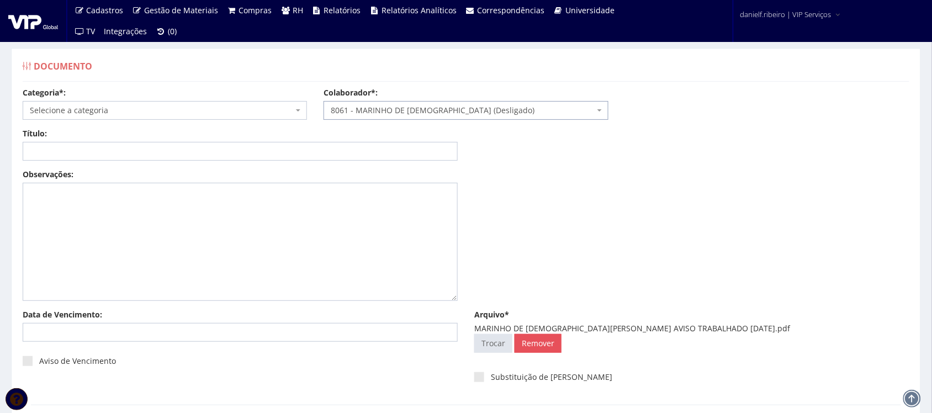
click at [128, 110] on span "Selecione a categoria" at bounding box center [161, 110] width 263 height 11
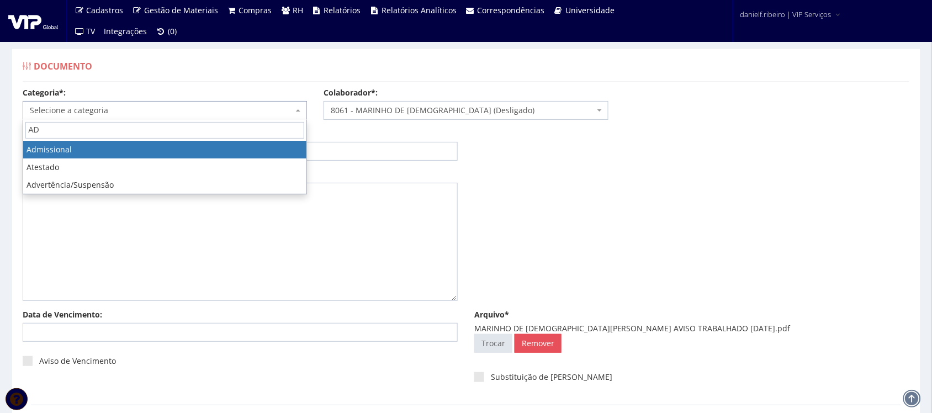
type input "AD"
select select "admissional"
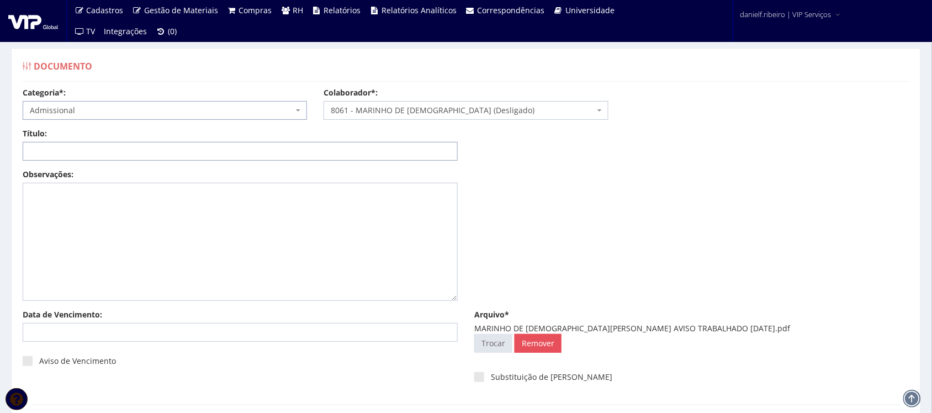
click at [100, 147] on input "Título:" at bounding box center [240, 151] width 435 height 19
paste input "CARTA AVISO TRABALHADO [DATE]"
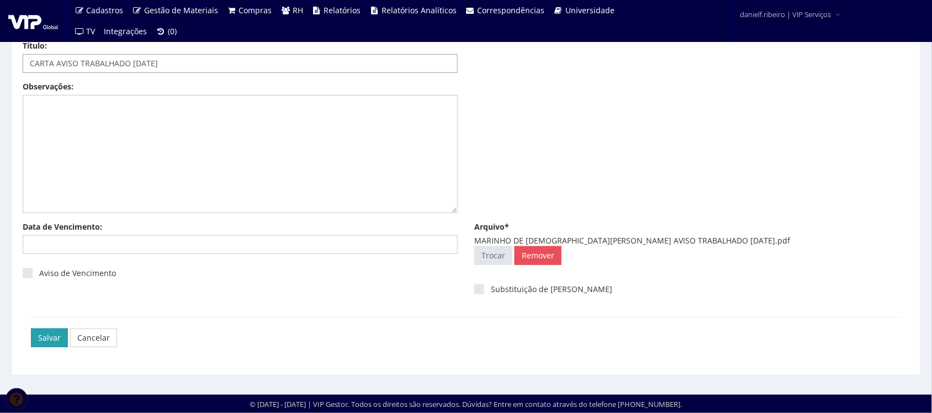
type input "CARTA AVISO TRABALHADO [DATE]"
click at [44, 342] on input "Salvar" at bounding box center [49, 337] width 37 height 19
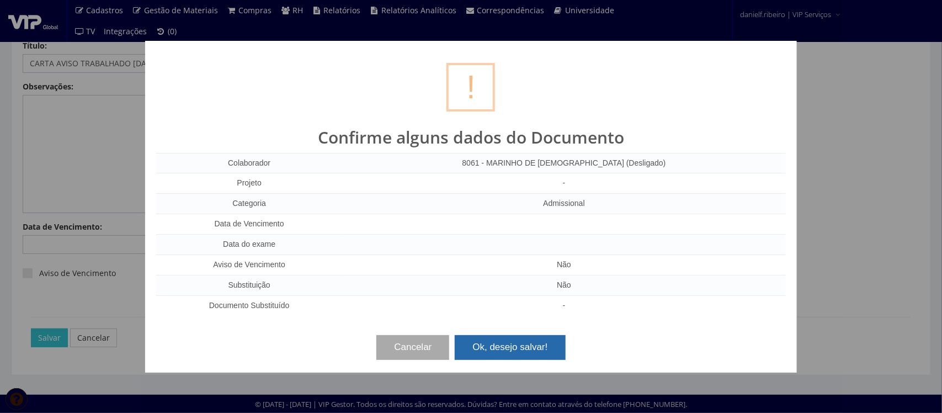
click at [513, 347] on button "Ok, desejo salvar!" at bounding box center [510, 347] width 110 height 24
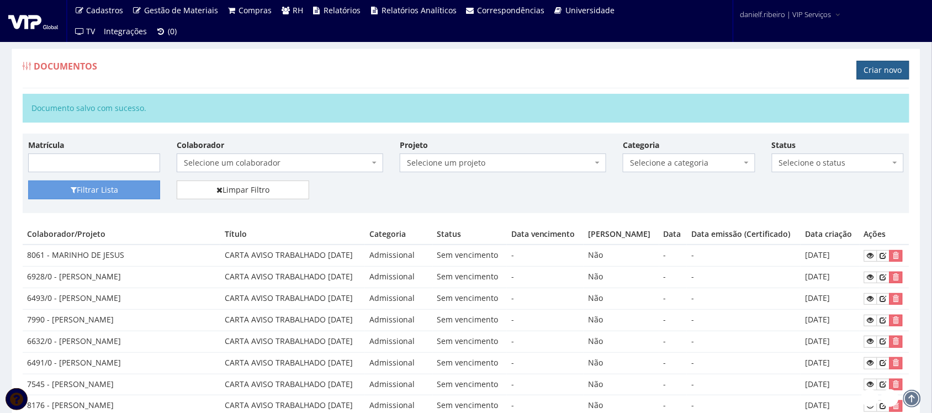
click at [890, 78] on link "Criar novo" at bounding box center [883, 70] width 52 height 19
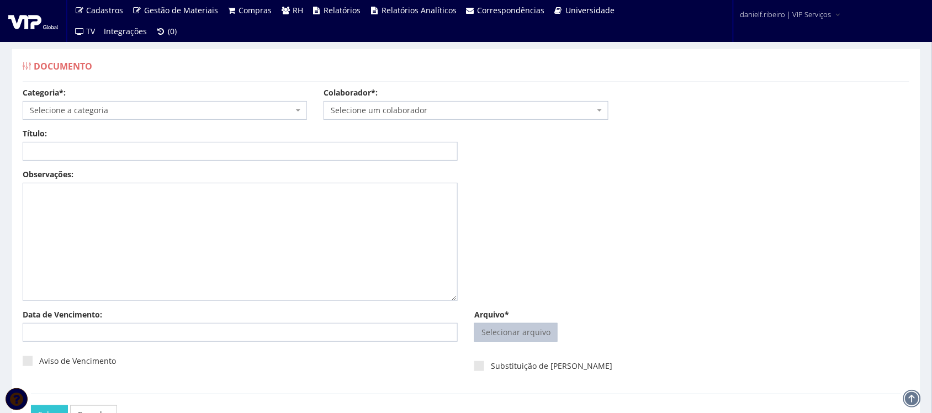
click at [518, 337] on input "Arquivo*" at bounding box center [516, 332] width 82 height 18
type input "C:\fakepath\MATEUS VITOR LEMES CARTA AVISO TRABALHADO 08.06.2025.pdf"
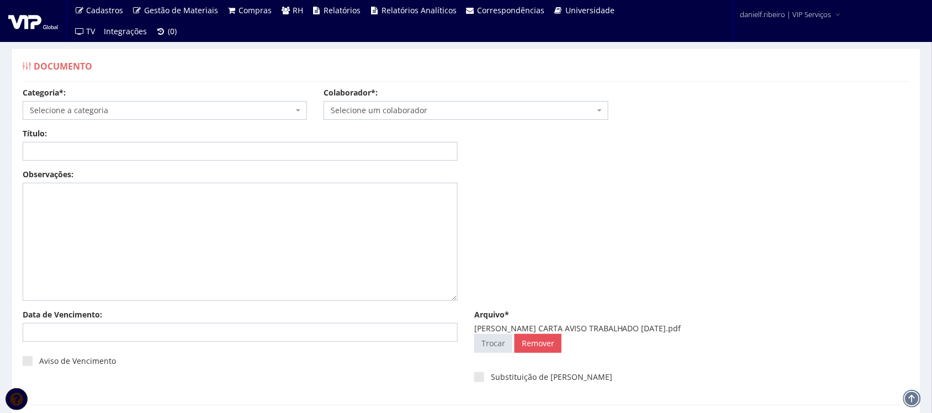
click at [365, 108] on span "Selecione um colaborador" at bounding box center [462, 110] width 263 height 11
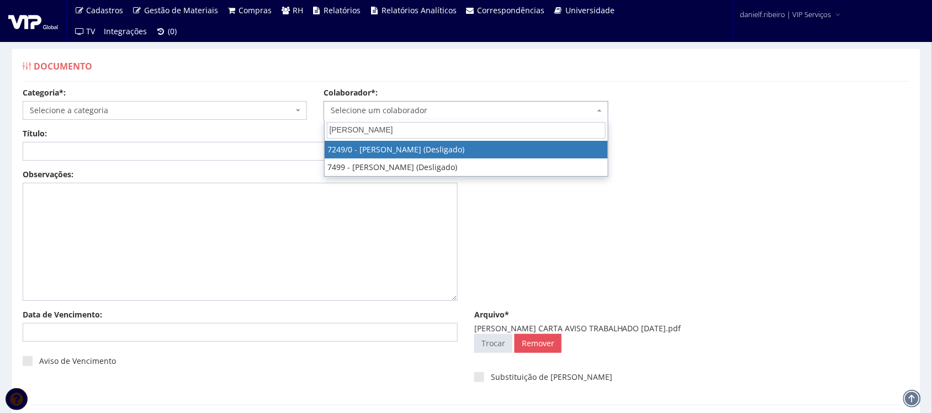
type input "MATEUS VITOR"
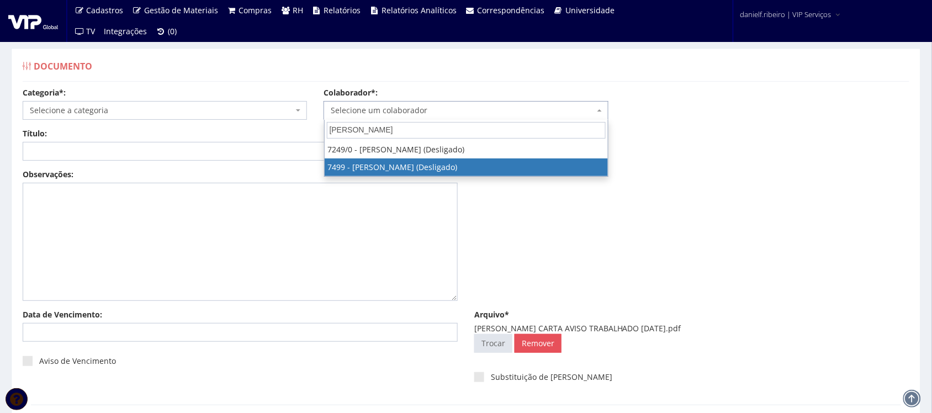
select select "1420"
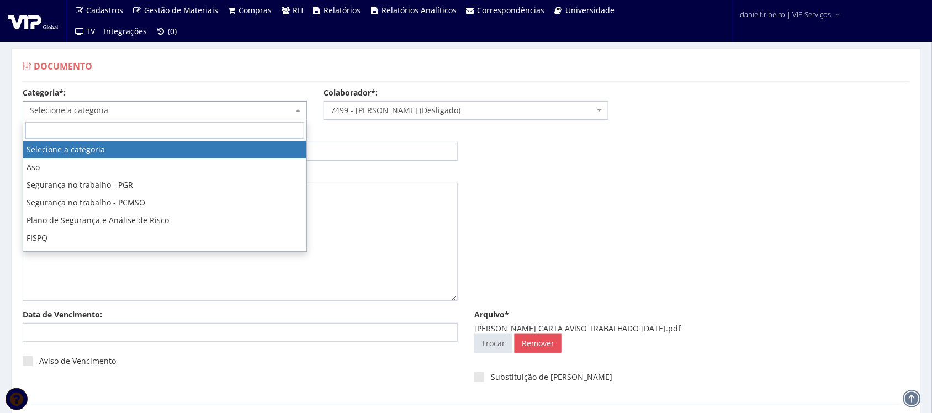
click at [155, 120] on body "Cadastros Clientes Unidades Subclientes Unidades de Subclientes Projetos Vagas …" at bounding box center [466, 250] width 932 height 501
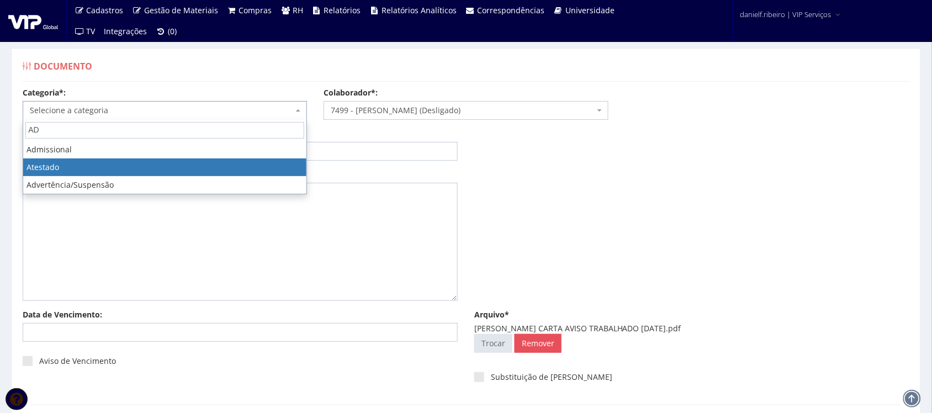
type input "AD"
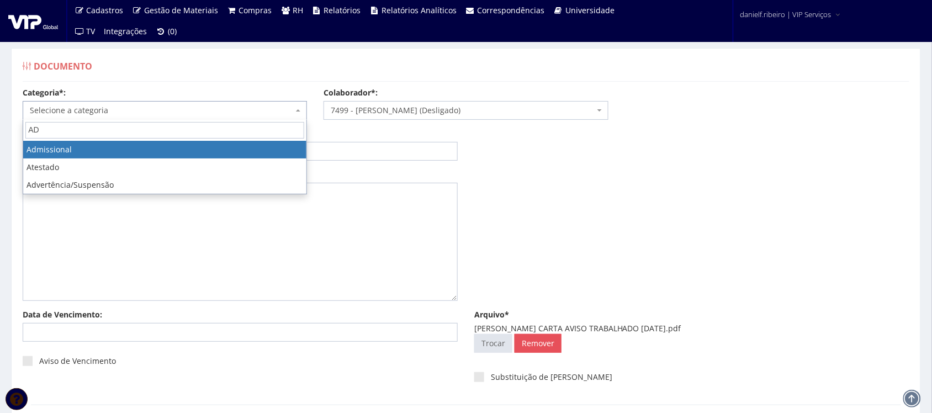
select select "admissional"
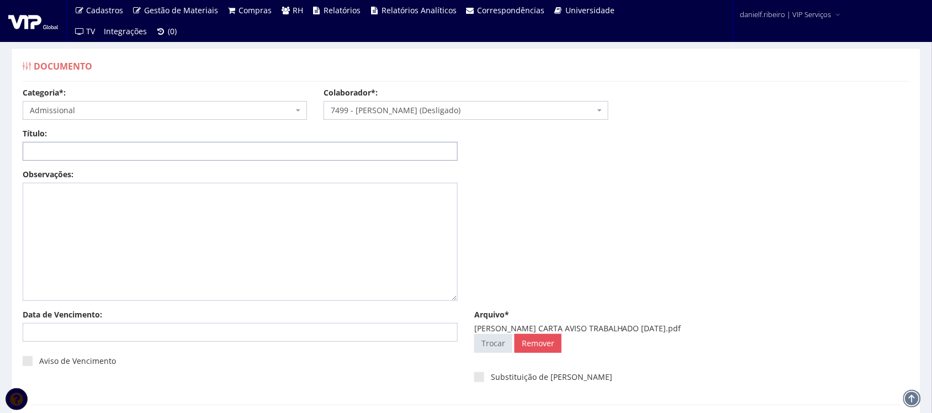
click at [105, 150] on input "Título:" at bounding box center [240, 151] width 435 height 19
paste input "CARTA AVISO TRABALHADO 08/06/2025"
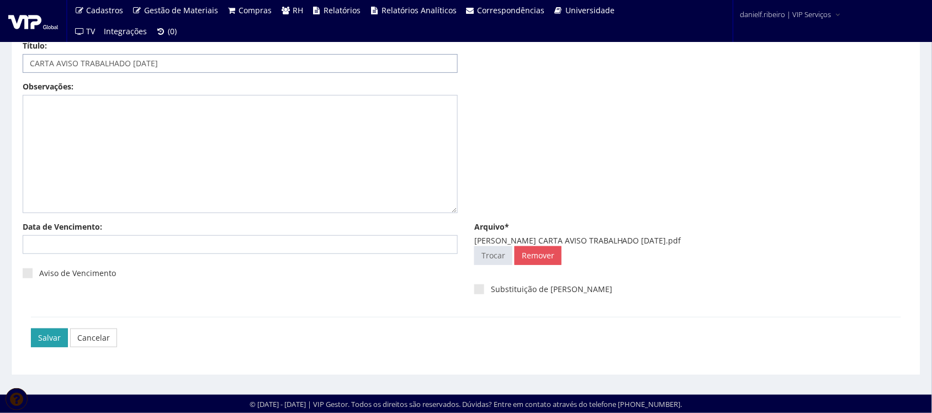
type input "CARTA AVISO TRABALHADO 08/06/2025"
click at [47, 341] on input "Salvar" at bounding box center [49, 337] width 37 height 19
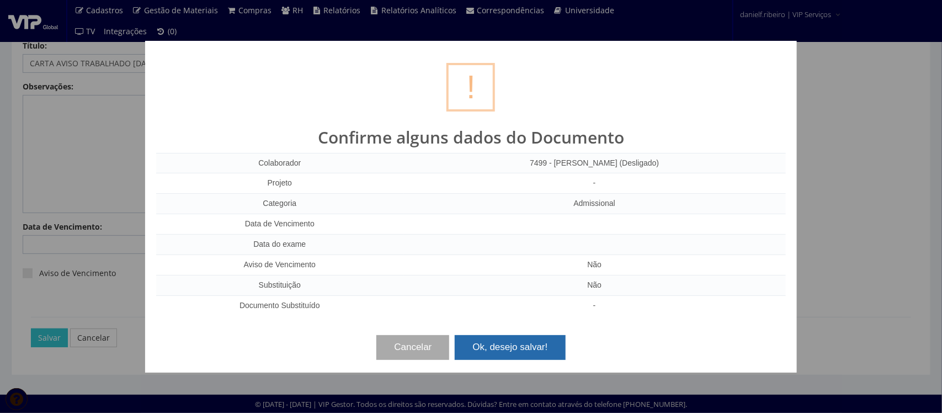
click at [541, 350] on button "Ok, desejo salvar!" at bounding box center [510, 347] width 110 height 24
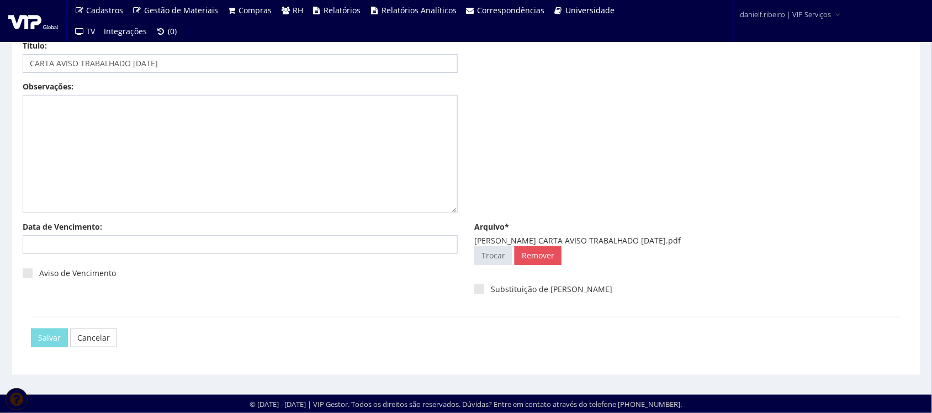
scroll to position [0, 0]
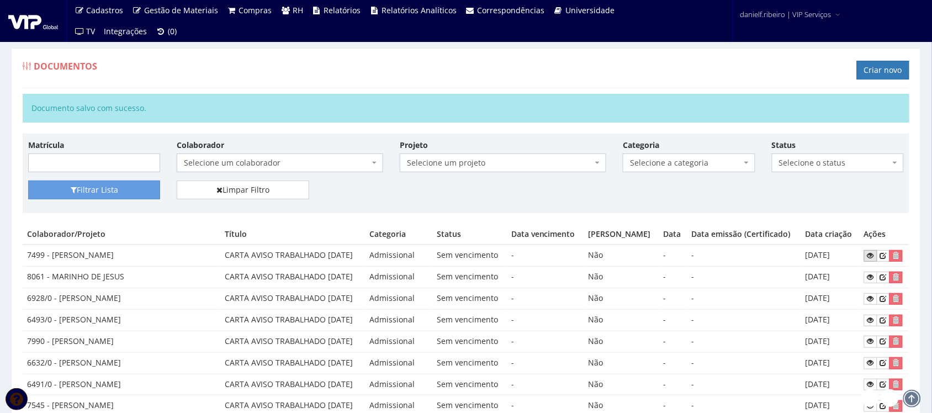
click at [875, 256] on link at bounding box center [870, 256] width 13 height 12
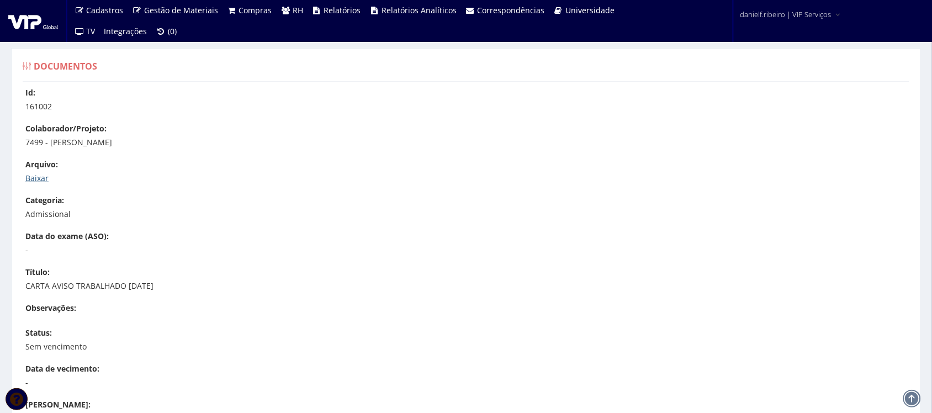
click at [38, 174] on link "Baixar" at bounding box center [36, 178] width 23 height 10
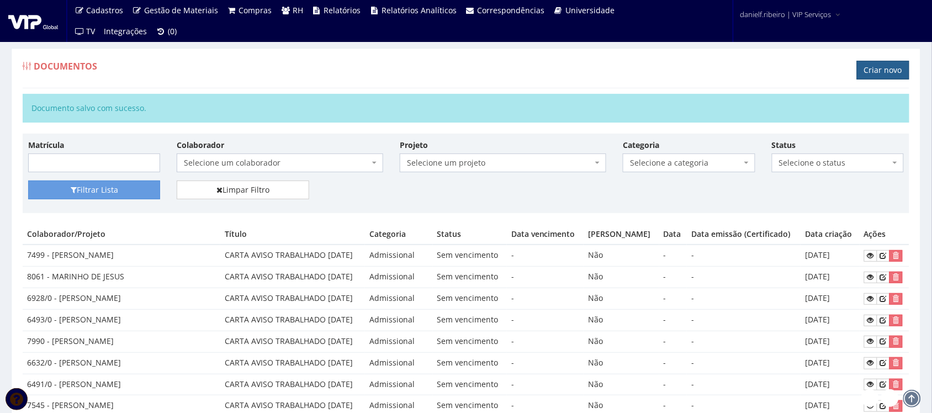
click at [892, 65] on link "Criar novo" at bounding box center [883, 70] width 52 height 19
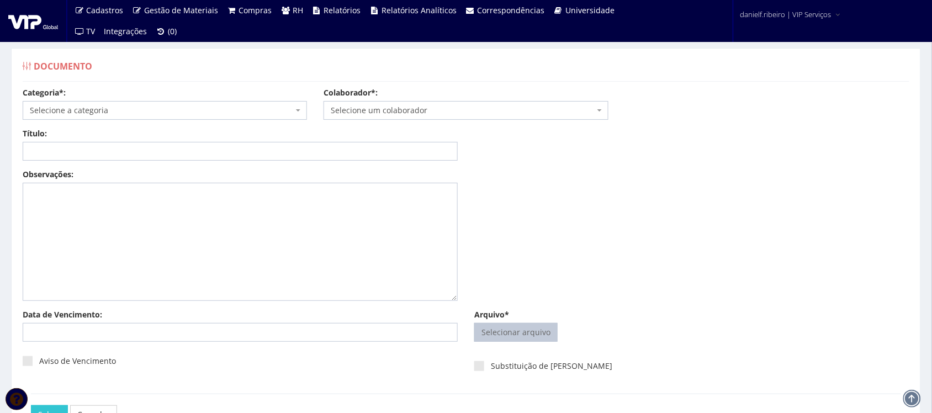
click at [516, 338] on input "Arquivo*" at bounding box center [516, 332] width 82 height 18
type input "C:\fakepath\[PERSON_NAME] CARTA AVISO INDENIZADO [DATE].pdf"
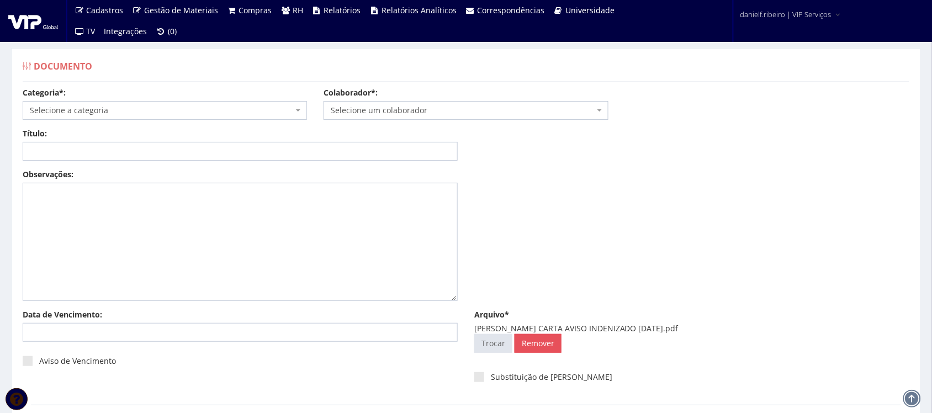
click at [418, 111] on span "Selecione um colaborador" at bounding box center [465, 110] width 284 height 19
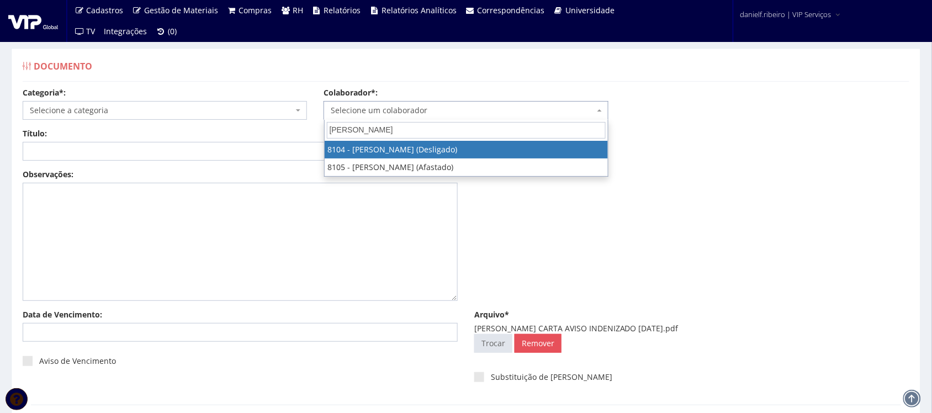
type input "[PERSON_NAME]"
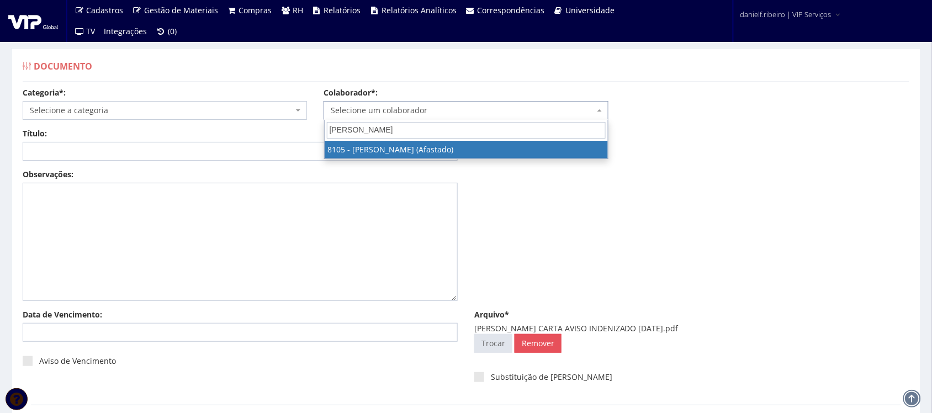
select select "3653"
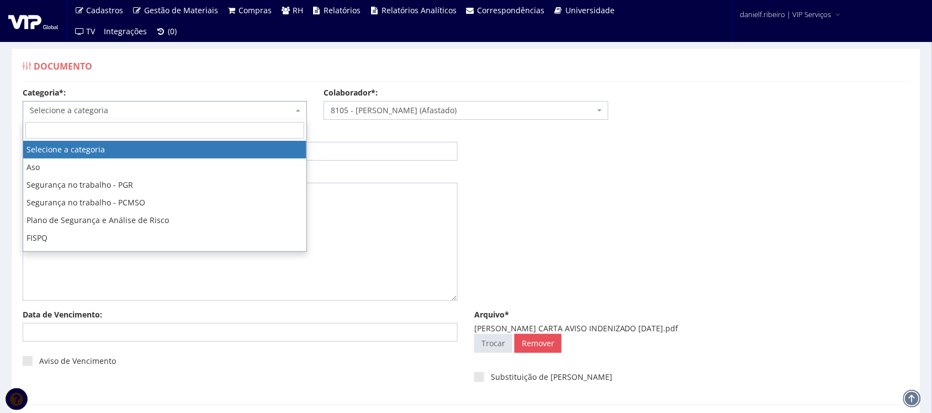
click at [138, 102] on span "Selecione a categoria" at bounding box center [165, 110] width 284 height 19
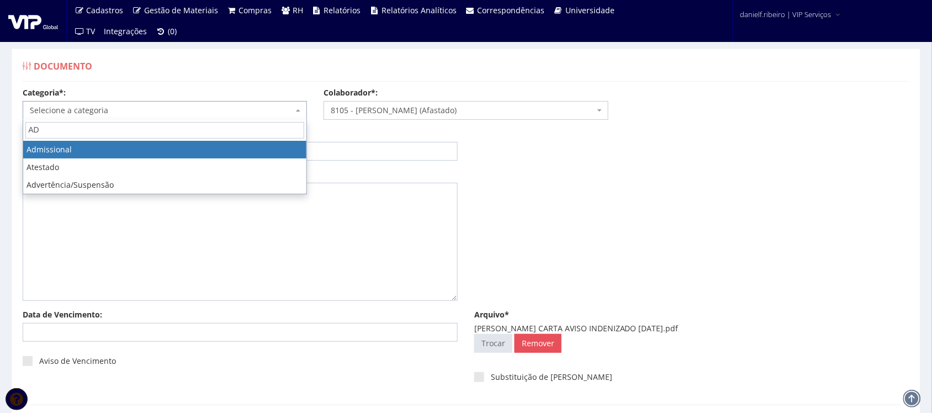
type input "AD"
select select "admissional"
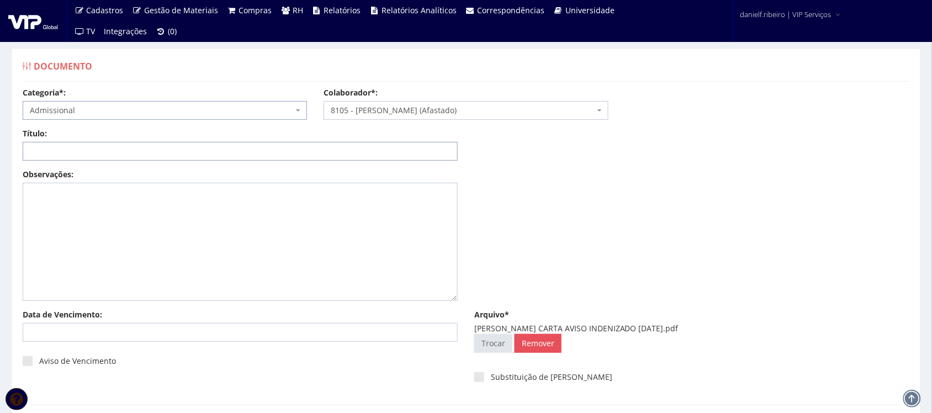
click at [78, 144] on input "Título:" at bounding box center [240, 151] width 435 height 19
paste input "CARTA AVISO TRABALHADO [DATE]"
drag, startPoint x: 127, startPoint y: 150, endPoint x: 80, endPoint y: 158, distance: 47.5
click at [80, 158] on input "CARTA AVISO TRABALHADO [DATE]" at bounding box center [240, 151] width 435 height 19
click at [150, 152] on input "CARTA AVISO INDENIZADO [DATE]" at bounding box center [240, 151] width 435 height 19
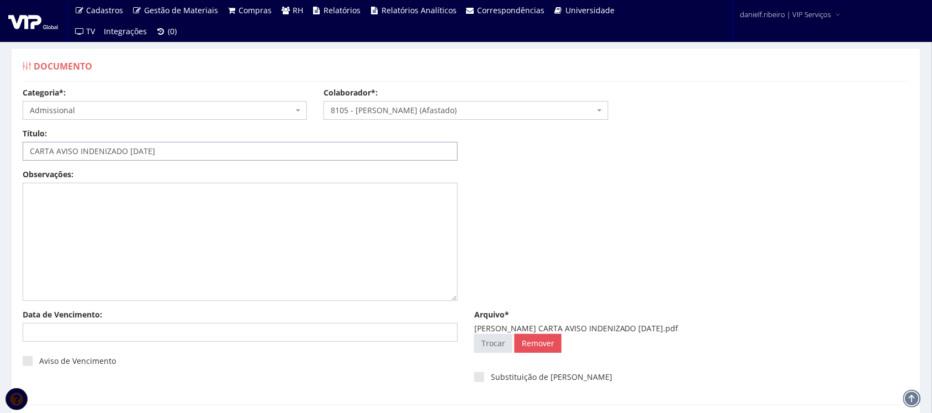
scroll to position [89, 0]
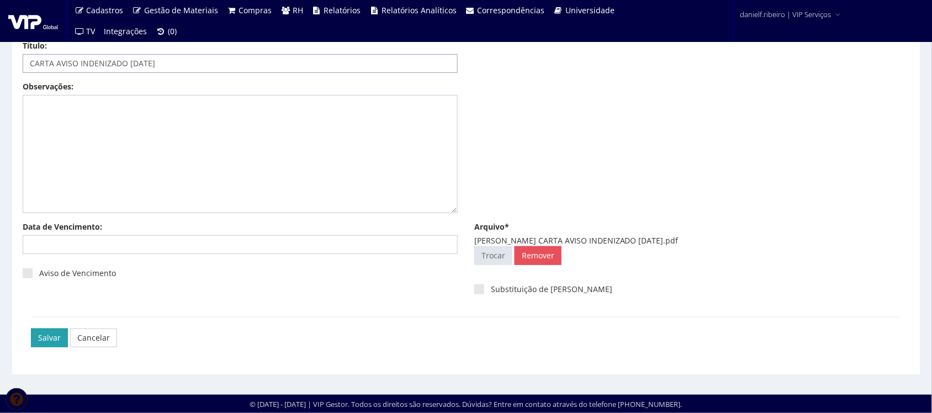
type input "CARTA AVISO INDENIZADO [DATE]"
click at [39, 337] on input "Salvar" at bounding box center [49, 337] width 37 height 19
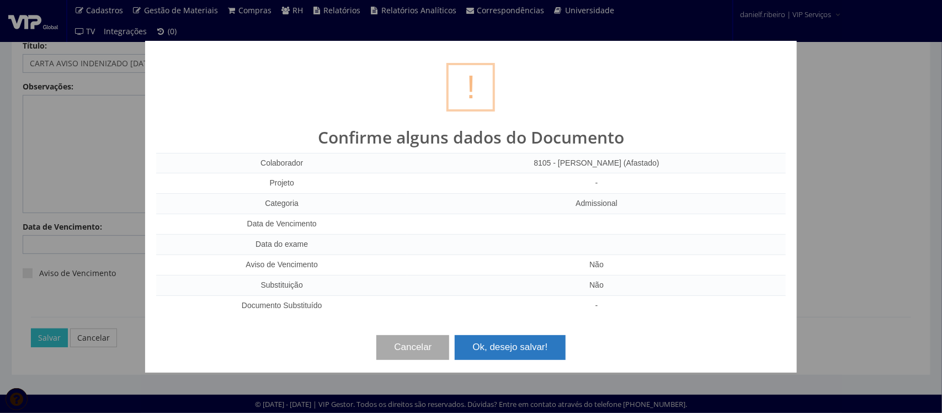
click at [512, 342] on button "Ok, desejo salvar!" at bounding box center [510, 347] width 110 height 24
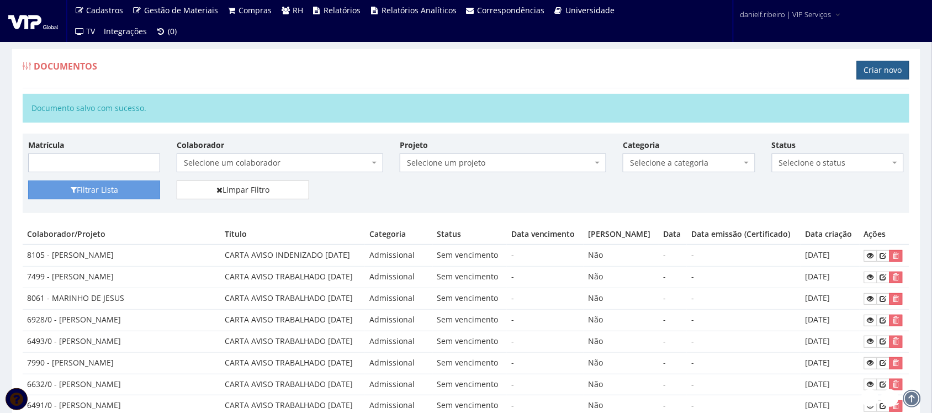
click at [874, 70] on link "Criar novo" at bounding box center [883, 70] width 52 height 19
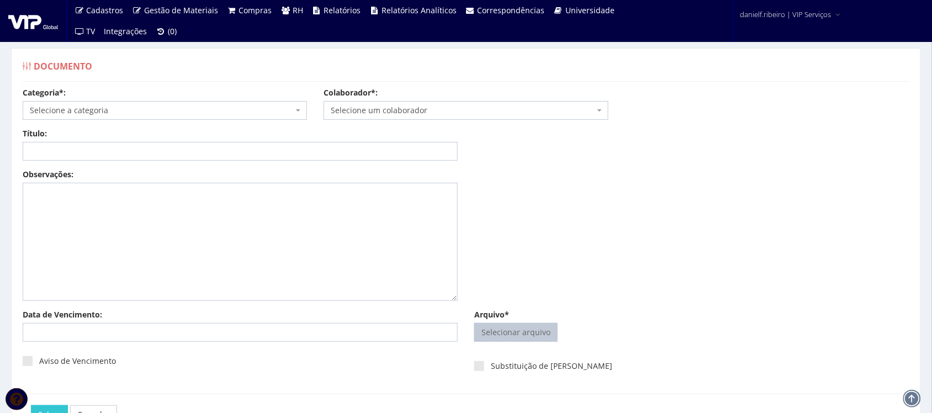
click at [509, 334] on input "Arquivo*" at bounding box center [516, 332] width 82 height 18
type input "C:\fakepath\MAYCON DAVID MACHADO CARTA AVISO TRABALHADO 08.06.2025.pdf"
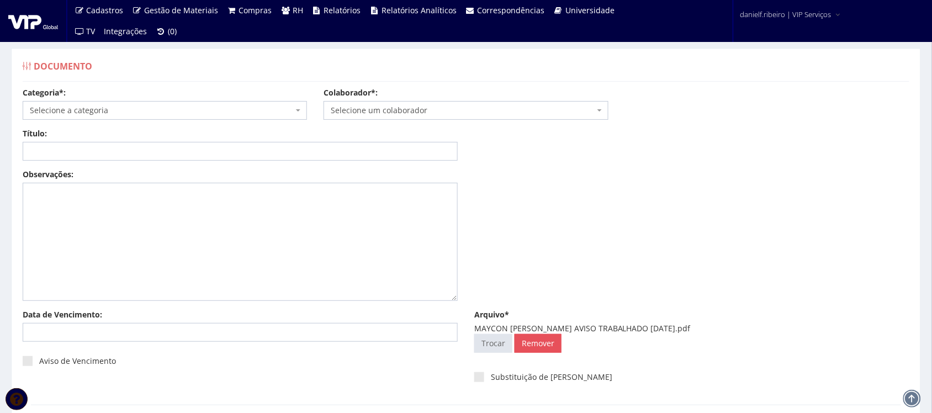
click at [377, 111] on span "Selecione um colaborador" at bounding box center [462, 110] width 263 height 11
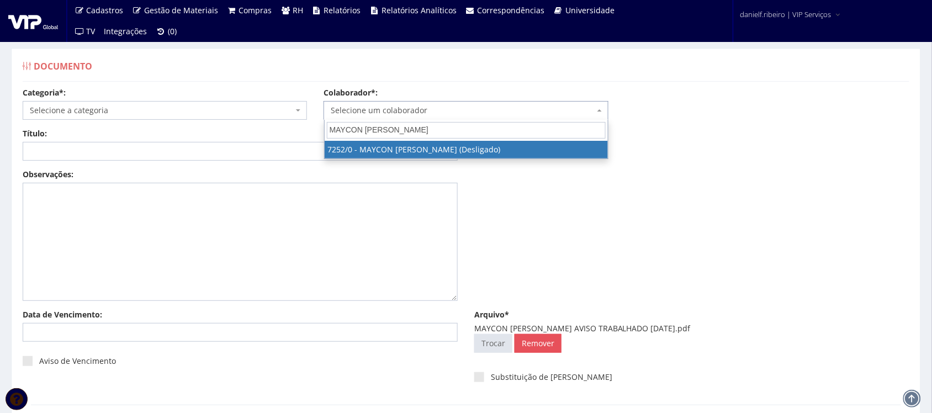
type input "MAYCON DAVID MA"
select select "757"
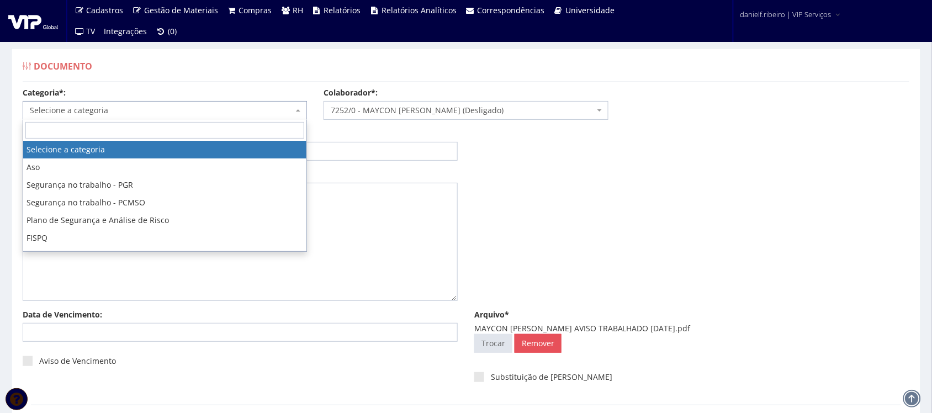
click at [87, 108] on span "Selecione a categoria" at bounding box center [161, 110] width 263 height 11
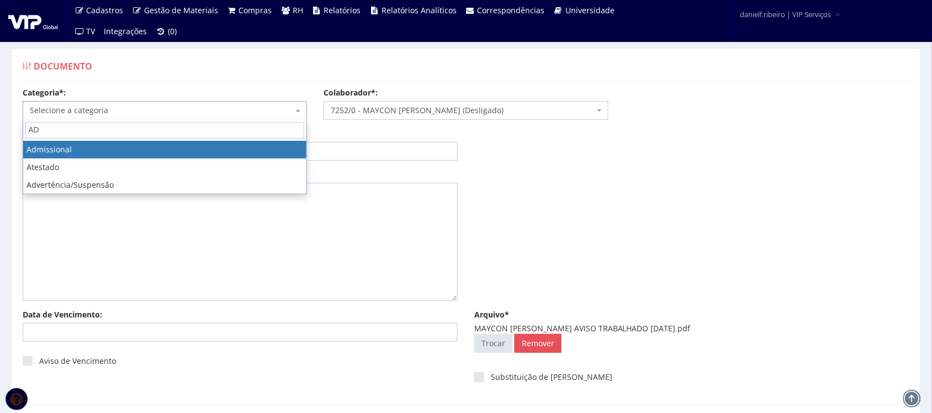
type input "AD"
select select "admissional"
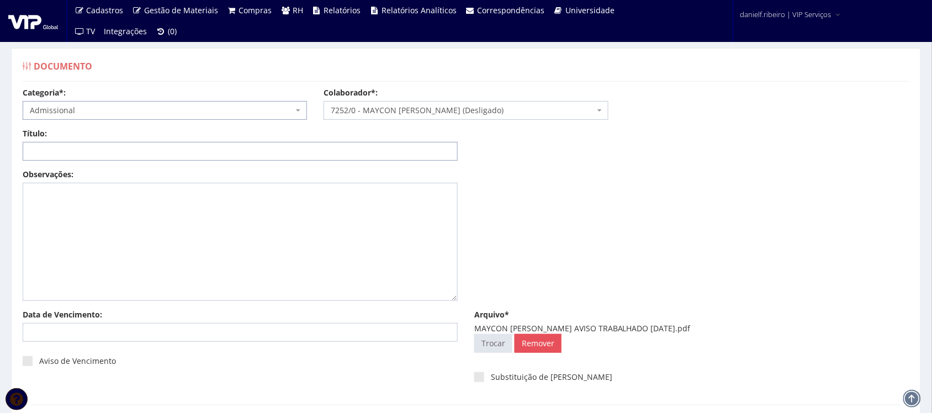
click at [75, 150] on input "Título:" at bounding box center [240, 151] width 435 height 19
paste input "CARTA AVISO TRABALHADO 08/06/2025"
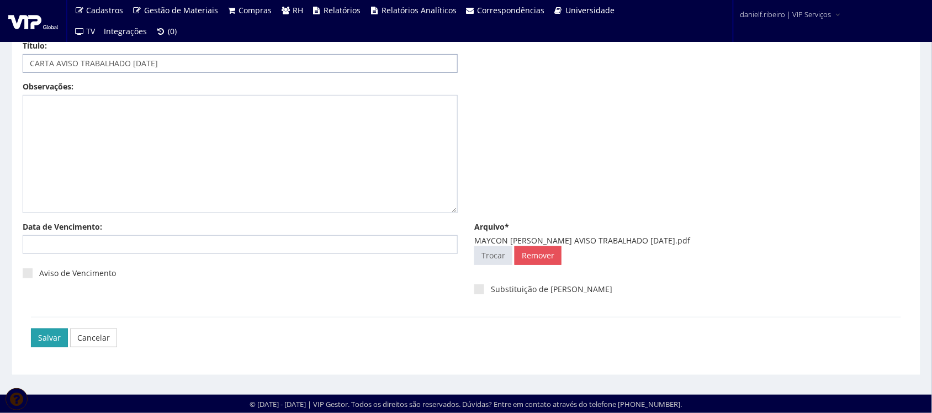
type input "CARTA AVISO TRABALHADO 08/06/2025"
click at [34, 339] on input "Salvar" at bounding box center [49, 337] width 37 height 19
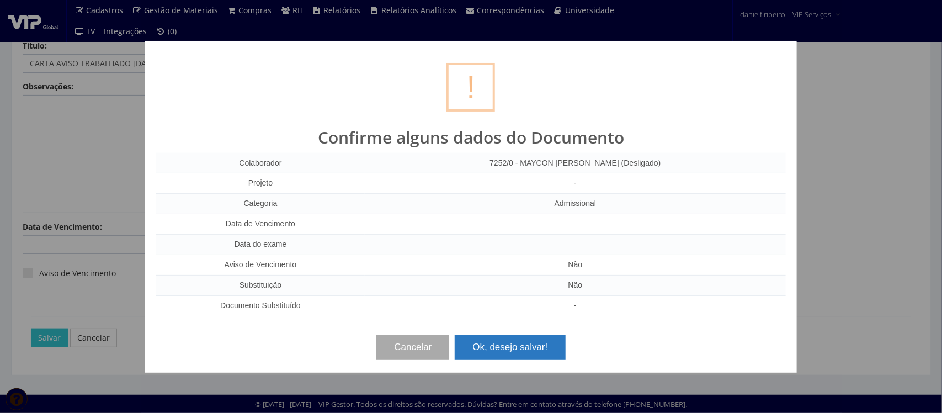
click at [466, 349] on button "Ok, desejo salvar!" at bounding box center [510, 347] width 110 height 24
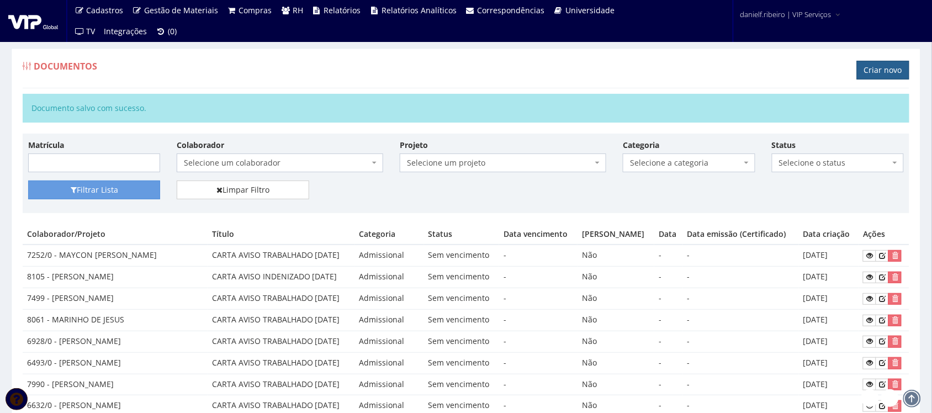
click at [886, 72] on link "Criar novo" at bounding box center [883, 70] width 52 height 19
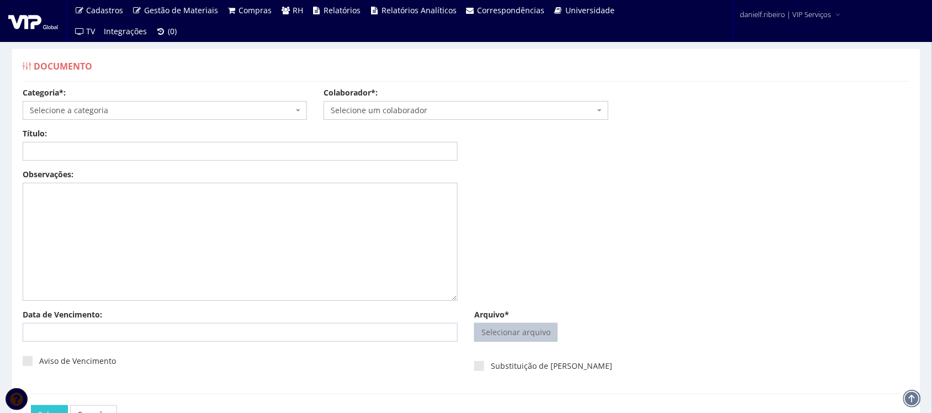
click at [514, 331] on input "Arquivo*" at bounding box center [516, 332] width 82 height 18
type input "C:\fakepath\RAVEL MANASSEIAS PAES DOS SANTOS CARTA AVISO TRABALHADO 08.06.2025.…"
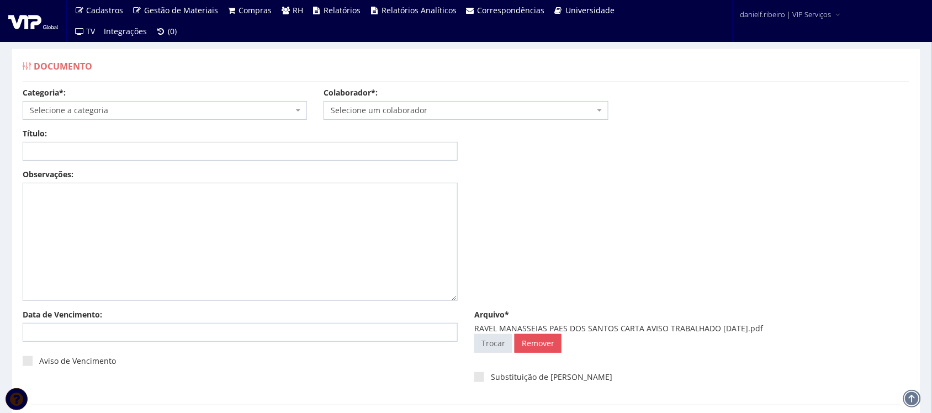
click at [442, 103] on span "Selecione um colaborador" at bounding box center [465, 110] width 284 height 19
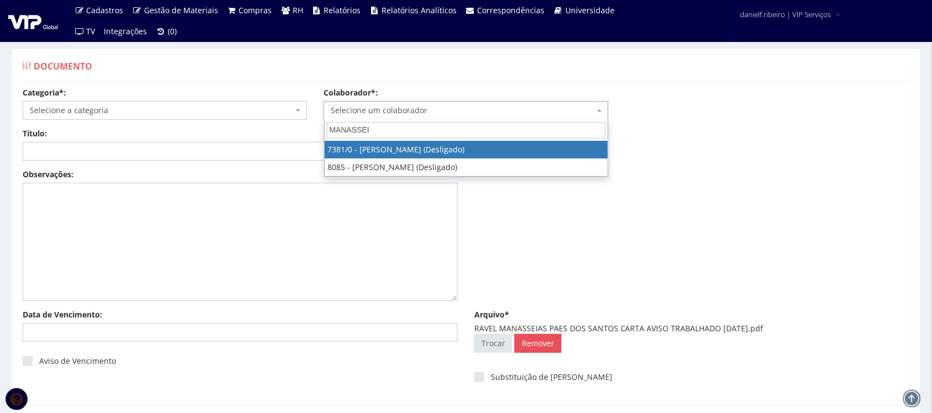
type input "MANASSEIA"
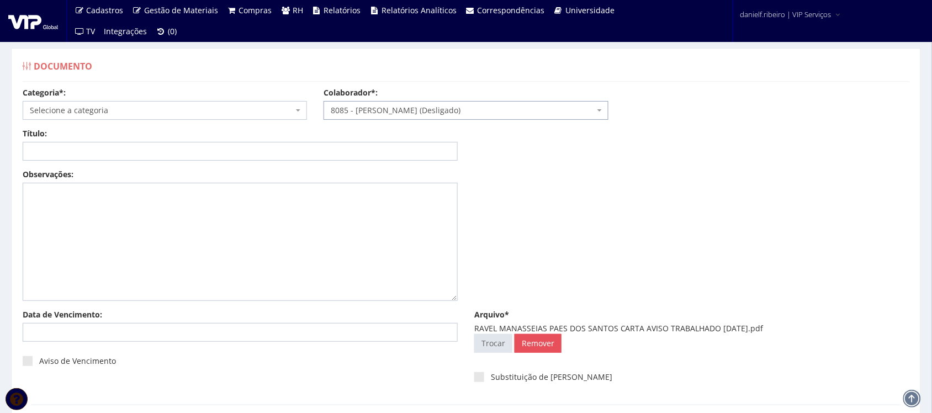
select select "3578"
drag, startPoint x: 95, startPoint y: 122, endPoint x: 86, endPoint y: 103, distance: 21.5
click at [94, 120] on div "Categoria*: Selecione a categoria Aso Segurança no trabalho - PGR Segurança no …" at bounding box center [465, 107] width 903 height 41
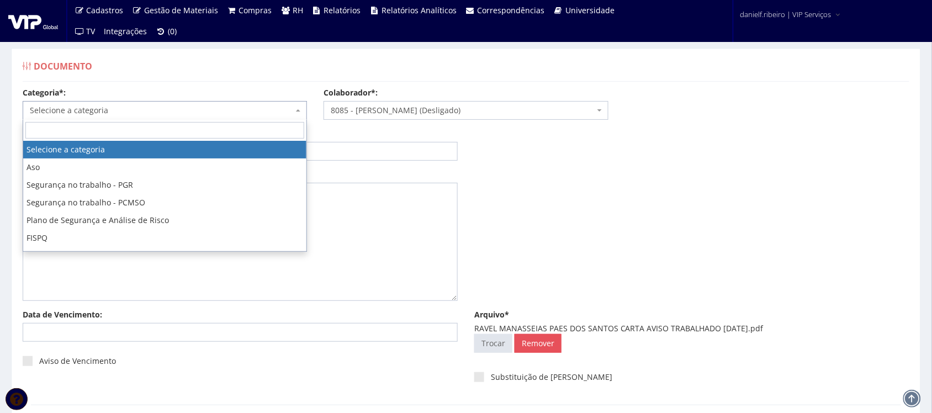
click at [86, 103] on span "Selecione a categoria" at bounding box center [165, 110] width 284 height 19
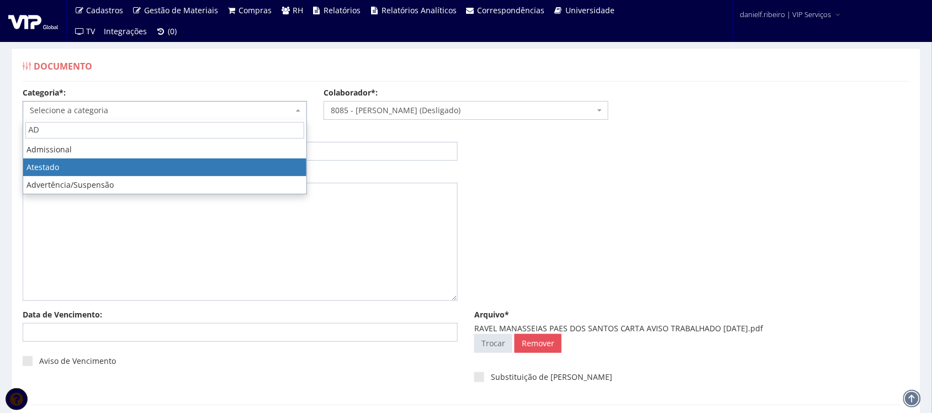
type input "AD"
drag, startPoint x: 70, startPoint y: 172, endPoint x: 70, endPoint y: 166, distance: 6.1
select select "atestado"
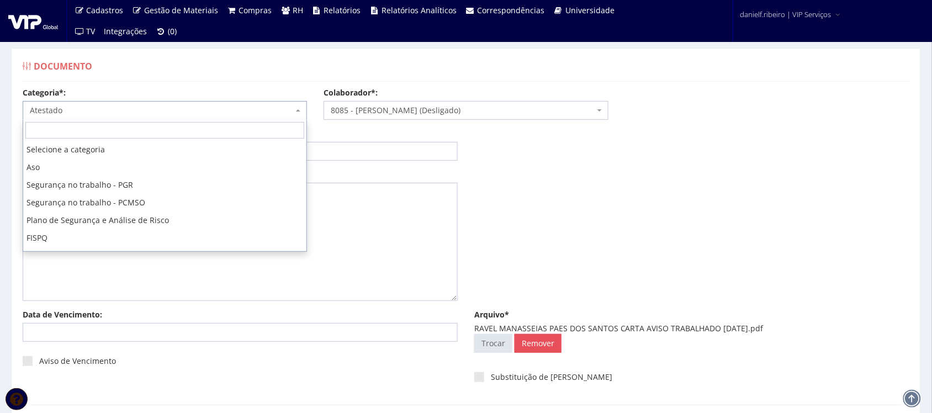
click at [62, 108] on span "Atestado" at bounding box center [161, 110] width 263 height 11
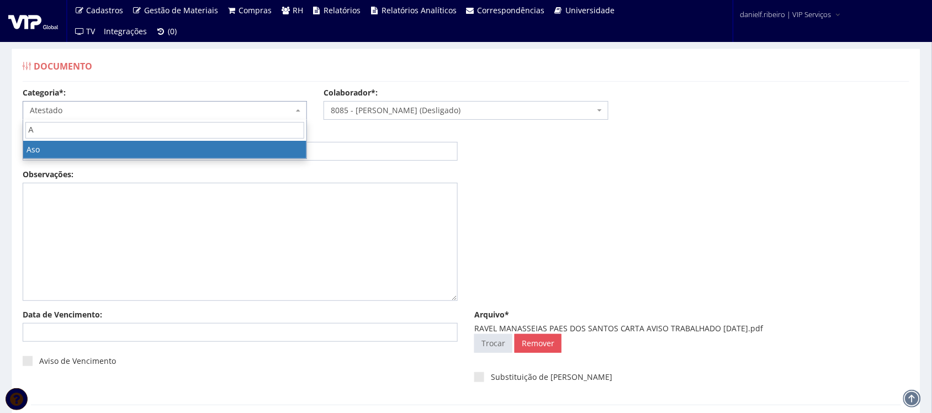
type input "AD"
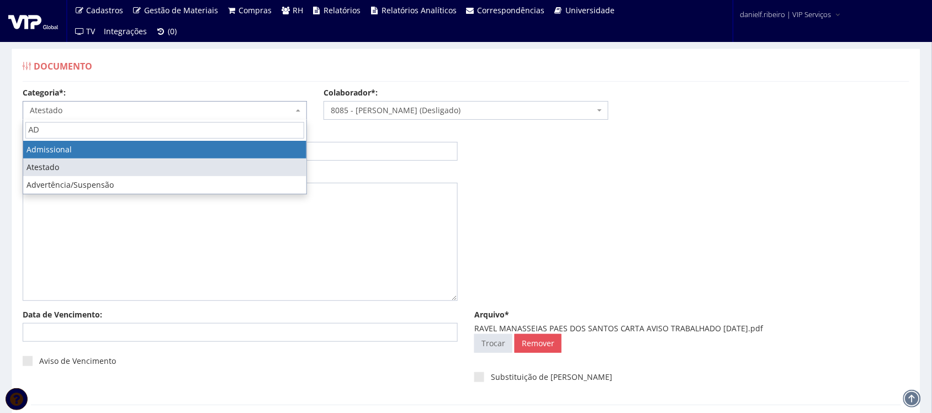
select select "admissional"
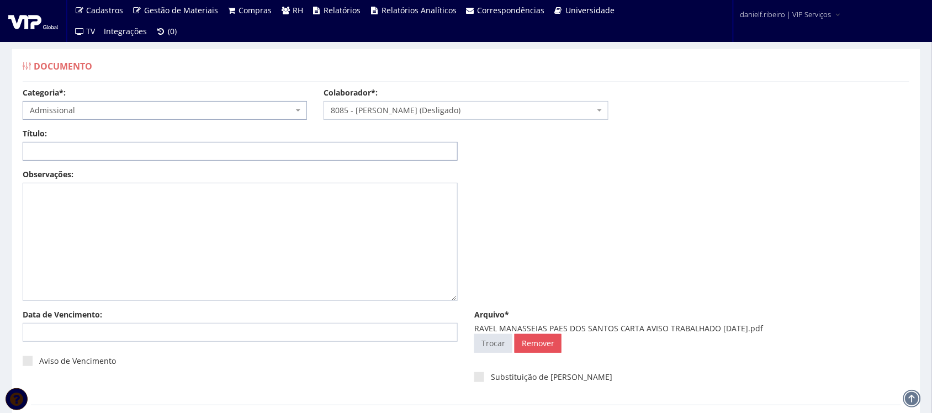
click at [75, 156] on input "Título:" at bounding box center [240, 151] width 435 height 19
paste input "CARTA AVISO TRABALHADO 08/06/2025"
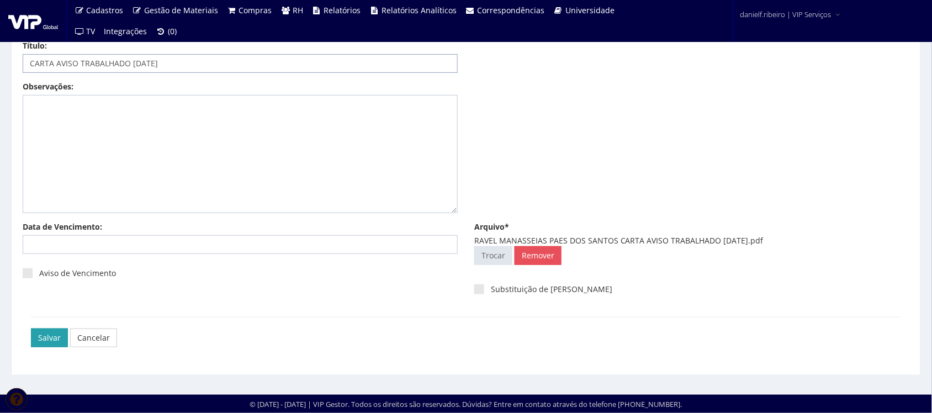
type input "CARTA AVISO TRABALHADO 08/06/2025"
click at [35, 336] on input "Salvar" at bounding box center [49, 337] width 37 height 19
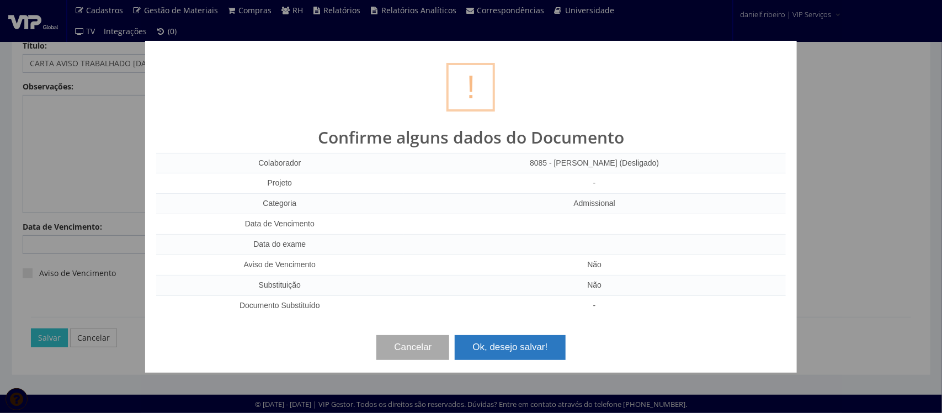
click at [511, 345] on button "Ok, desejo salvar!" at bounding box center [510, 347] width 110 height 24
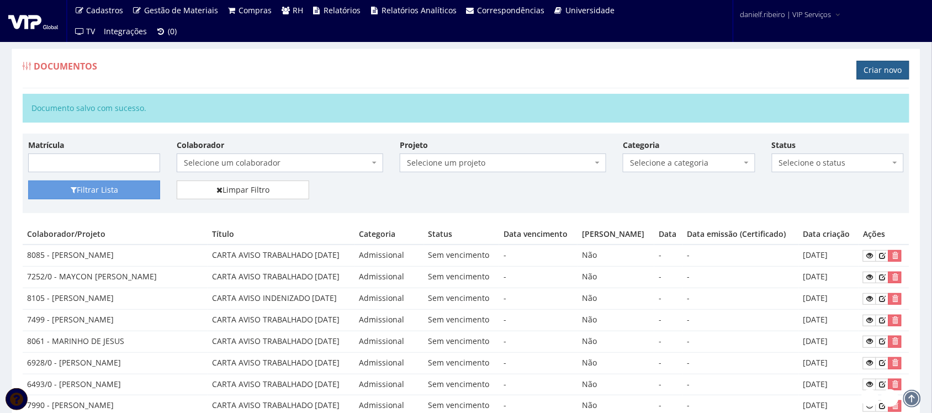
click at [883, 72] on link "Criar novo" at bounding box center [883, 70] width 52 height 19
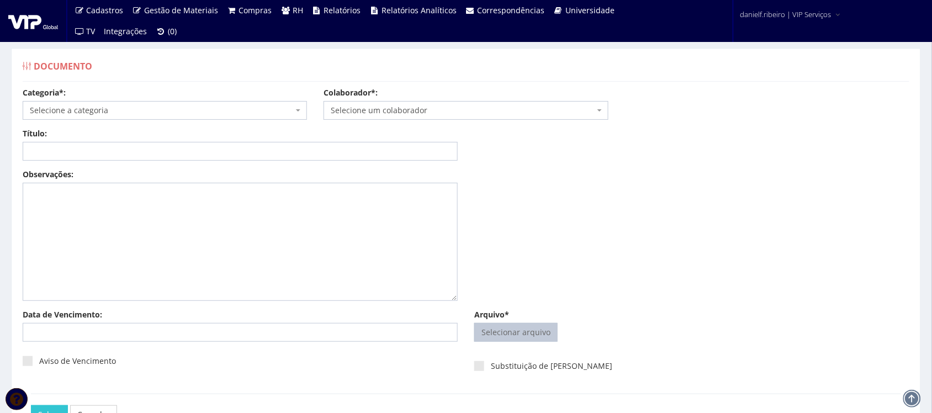
click at [501, 334] on input "Arquivo*" at bounding box center [516, 332] width 82 height 18
type input "C:\fakepath\[PERSON_NAME] CARTA AVISO TRABALHADO [DATE].pdf"
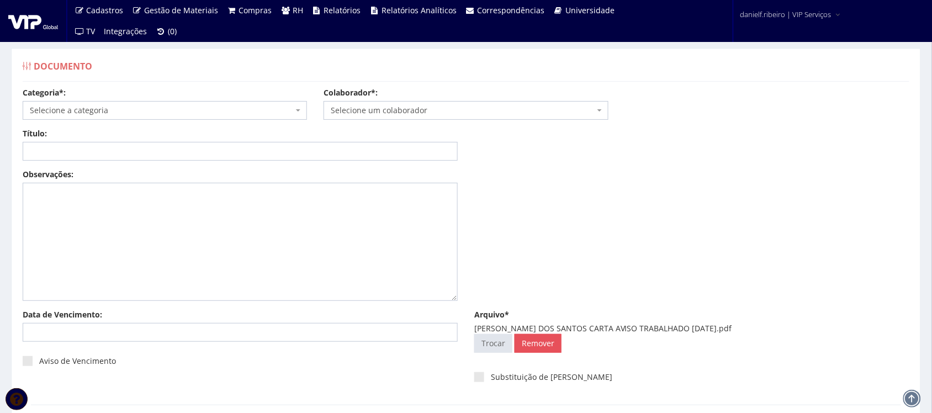
click at [378, 117] on span "Selecione um colaborador" at bounding box center [465, 110] width 284 height 19
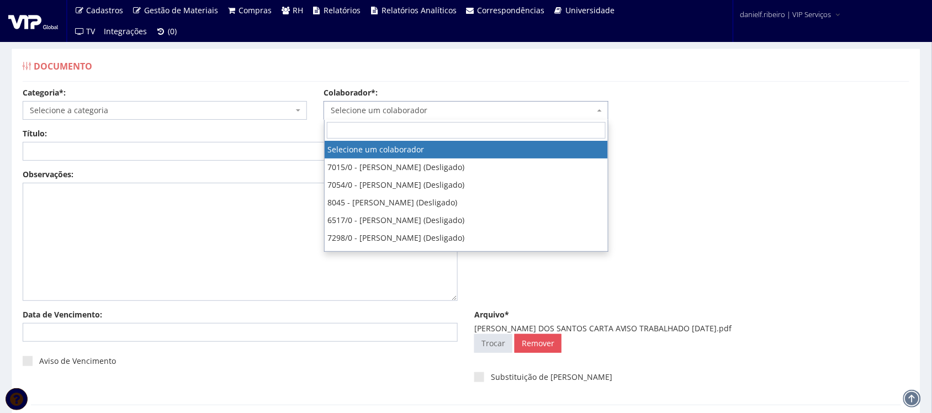
type input "E"
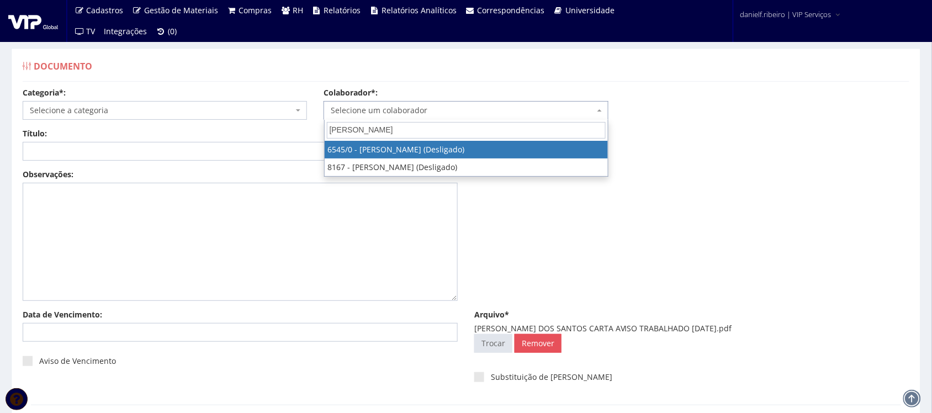
type input "[PERSON_NAME]"
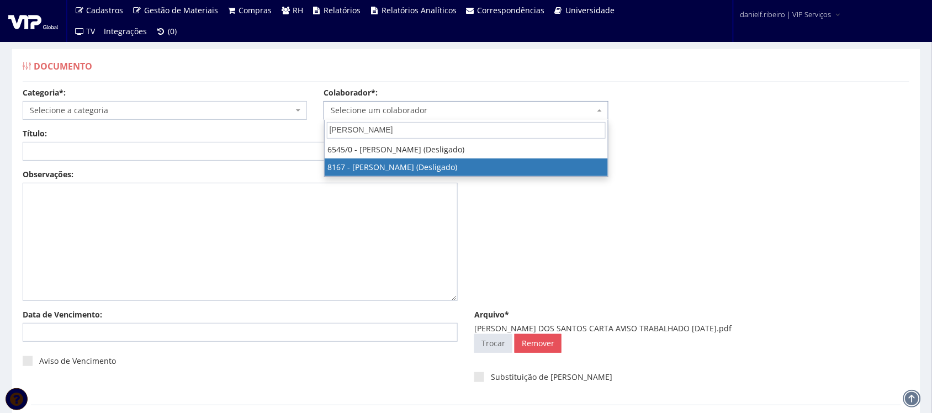
select select "3952"
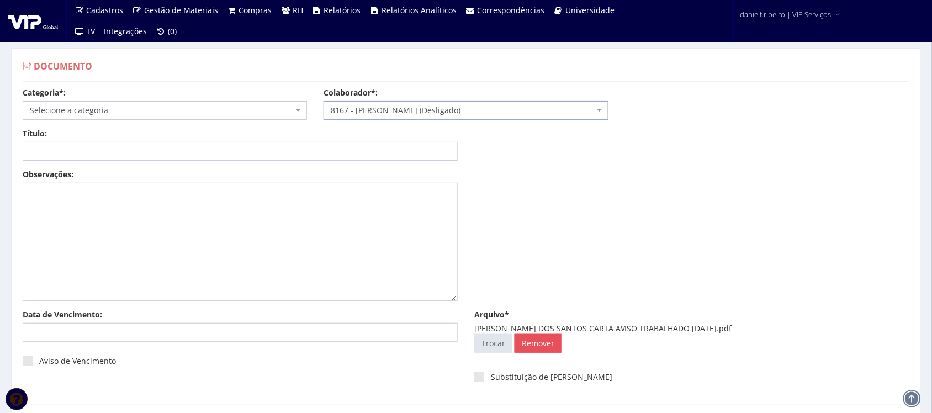
click at [125, 99] on div "Categoria*: Selecione a categoria Aso Segurança no trabalho - PGR Segurança no …" at bounding box center [164, 103] width 301 height 33
click at [119, 115] on span "Selecione a categoria" at bounding box center [161, 110] width 263 height 11
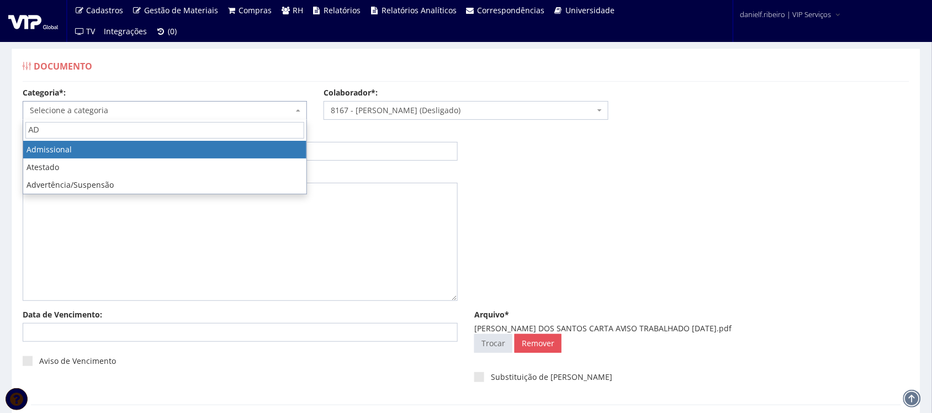
type input "AD"
select select "admissional"
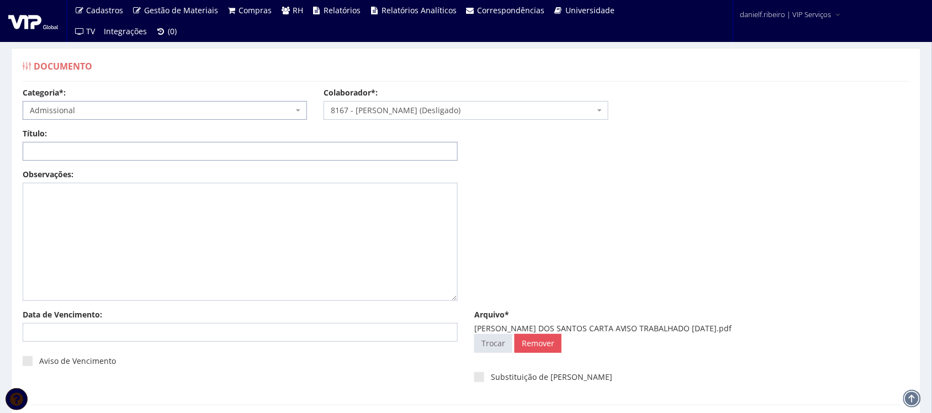
click at [87, 152] on input "Título:" at bounding box center [240, 151] width 435 height 19
paste input "CARTA AVISO TRABALHADO [DATE]"
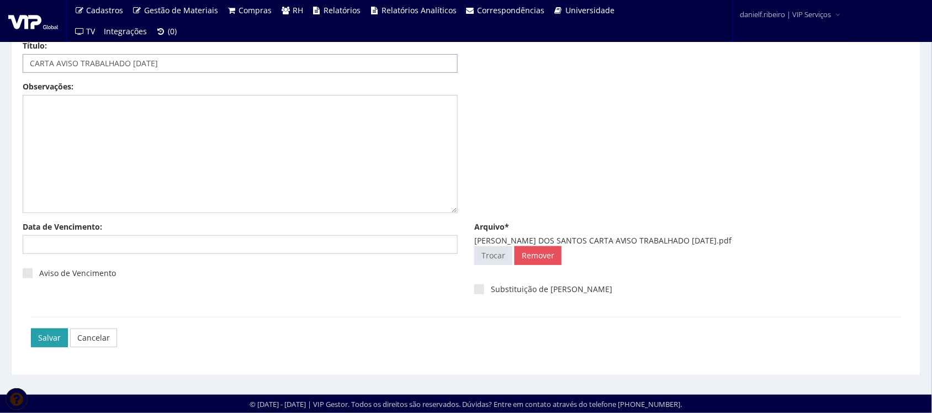
type input "CARTA AVISO TRABALHADO [DATE]"
click at [48, 333] on input "Salvar" at bounding box center [49, 337] width 37 height 19
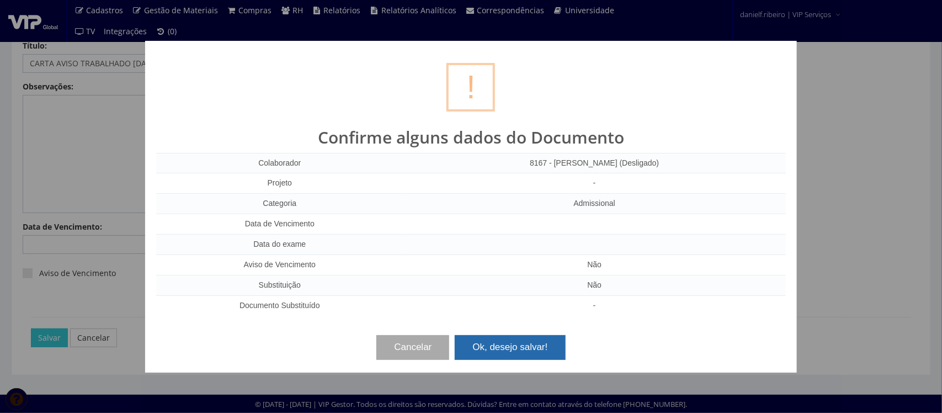
click at [541, 338] on button "Ok, desejo salvar!" at bounding box center [510, 347] width 110 height 24
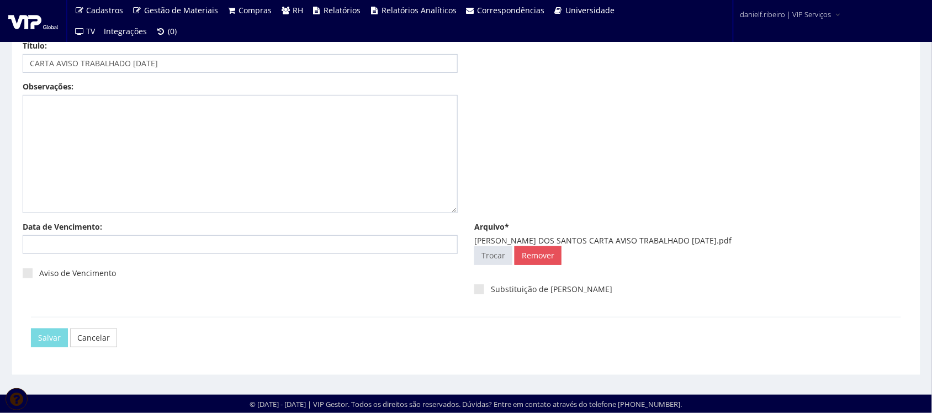
scroll to position [0, 0]
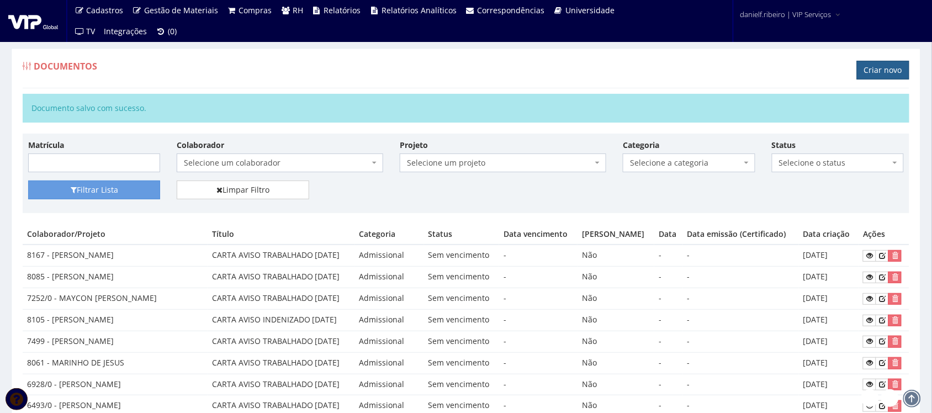
click at [876, 68] on link "Criar novo" at bounding box center [883, 70] width 52 height 19
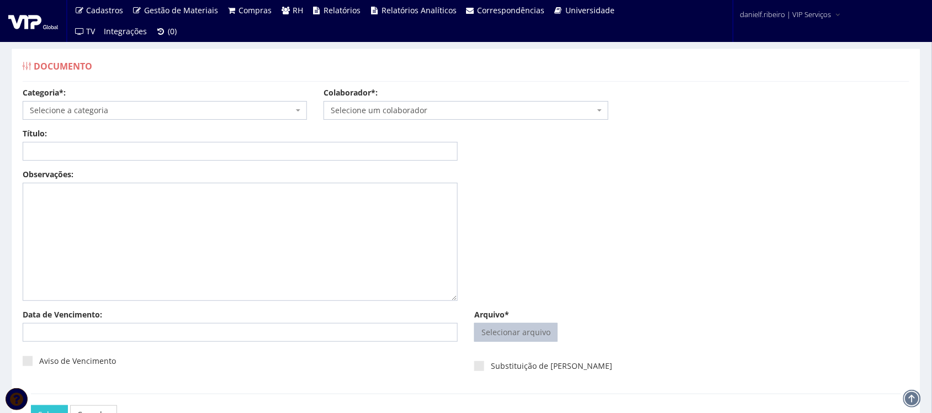
click at [501, 329] on input "Arquivo*" at bounding box center [516, 332] width 82 height 18
type input "C:\fakepath\[PERSON_NAME] CARTA AVISO TRABALHADO [DATE].pdf"
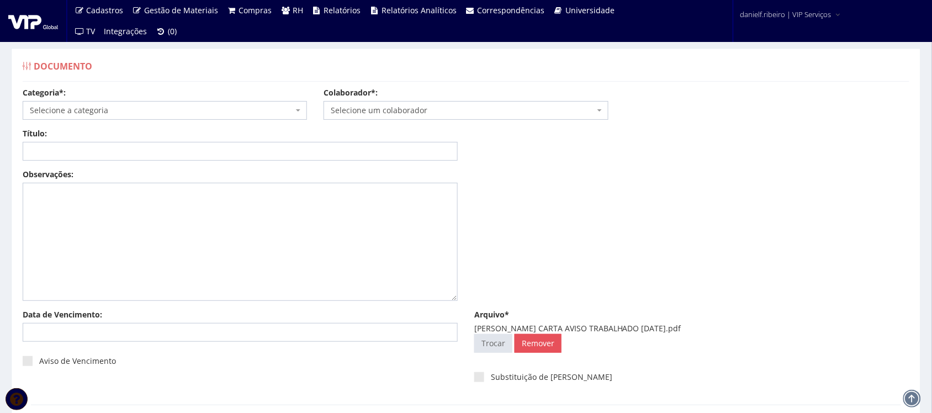
click at [419, 105] on span "Selecione um colaborador" at bounding box center [462, 110] width 263 height 11
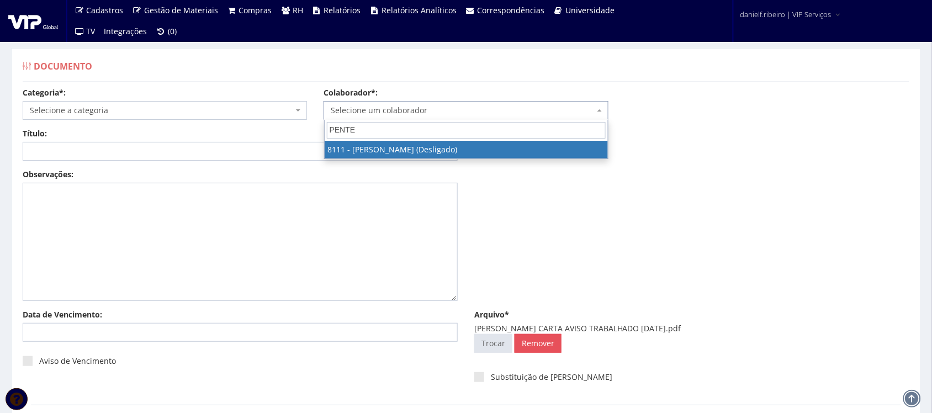
type input "PENTEA"
select select "3668"
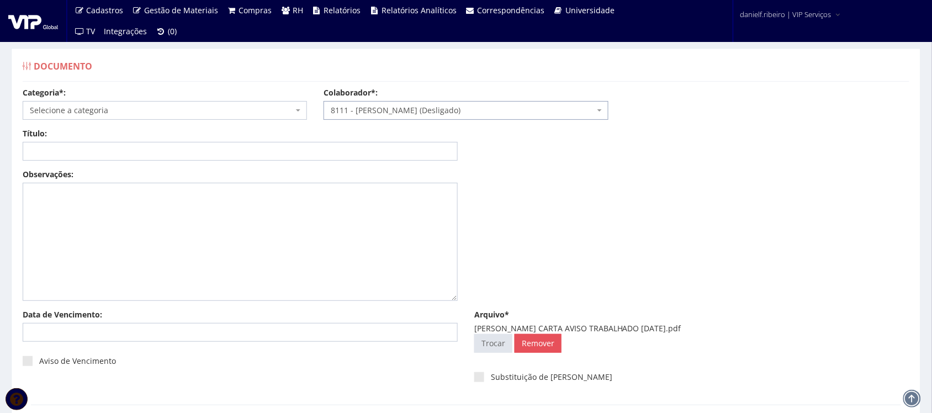
click at [135, 116] on span "Selecione a categoria" at bounding box center [165, 110] width 284 height 19
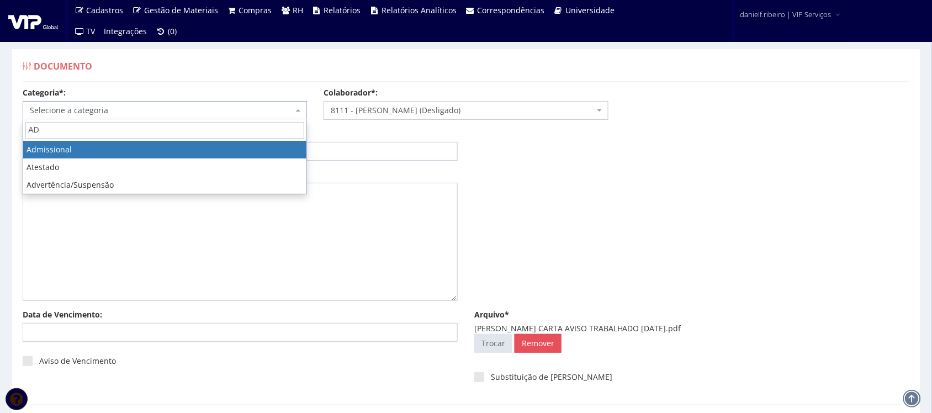
type input "AD"
select select "admissional"
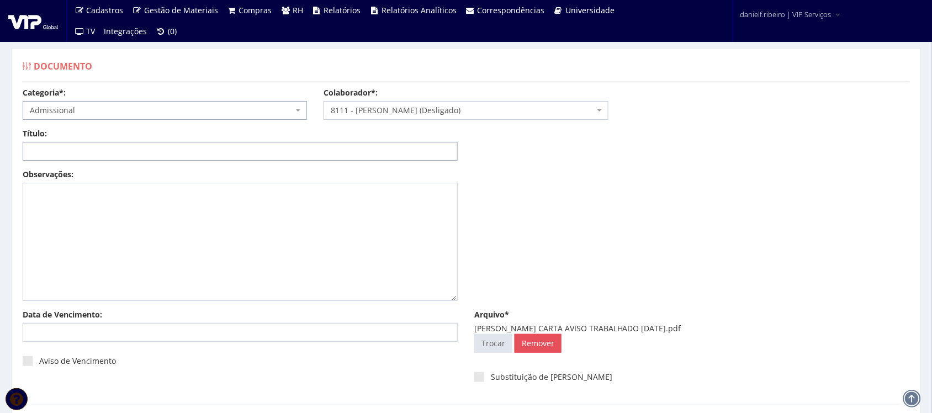
click at [125, 142] on input "Título:" at bounding box center [240, 151] width 435 height 19
paste input "CARTA AVISO TRABALHADO [DATE]"
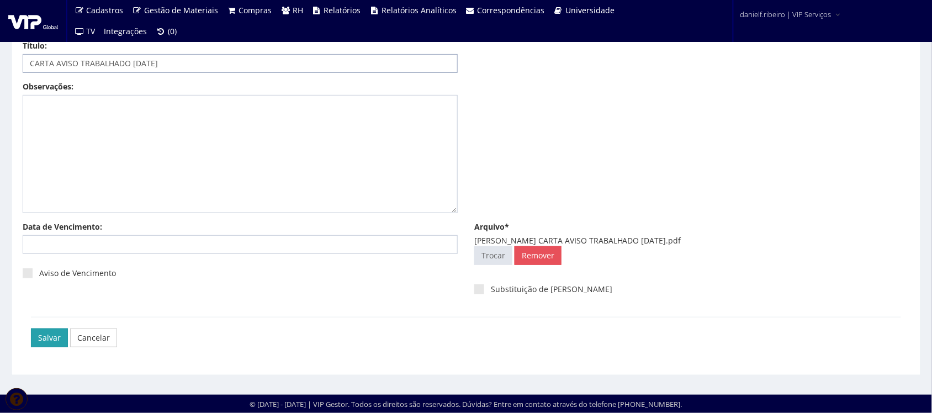
type input "CARTA AVISO TRABALHADO [DATE]"
click at [49, 345] on input "Salvar" at bounding box center [49, 337] width 37 height 19
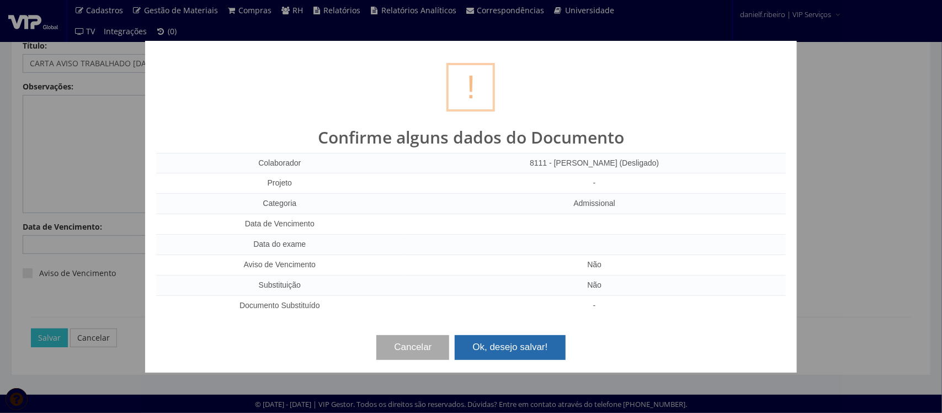
click at [530, 342] on button "Ok, desejo salvar!" at bounding box center [510, 347] width 110 height 24
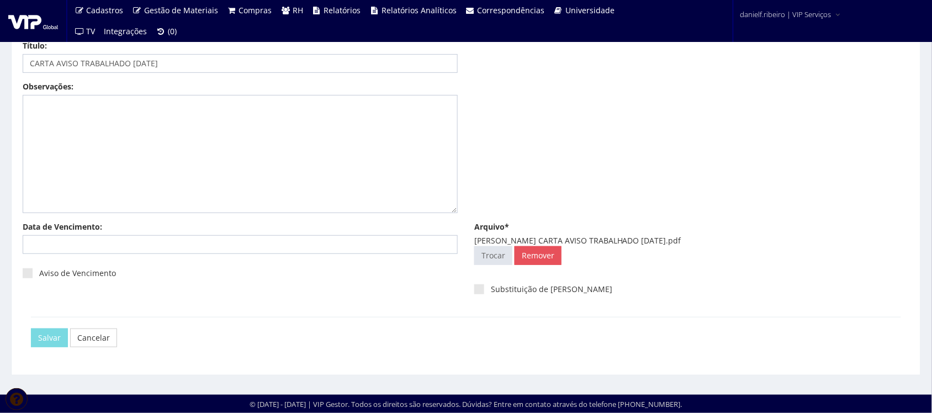
scroll to position [0, 0]
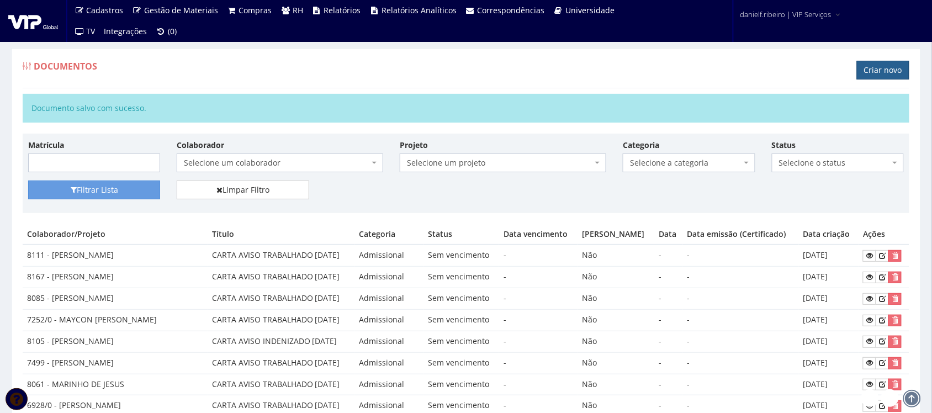
click at [889, 62] on link "Criar novo" at bounding box center [883, 70] width 52 height 19
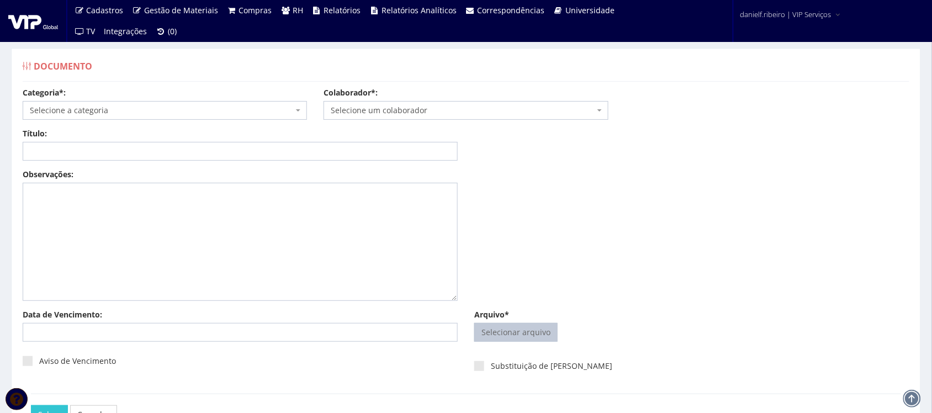
click at [530, 338] on input "Arquivo*" at bounding box center [516, 332] width 82 height 18
type input "C:\fakepath\[PERSON_NAME] AVISO TRABALHADO [DATE].pdf"
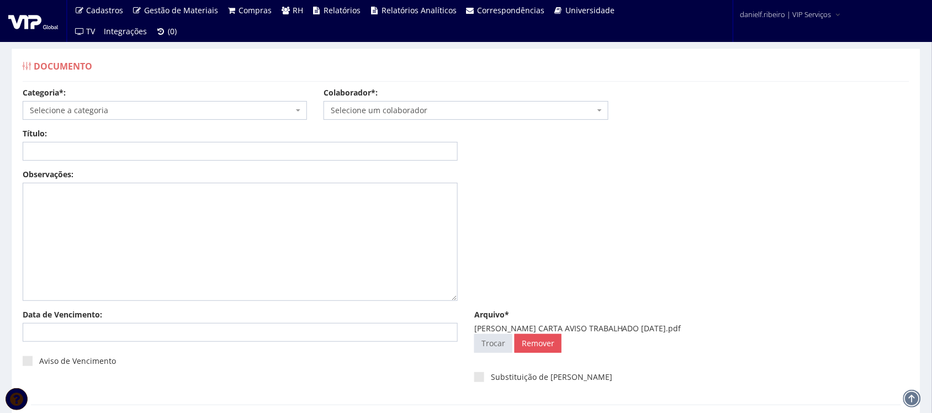
click at [431, 111] on span "Selecione um colaborador" at bounding box center [462, 110] width 263 height 11
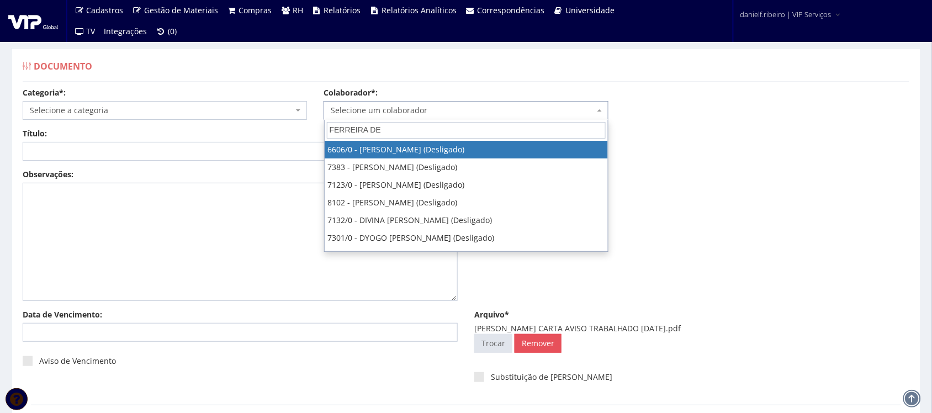
type input "FERREIRA DE"
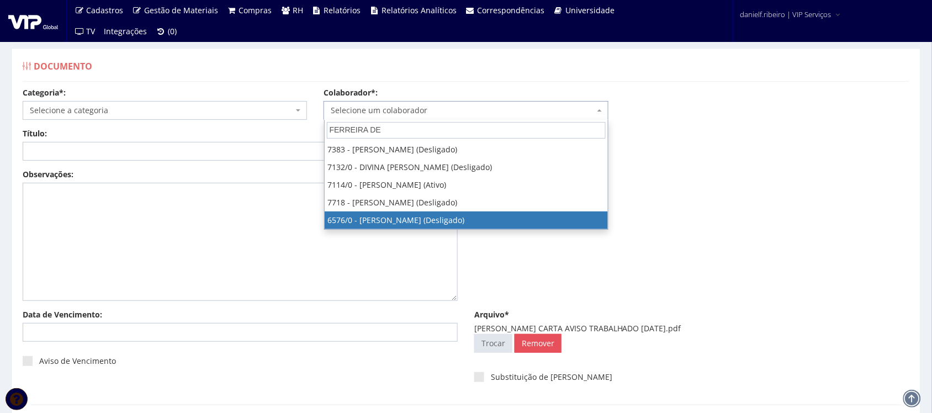
select select "119"
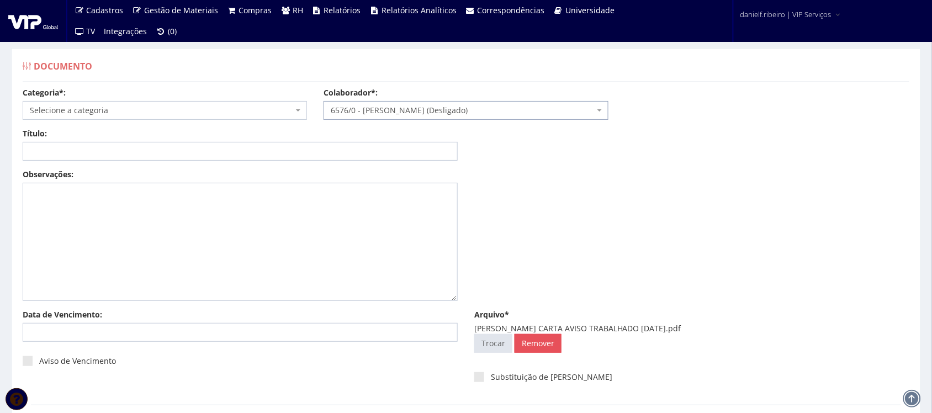
click at [161, 104] on span "Selecione a categoria" at bounding box center [165, 110] width 284 height 19
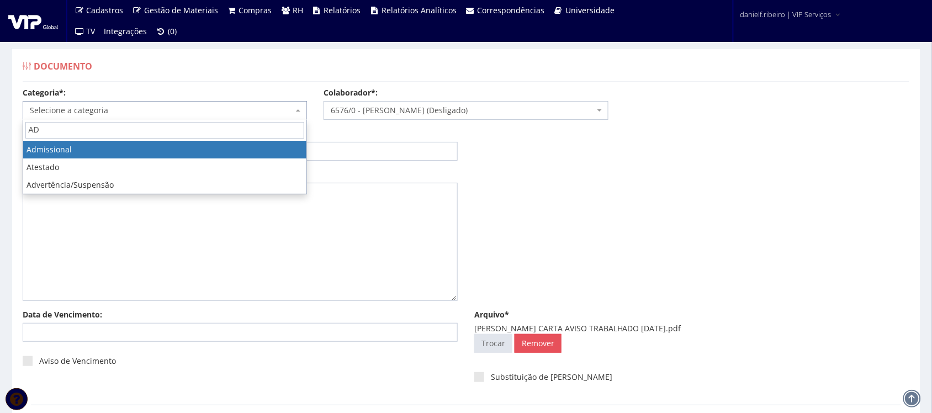
type input "AD"
select select "admissional"
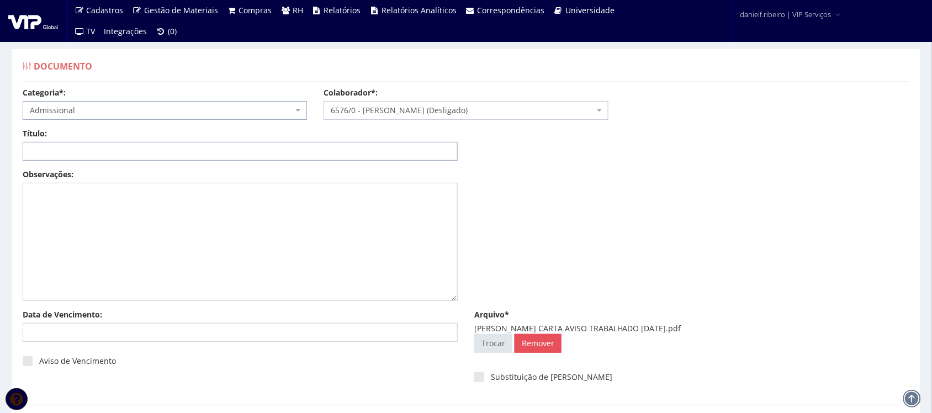
click at [94, 159] on input "Título:" at bounding box center [240, 151] width 435 height 19
paste input "CARTA AVISO TRABALHADO [DATE]"
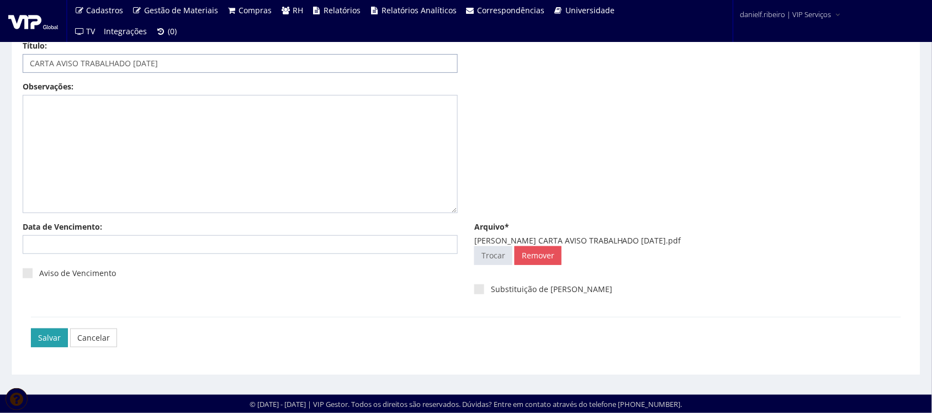
type input "CARTA AVISO TRABALHADO [DATE]"
click at [50, 343] on input "Salvar" at bounding box center [49, 337] width 37 height 19
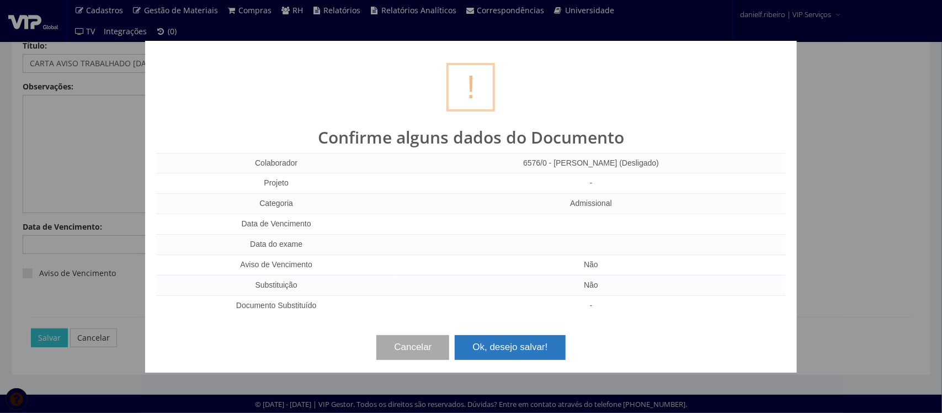
click at [514, 348] on button "Ok, desejo salvar!" at bounding box center [510, 347] width 110 height 24
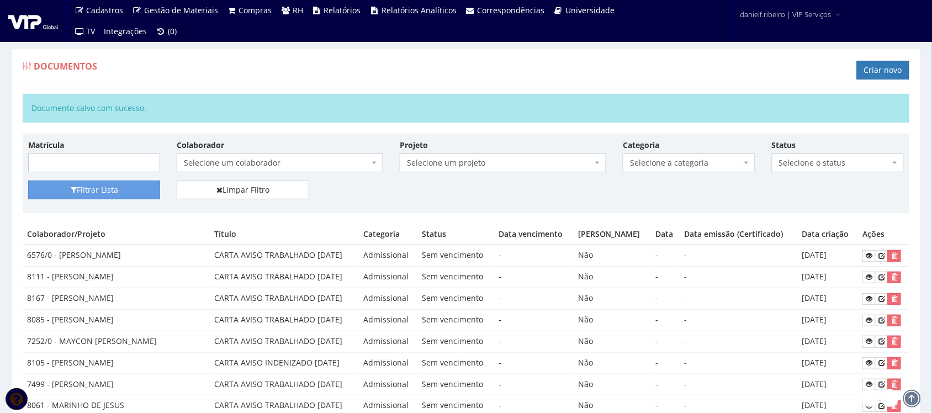
scroll to position [574, 0]
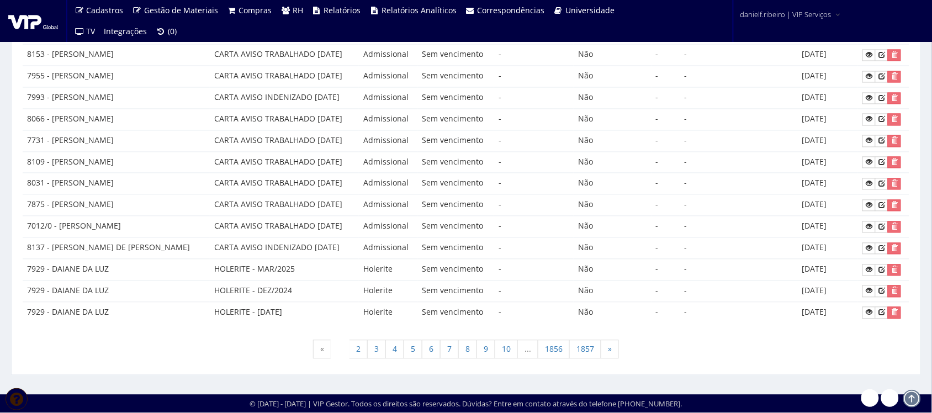
drag, startPoint x: 182, startPoint y: 243, endPoint x: 818, endPoint y: 243, distance: 635.8
click at [818, 243] on tr "8137 - [PERSON_NAME] DE [PERSON_NAME] CARTA AVISO INDENIZADO [DATE] Admissional…" at bounding box center [466, 249] width 886 height 22
drag, startPoint x: 843, startPoint y: 244, endPoint x: 864, endPoint y: 250, distance: 22.4
click at [846, 246] on td "[DATE]" at bounding box center [827, 249] width 61 height 22
click at [865, 249] on link at bounding box center [868, 249] width 13 height 12
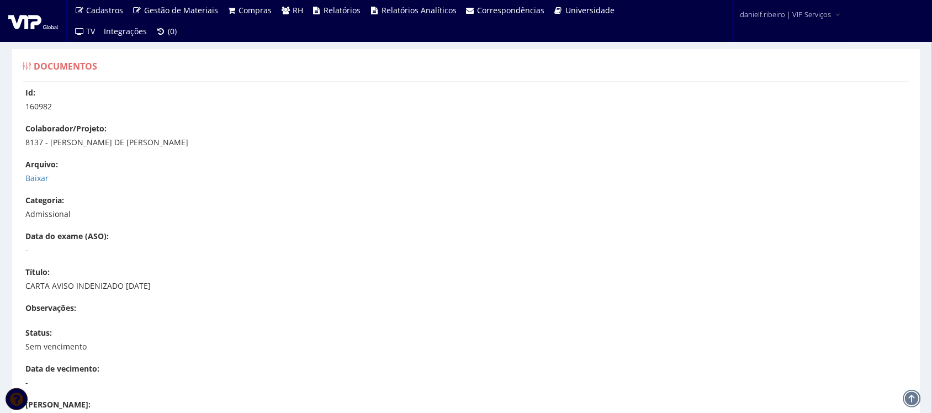
scroll to position [220, 0]
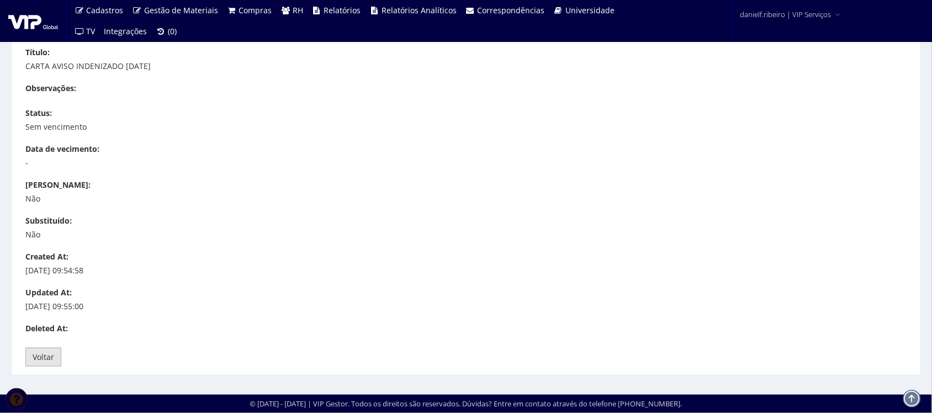
click at [37, 355] on link "Voltar" at bounding box center [43, 357] width 36 height 19
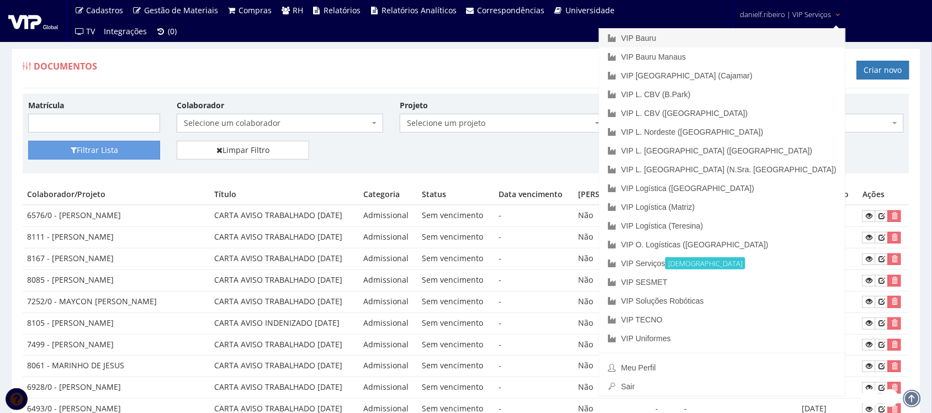
click at [762, 35] on link "VIP Bauru" at bounding box center [722, 38] width 246 height 19
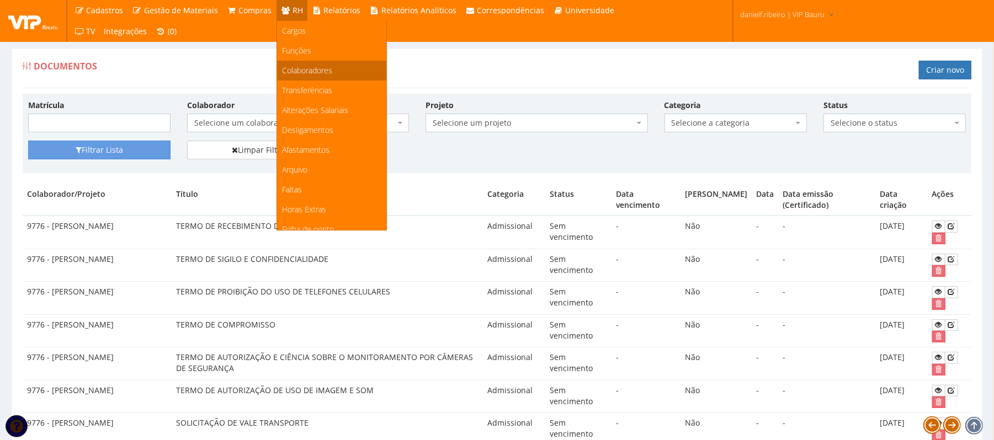
click at [299, 70] on span "Colaboradores" at bounding box center [308, 70] width 50 height 10
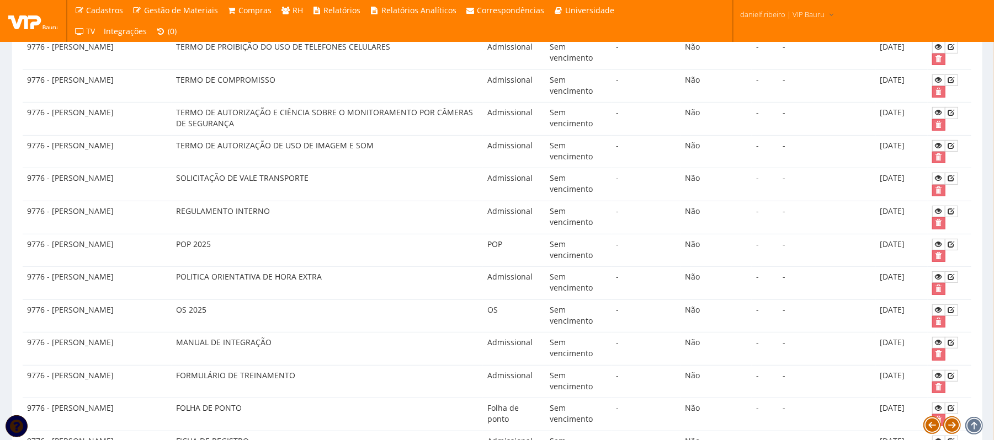
scroll to position [736, 0]
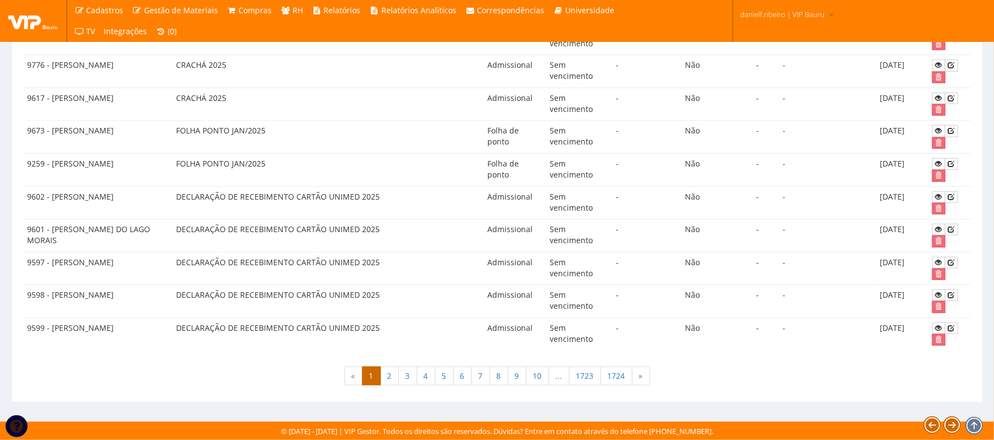
scroll to position [635, 0]
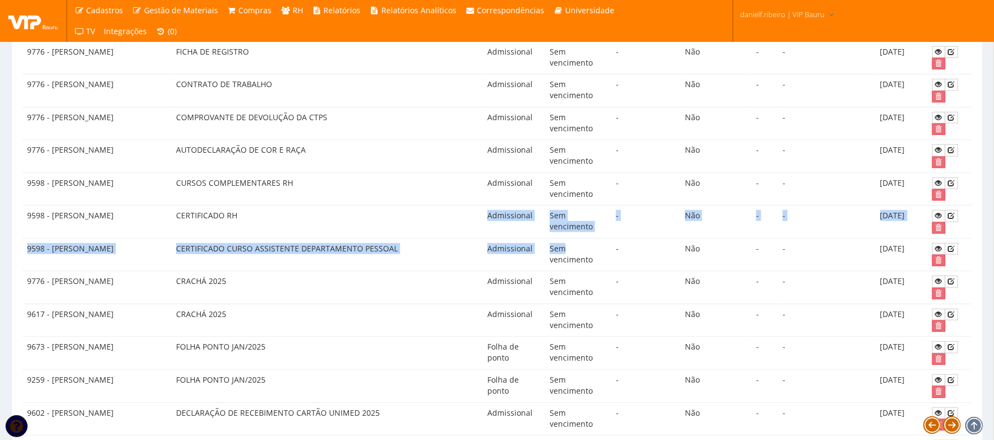
drag, startPoint x: 404, startPoint y: 226, endPoint x: 578, endPoint y: 265, distance: 178.9
click at [578, 265] on tbody "9776 - [PERSON_NAME] TERMO DE RECEBIMENTO DE CRACHÁ Admissional Sem vencimento …" at bounding box center [497, 74] width 949 height 986
click at [431, 239] on td "CERTIFICADO RH" at bounding box center [327, 222] width 311 height 33
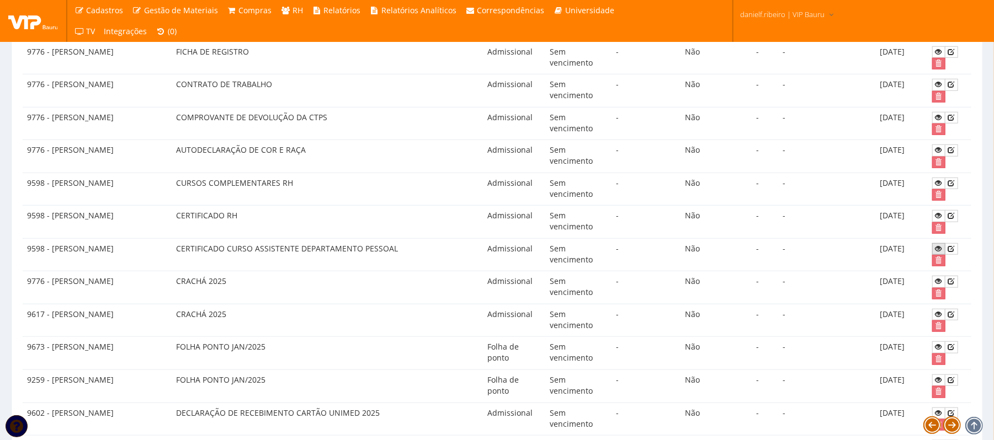
click at [935, 253] on icon at bounding box center [938, 249] width 7 height 8
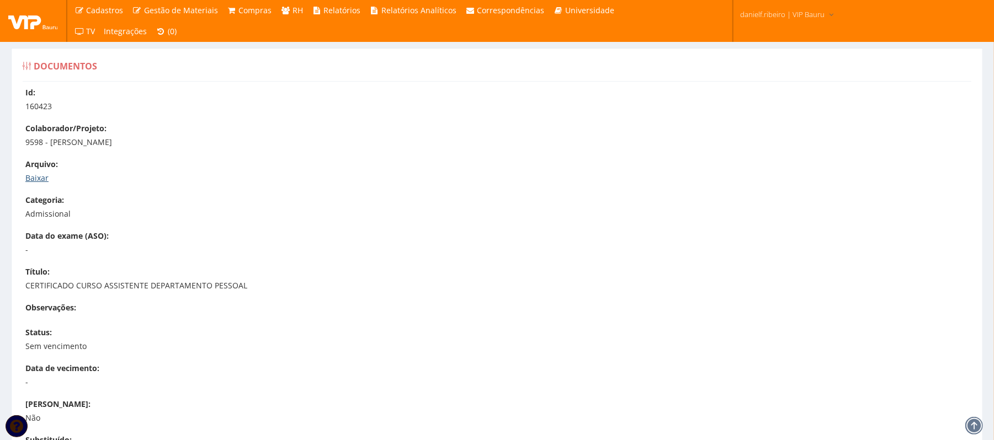
click at [42, 181] on link "Baixar" at bounding box center [36, 178] width 23 height 10
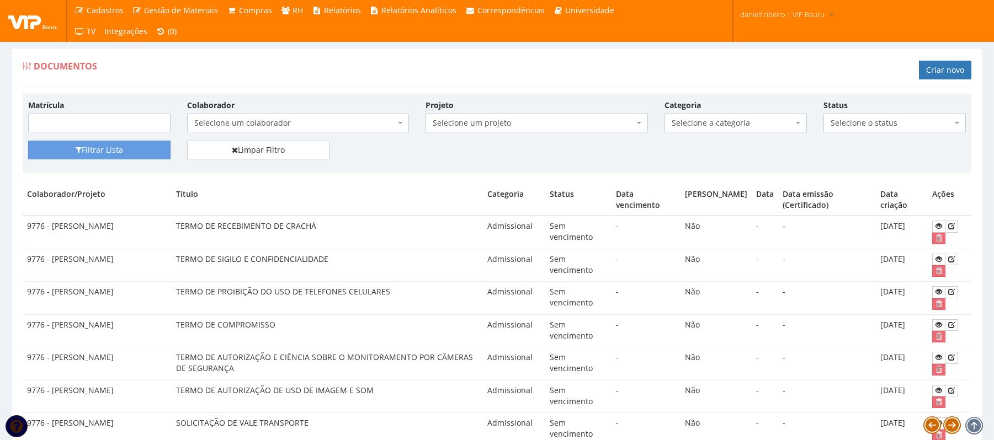
scroll to position [630, 0]
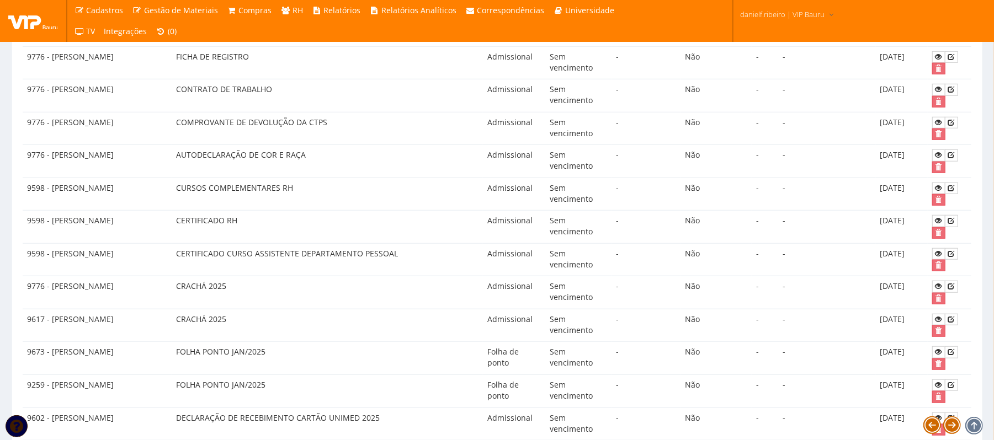
click at [342, 198] on td "CURSOS COMPLEMENTARES RH" at bounding box center [327, 194] width 311 height 33
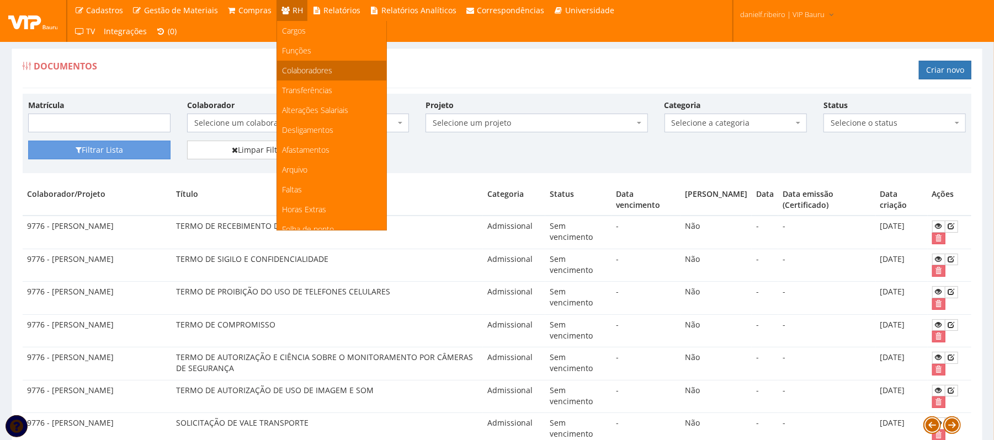
click at [300, 73] on span "Colaboradores" at bounding box center [308, 70] width 50 height 10
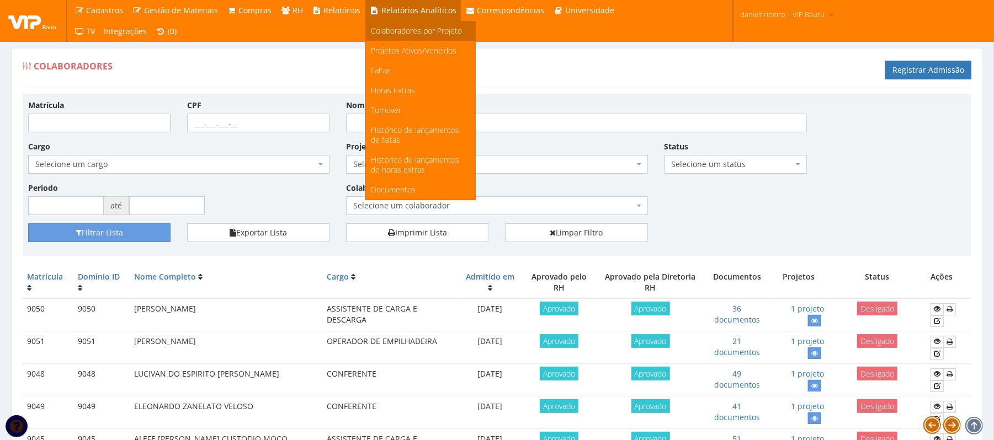
click at [392, 41] on link "Colaboradores por Projeto" at bounding box center [420, 31] width 109 height 20
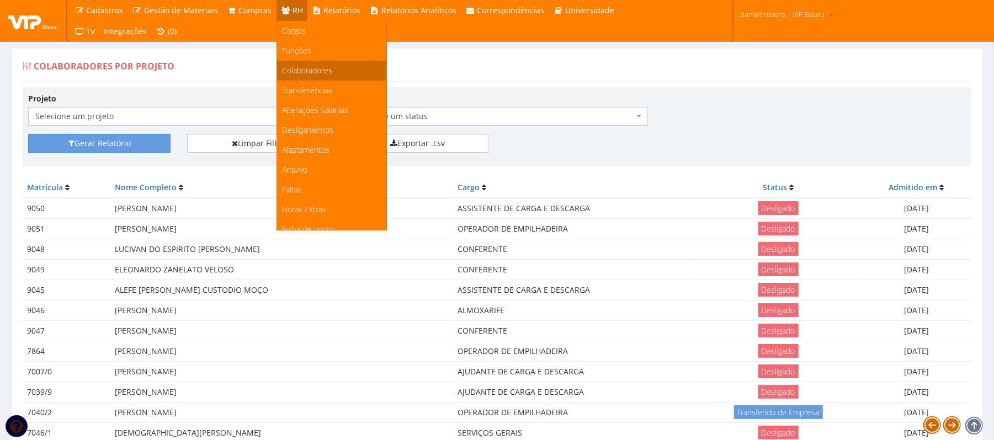
click at [302, 70] on span "Colaboradores" at bounding box center [308, 70] width 50 height 10
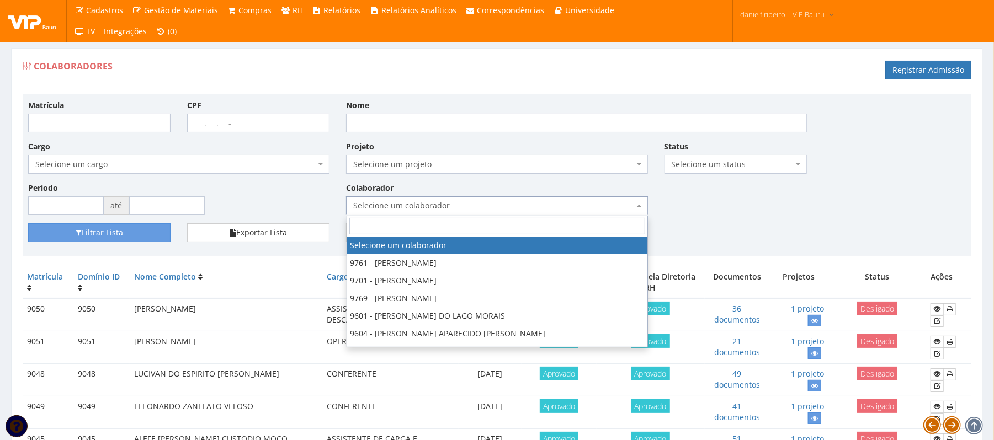
click at [461, 210] on span "Selecione um colaborador" at bounding box center [493, 205] width 280 height 11
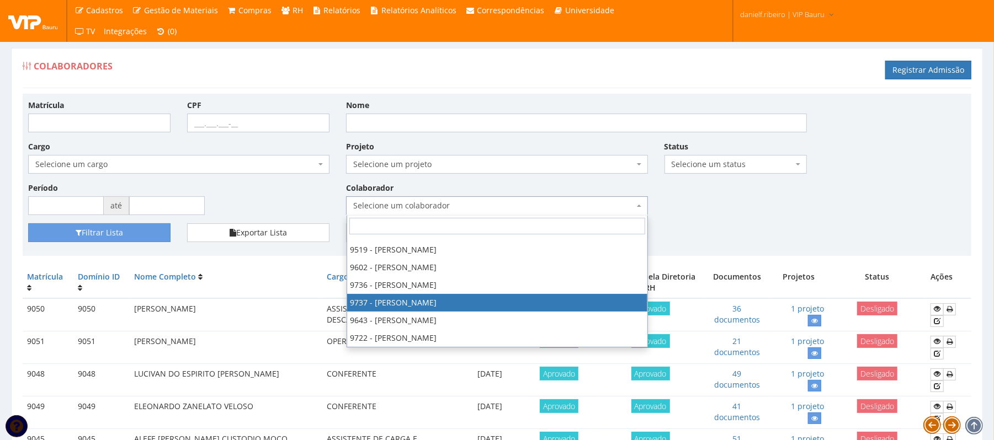
scroll to position [383, 0]
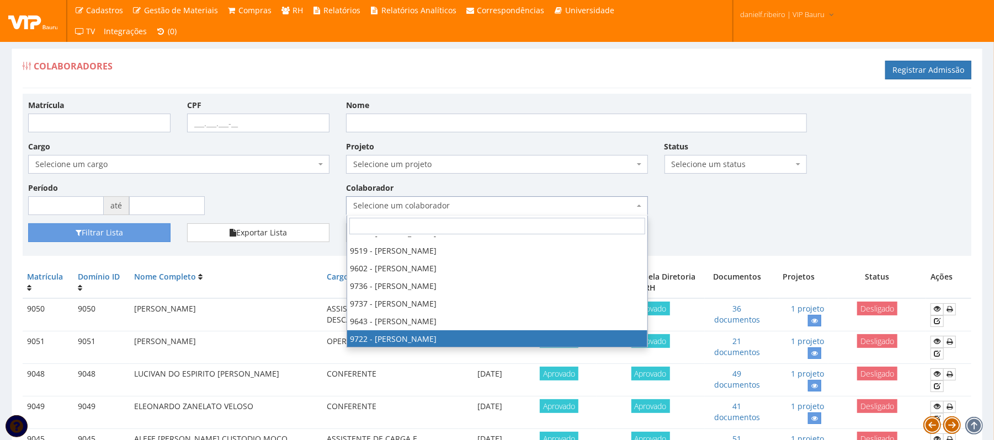
select select "3996"
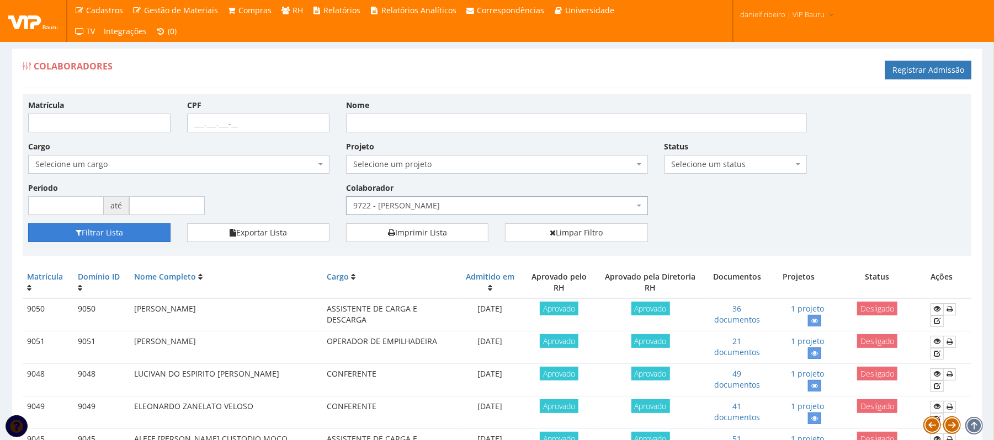
click at [87, 226] on button "Filtrar Lista" at bounding box center [99, 233] width 142 height 19
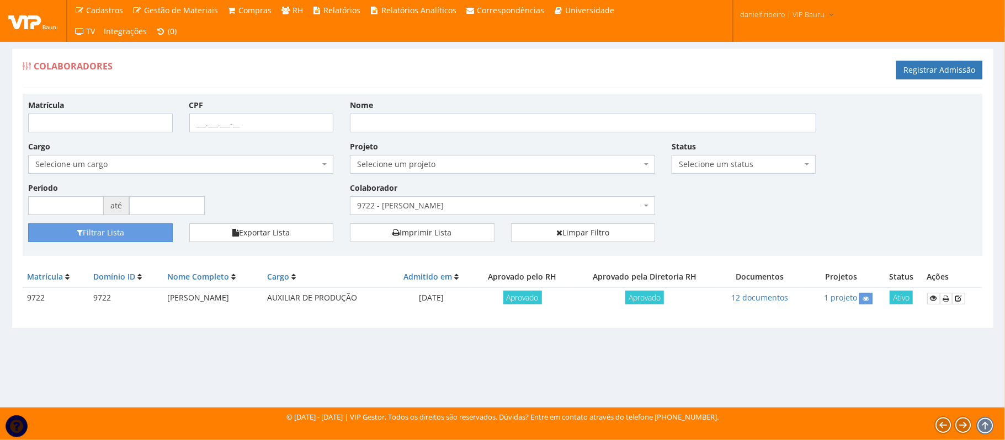
click at [749, 287] on th "Documentos" at bounding box center [759, 277] width 85 height 20
click at [752, 296] on link "12 documentos" at bounding box center [759, 298] width 57 height 10
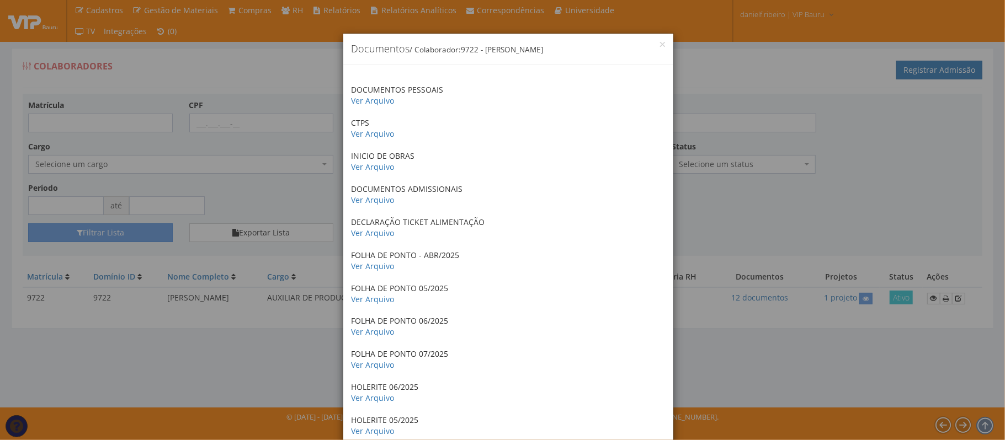
click at [773, 170] on div "× Documentos / Colaborador: 9722 - [PERSON_NAME] DOCUMENTOS PESSOAIS Ver Arquiv…" at bounding box center [502, 220] width 1005 height 440
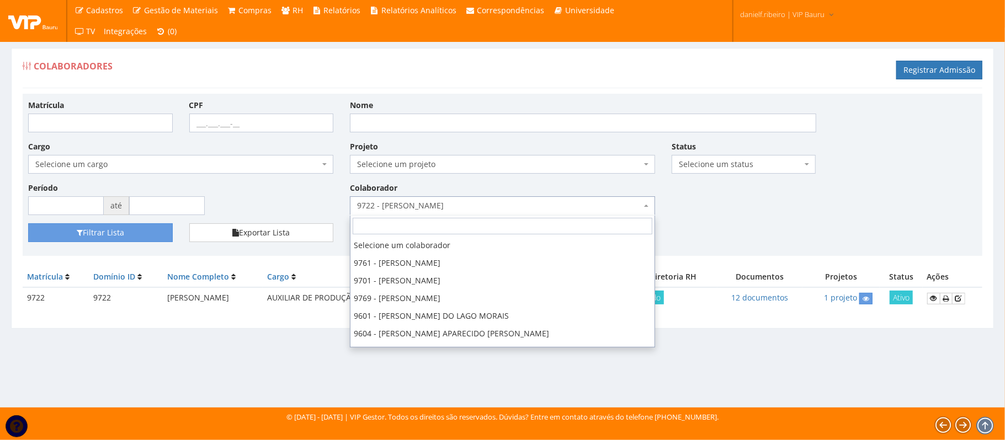
click at [522, 210] on span "9722 - [PERSON_NAME]" at bounding box center [499, 205] width 284 height 11
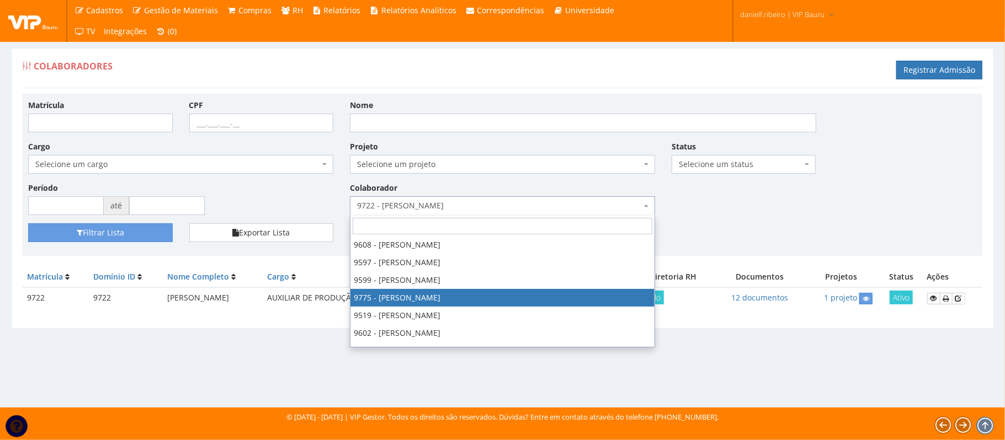
select select "4090"
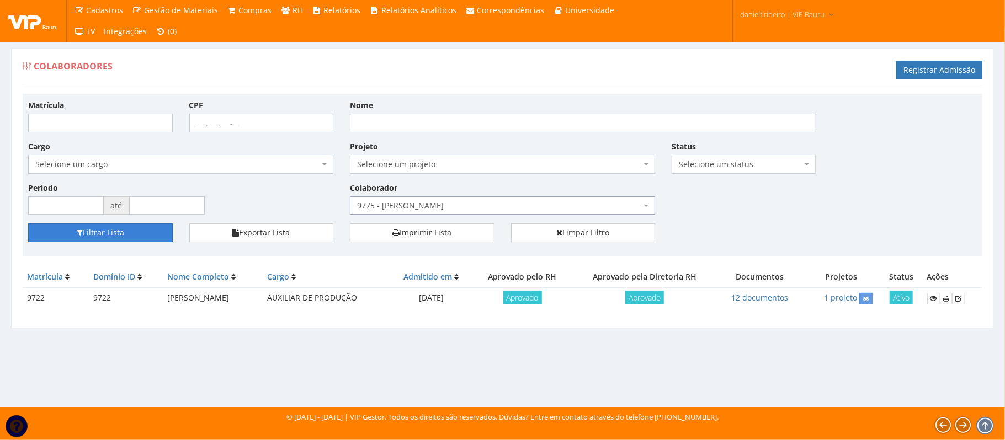
click at [126, 239] on button "Filtrar Lista" at bounding box center [100, 233] width 145 height 19
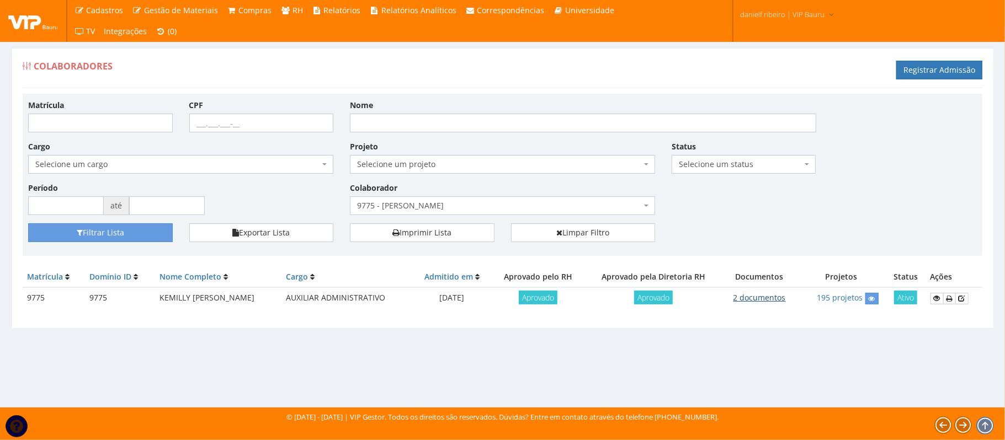
click at [752, 302] on link "2 documentos" at bounding box center [759, 298] width 52 height 10
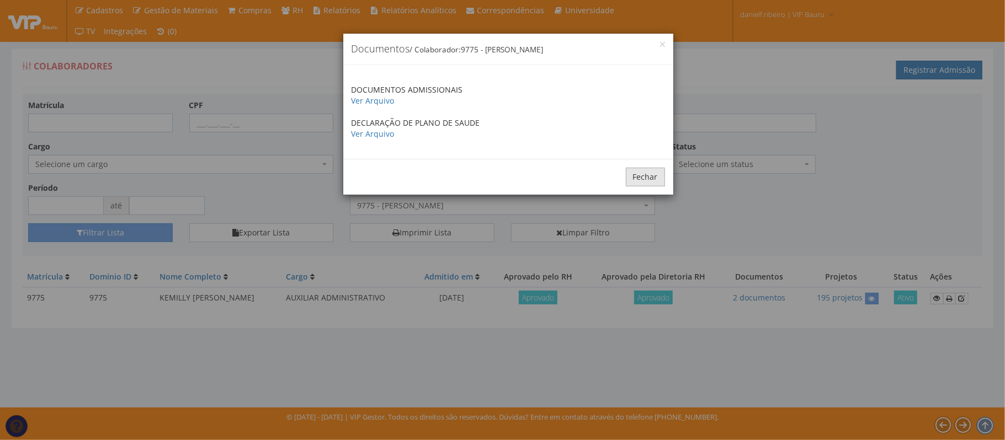
click at [650, 176] on button "Fechar" at bounding box center [645, 177] width 39 height 19
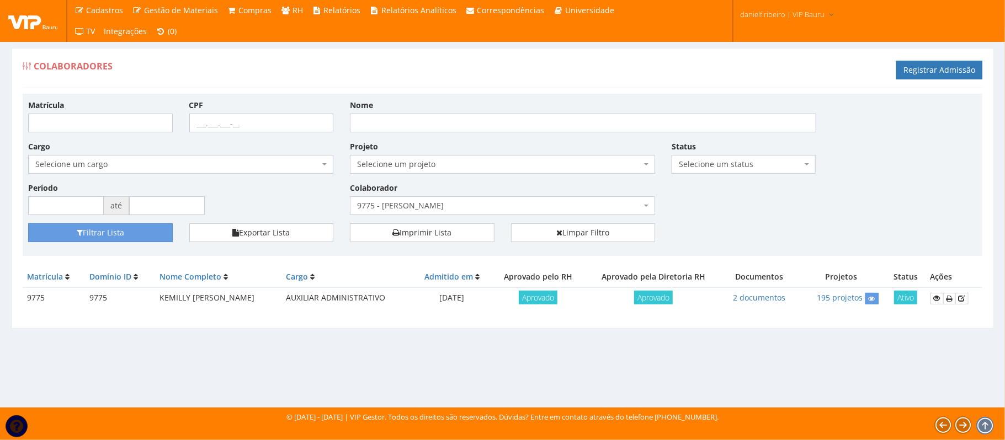
click at [470, 78] on div "Colaboradores Registrar Admissão" at bounding box center [503, 71] width 960 height 33
click at [930, 301] on link at bounding box center [936, 299] width 13 height 12
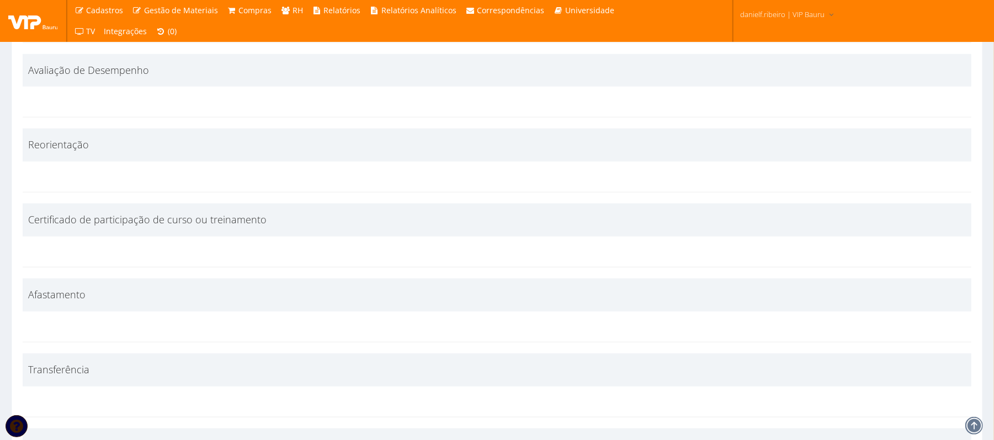
scroll to position [6868, 0]
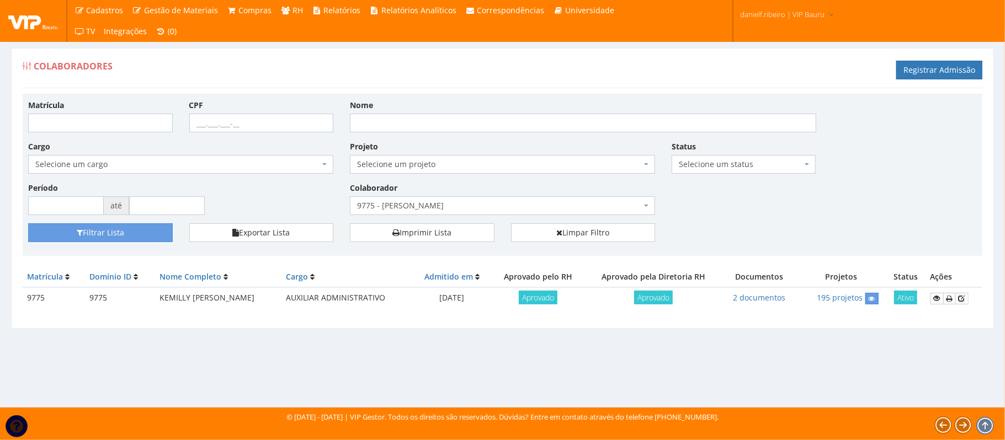
click at [451, 205] on span "9775 - [PERSON_NAME]" at bounding box center [499, 205] width 284 height 11
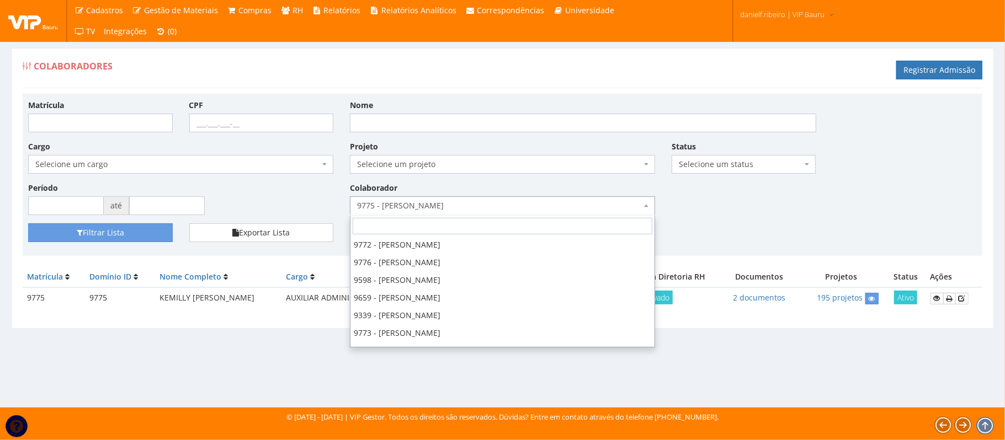
scroll to position [124, 0]
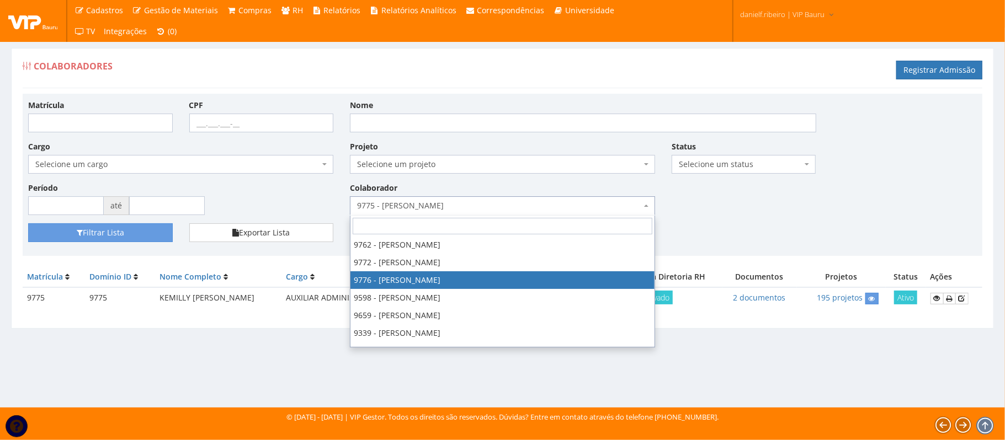
select select "4097"
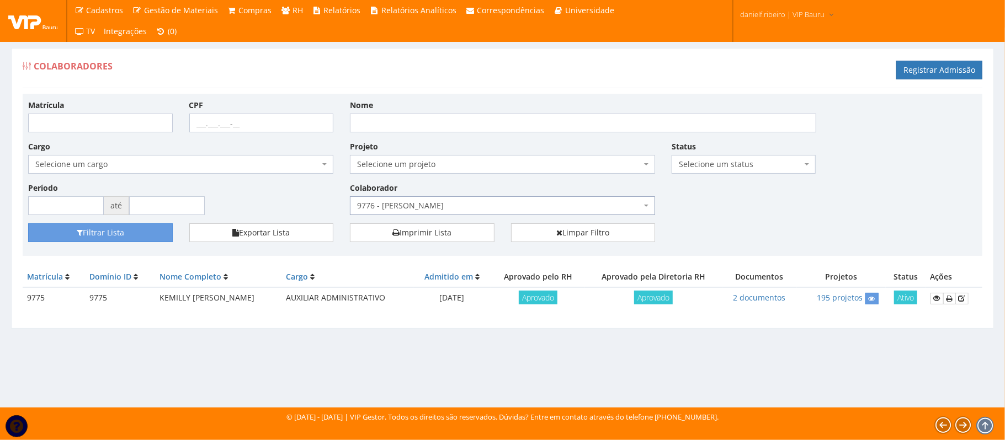
click at [107, 221] on div "Matrícula CPF Nome Cargo Selecione um cargo G1225 D0029 - 4110-05 - AGENTE DE A…" at bounding box center [502, 161] width 965 height 124
click at [109, 228] on button "Filtrar Lista" at bounding box center [100, 233] width 145 height 19
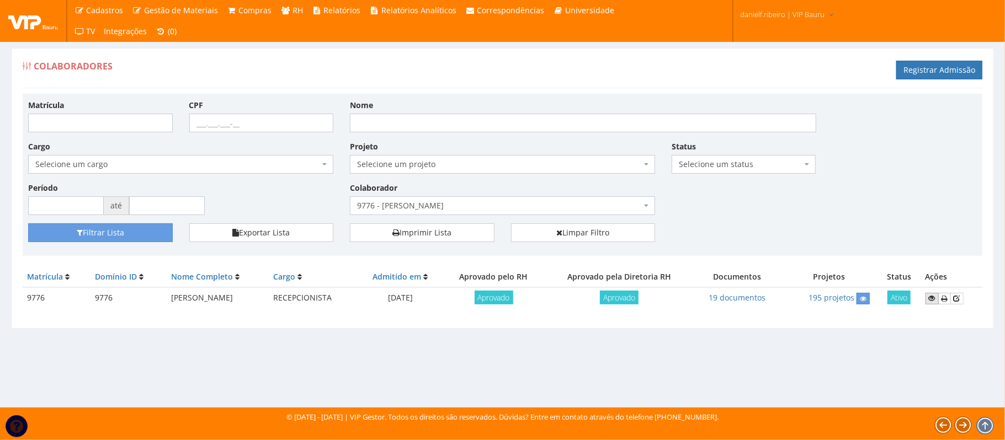
click at [928, 300] on link at bounding box center [932, 299] width 13 height 12
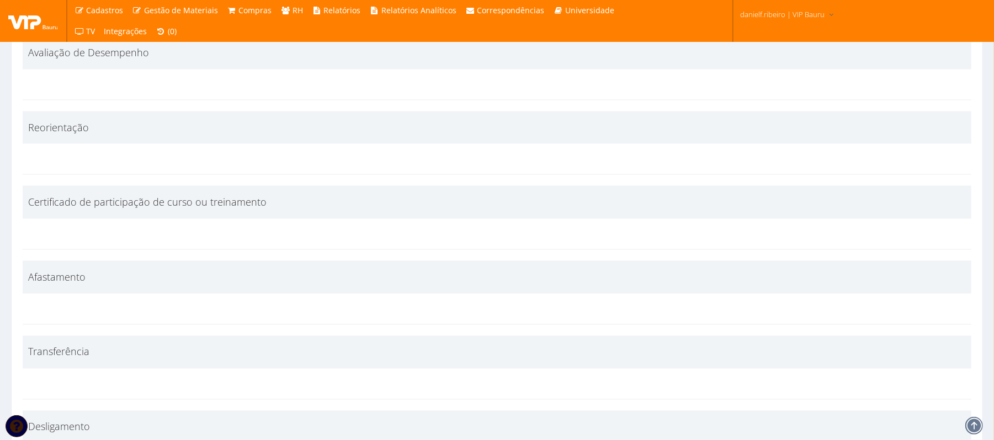
scroll to position [5396, 0]
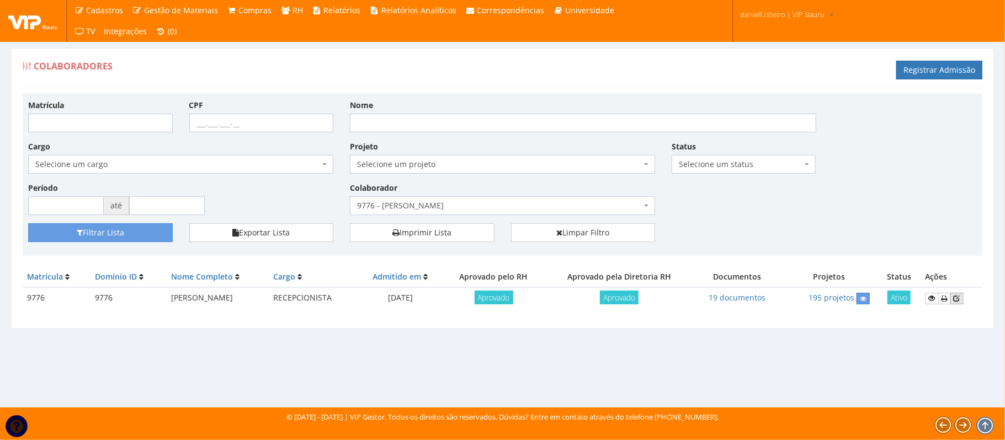
click at [956, 300] on icon at bounding box center [957, 299] width 7 height 8
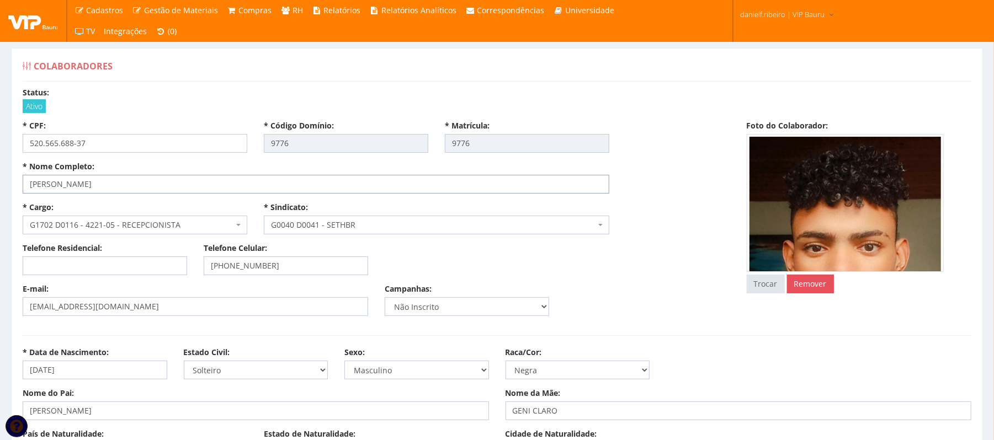
click at [251, 184] on input "[PERSON_NAME]" at bounding box center [316, 184] width 587 height 19
drag, startPoint x: 674, startPoint y: 221, endPoint x: 669, endPoint y: 228, distance: 8.7
click at [674, 220] on div "* Cargo: Selecione um cargo G0020 D0006 - 4110-05 - AUXILIAR ADMINISTRATIVO G00…" at bounding box center [376, 222] width 724 height 41
click at [579, 369] on select "Selecione uma Opção Não Informada Amarela Branca Parda Negra Indígena" at bounding box center [578, 370] width 145 height 19
click at [647, 153] on div "* CPF: 520.565.688-37 * Código Domínio: 9776 * Matrícula: 9776" at bounding box center [376, 140] width 724 height 41
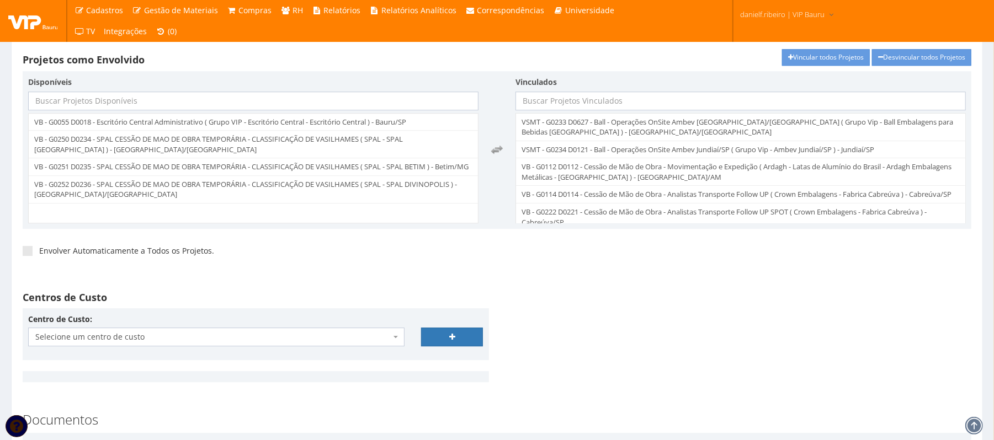
click at [672, 306] on div "* Projeto como Colaborador Selecione um projeto G0054 D0054 - Cessão de Mão de …" at bounding box center [496, 190] width 965 height 424
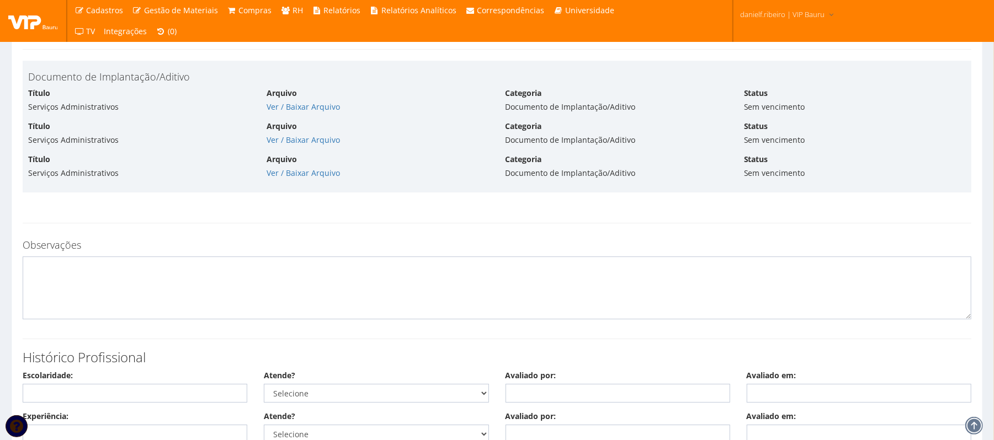
scroll to position [5886, 0]
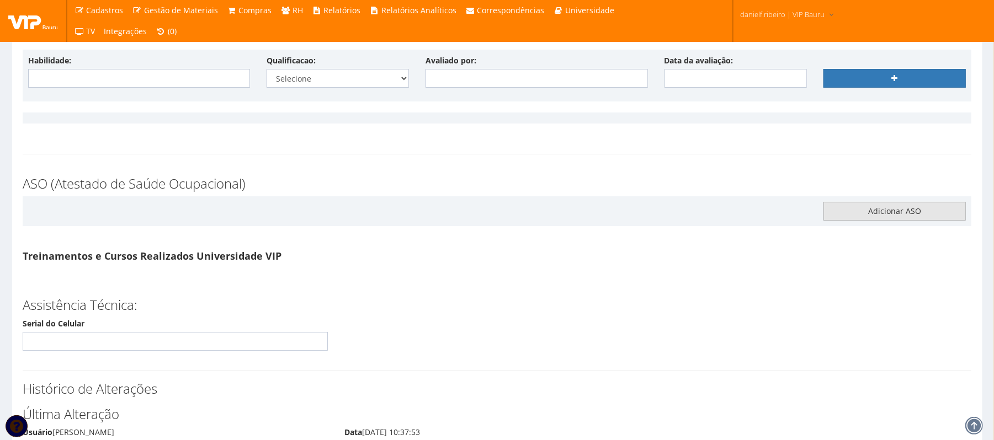
click at [890, 221] on link "Adicionar ASO" at bounding box center [894, 211] width 142 height 19
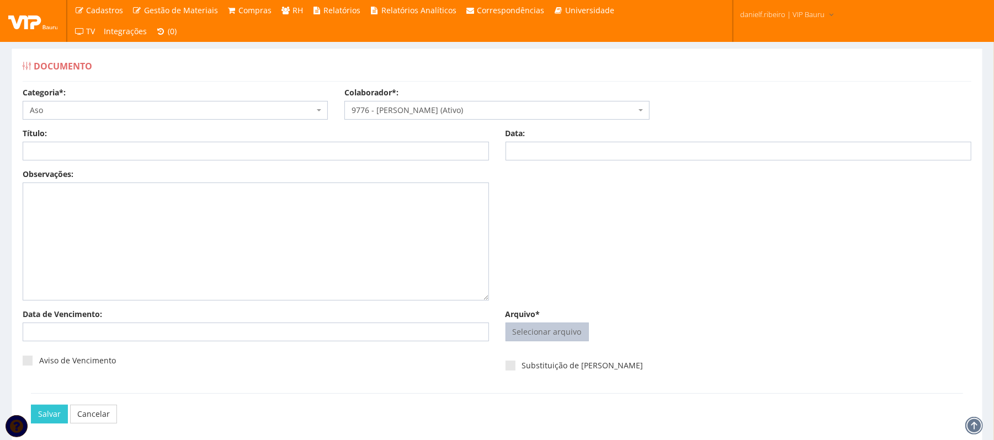
click at [554, 341] on span "Selecionar arquivo Trocar" at bounding box center [547, 332] width 83 height 19
click at [535, 329] on input "Arquivo*" at bounding box center [547, 332] width 82 height 18
type input "C:\fakepath\Scanner_20250923.pdf"
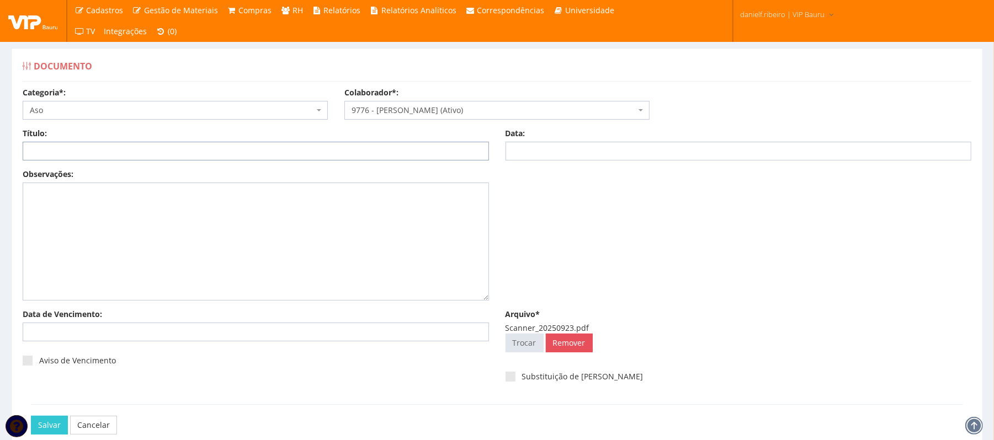
click at [56, 155] on input "Título:" at bounding box center [256, 151] width 466 height 19
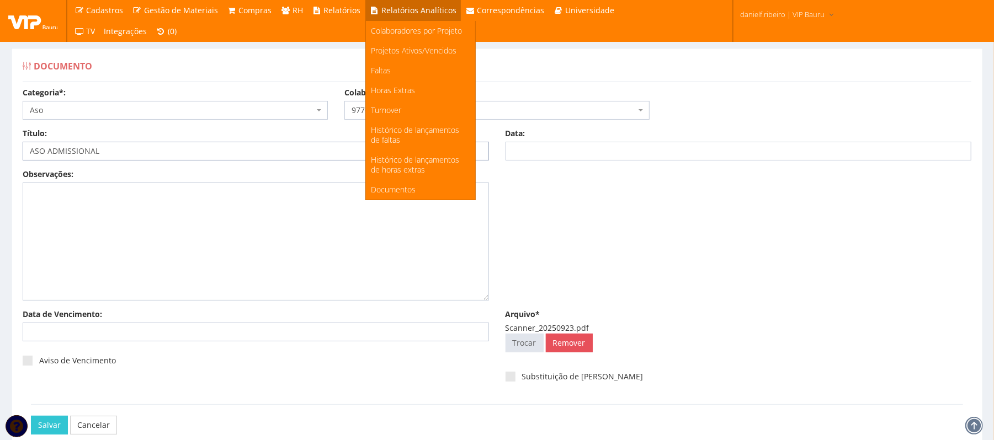
type input "ASO ADMISSIONAL"
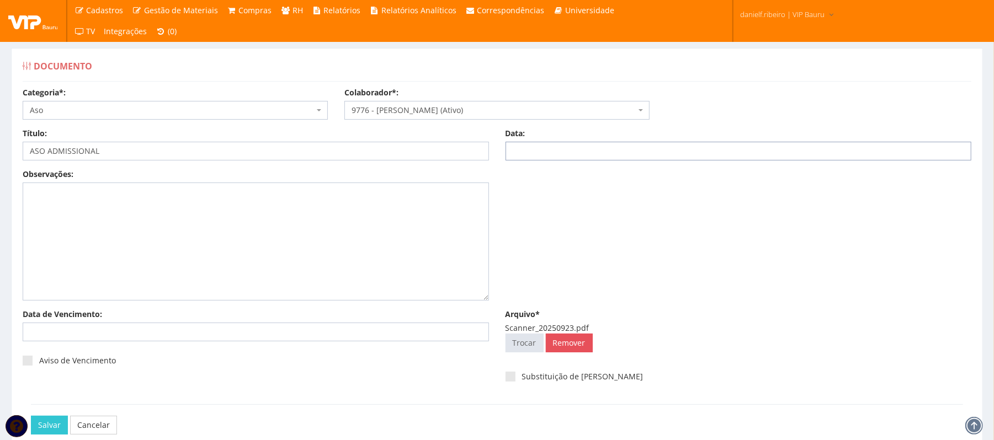
click at [535, 149] on input "Data:" at bounding box center [739, 151] width 466 height 19
type input "11/09/2025"
click at [956, 305] on div "Observações:" at bounding box center [496, 239] width 965 height 140
click at [126, 331] on input "Data de Vencimento:" at bounding box center [256, 332] width 466 height 19
type input "11/09/2026"
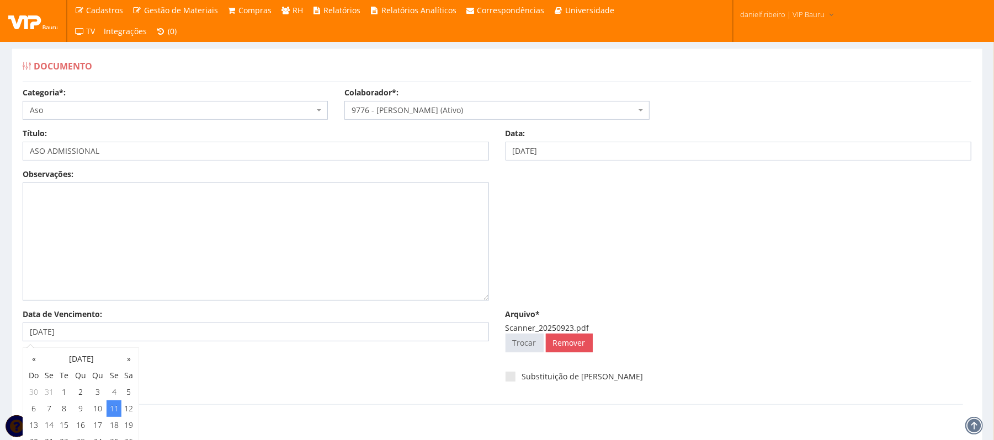
click at [639, 278] on div "Observações:" at bounding box center [496, 239] width 965 height 140
click at [34, 361] on label "Aviso de Vencimento" at bounding box center [69, 360] width 93 height 11
click at [39, 361] on input "Aviso de Vencimento" at bounding box center [42, 361] width 7 height 7
checkbox input "true"
click at [55, 427] on input "Salvar" at bounding box center [49, 425] width 37 height 19
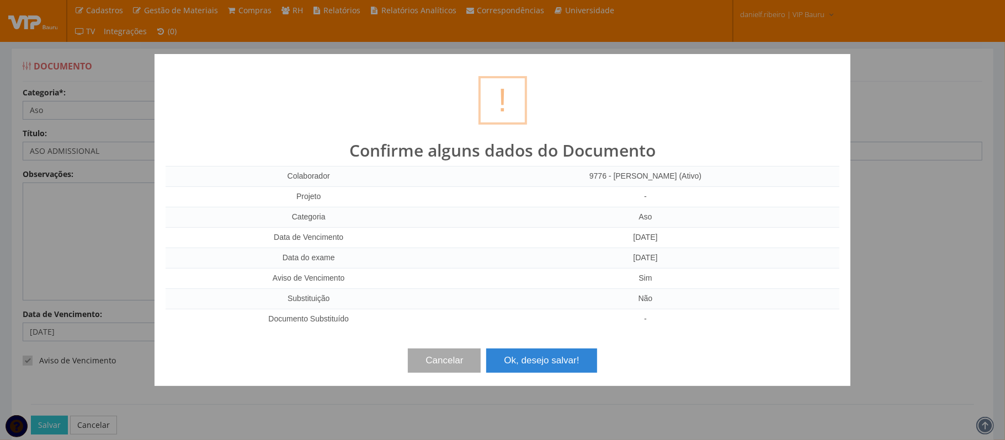
click at [582, 373] on button "Ok, desejo salvar!" at bounding box center [541, 361] width 110 height 24
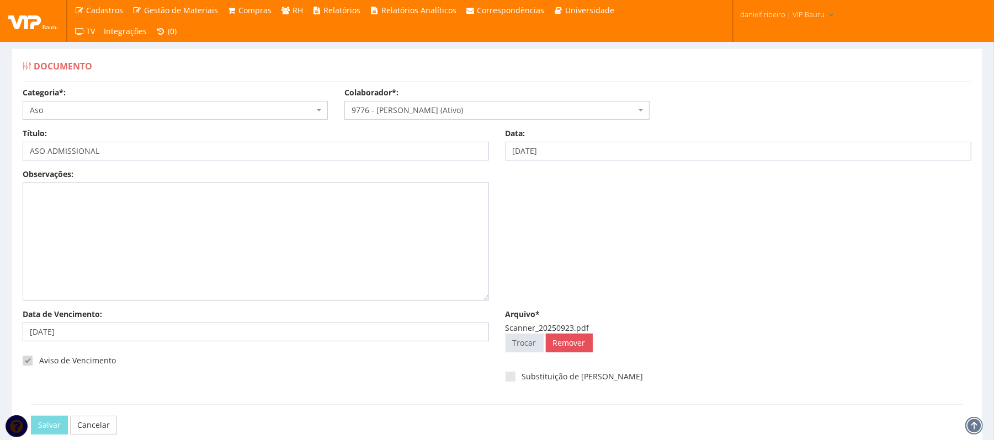
scroll to position [62, 0]
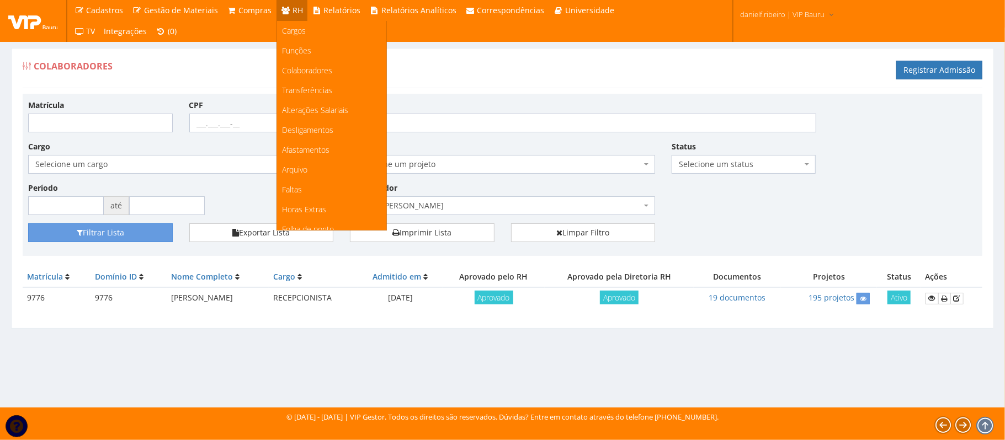
scroll to position [138, 0]
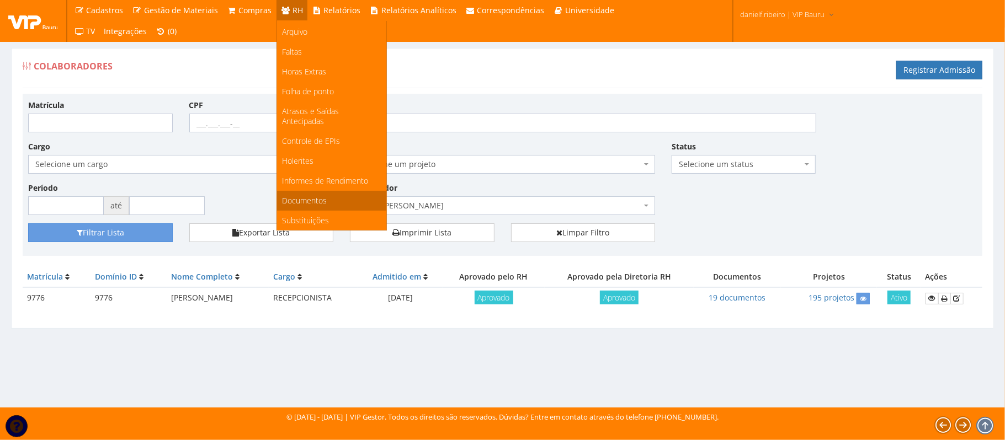
click at [301, 204] on span "Documentos" at bounding box center [305, 200] width 45 height 10
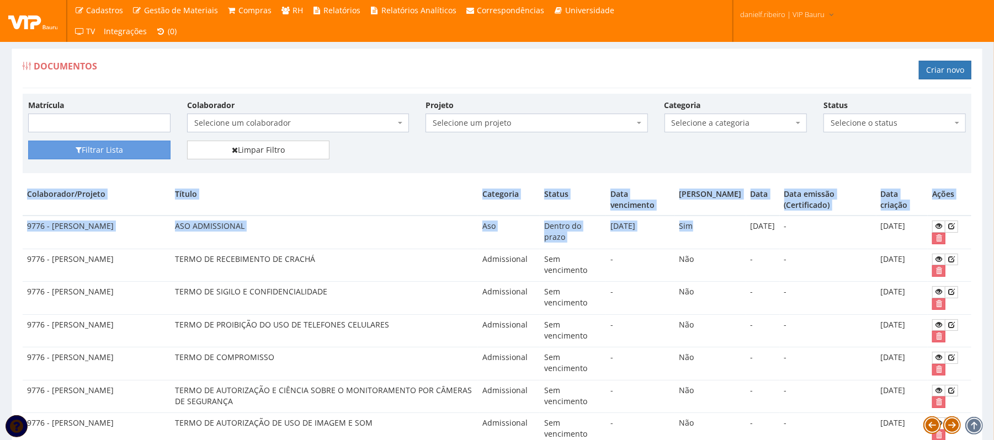
drag, startPoint x: 12, startPoint y: 232, endPoint x: 718, endPoint y: 242, distance: 705.9
click at [718, 242] on td "Sim" at bounding box center [710, 232] width 71 height 33
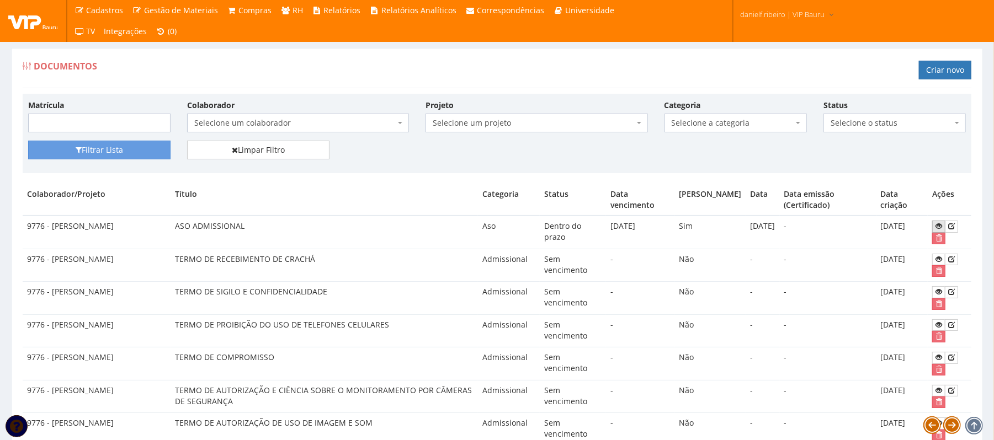
click at [933, 224] on link at bounding box center [938, 227] width 13 height 12
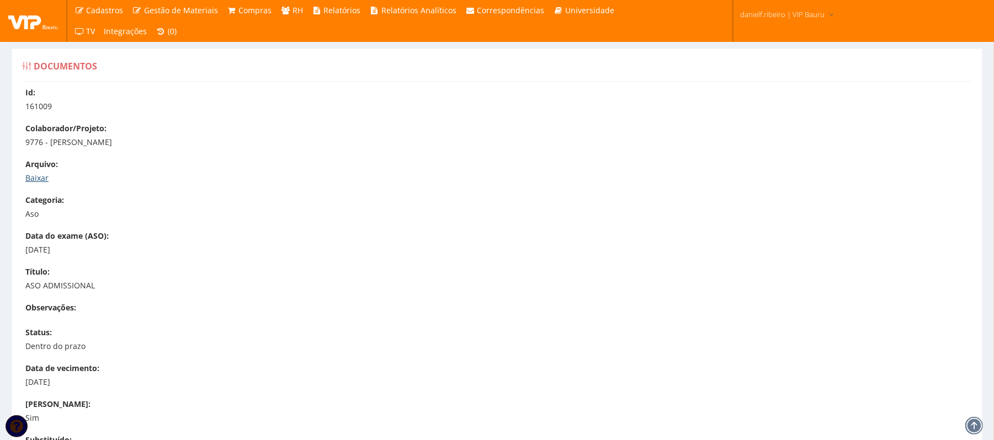
click at [40, 179] on link "Baixar" at bounding box center [36, 178] width 23 height 10
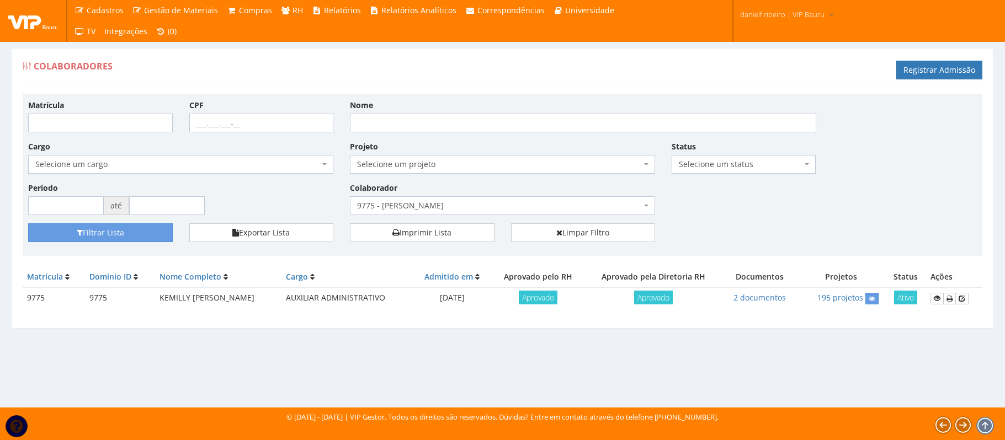
select select "4097"
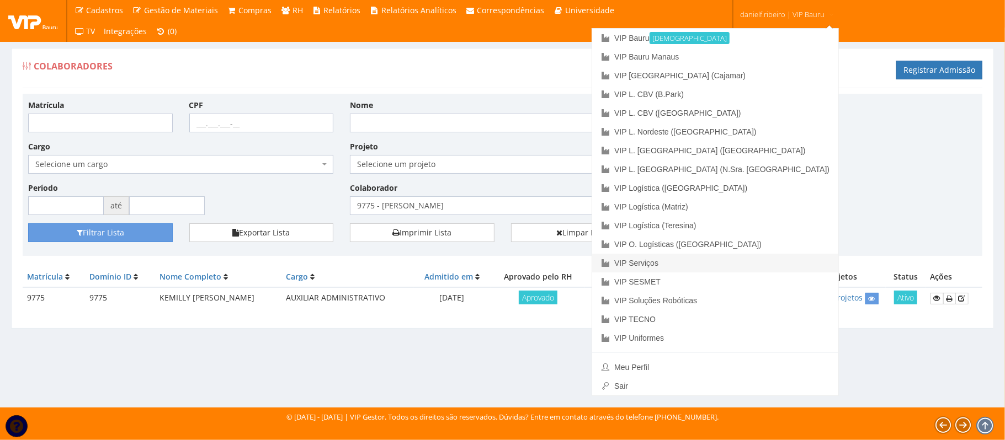
click at [762, 257] on link "VIP Serviços" at bounding box center [715, 263] width 246 height 19
